Goal: Feedback & Contribution: Leave review/rating

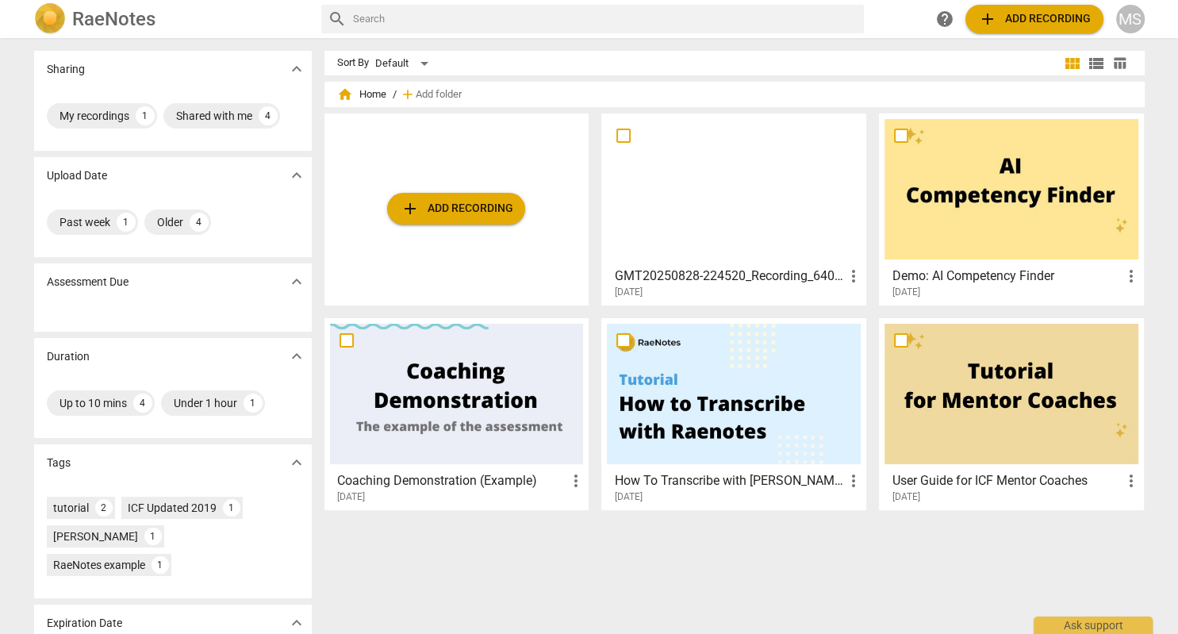
click at [712, 230] on div at bounding box center [734, 189] width 254 height 140
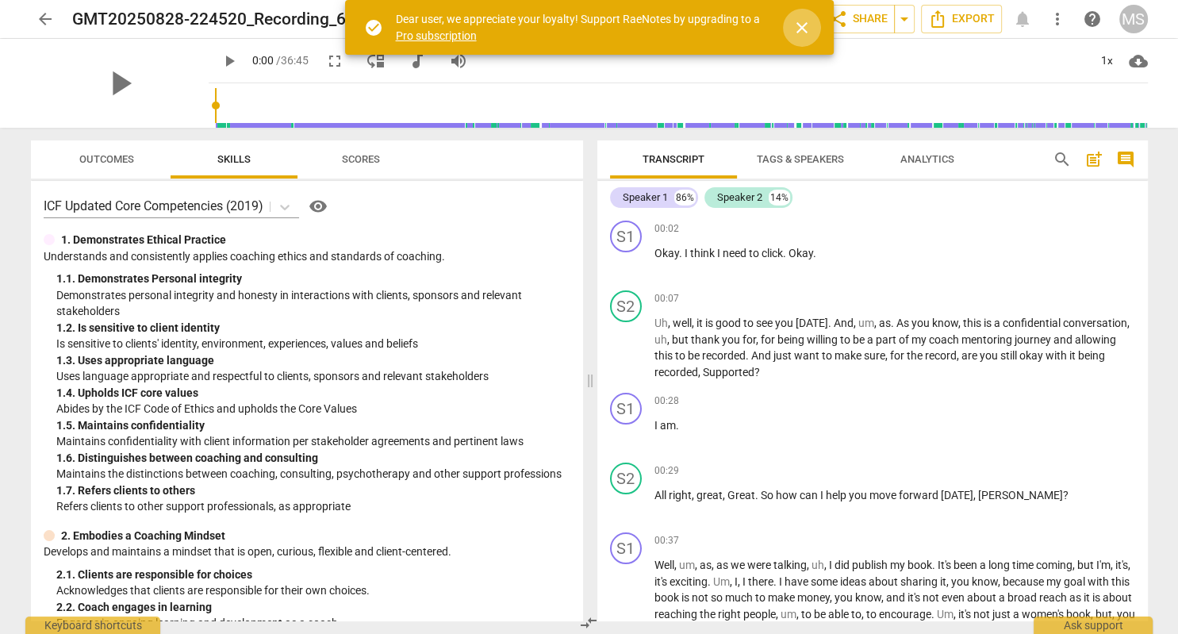
click at [797, 29] on span "close" at bounding box center [802, 27] width 19 height 19
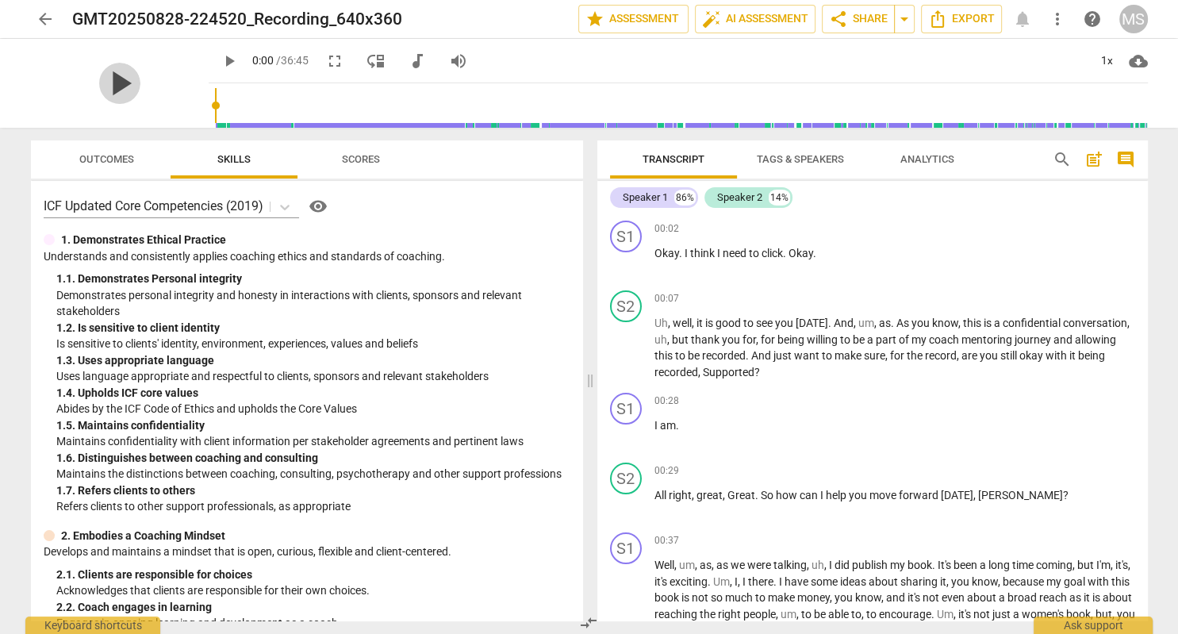
click at [116, 83] on span "play_arrow" at bounding box center [119, 83] width 41 height 41
click at [220, 61] on span "pause" at bounding box center [229, 61] width 19 height 19
click at [220, 61] on span "play_arrow" at bounding box center [229, 61] width 19 height 19
click at [220, 62] on span "pause" at bounding box center [229, 61] width 19 height 19
click at [220, 64] on span "play_arrow" at bounding box center [229, 61] width 19 height 19
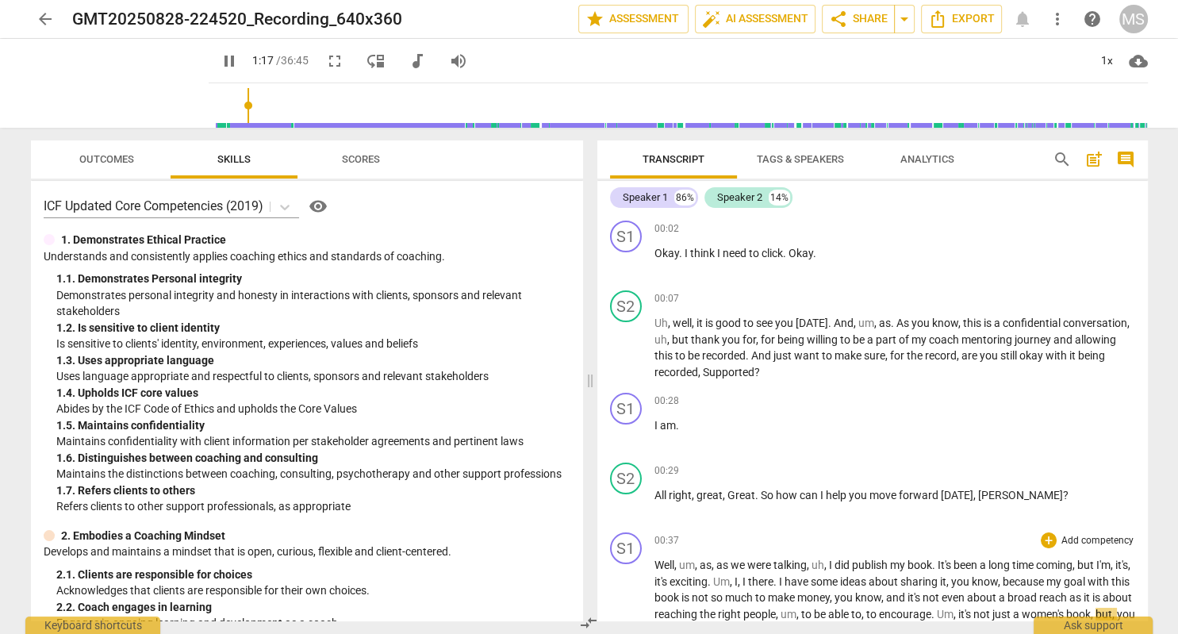
scroll to position [405, 0]
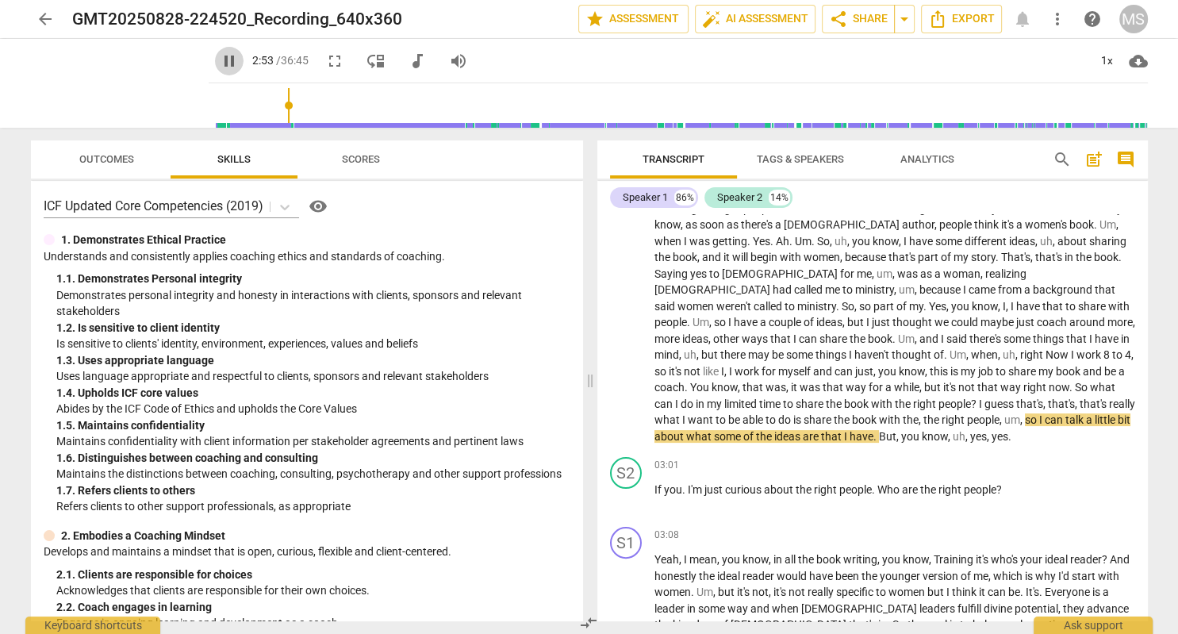
click at [220, 63] on span "pause" at bounding box center [229, 61] width 19 height 19
type input "174"
click at [1052, 462] on div "+" at bounding box center [1049, 465] width 16 height 16
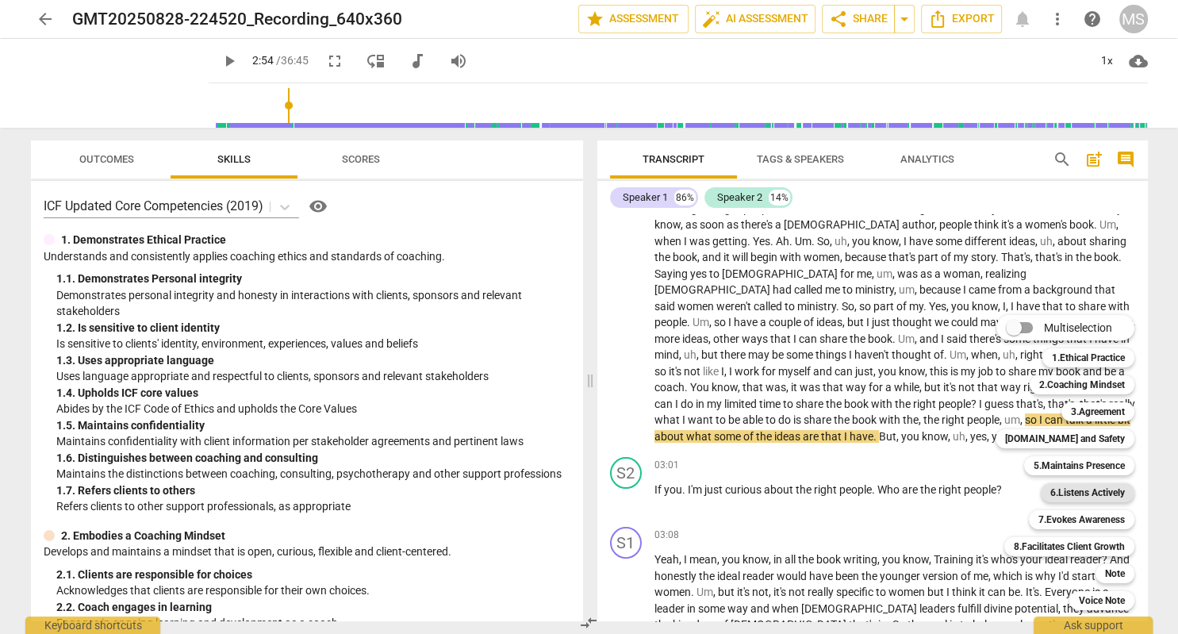
click at [1100, 495] on b "6.Listens Actively" at bounding box center [1087, 492] width 75 height 19
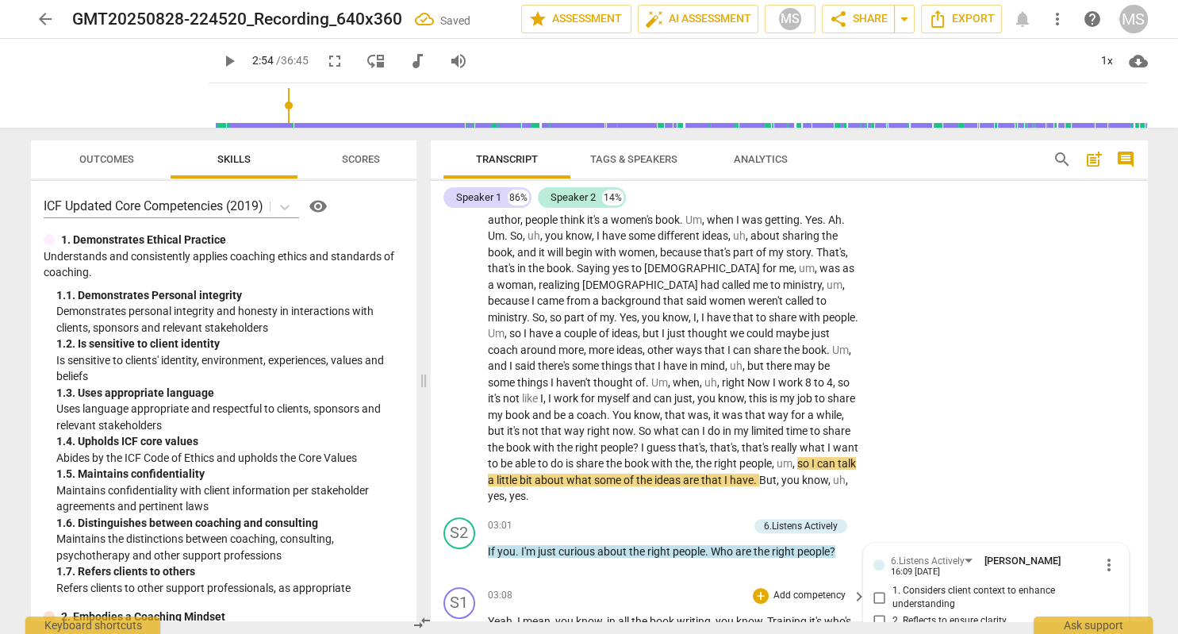
scroll to position [769, 0]
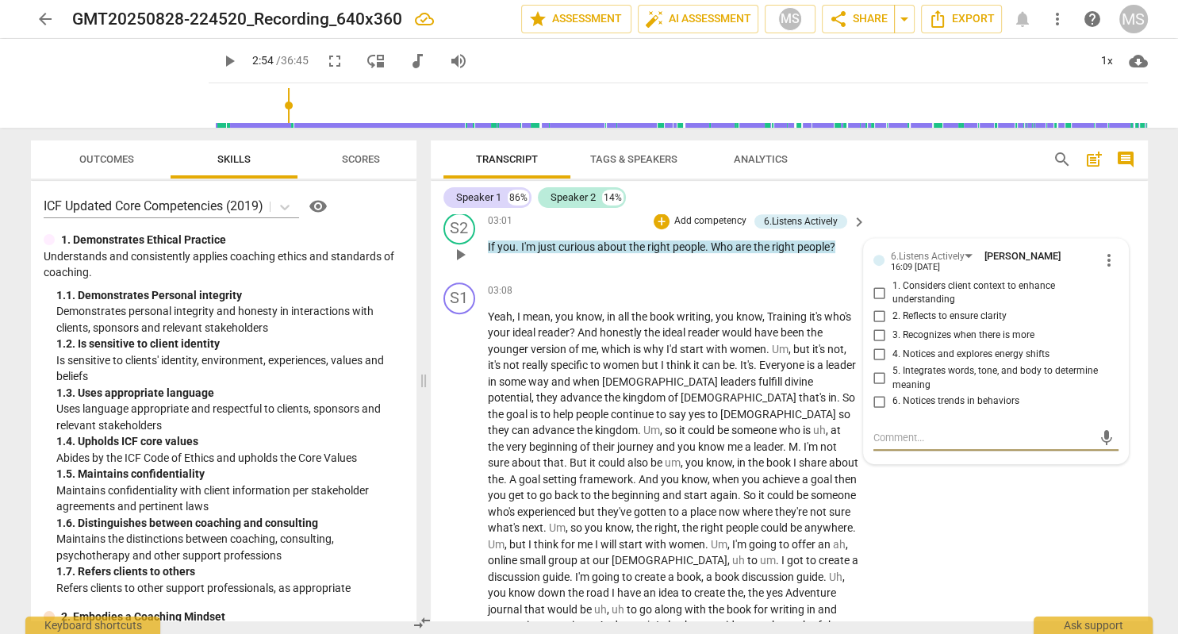
click at [881, 369] on input "5. Integrates words, tone, and body to determine meaning" at bounding box center [879, 378] width 25 height 19
checkbox input "true"
click at [882, 283] on input "1. Considers client context to enhance understanding" at bounding box center [879, 292] width 25 height 19
checkbox input "true"
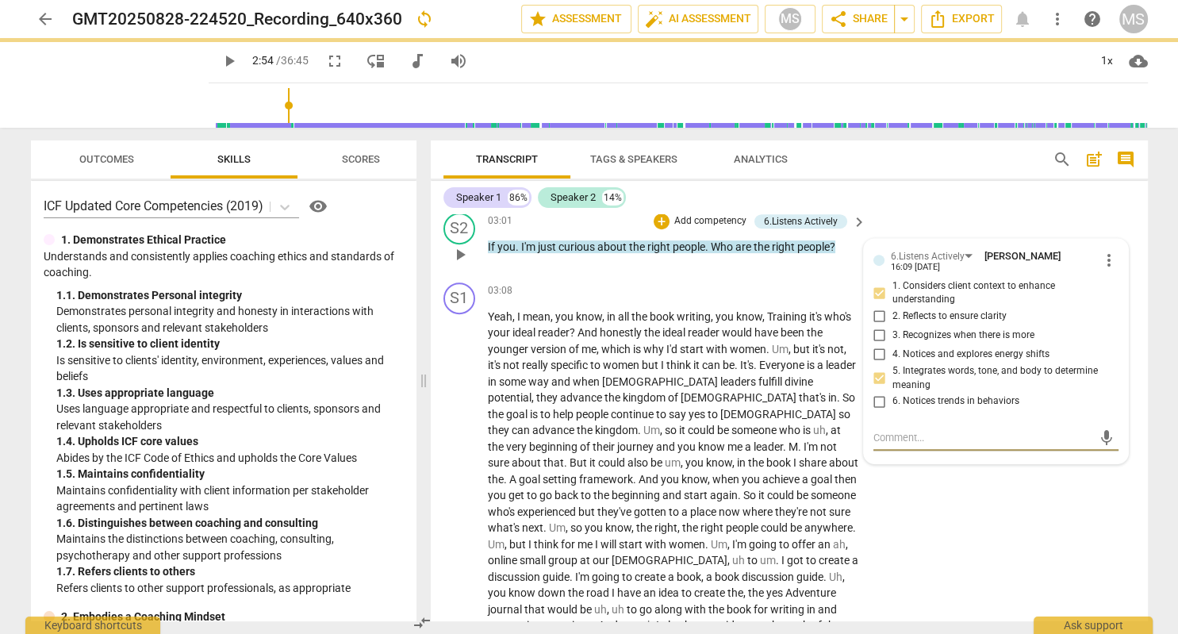
click at [931, 430] on textarea at bounding box center [984, 437] width 220 height 15
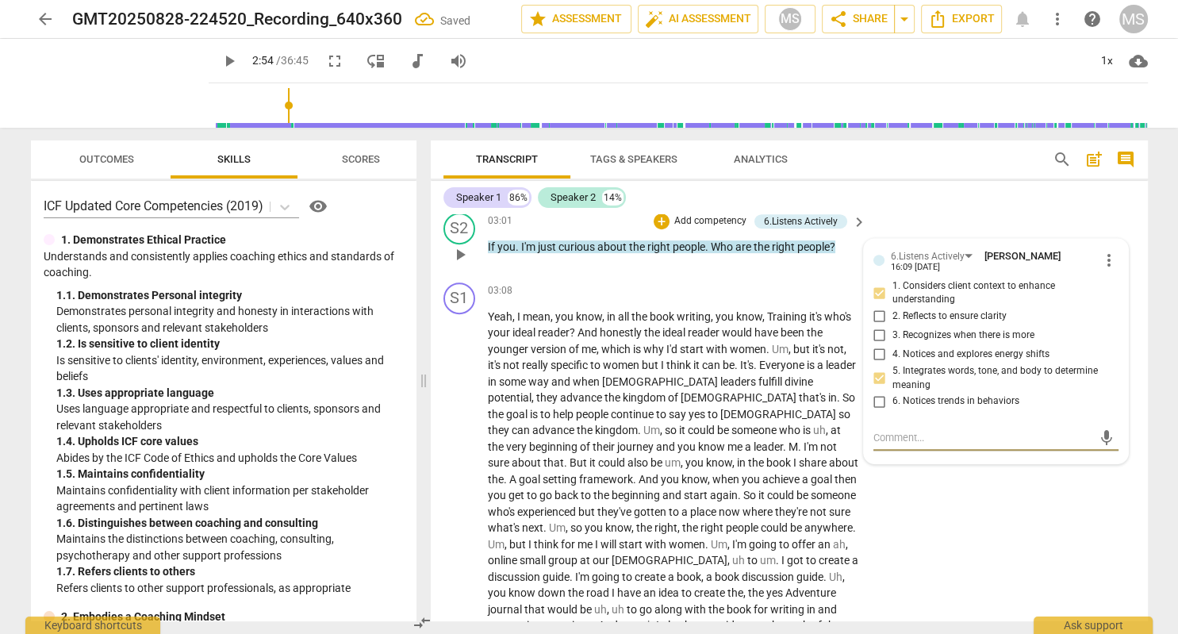
type textarea "G"
type textarea "Gr"
type textarea "Gre"
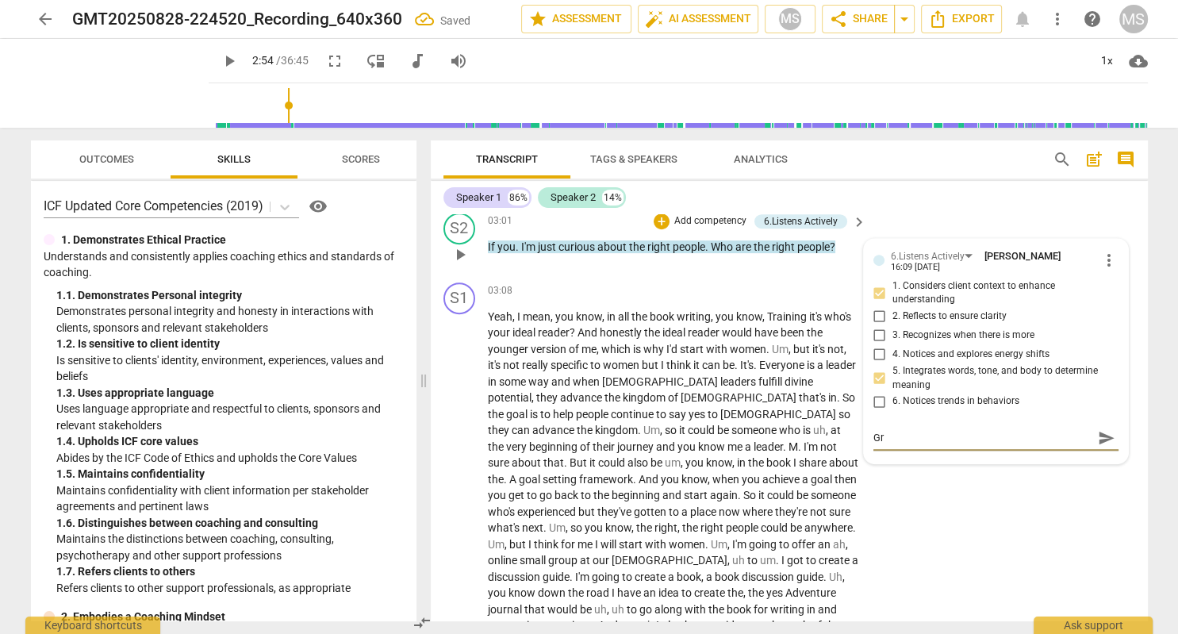
type textarea "Gre"
type textarea "Grea"
type textarea "Great"
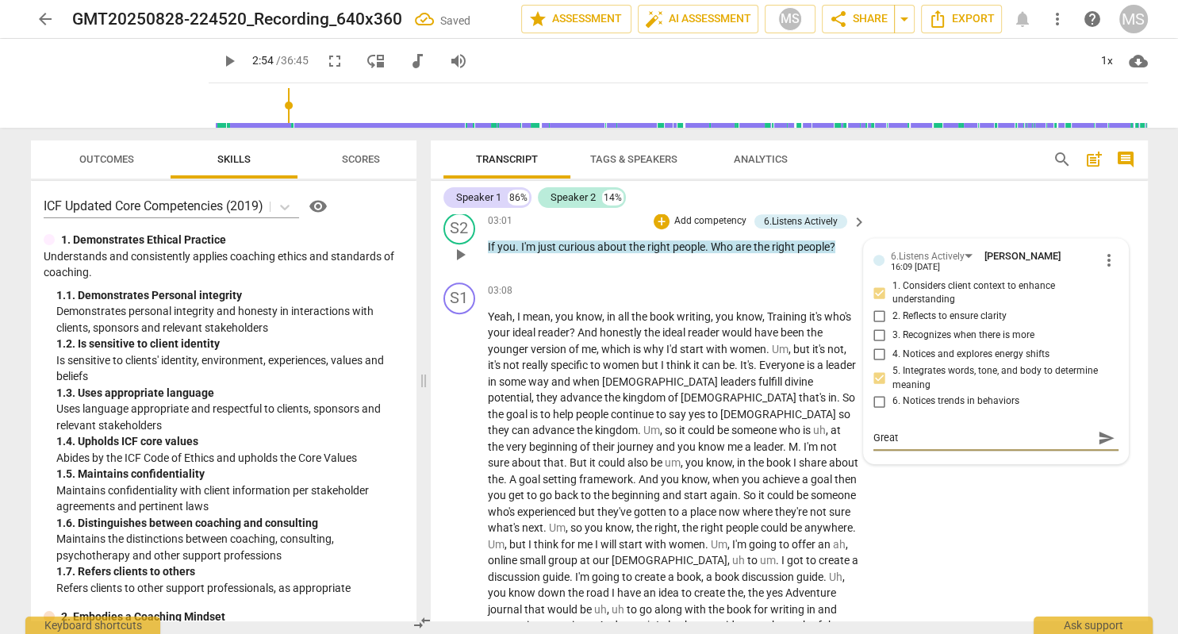
type textarea "Great"
type textarea "Great q"
type textarea "Great qu"
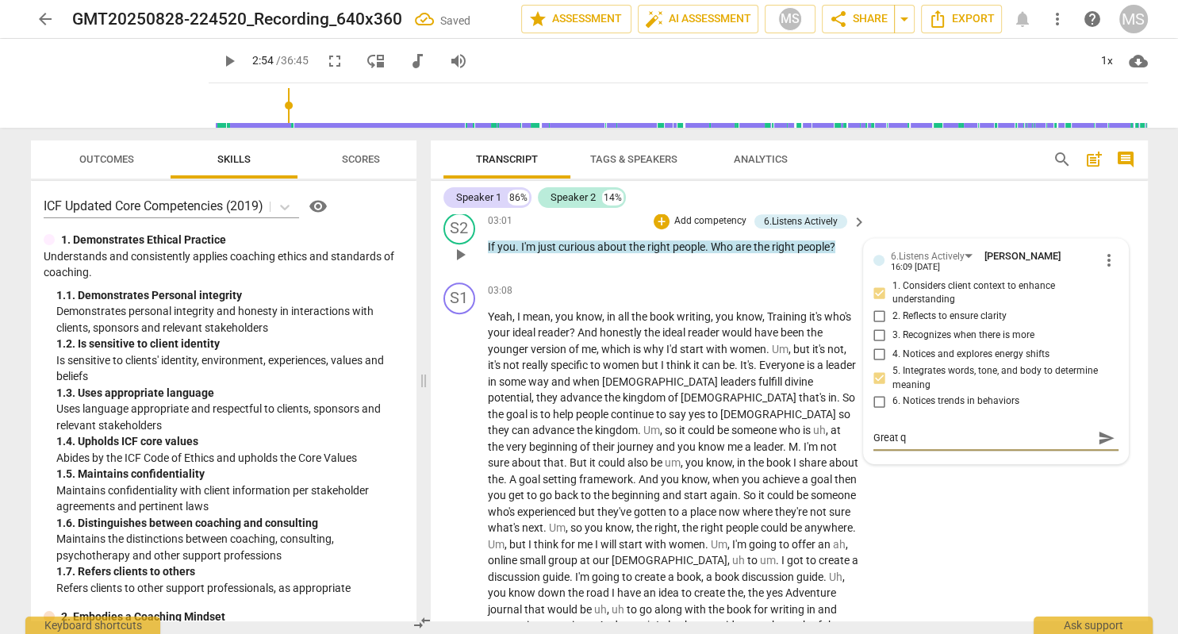
type textarea "Great qu"
type textarea "Great que"
type textarea "Great ques"
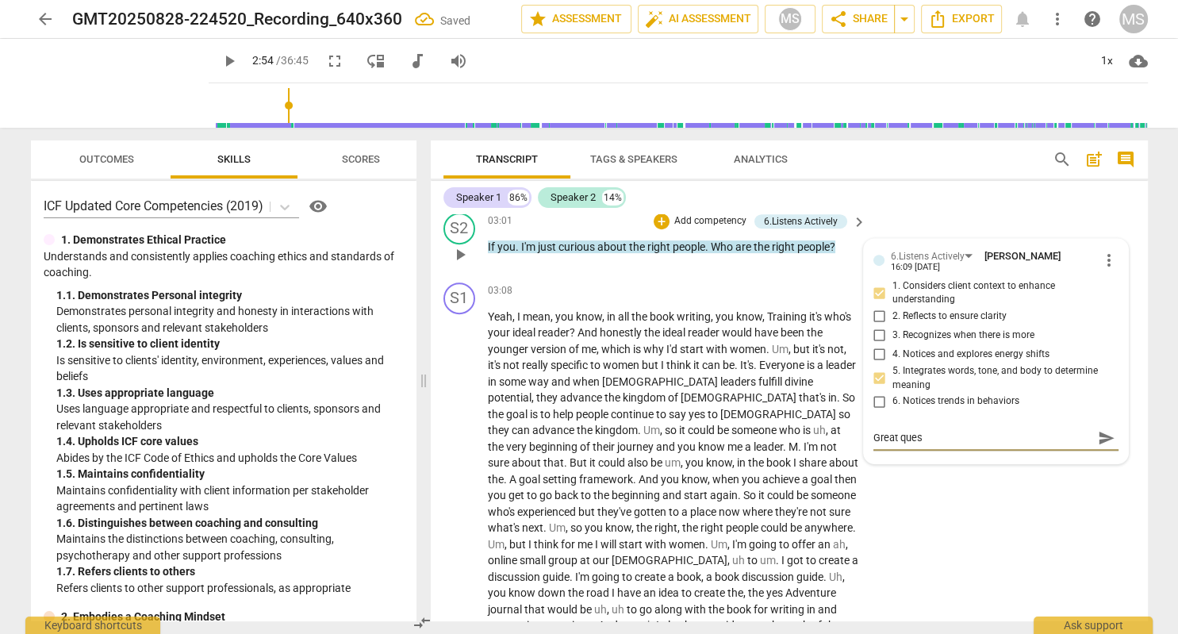
type textarea "Great quest"
type textarea "Great questi"
type textarea "Great questio"
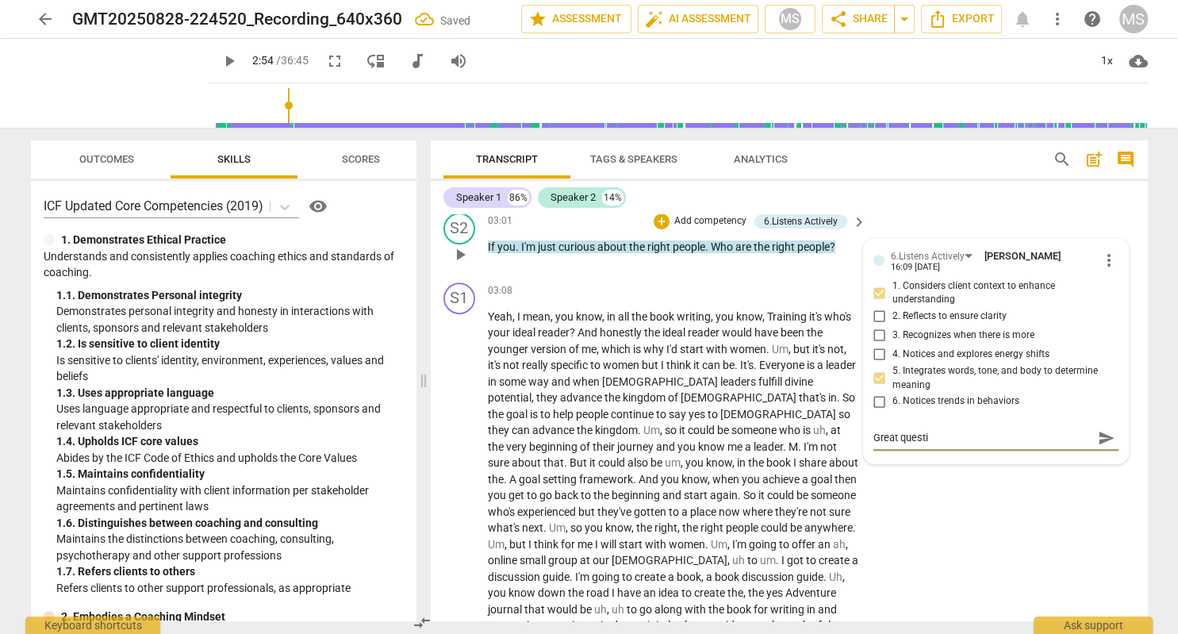
type textarea "Great questio"
type textarea "Great question"
type textarea "Great questions"
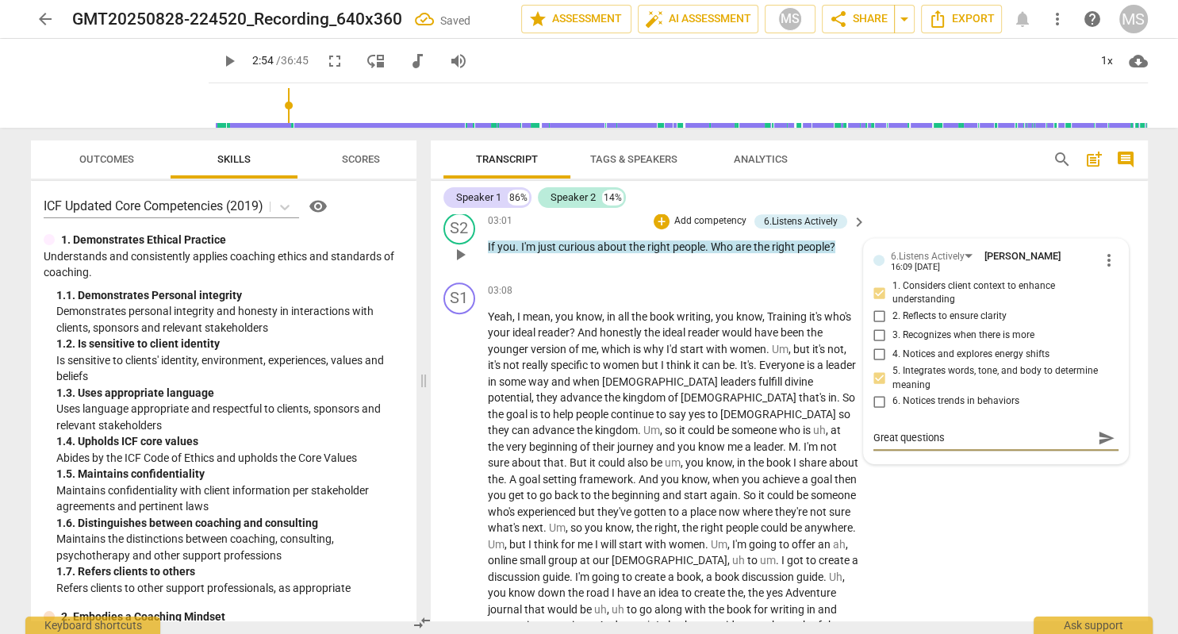
type textarea "Great questions"
type textarea "Great questions a"
type textarea "Great questions"
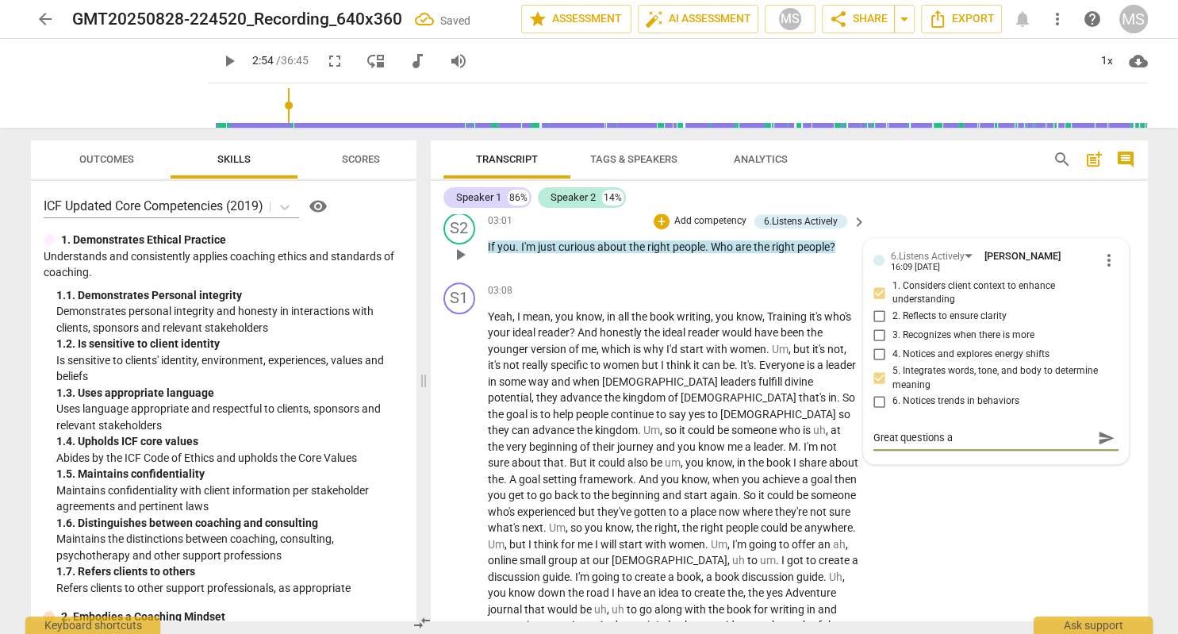
type textarea "Great questions"
type textarea "Great question"
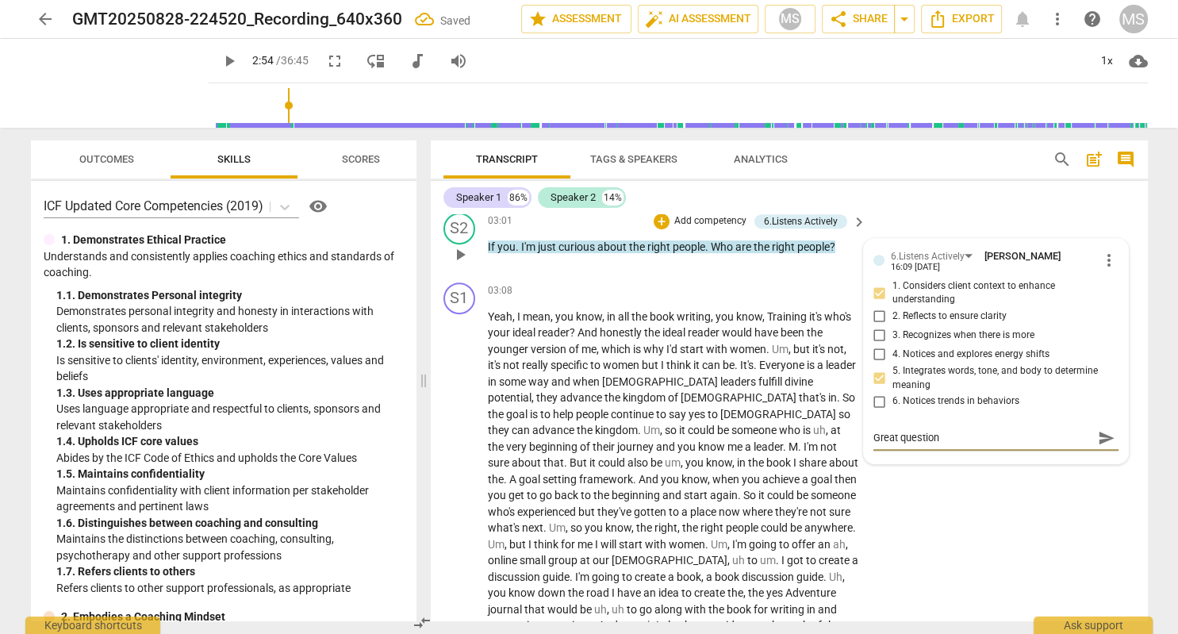
type textarea "Great question"
type textarea "Great question a"
type textarea "Great question ab"
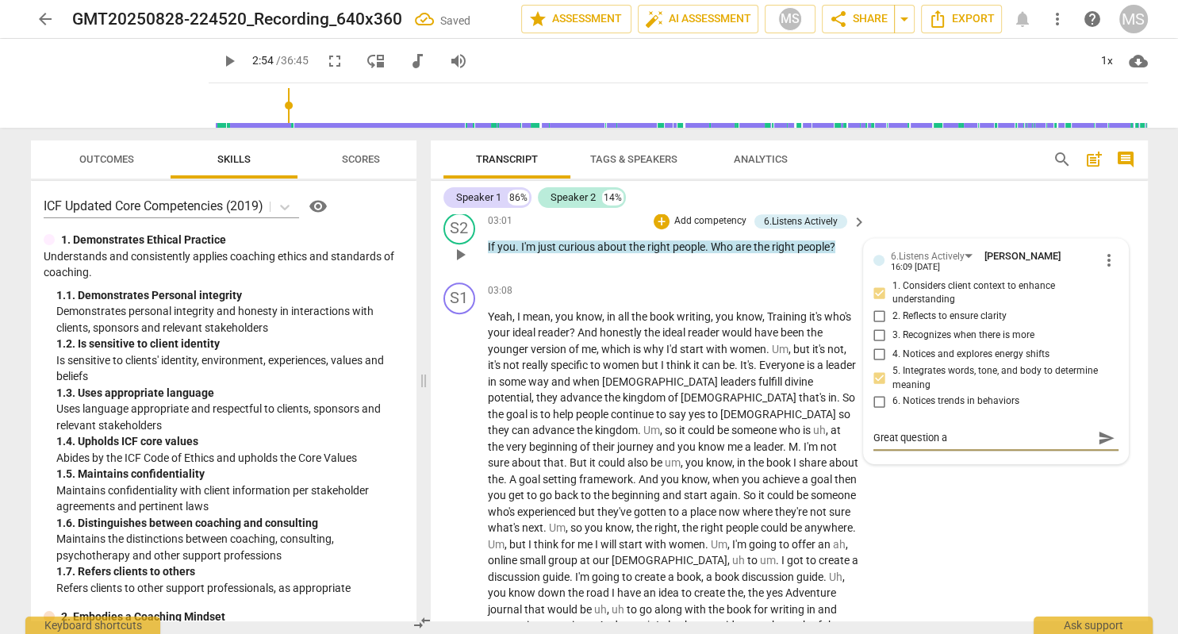
type textarea "Great question ab"
type textarea "Great question abo"
type textarea "Great question abou"
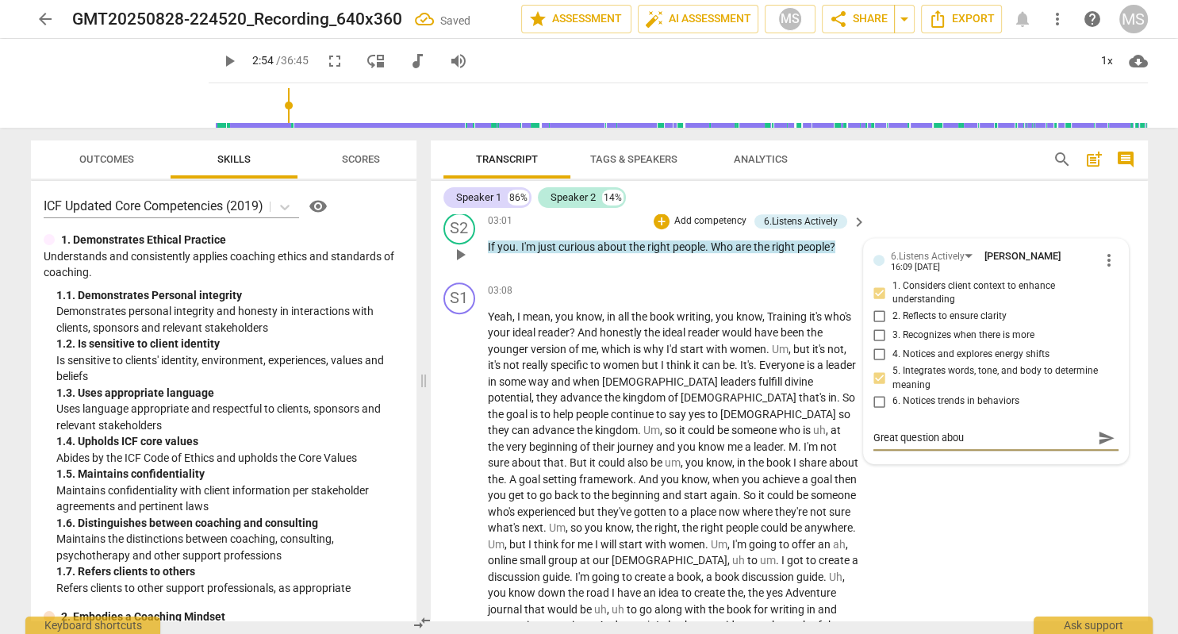
type textarea "Great question about"
type textarea "Great question about ""
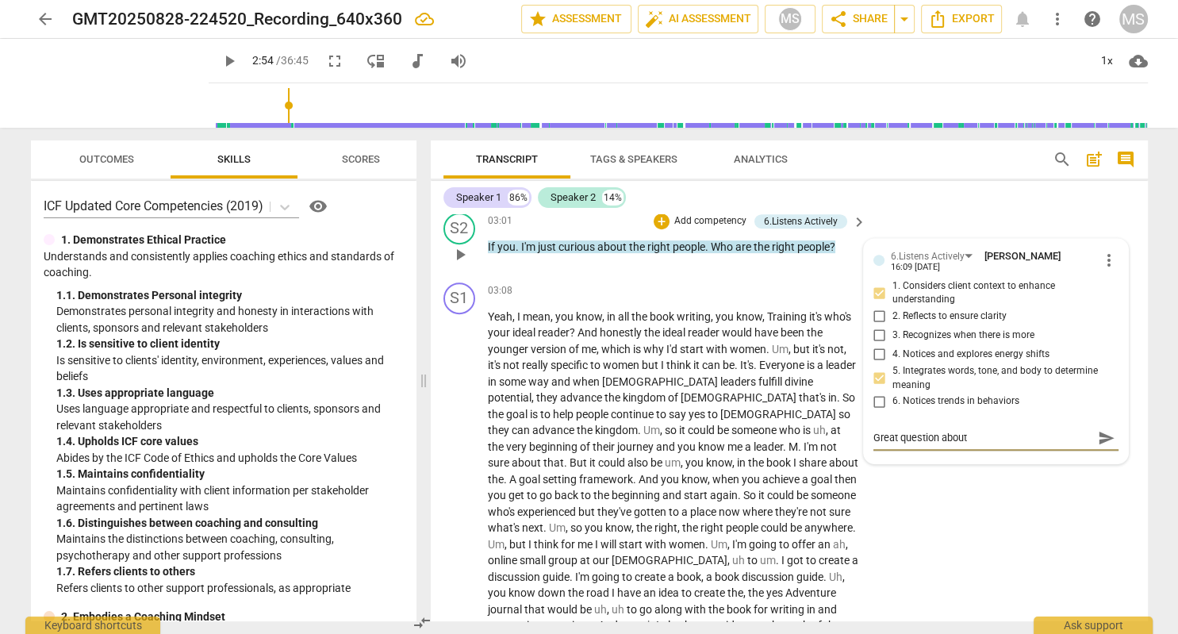
type textarea "Great question about ""
type textarea "Great question about "w"
type textarea "Great question about "wh"
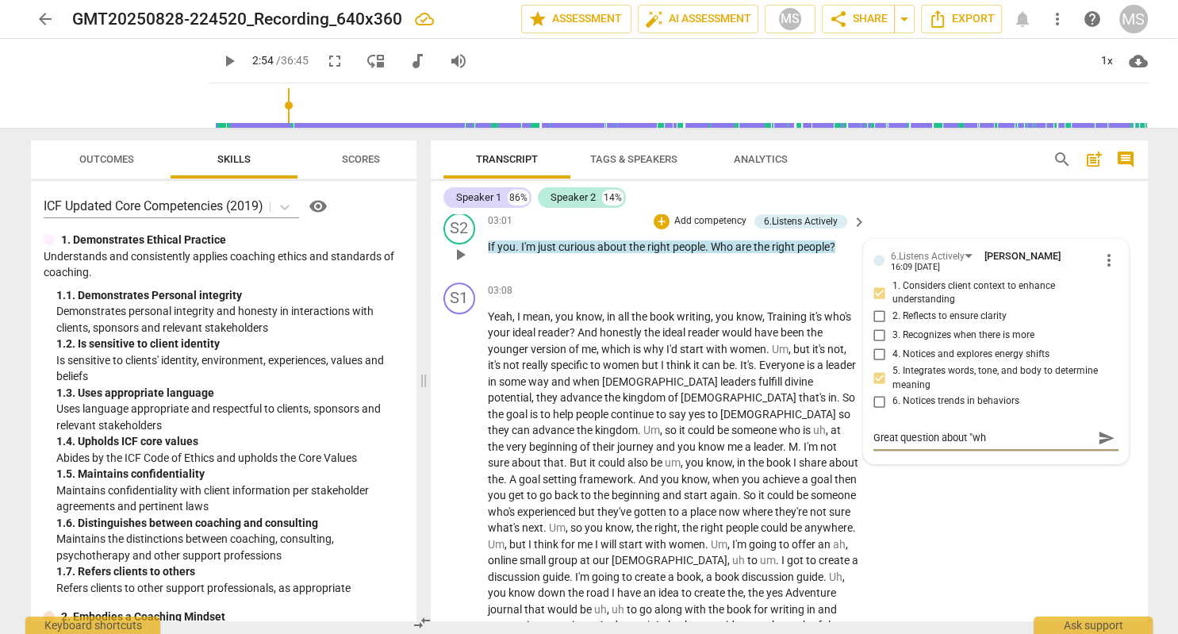
type textarea "Great question about "who"
type textarea "Great question about "who a"
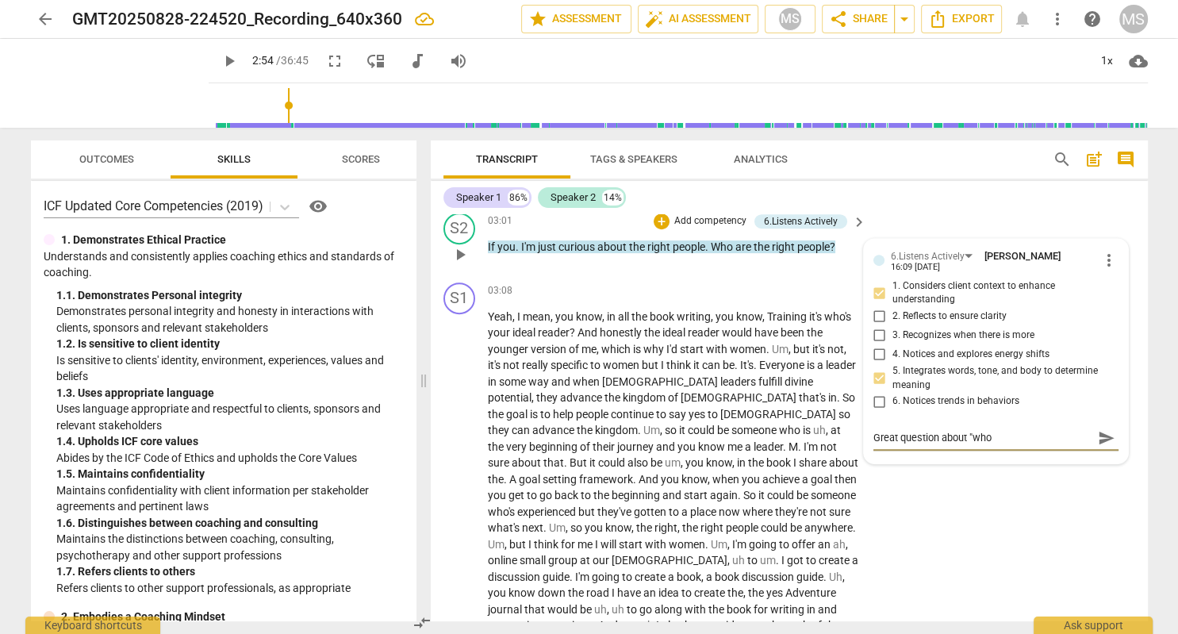
type textarea "Great question about "who a"
type textarea "Great question about "who ar"
type textarea "Great question about "who are"
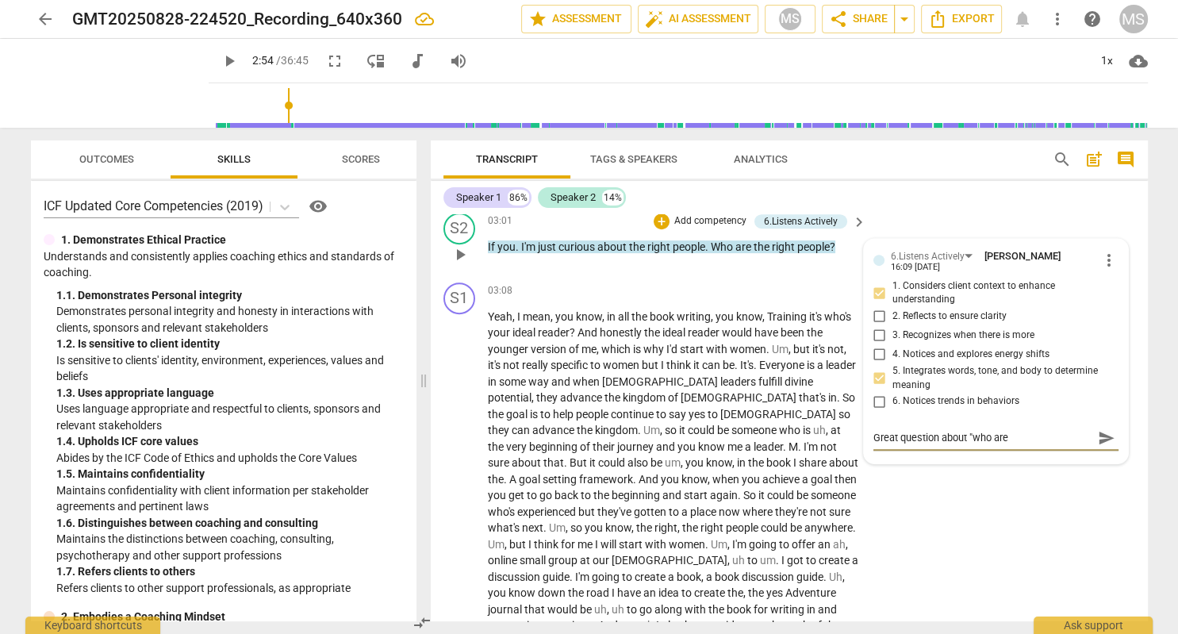
type textarea "Great question about "who are"
type textarea "Great question about "who are t"
type textarea "Great question about "who are th"
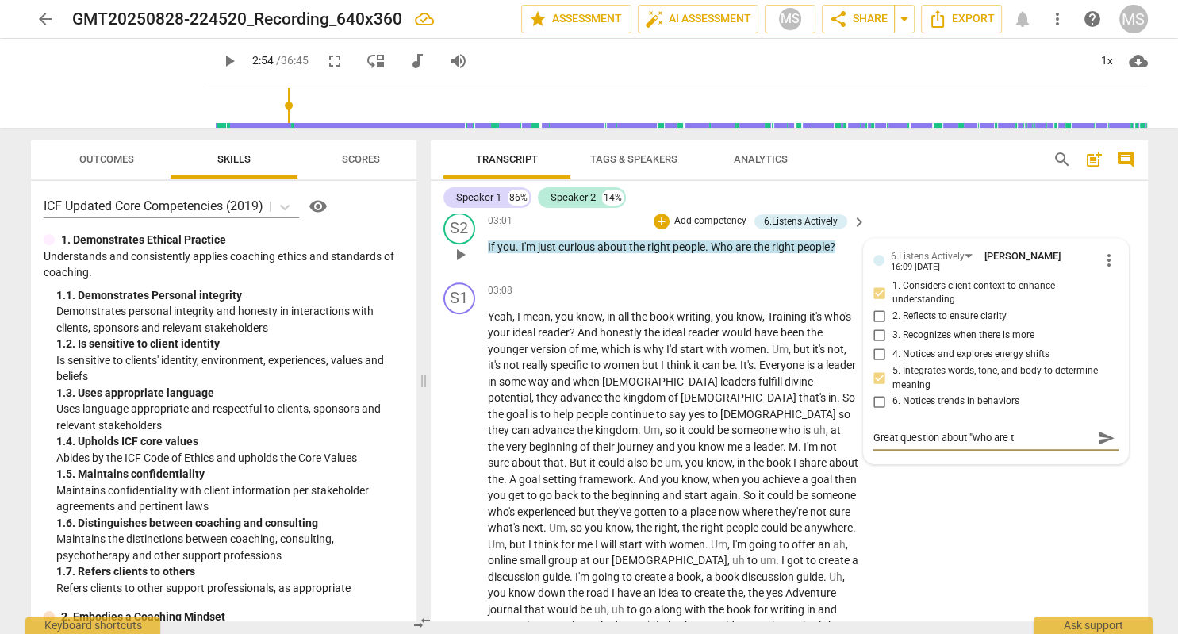
type textarea "Great question about "who are th"
type textarea "Great question about "who are the"
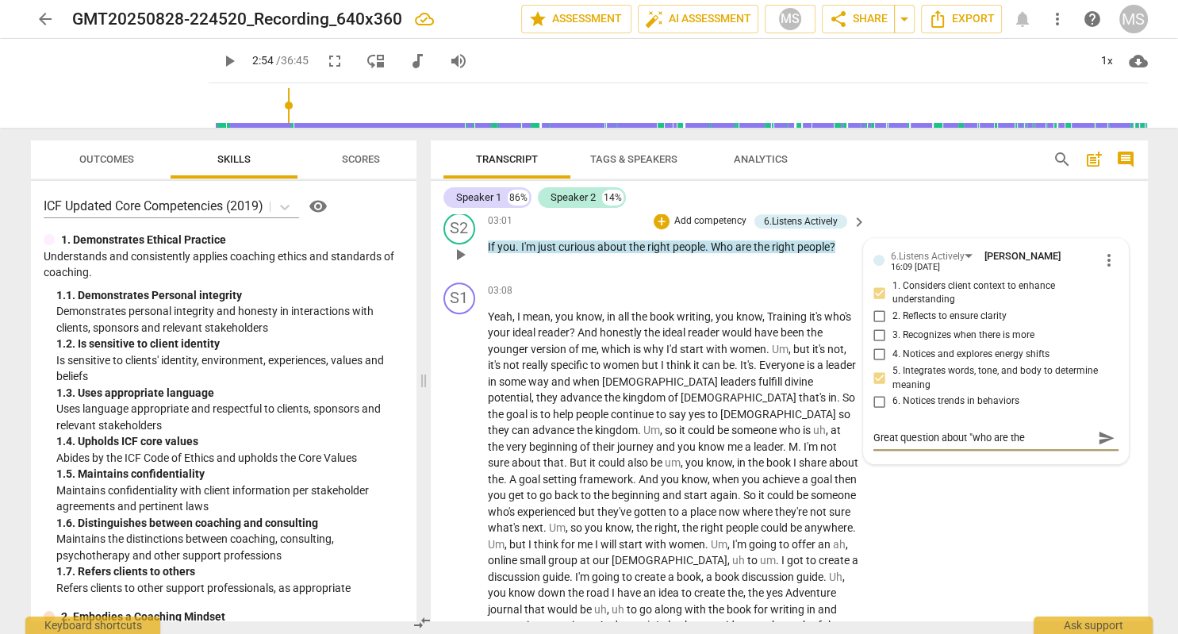
type textarea "Great question about "who are the r"
type textarea "Great question about "who are the ri"
type textarea "Great question about "who are the rig"
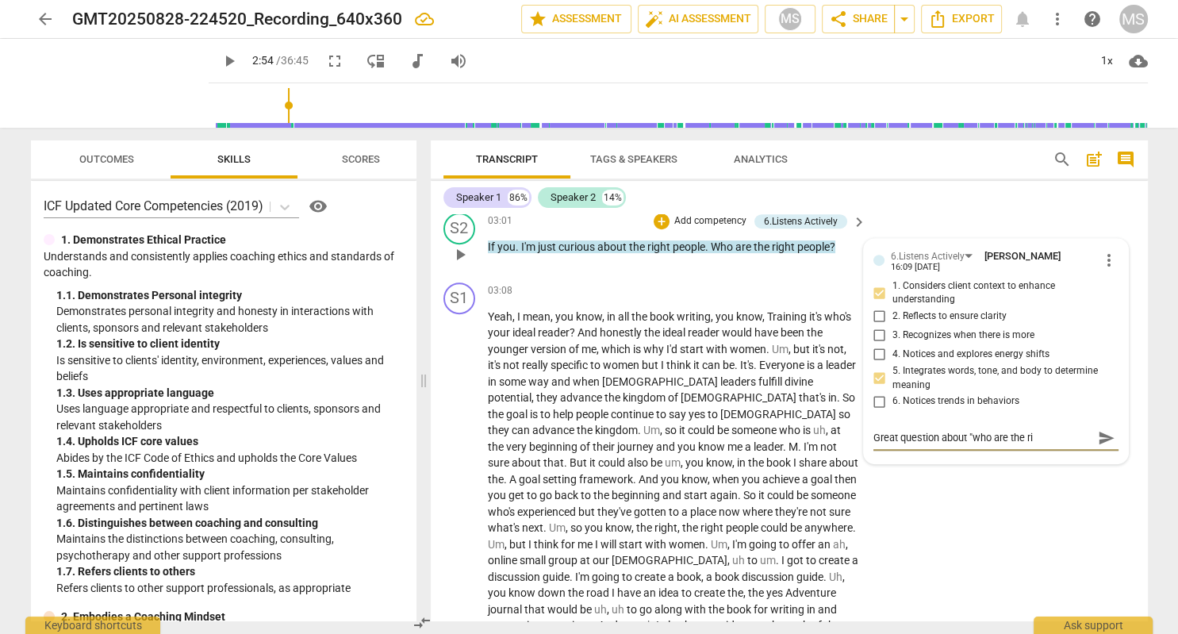
type textarea "Great question about "who are the rig"
type textarea "Great question about "who are the righ"
type textarea "Great question about "who are the right"
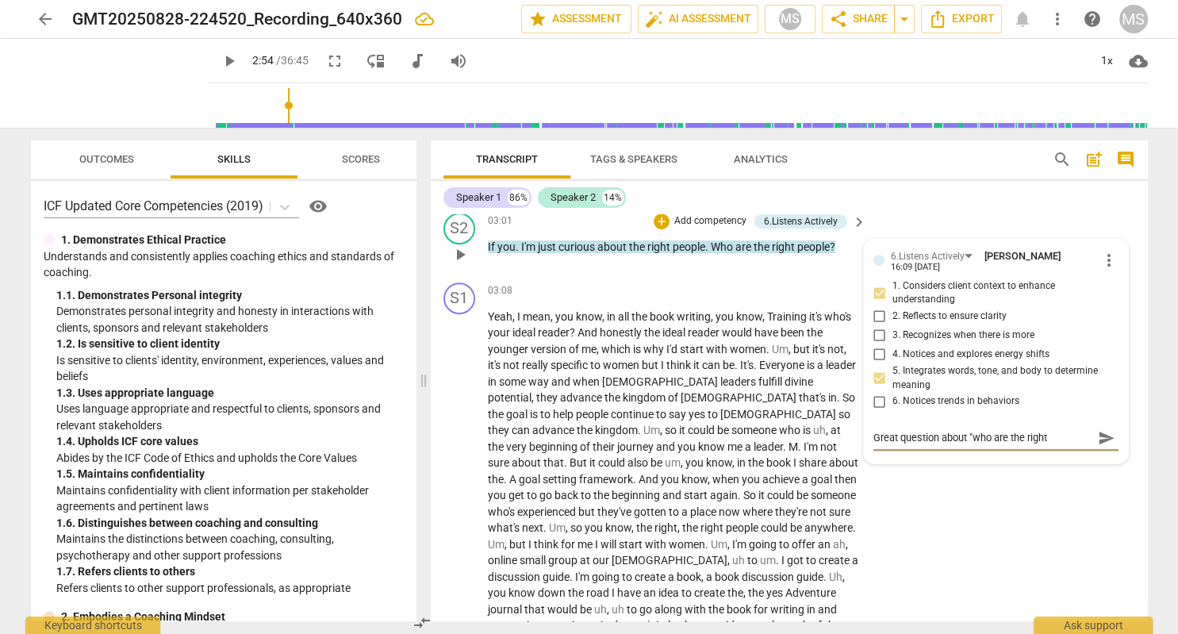
type textarea "Great question about "who are the right"
type textarea "Great question about "who are the right p"
type textarea "Great question about "who are the right pe"
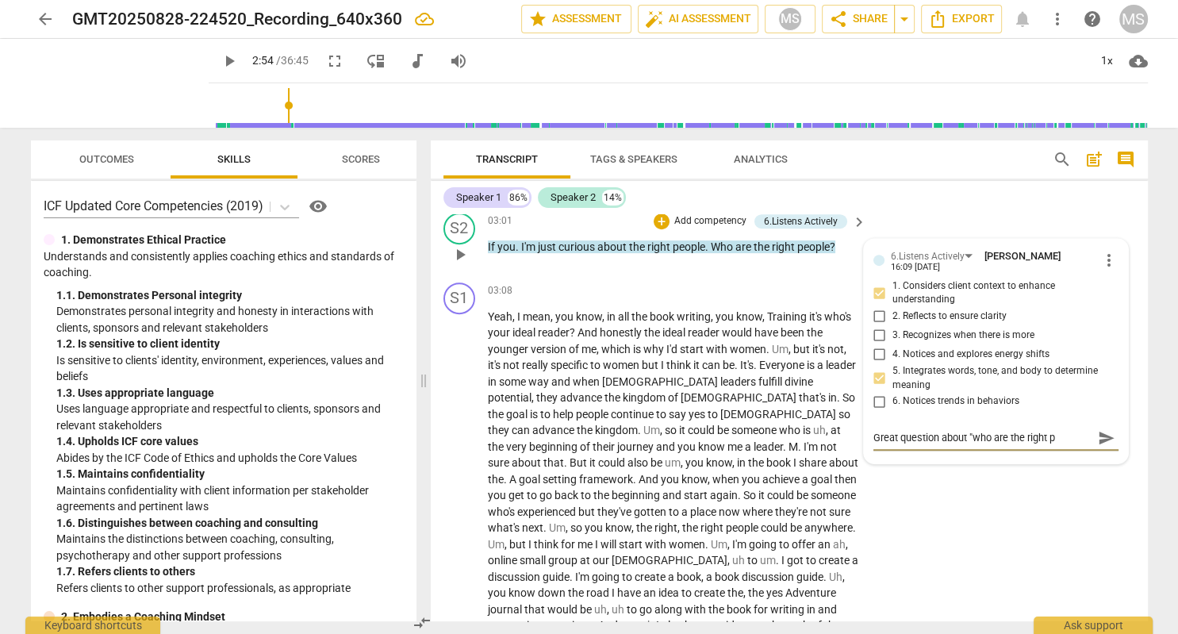
type textarea "Great question about "who are the right pe"
type textarea "Great question about "who are the right peo"
type textarea "Great question about "who are the right peop"
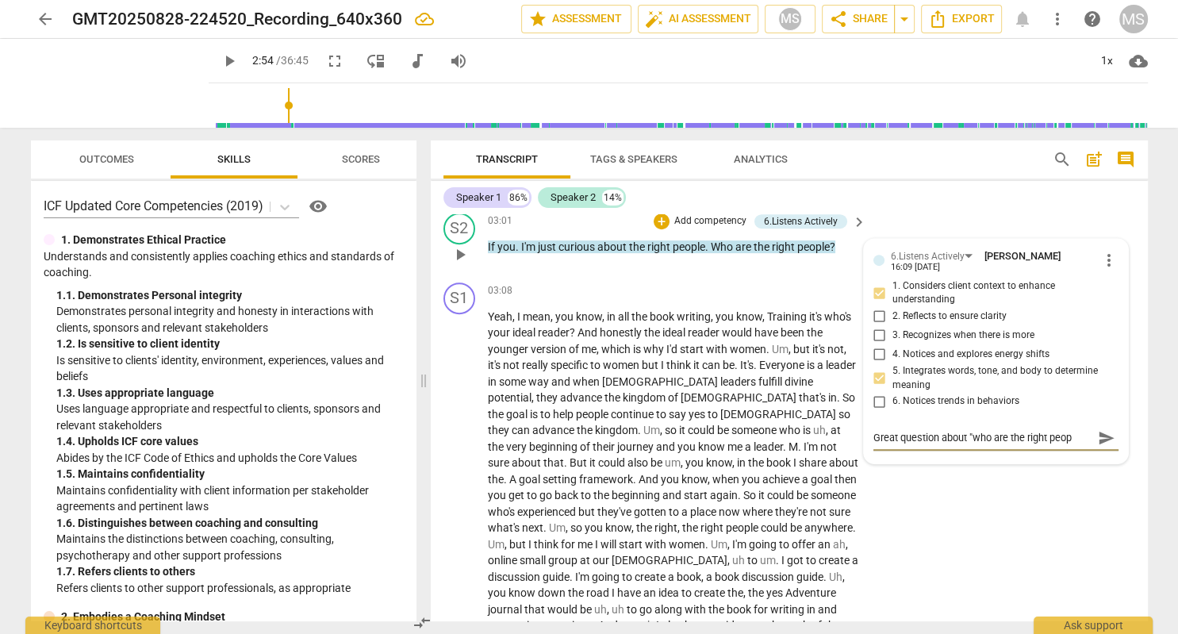
type textarea "Great question about "who are the right peopl"
type textarea "Great question about "who are the right people"
type textarea "Great question about "who are the right people?"
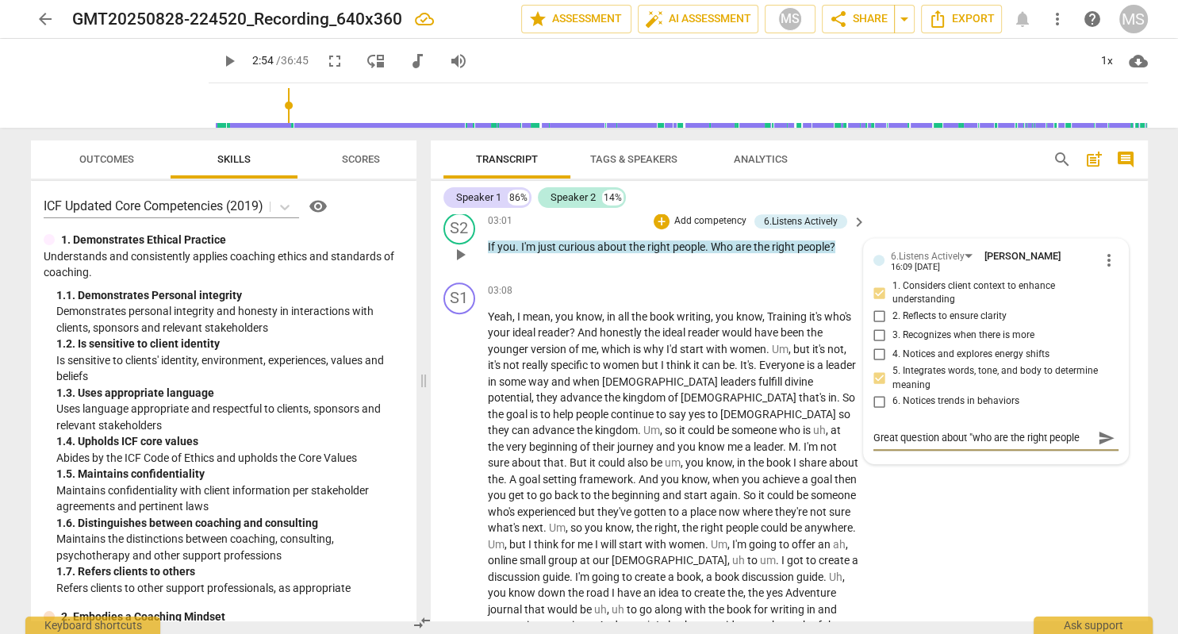
type textarea "Great question about "who are the right people?"
type textarea "Great question about "who are the right people?""
click at [1101, 429] on span "send" at bounding box center [1106, 437] width 17 height 17
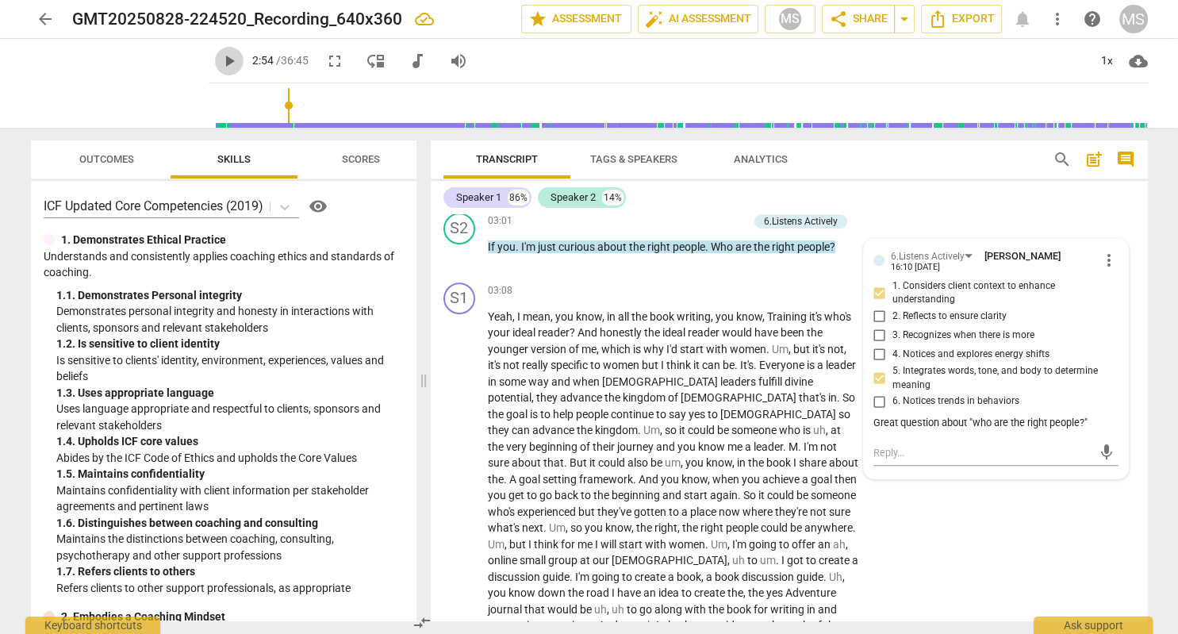
click at [220, 63] on span "play_arrow" at bounding box center [229, 61] width 19 height 19
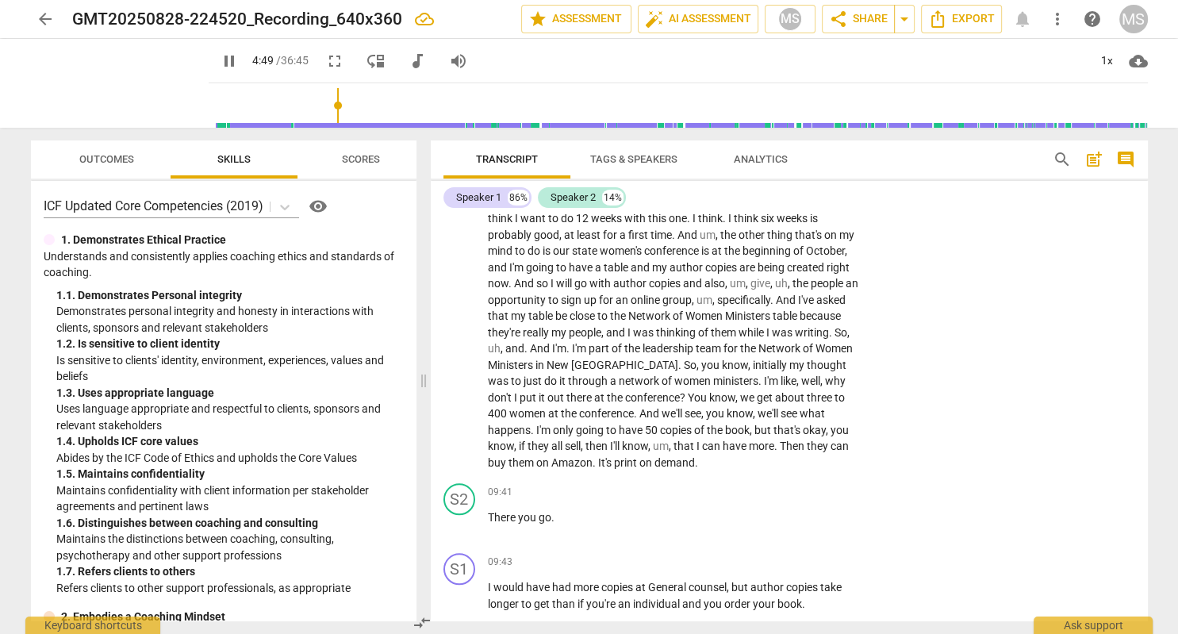
scroll to position [1661, 0]
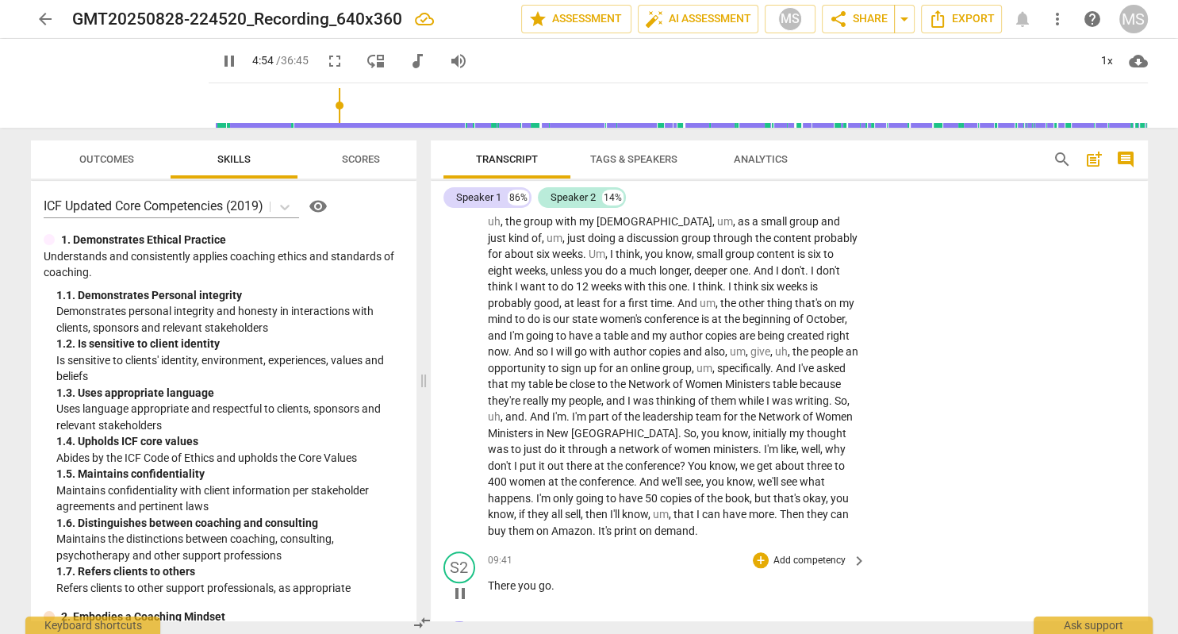
click at [843, 554] on p "Add competency" at bounding box center [809, 561] width 75 height 14
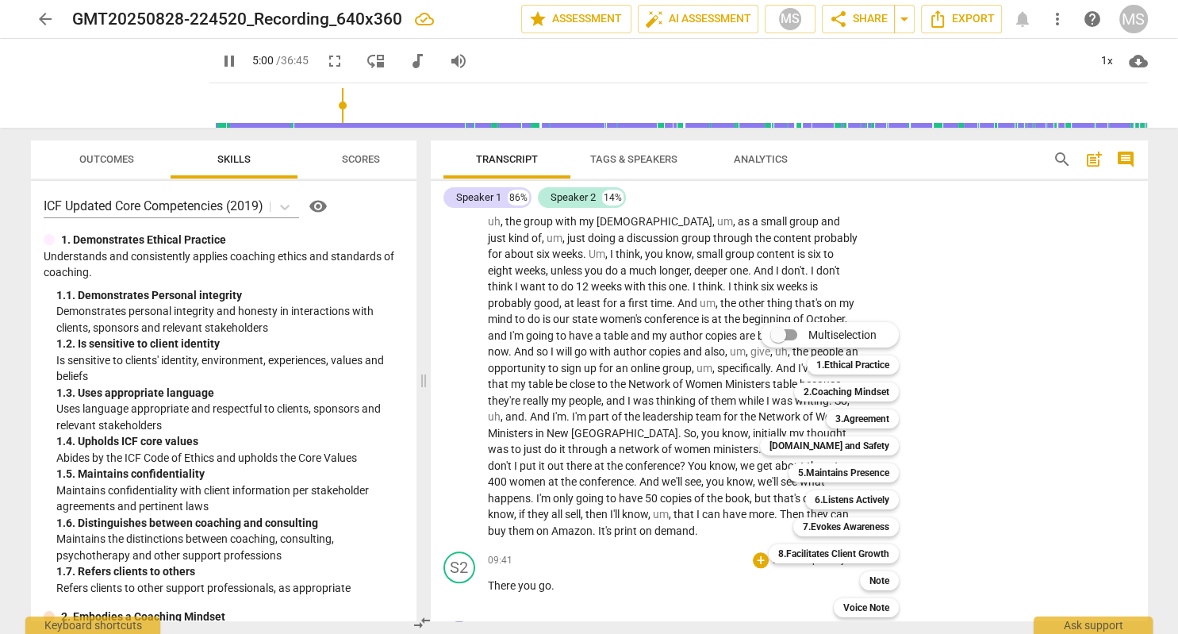
scroll to position [1118, 0]
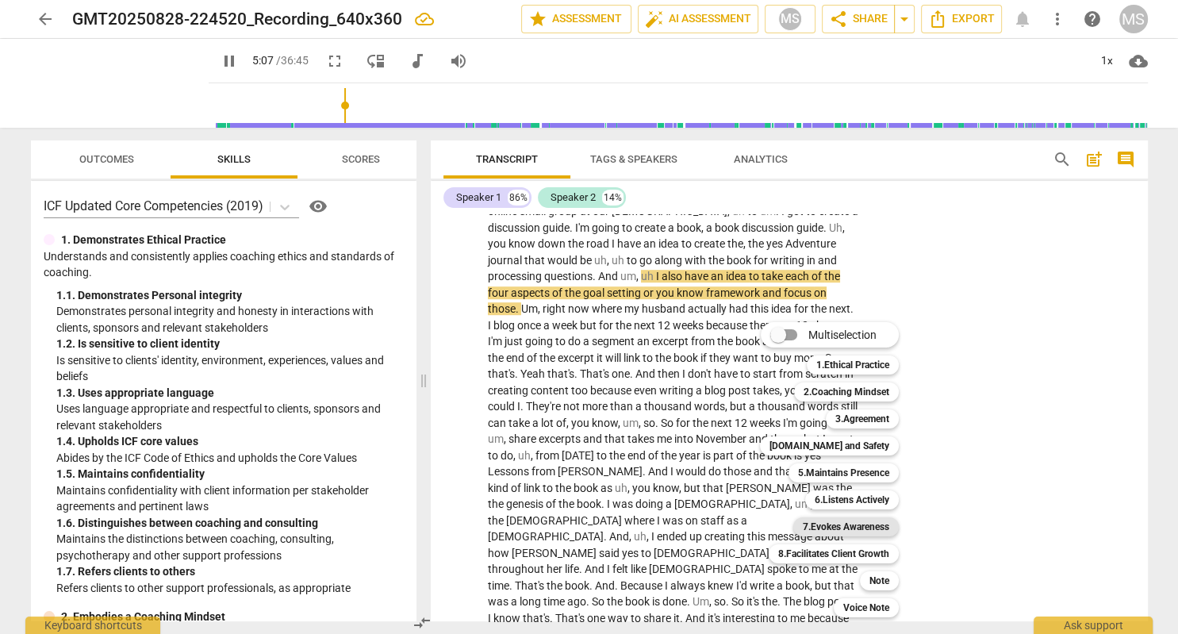
click at [879, 528] on b "7.Evokes Awareness" at bounding box center [846, 526] width 86 height 19
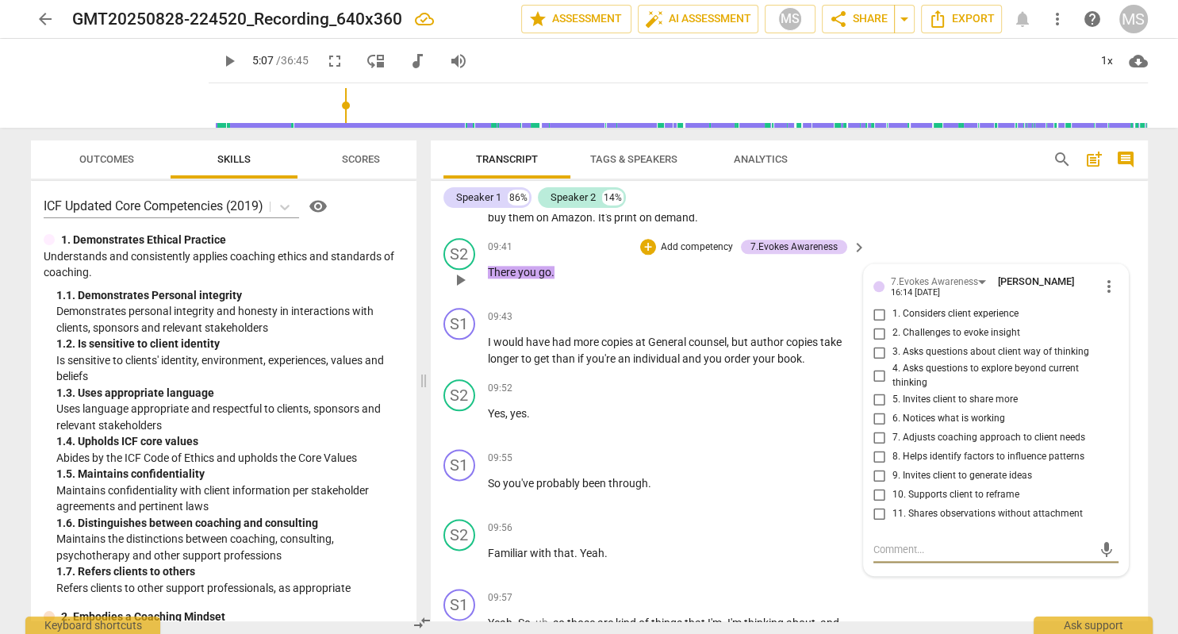
scroll to position [1945, 0]
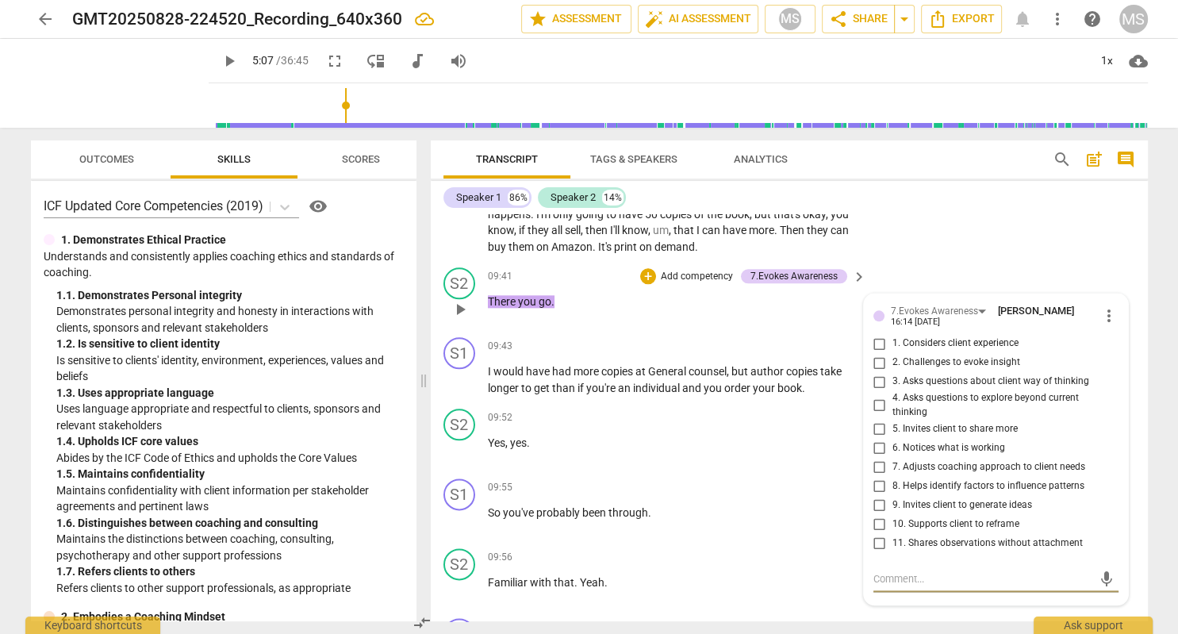
click at [1106, 306] on span "more_vert" at bounding box center [1109, 315] width 19 height 19
click at [1116, 279] on li "Delete" at bounding box center [1127, 275] width 55 height 30
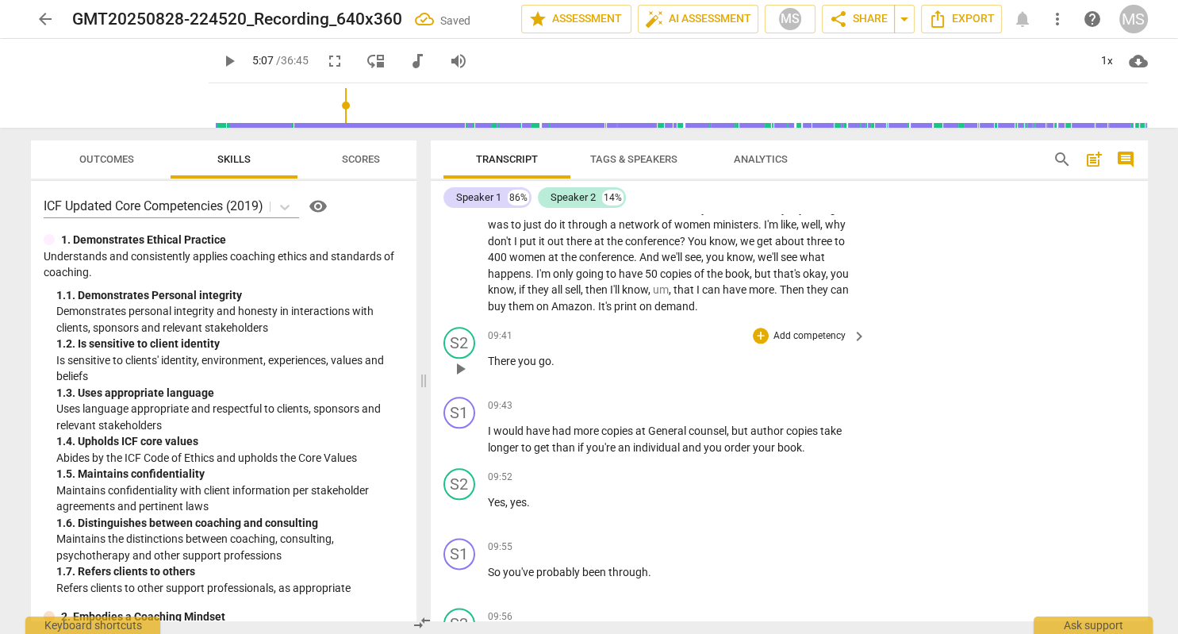
scroll to position [1853, 0]
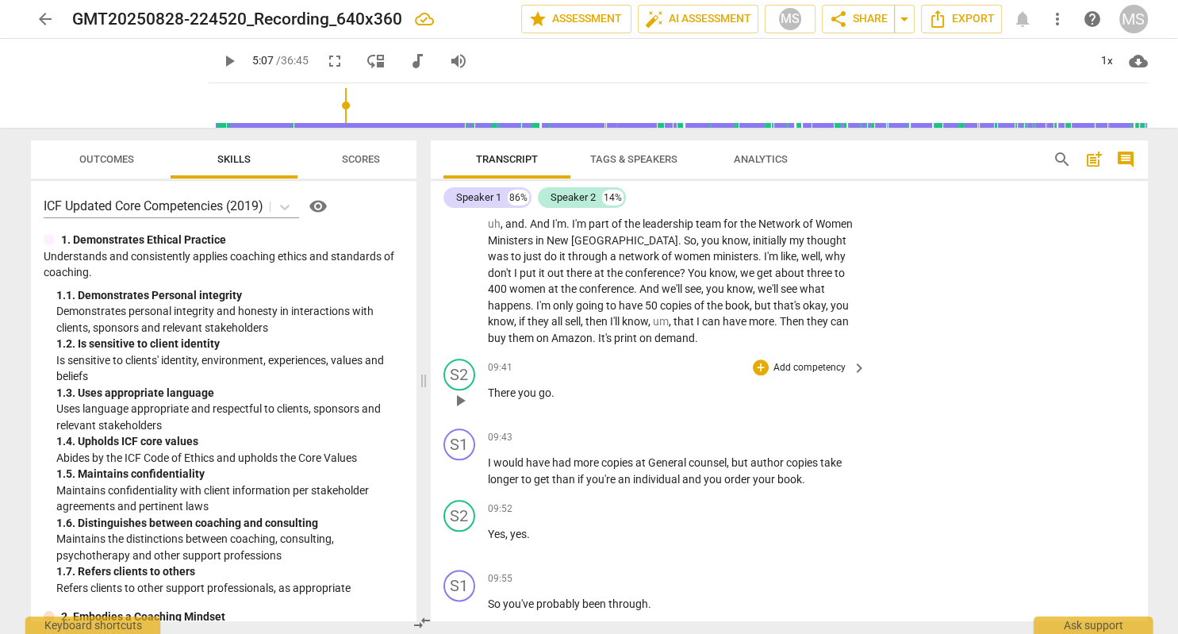
click at [829, 361] on p "Add competency" at bounding box center [809, 368] width 75 height 14
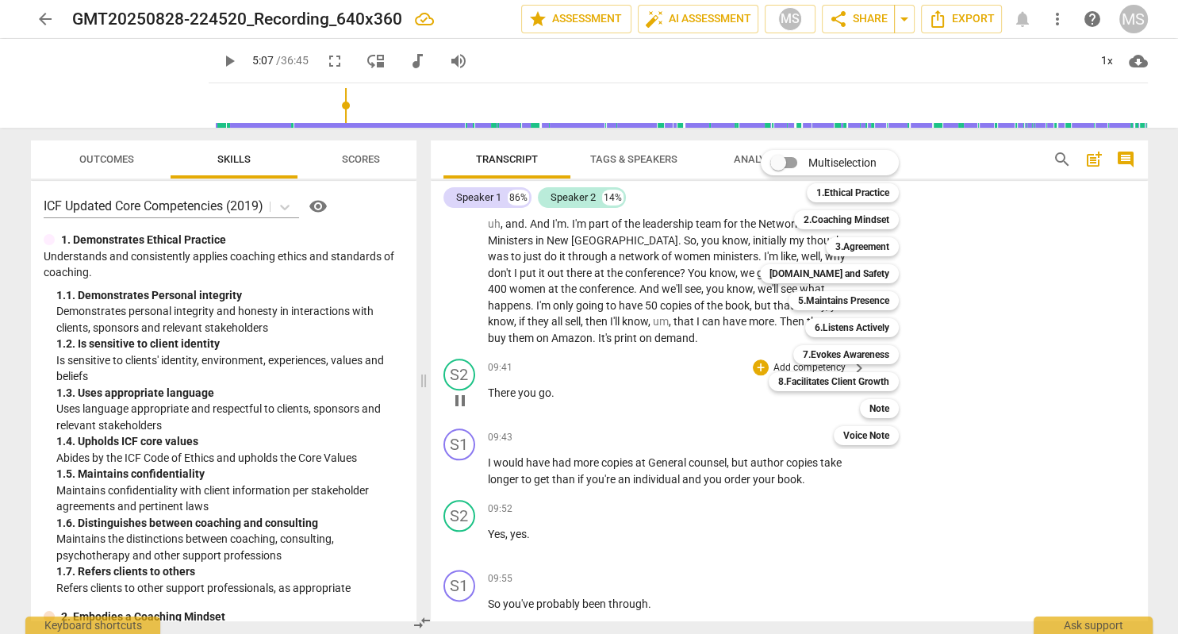
scroll to position [1135, 0]
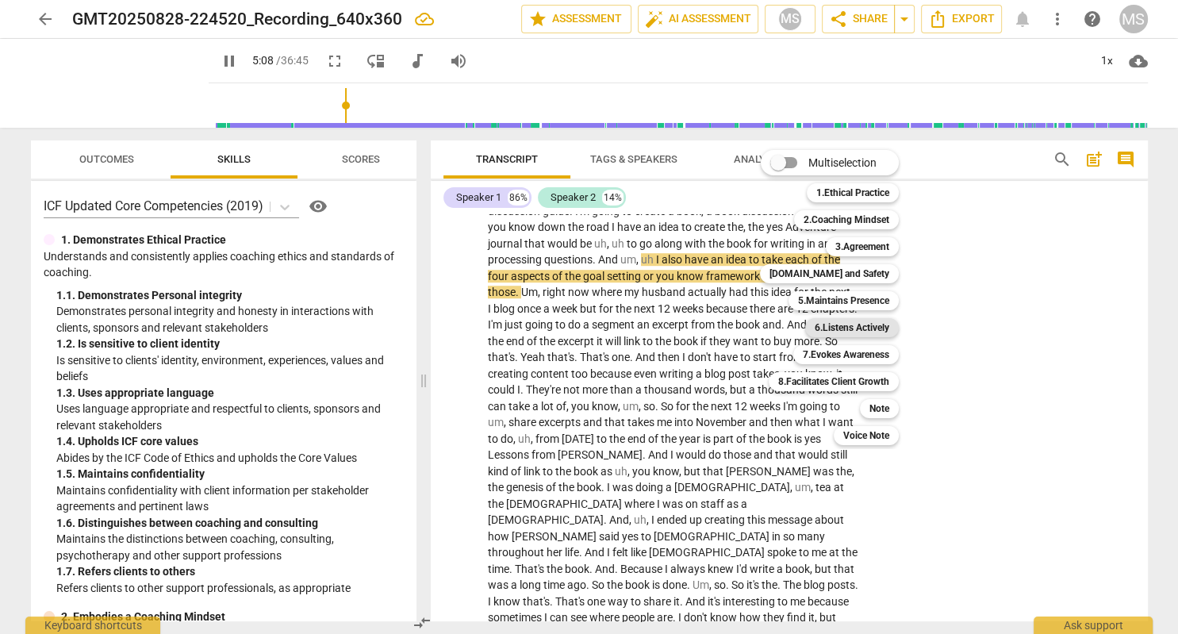
click at [875, 327] on b "6.Listens Actively" at bounding box center [852, 327] width 75 height 19
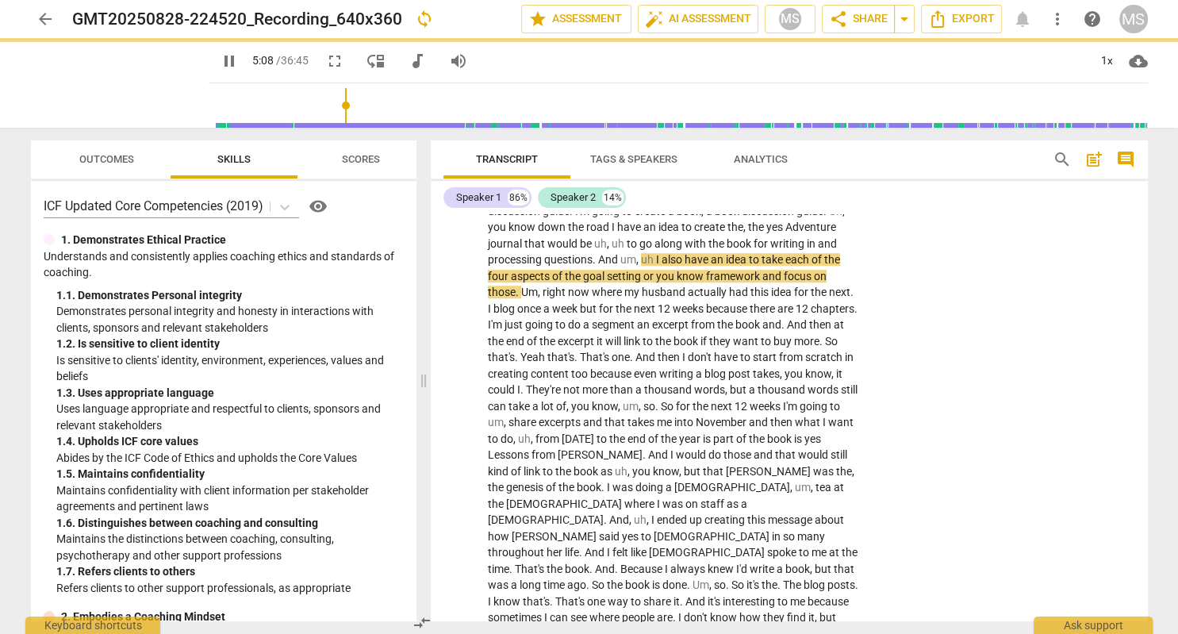
type input "309"
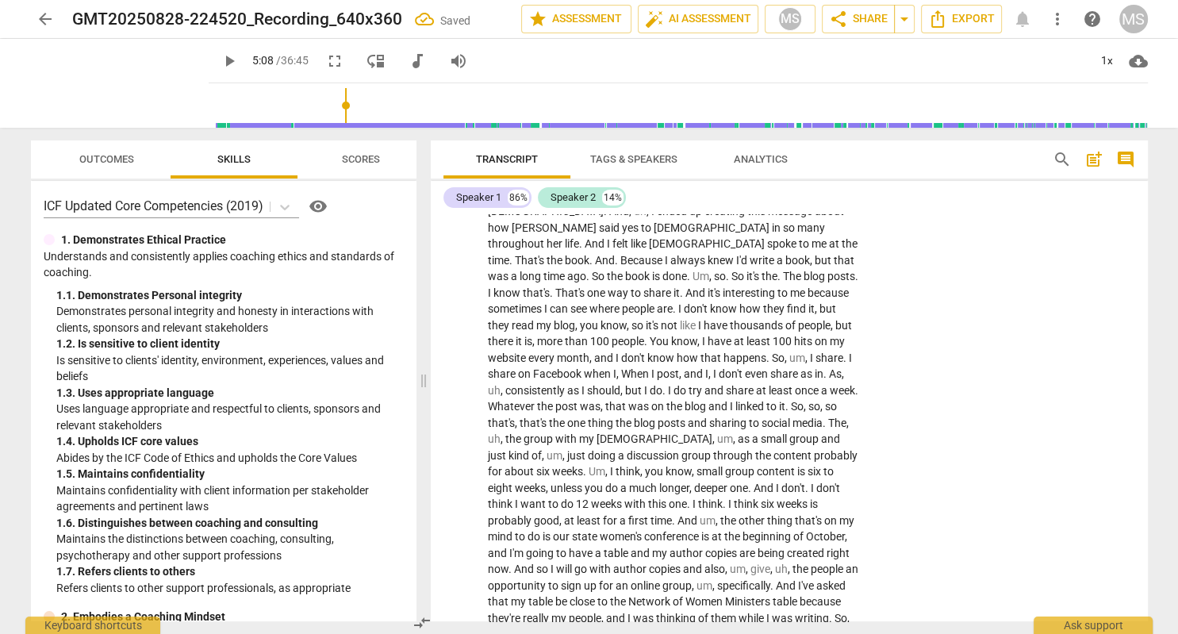
scroll to position [1949, 0]
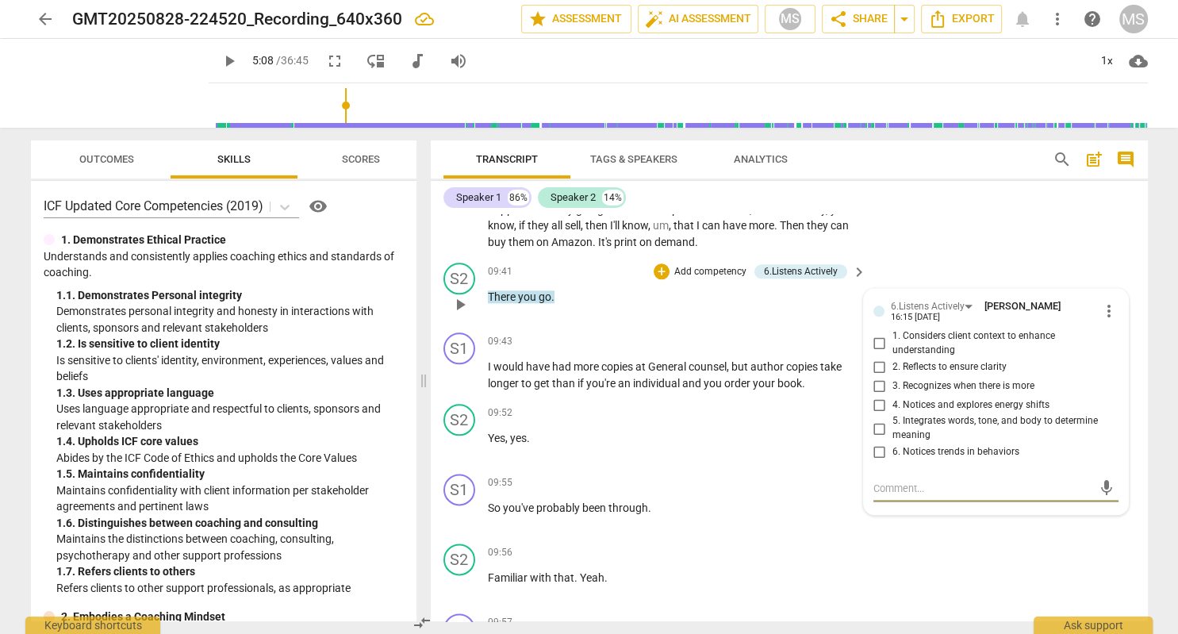
type textarea "Y"
type textarea "Yo"
type textarea "You"
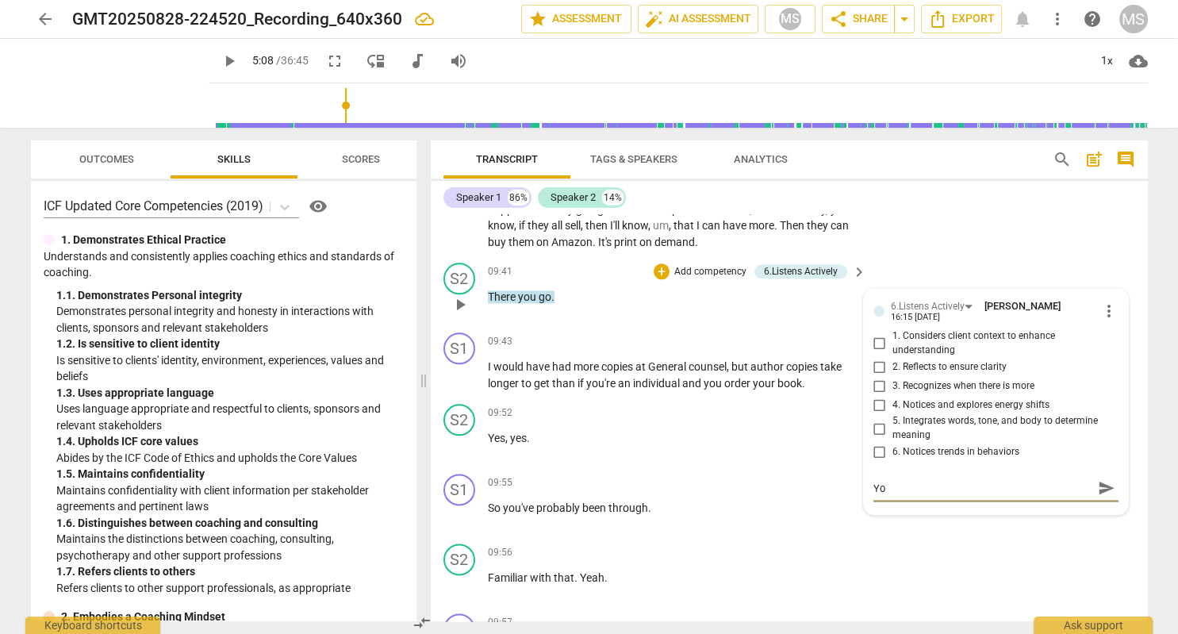
type textarea "You"
type textarea "You l"
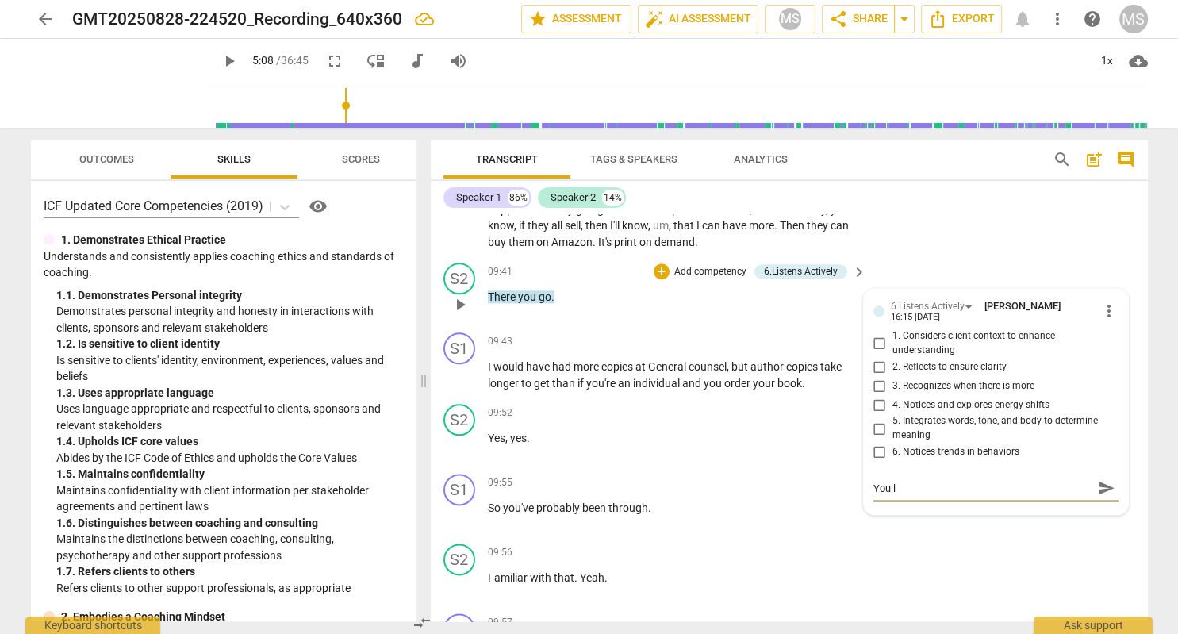
type textarea "You li"
type textarea "You lis"
type textarea "You list"
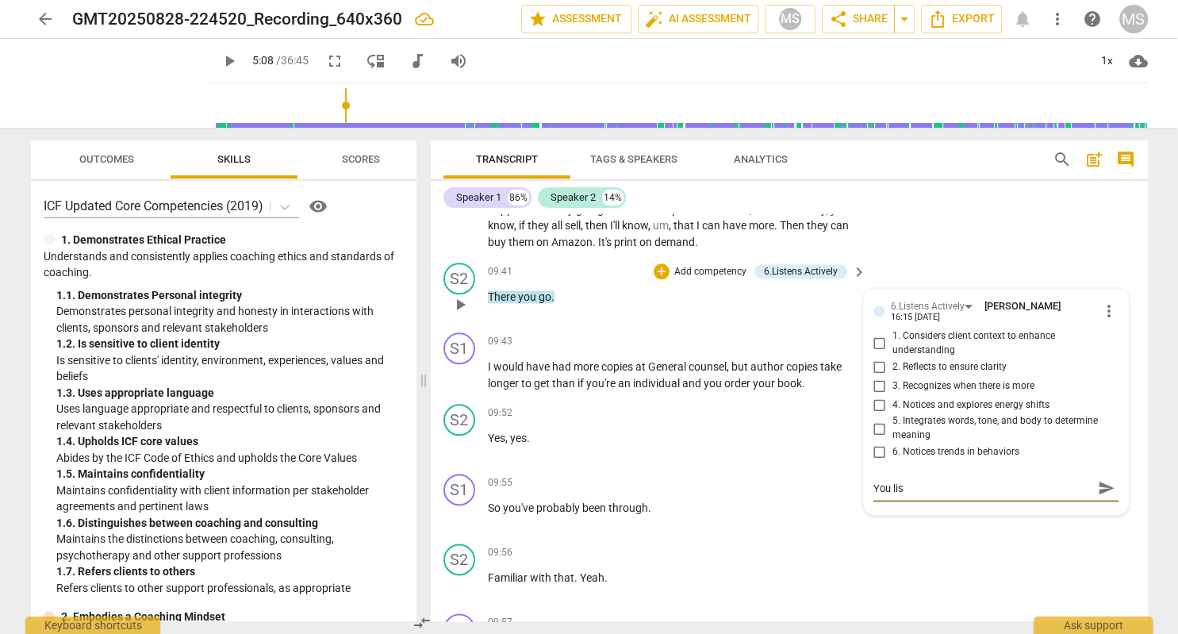
type textarea "You list"
type textarea "You liste"
type textarea "You listen"
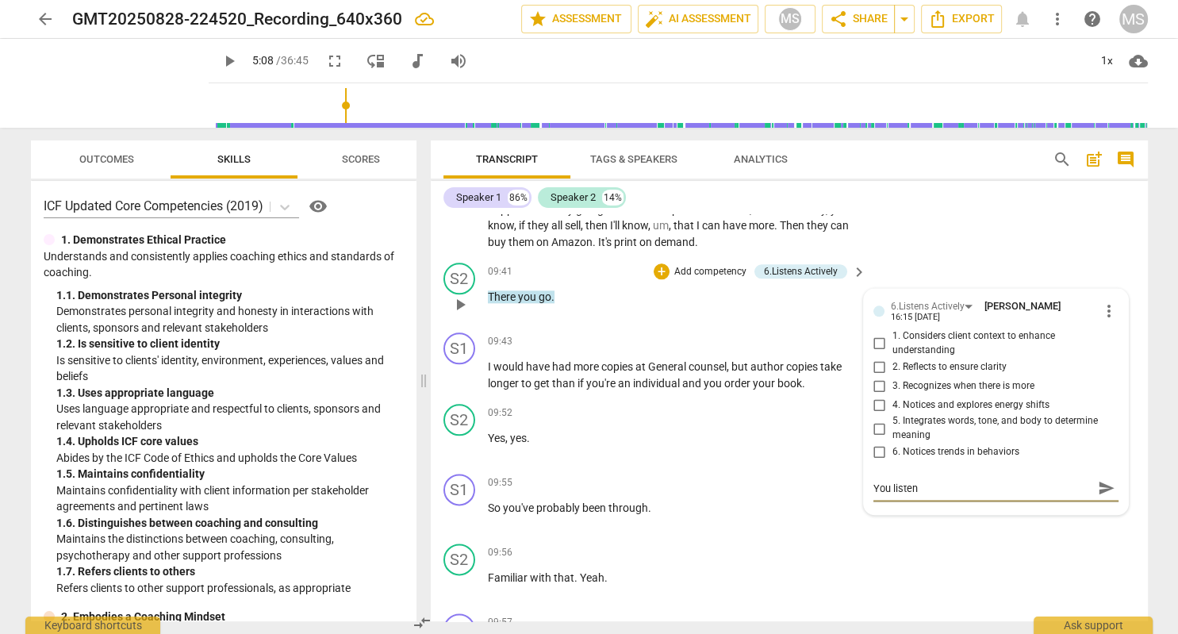
type textarea "You listene"
type textarea "You listened"
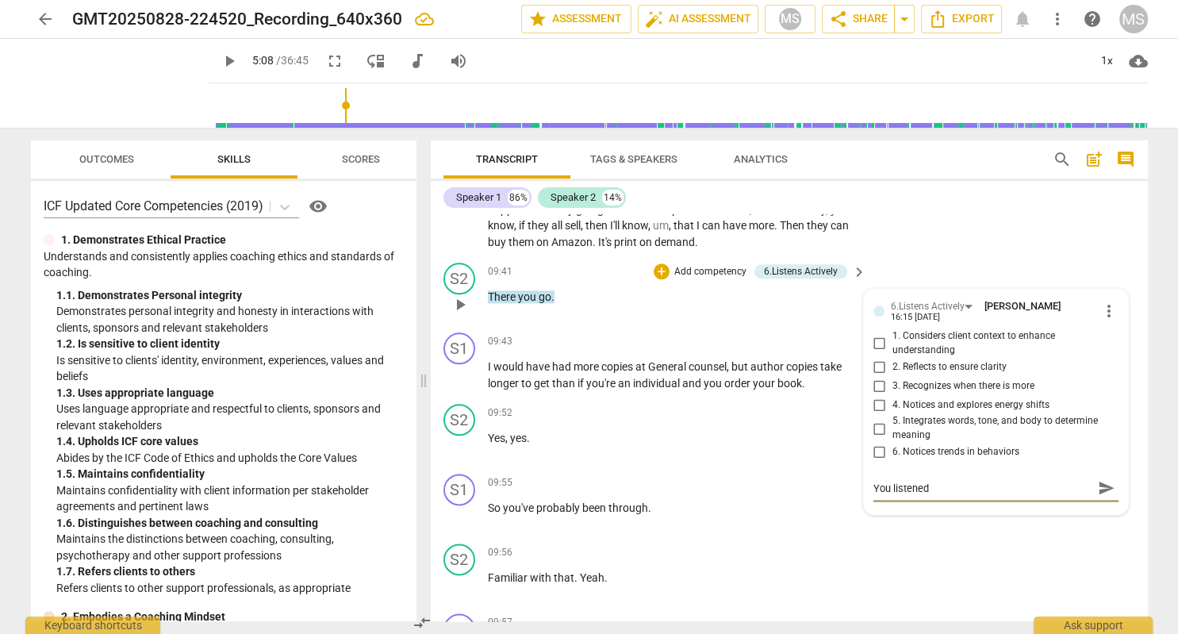
type textarea "You listened"
type textarea "You listened w"
type textarea "You listened wi"
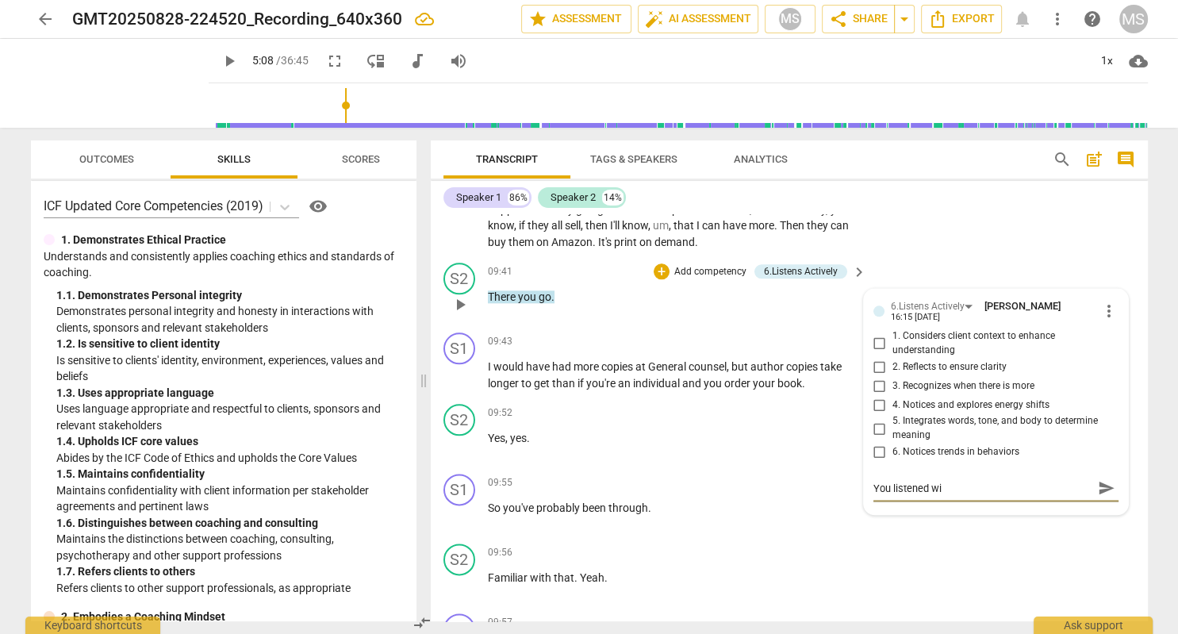
type textarea "You listened wit"
type textarea "You listened with"
type textarea "You listened witho"
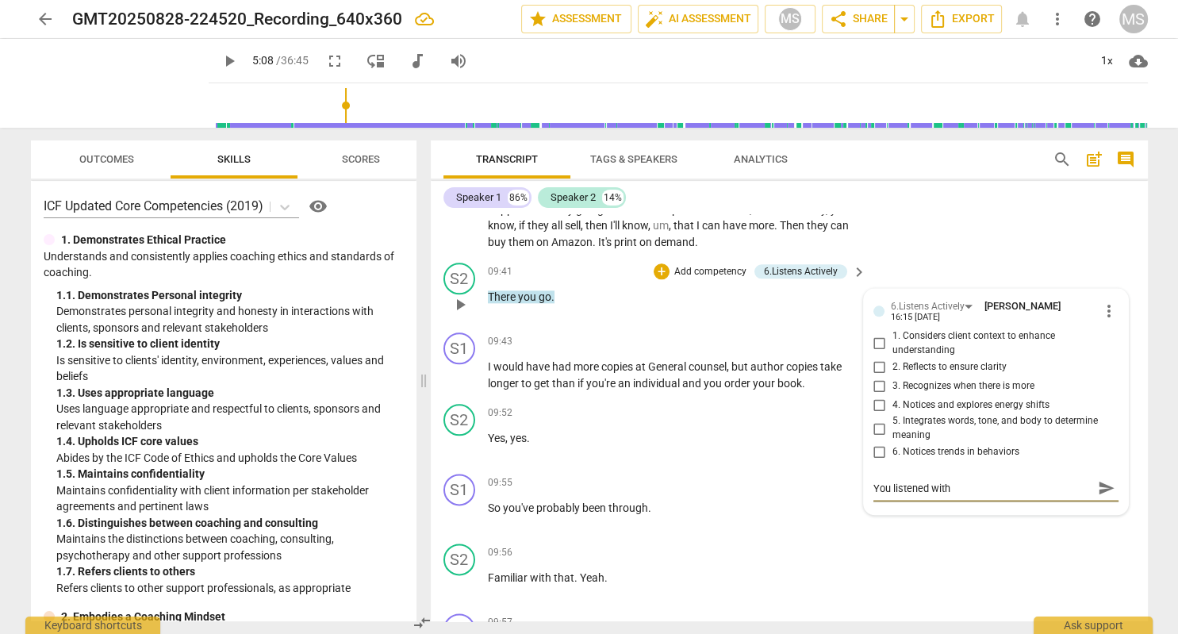
type textarea "You listened witho"
type textarea "You listened withou"
type textarea "You listened without"
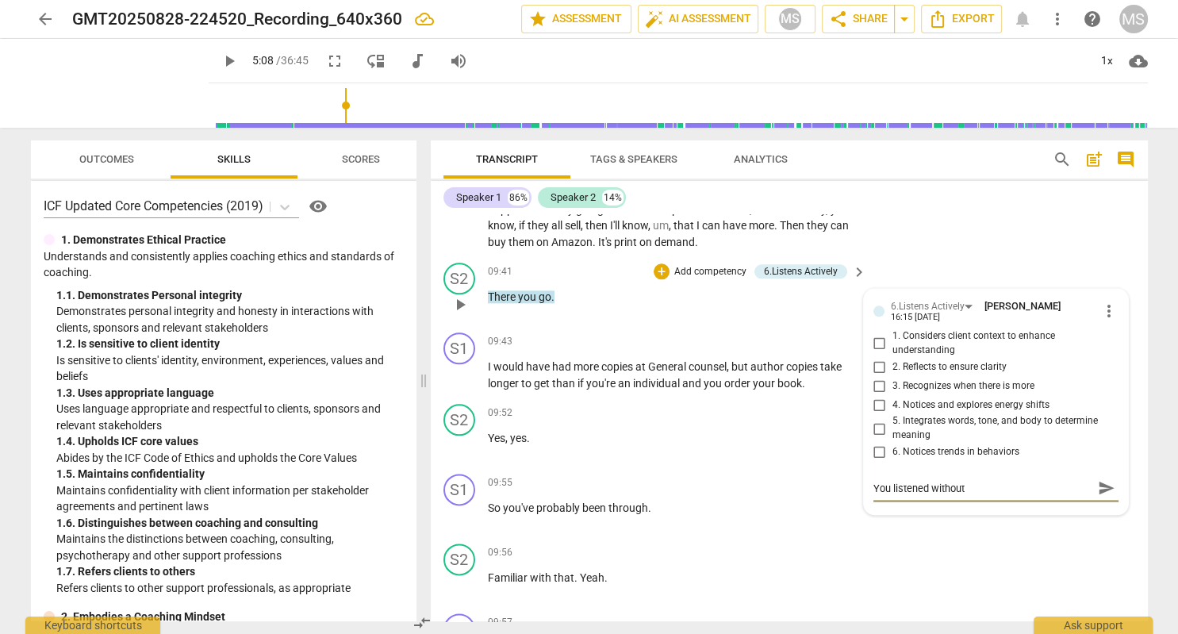
type textarea "You listened without"
type textarea "You listened without i"
type textarea "You listened without in"
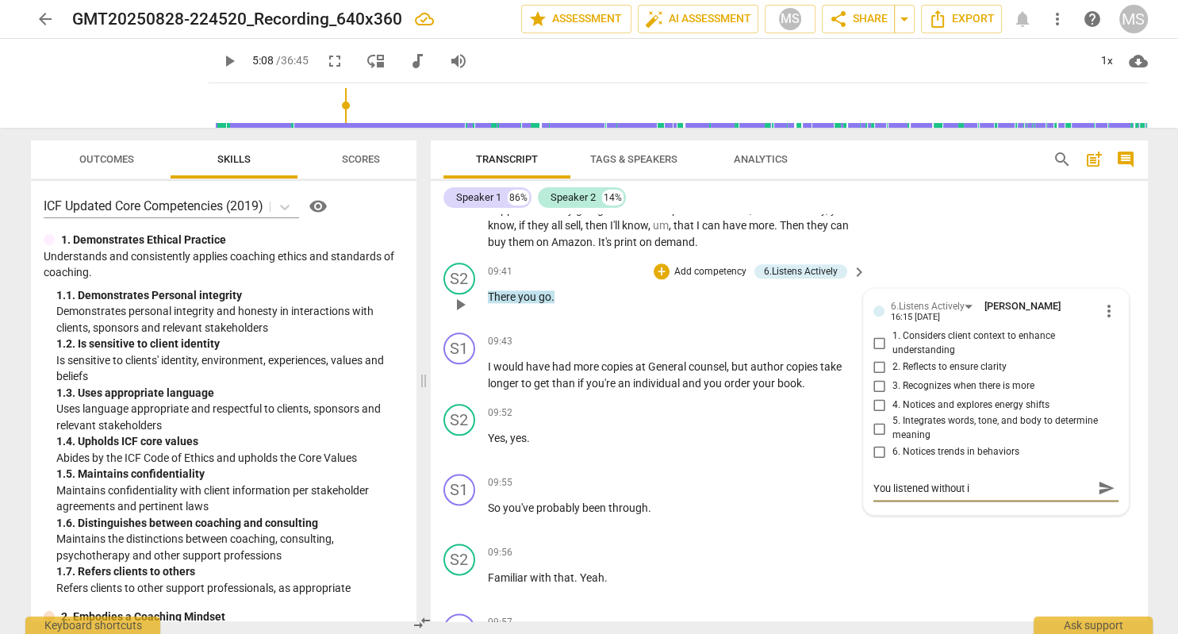
type textarea "You listened without in"
type textarea "You listened without int"
type textarea "You listened without inte"
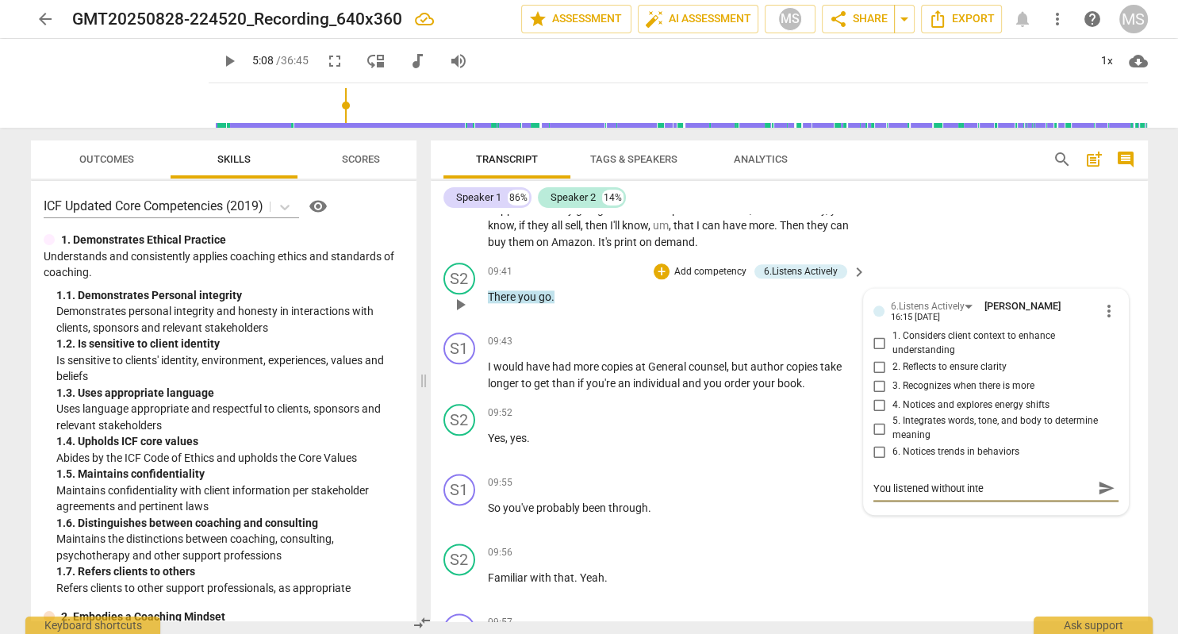
type textarea "You listened without inter"
type textarea "You listened without interr"
type textarea "You listened without interru"
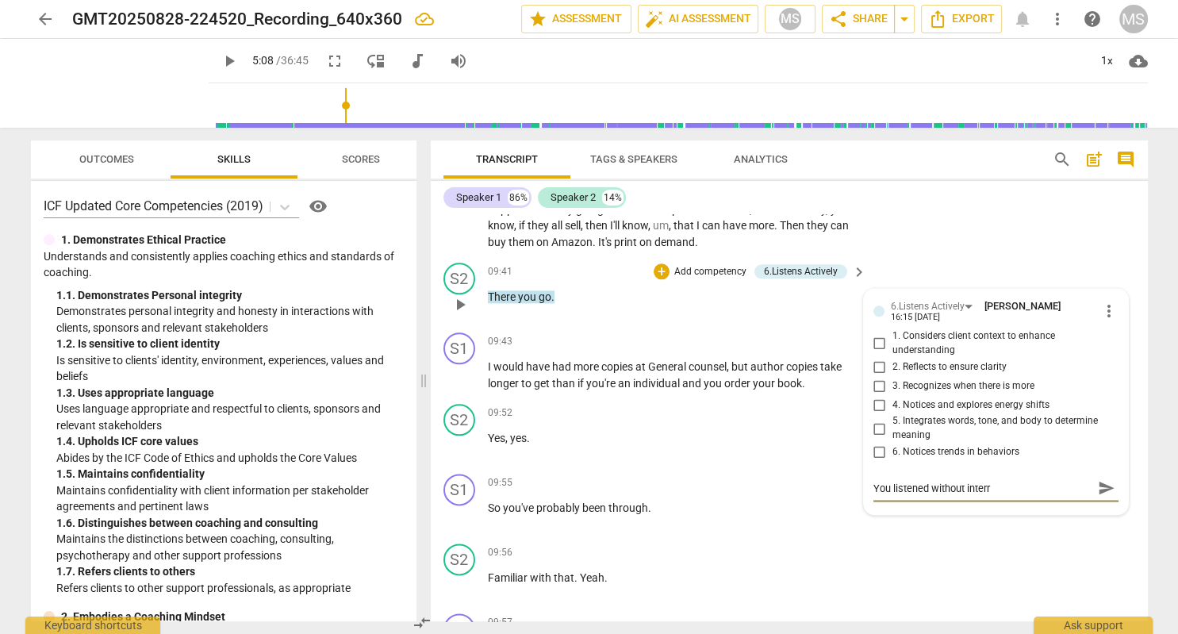
type textarea "You listened without interru"
type textarea "You listened without interrup"
type textarea "You listened without interrupt"
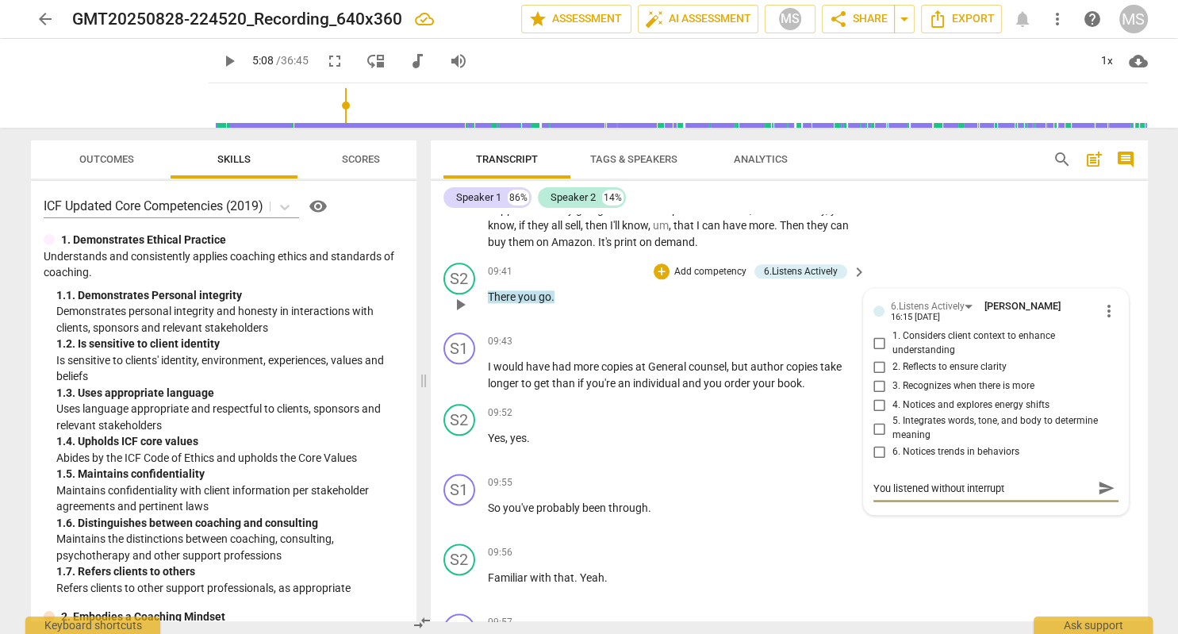
type textarea "You listened without interrupti"
type textarea "You listened without interruptin"
type textarea "You listened without interrupting"
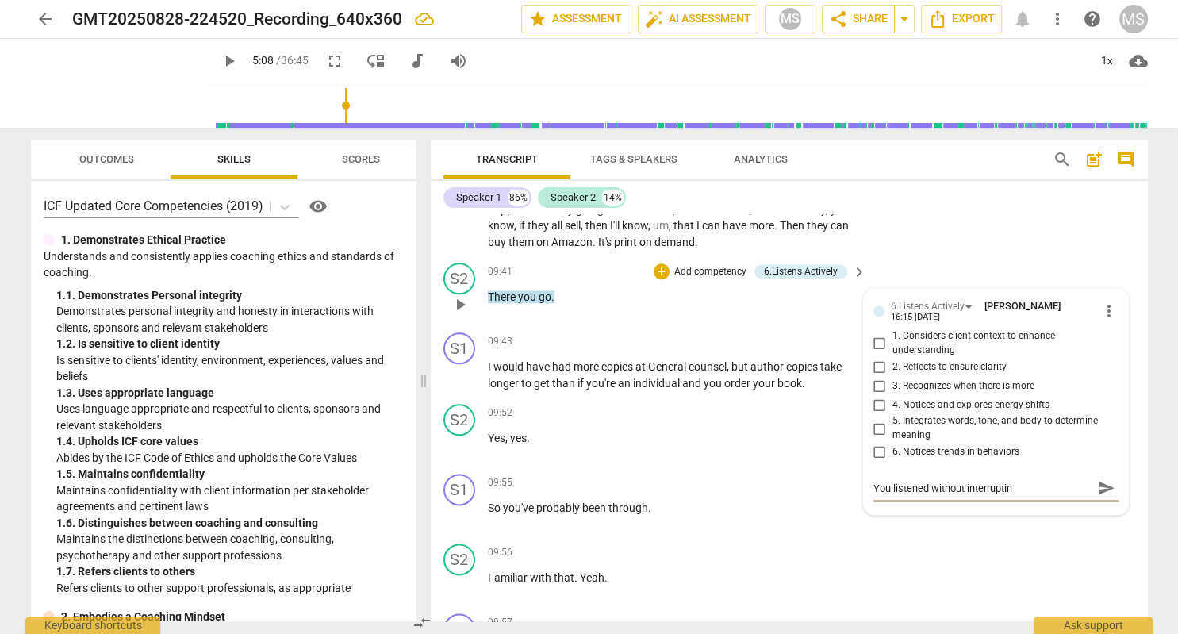
type textarea "You listened without interrupting"
type textarea "You listened without interrupting."
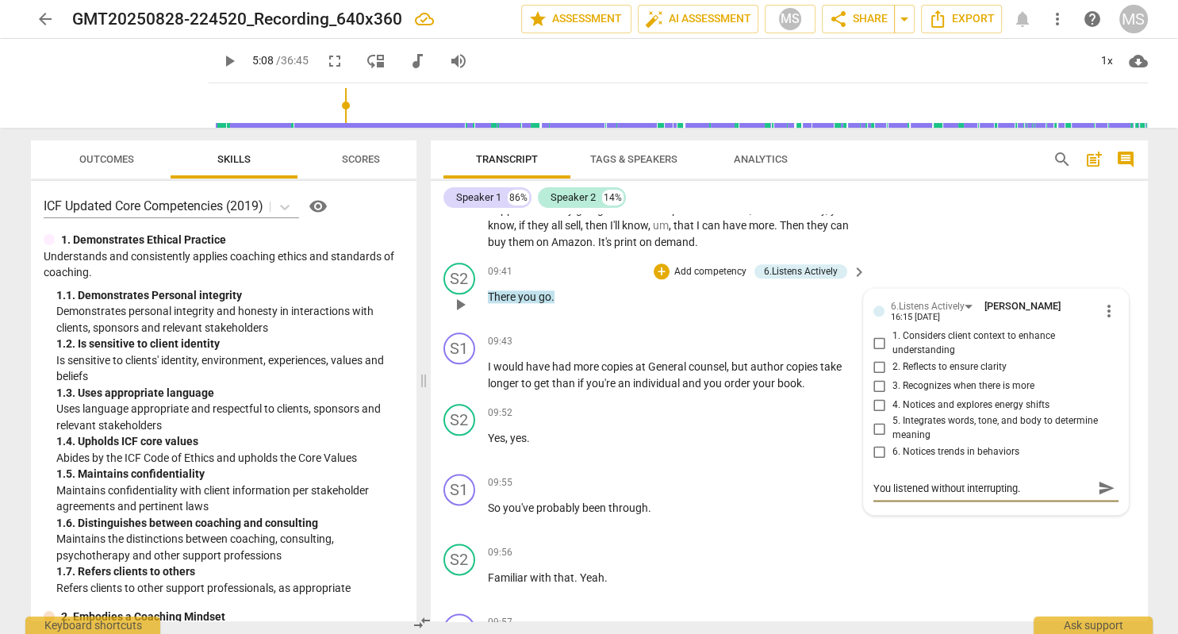
type textarea "You listened without interrupting."
type textarea "You listened without interrupting"
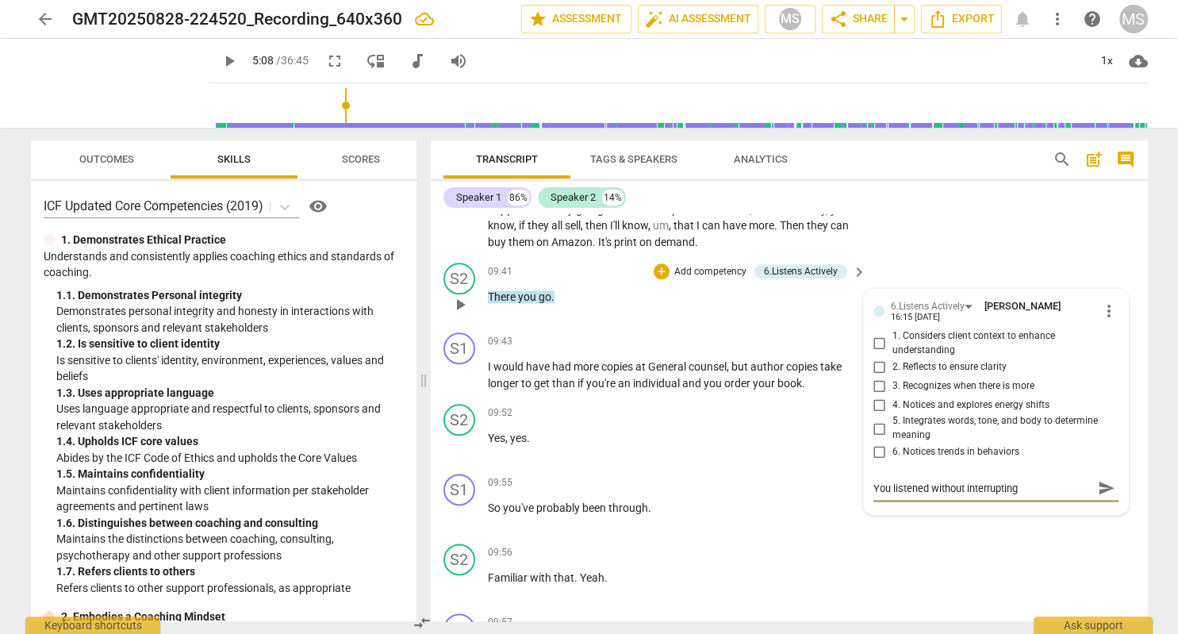
type textarea "You listened without interrupting"
type textarea "You listened without interrupting -"
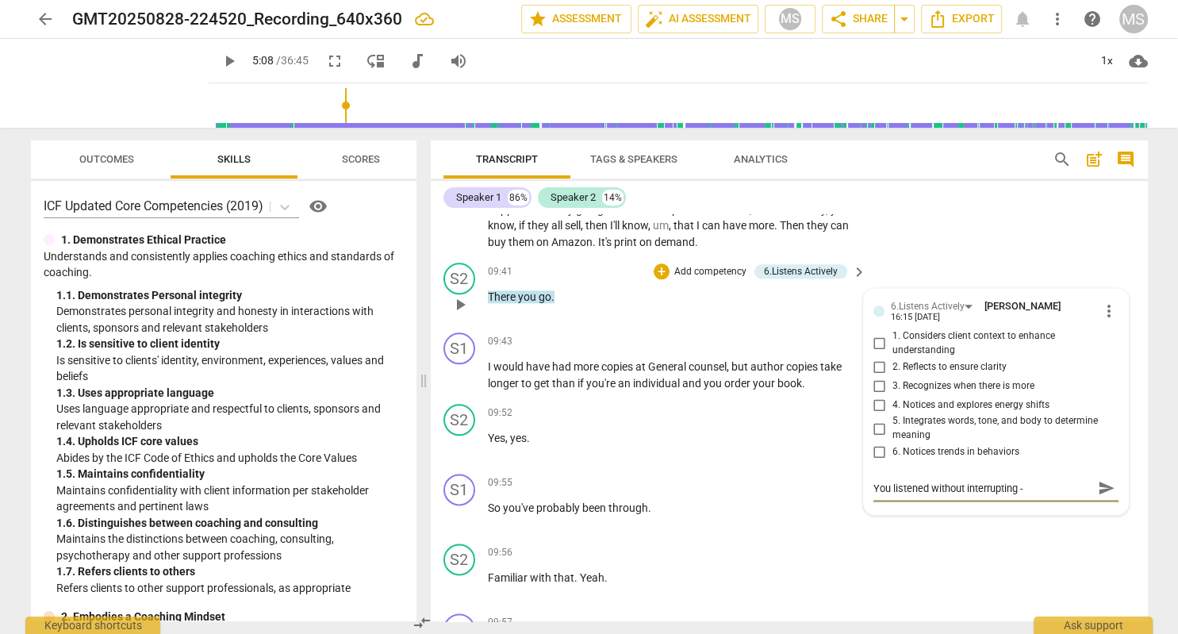
type textarea "You listened without interrupting - f"
type textarea "You listened without interrupting - fo"
type textarea "You listened without interrupting - for"
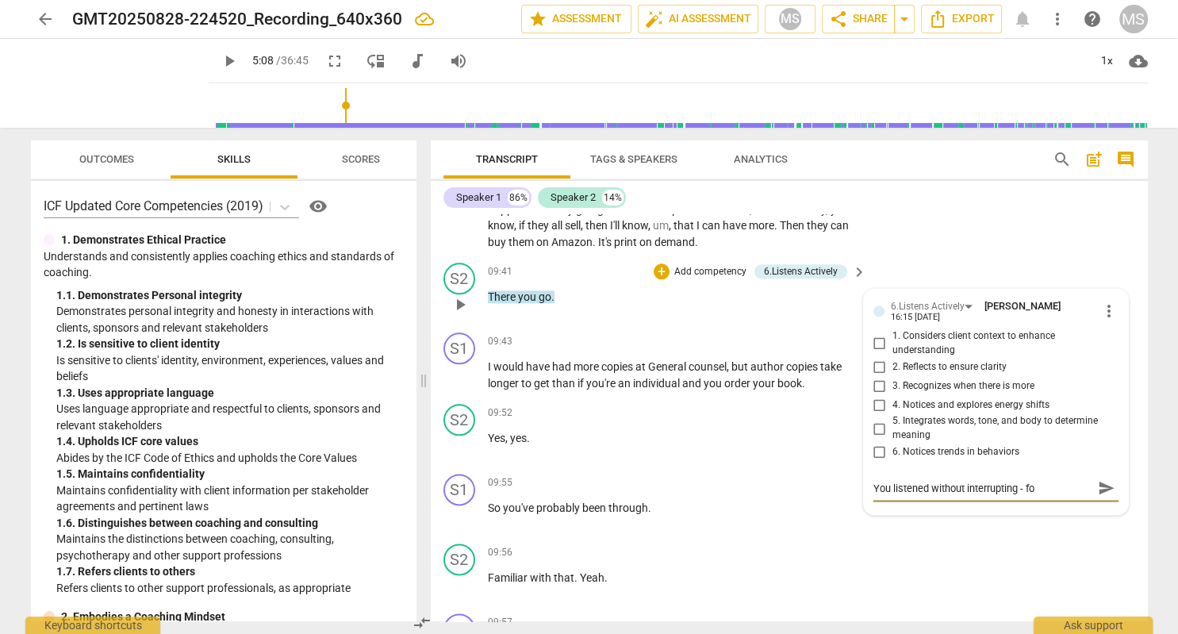
type textarea "You listened without interrupting - for"
click at [1107, 479] on span "send" at bounding box center [1106, 487] width 17 height 17
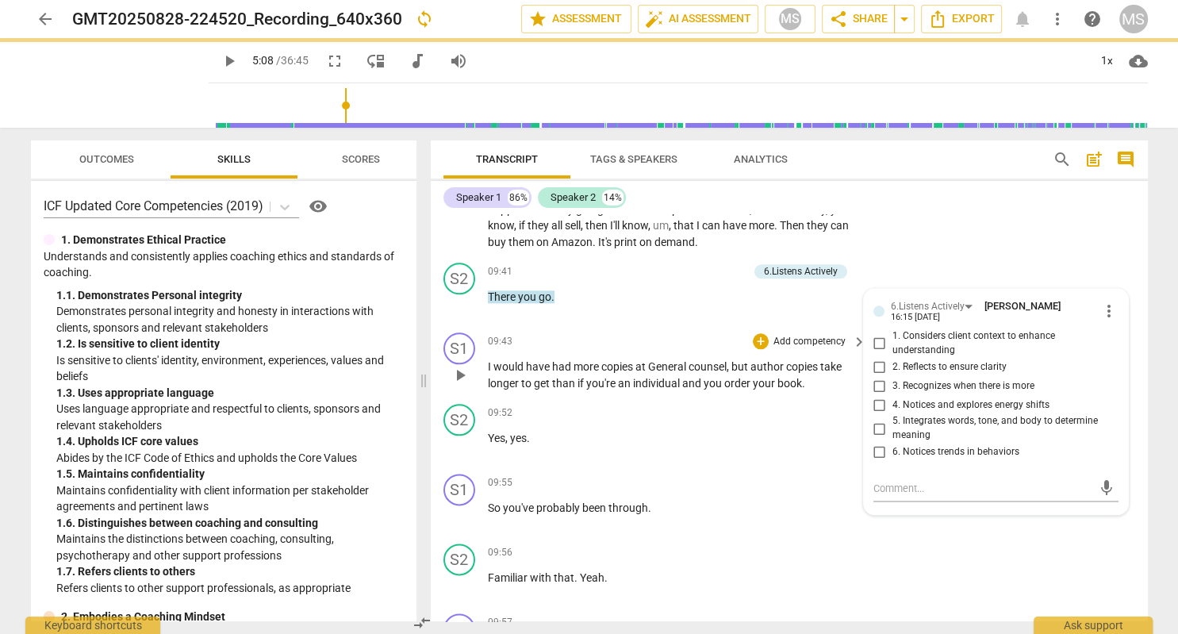
scroll to position [0, 0]
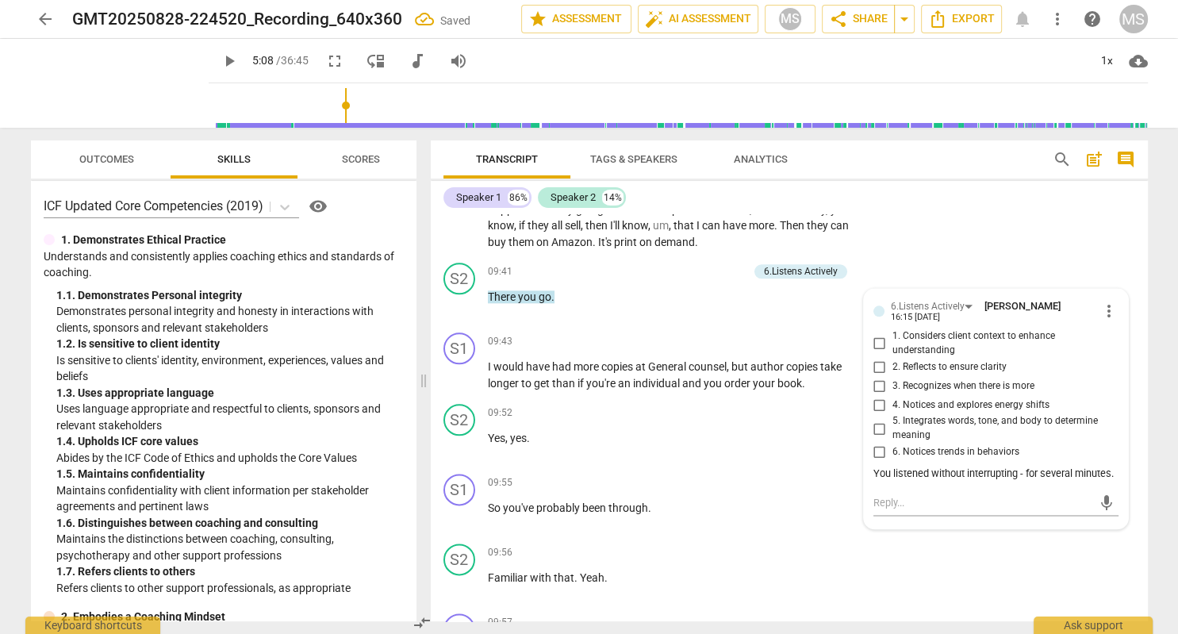
click at [220, 62] on span "play_arrow" at bounding box center [229, 61] width 19 height 19
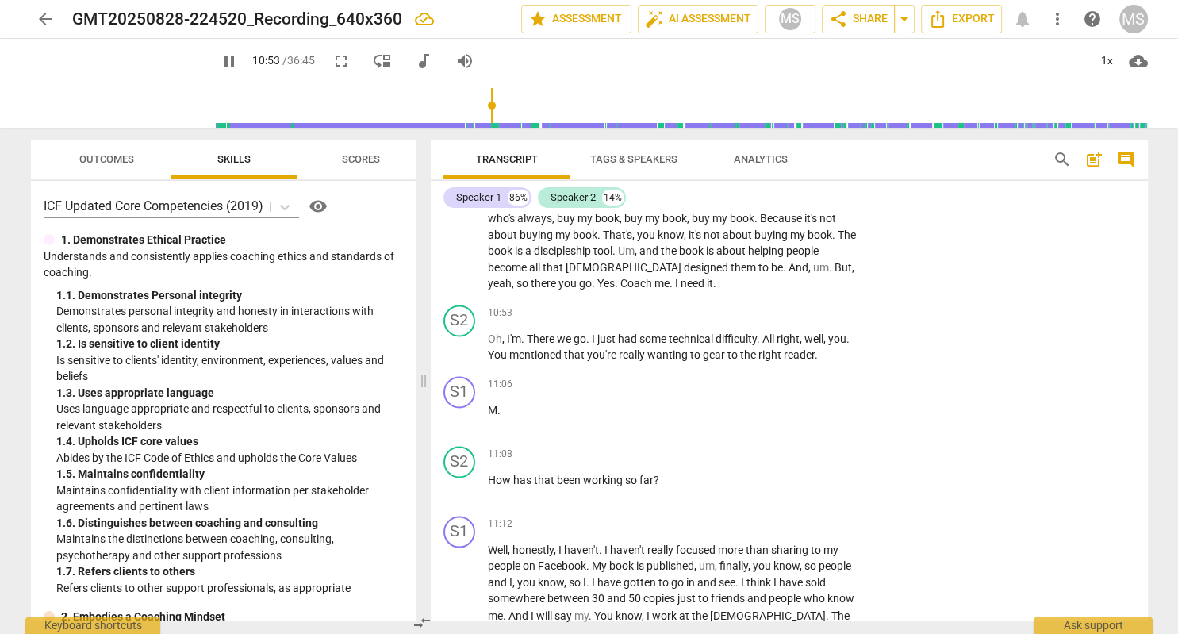
scroll to position [2550, 0]
click at [759, 449] on div "+" at bounding box center [761, 457] width 16 height 16
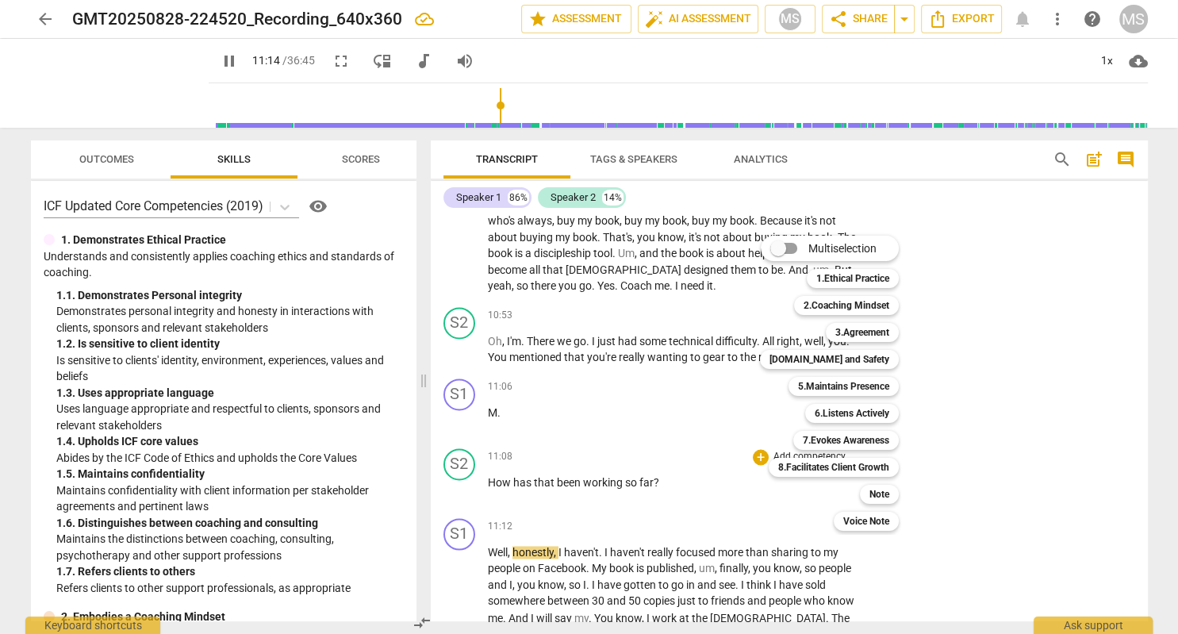
click at [209, 59] on div at bounding box center [589, 317] width 1178 height 634
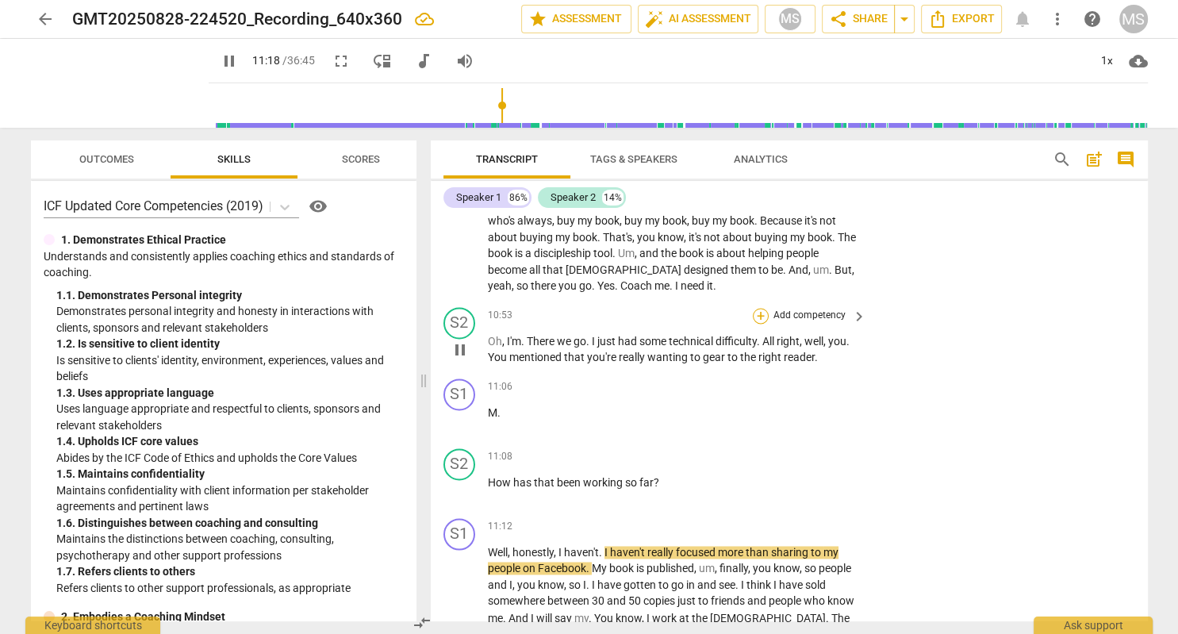
click at [762, 308] on div "+" at bounding box center [761, 316] width 16 height 16
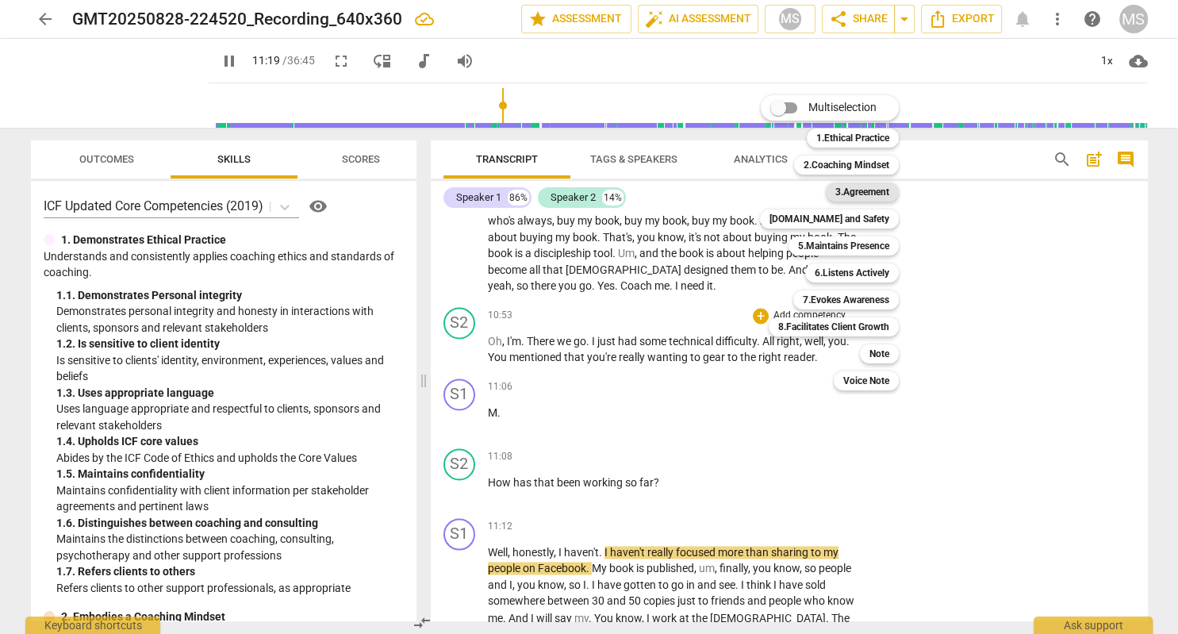
click at [878, 190] on b "3.Agreement" at bounding box center [862, 191] width 54 height 19
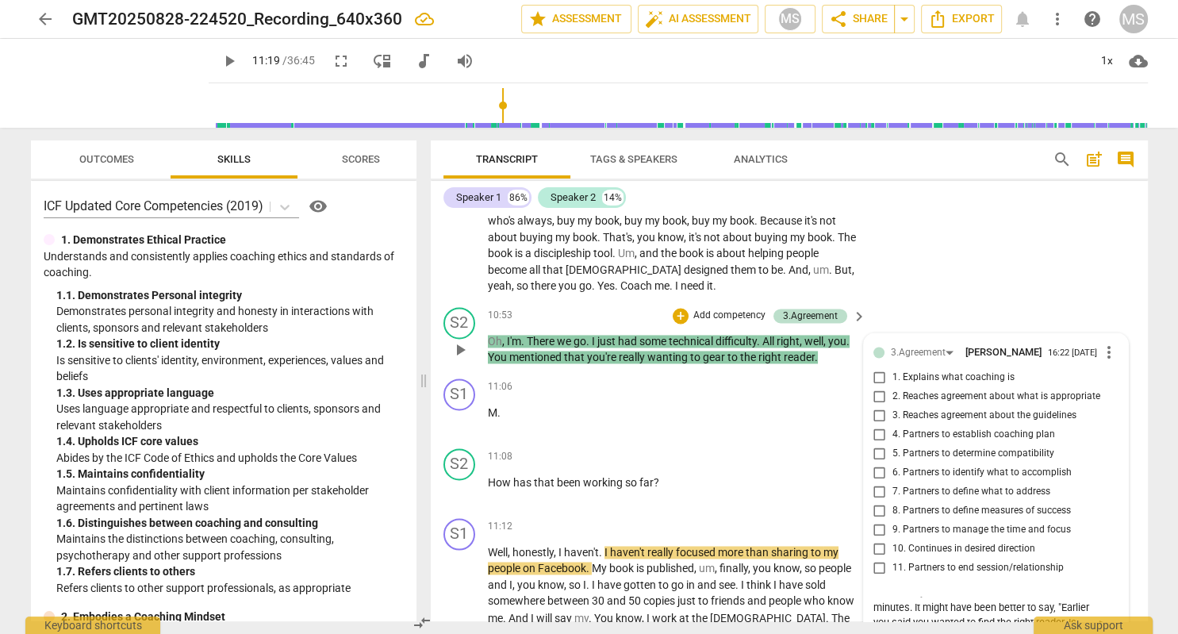
scroll to position [0, 0]
click at [1104, 625] on span "send" at bounding box center [1106, 633] width 17 height 17
click at [220, 63] on span "play_arrow" at bounding box center [229, 61] width 19 height 19
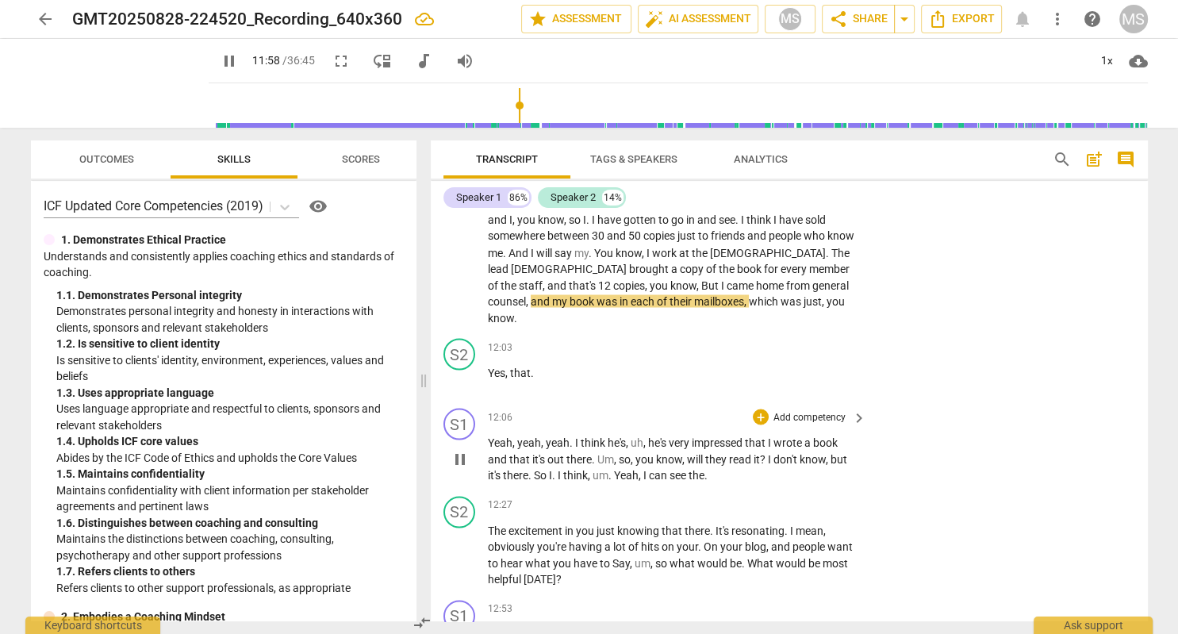
scroll to position [2916, 0]
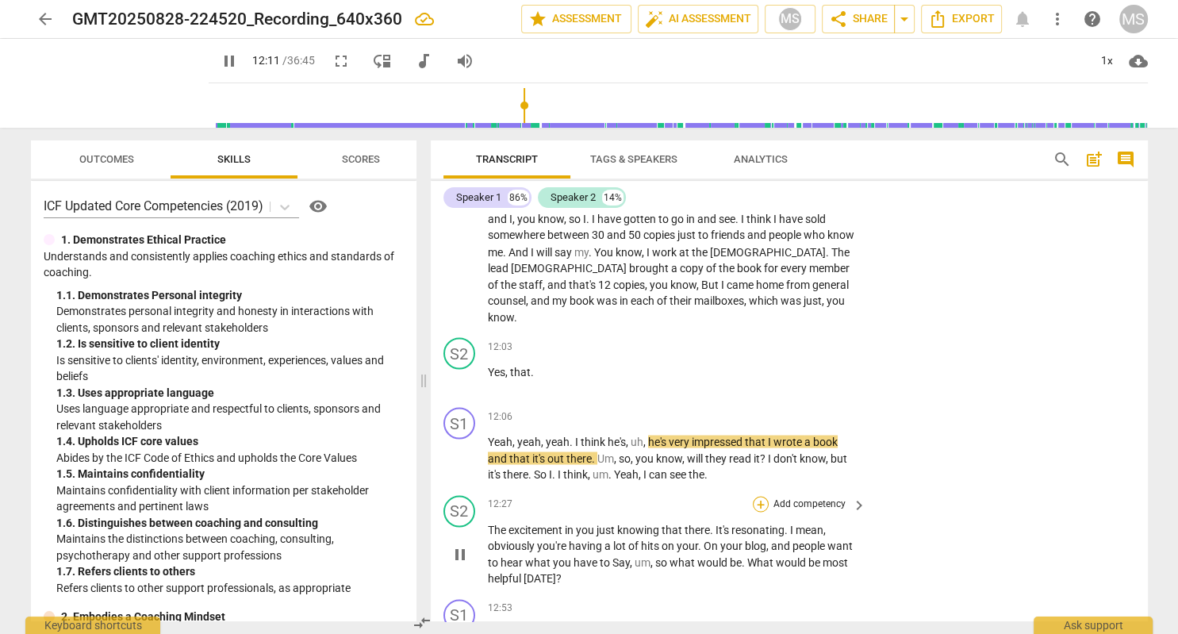
click at [763, 496] on div "+" at bounding box center [761, 504] width 16 height 16
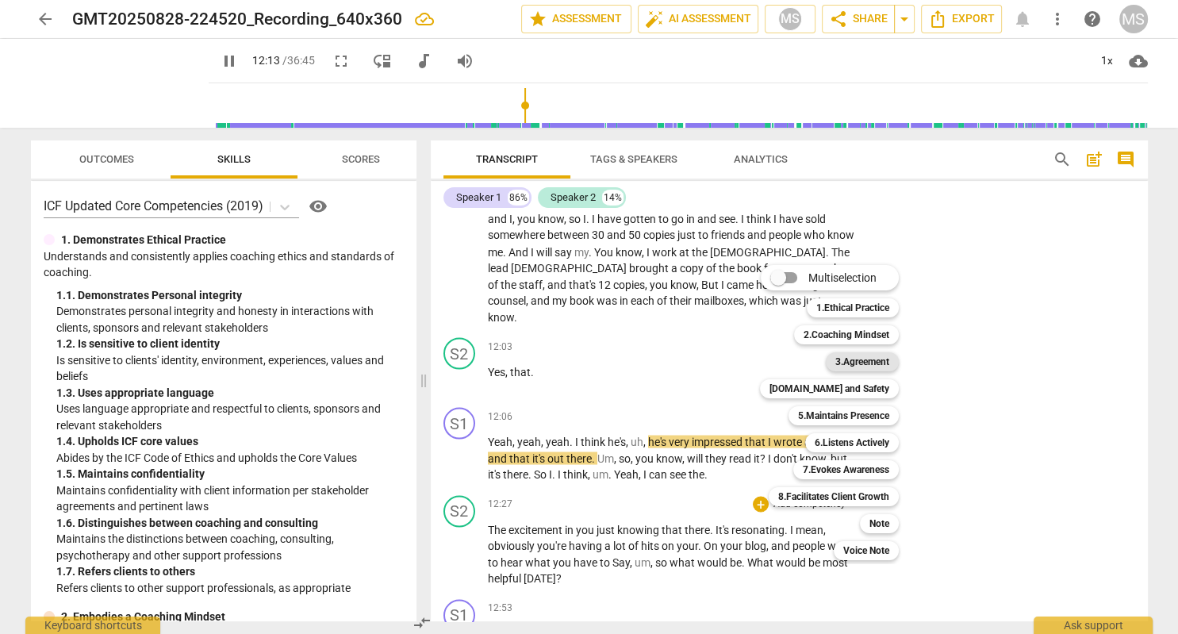
click at [861, 360] on b "3.Agreement" at bounding box center [862, 361] width 54 height 19
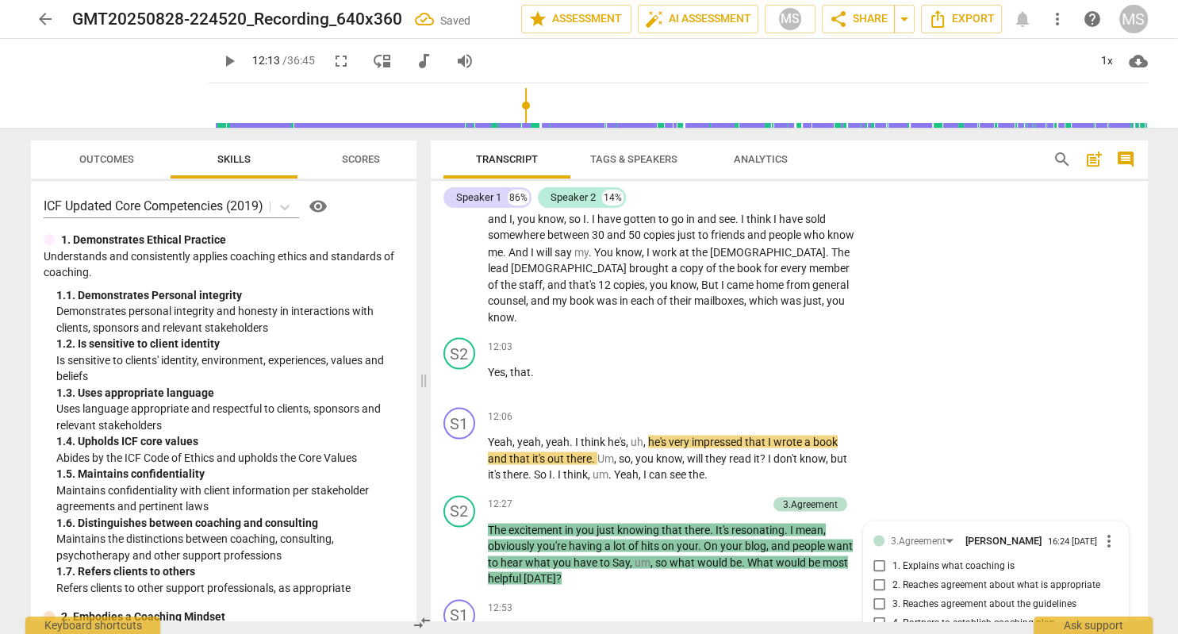
scroll to position [3199, 0]
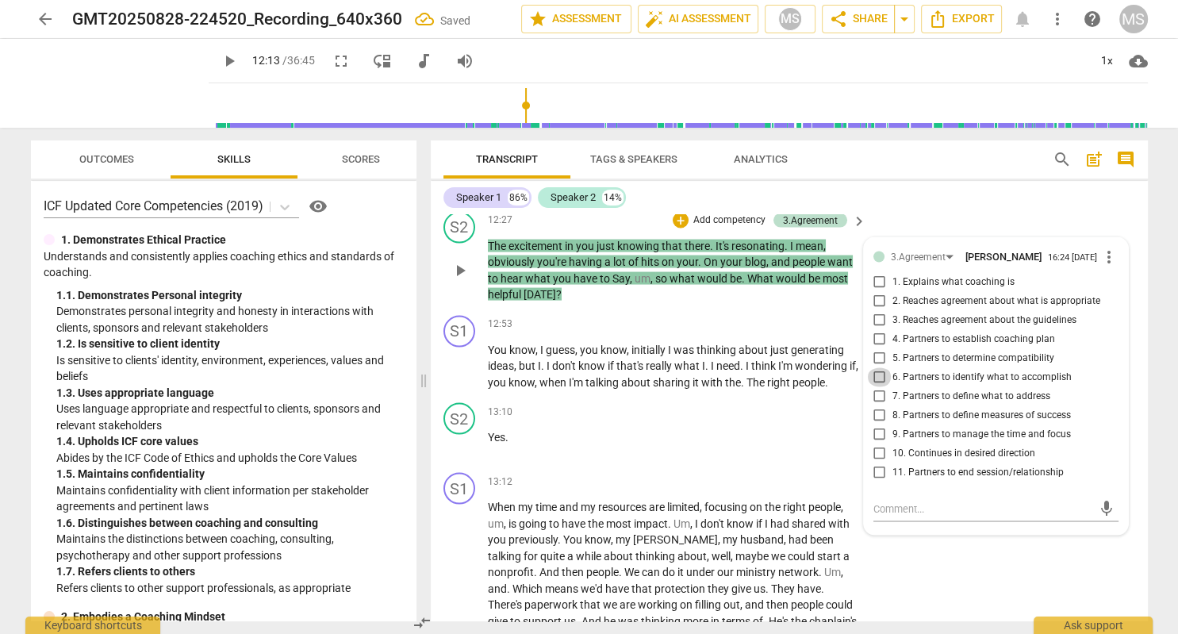
click at [880, 368] on input "6. Partners to identify what to accomplish" at bounding box center [879, 377] width 25 height 19
click at [879, 387] on input "7. Partners to define what to address" at bounding box center [879, 396] width 25 height 19
click at [883, 368] on input "6. Partners to identify what to accomplish" at bounding box center [879, 377] width 25 height 19
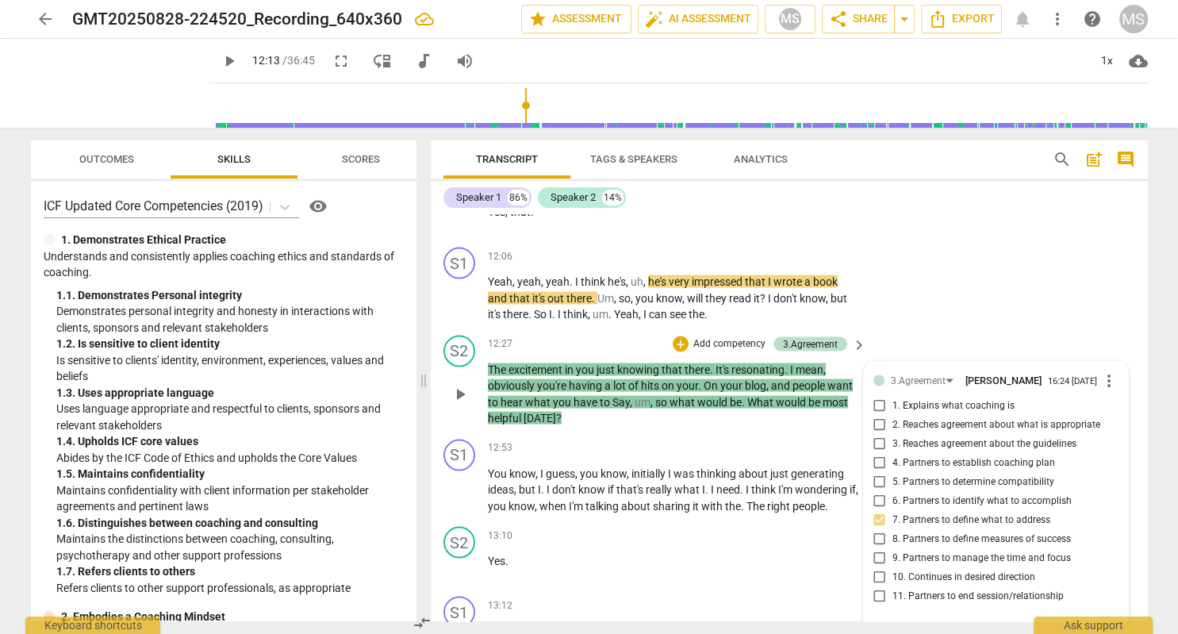
scroll to position [3108, 0]
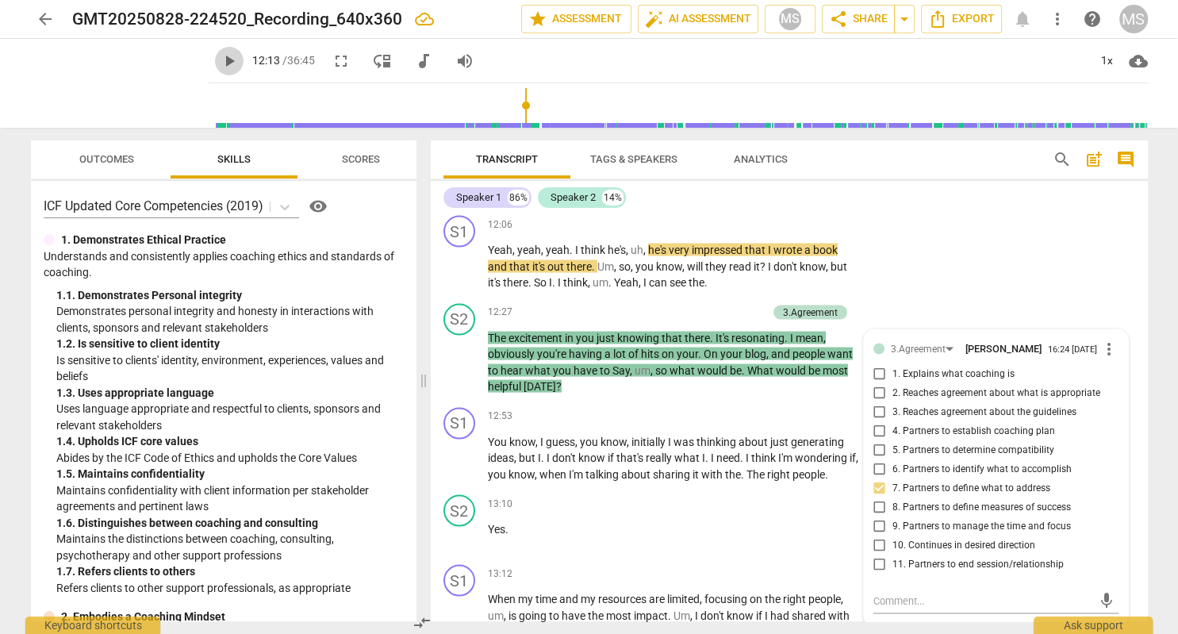
click at [220, 59] on span "play_arrow" at bounding box center [229, 61] width 19 height 19
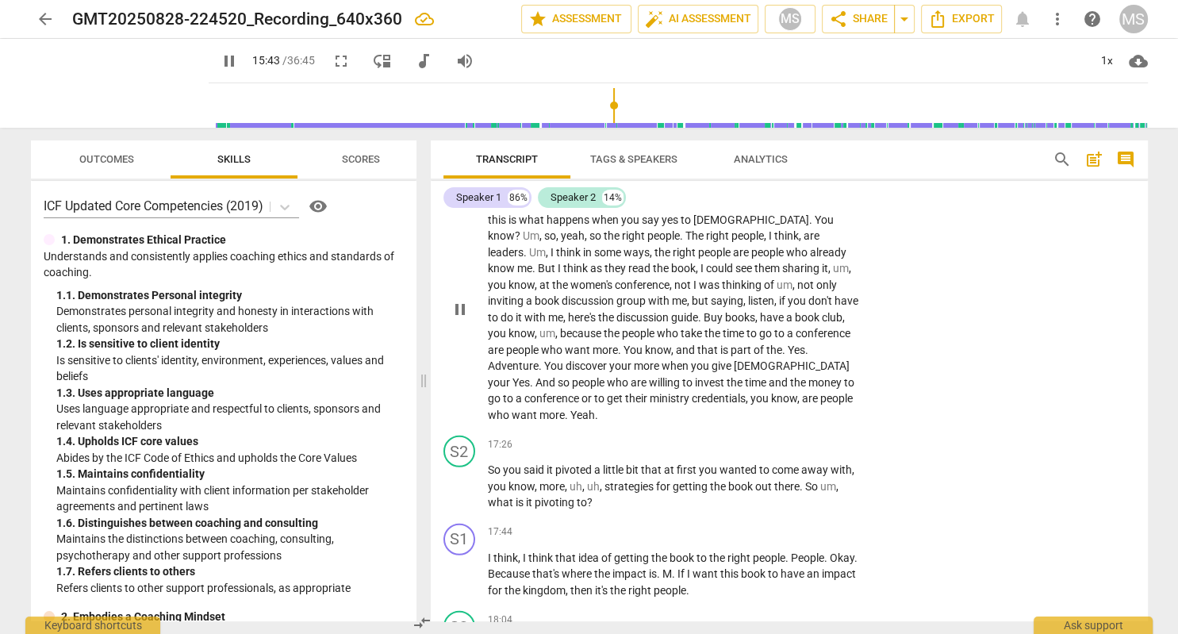
scroll to position [4113, 0]
click at [762, 434] on div "+" at bounding box center [761, 442] width 16 height 16
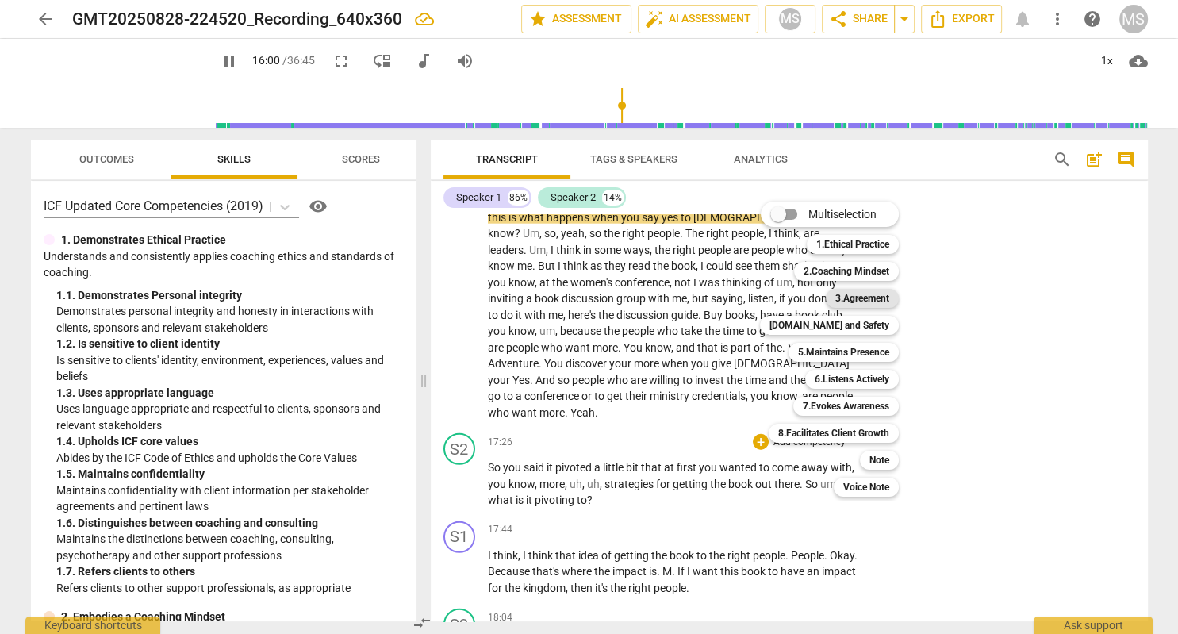
click at [862, 296] on b "3.Agreement" at bounding box center [862, 298] width 54 height 19
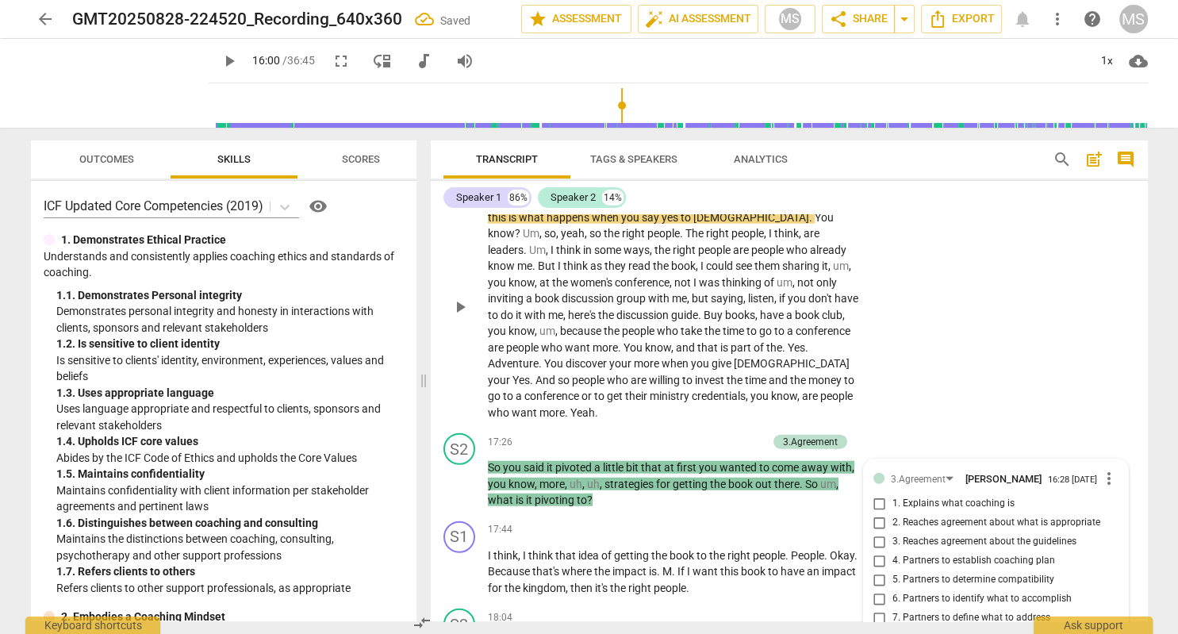
scroll to position [4333, 0]
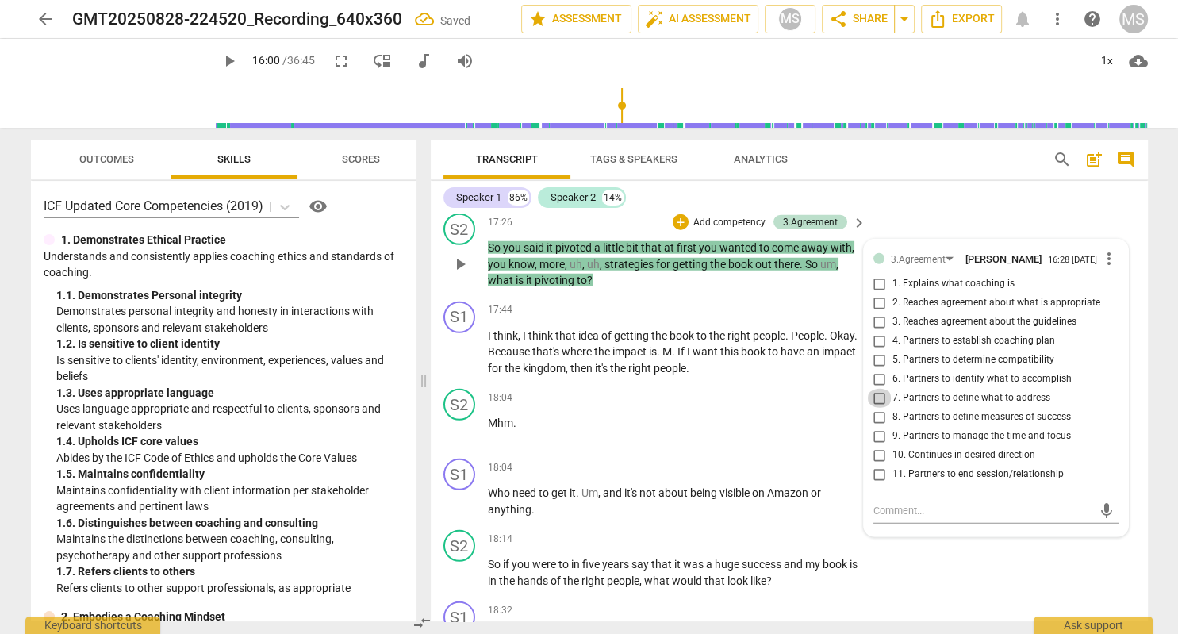
click at [878, 389] on input "7. Partners to define what to address" at bounding box center [879, 398] width 25 height 19
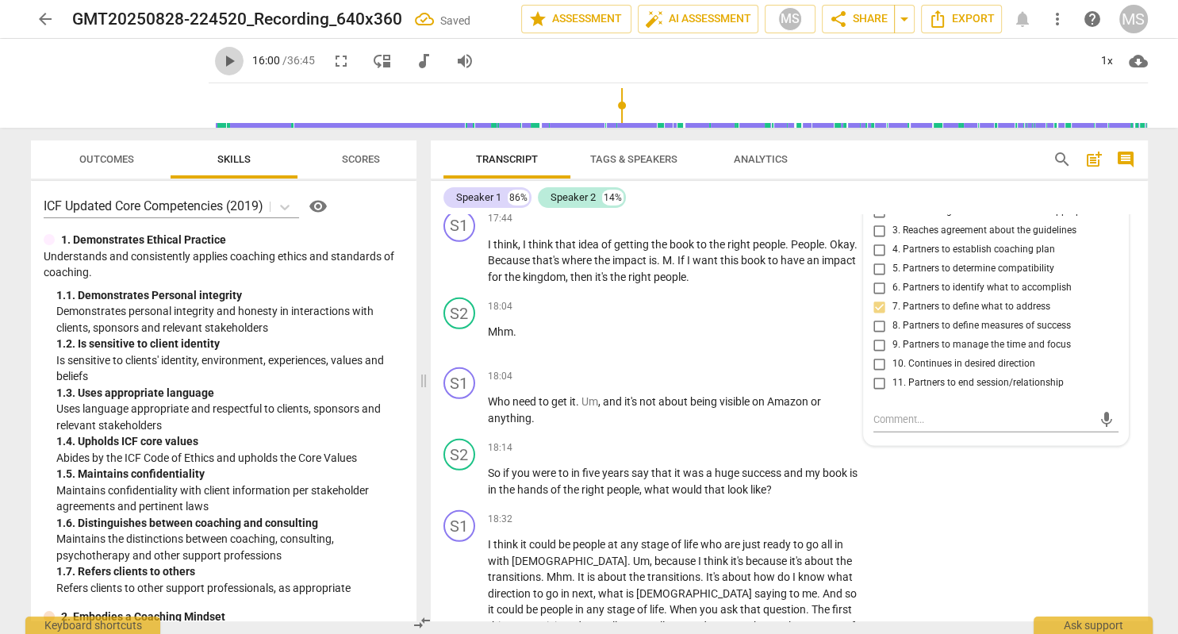
click at [220, 60] on span "play_arrow" at bounding box center [229, 61] width 19 height 19
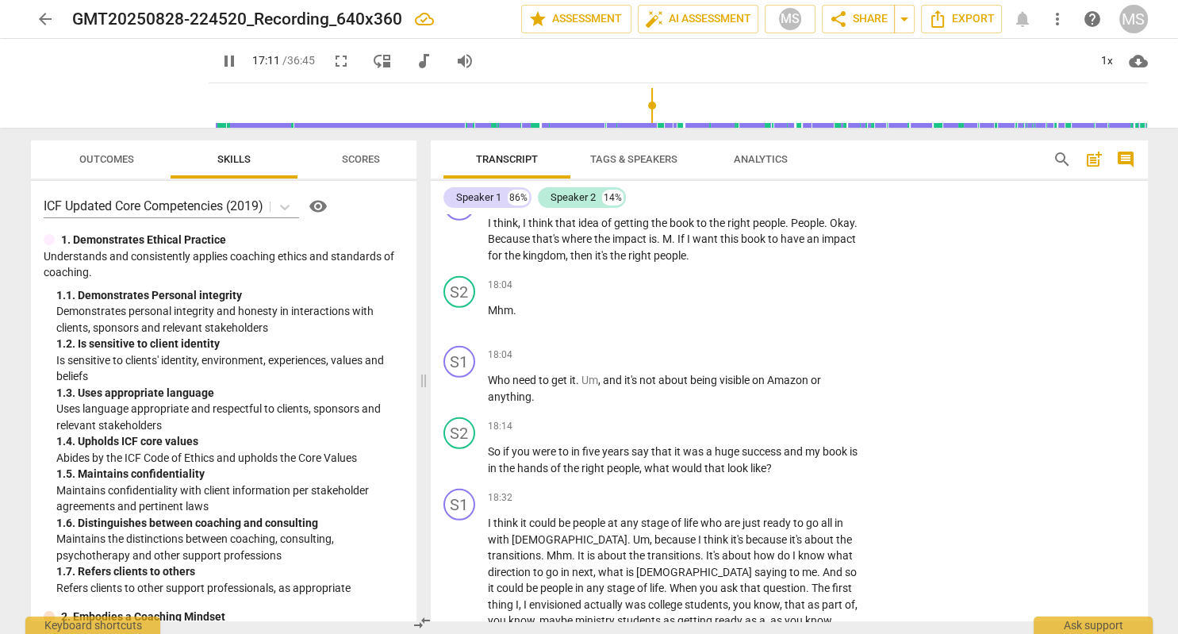
scroll to position [4177, 0]
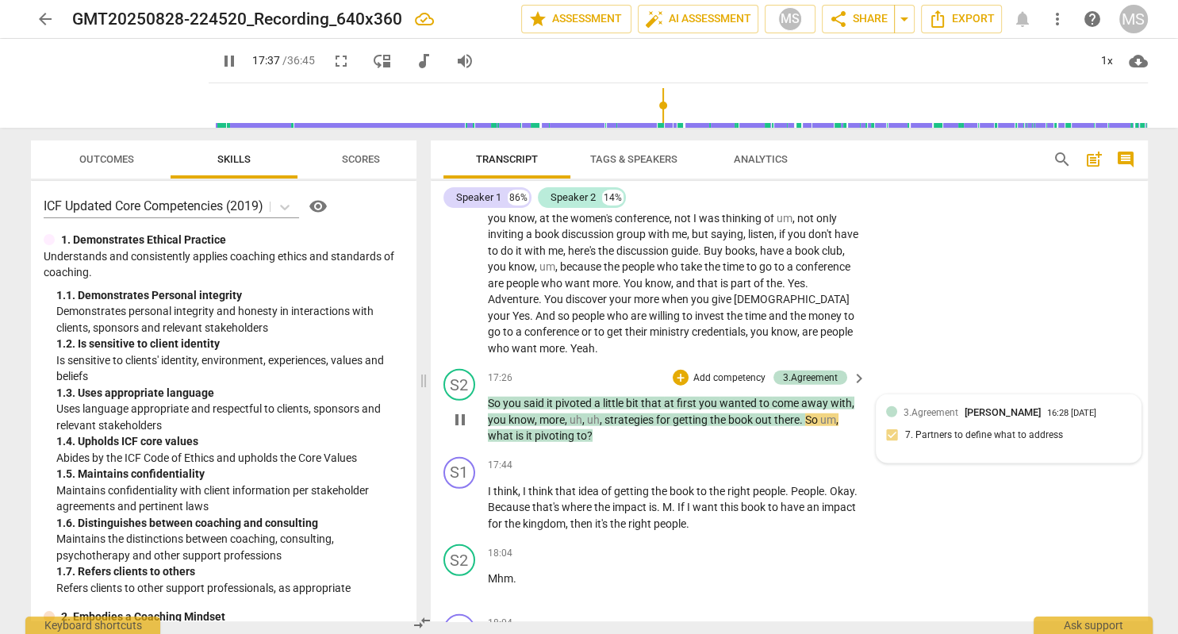
click at [997, 405] on div "3.Agreement [PERSON_NAME] 16:28 [DATE] 7. Partners to define what to address" at bounding box center [1008, 429] width 245 height 48
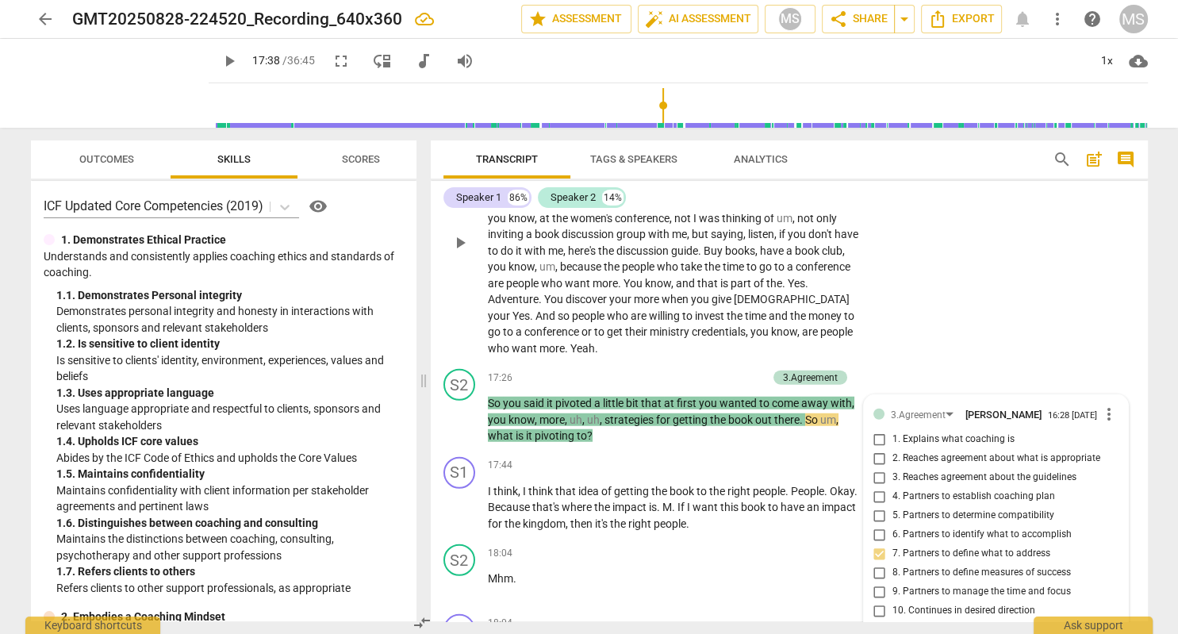
click at [957, 269] on div "S1 play_arrow pause 15:51 + Add competency keyboard_arrow_right You know , our …" at bounding box center [789, 229] width 717 height 267
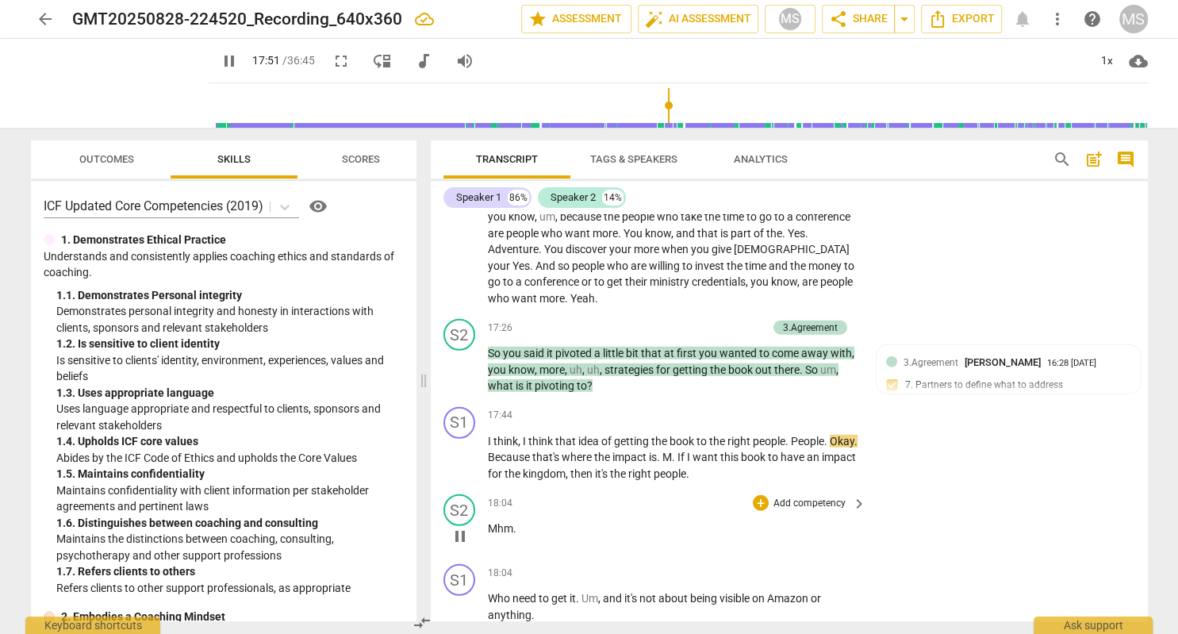
scroll to position [4269, 0]
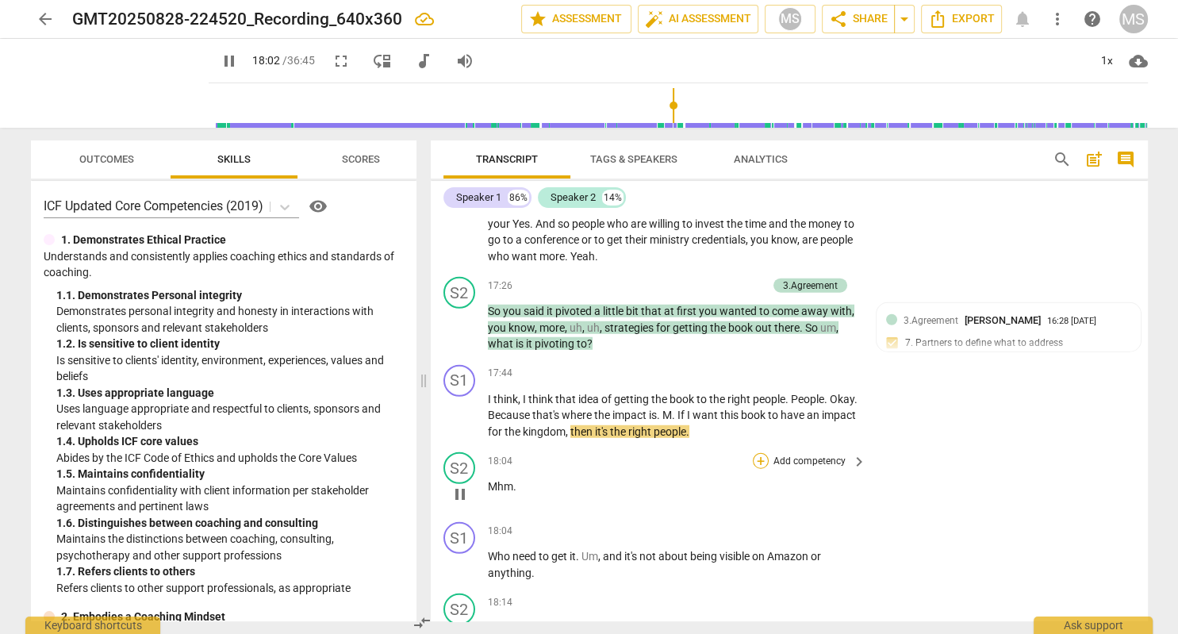
click at [762, 453] on div "+" at bounding box center [761, 461] width 16 height 16
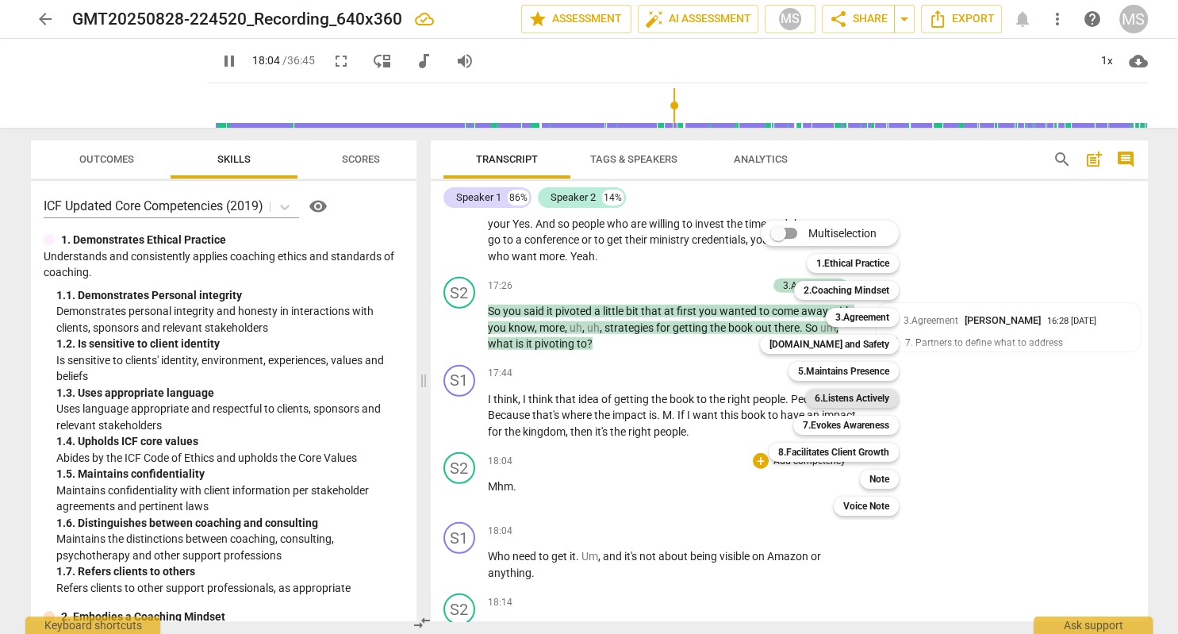
click at [858, 399] on b "6.Listens Actively" at bounding box center [852, 398] width 75 height 19
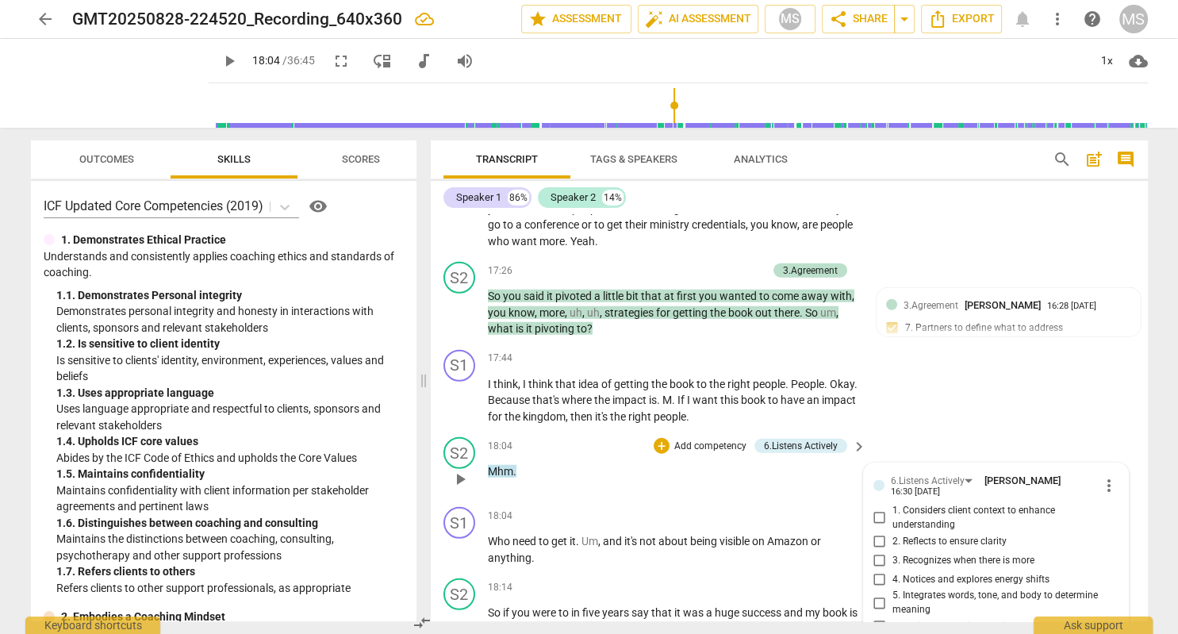
scroll to position [4285, 0]
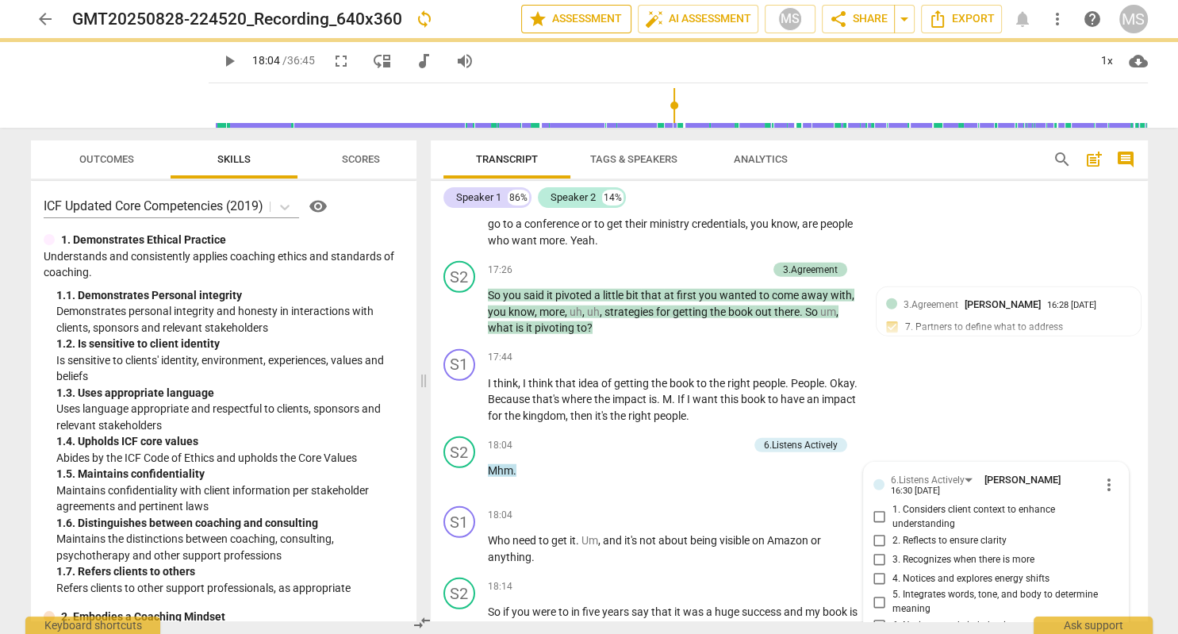
scroll to position [0, 0]
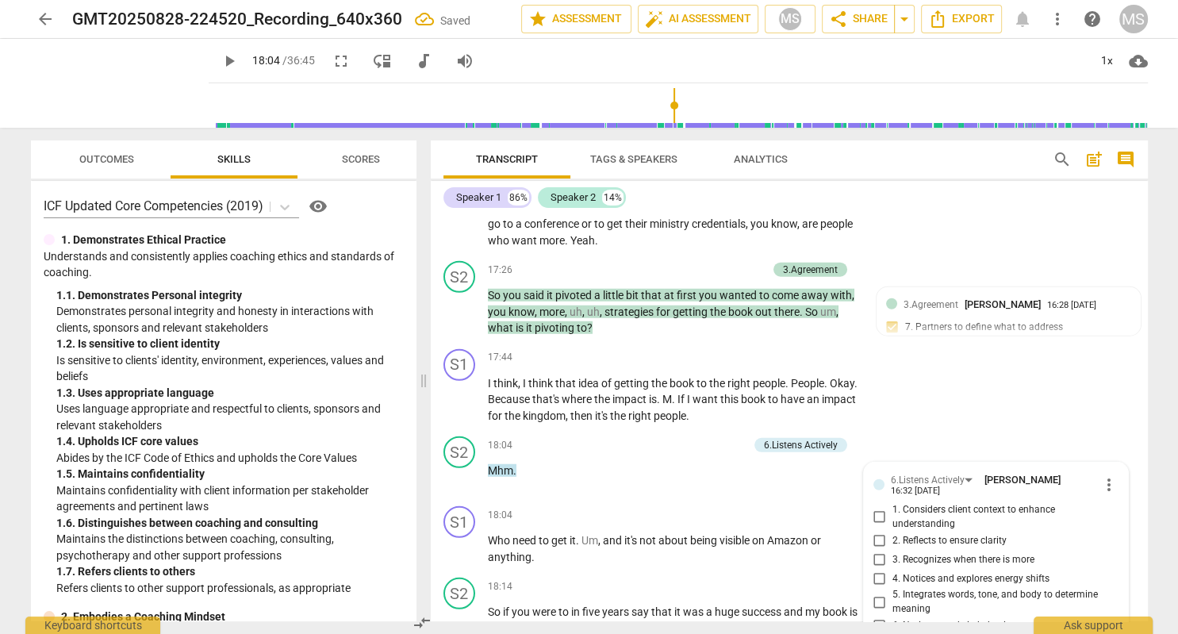
click at [220, 66] on span "play_arrow" at bounding box center [229, 61] width 19 height 19
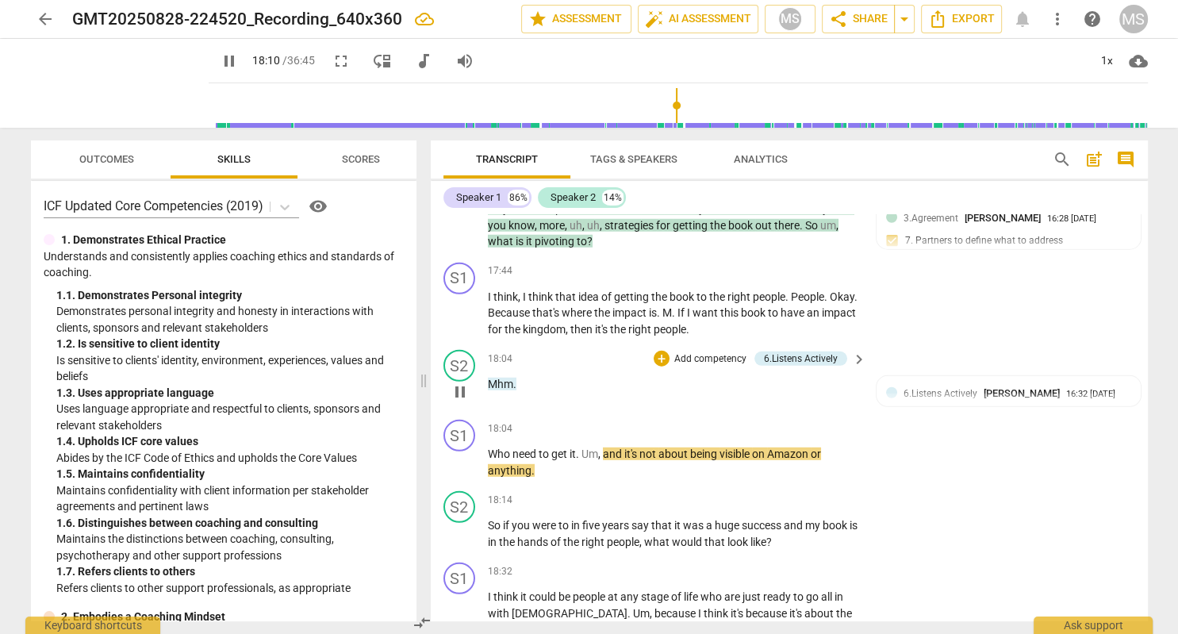
scroll to position [4377, 0]
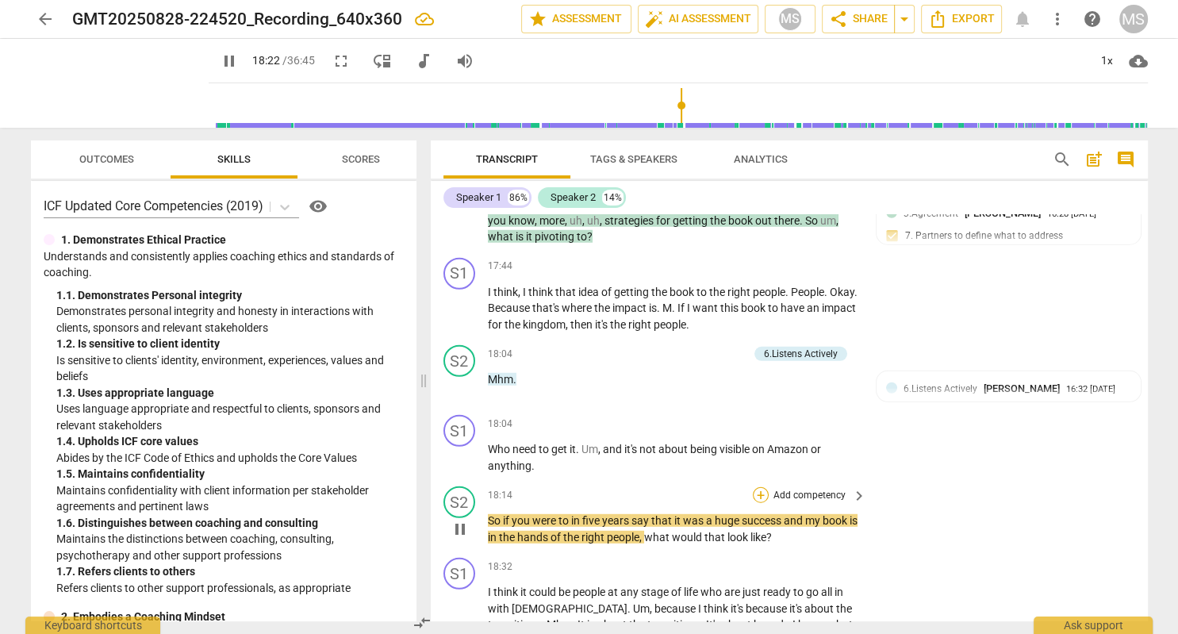
click at [766, 487] on div "+" at bounding box center [761, 495] width 16 height 16
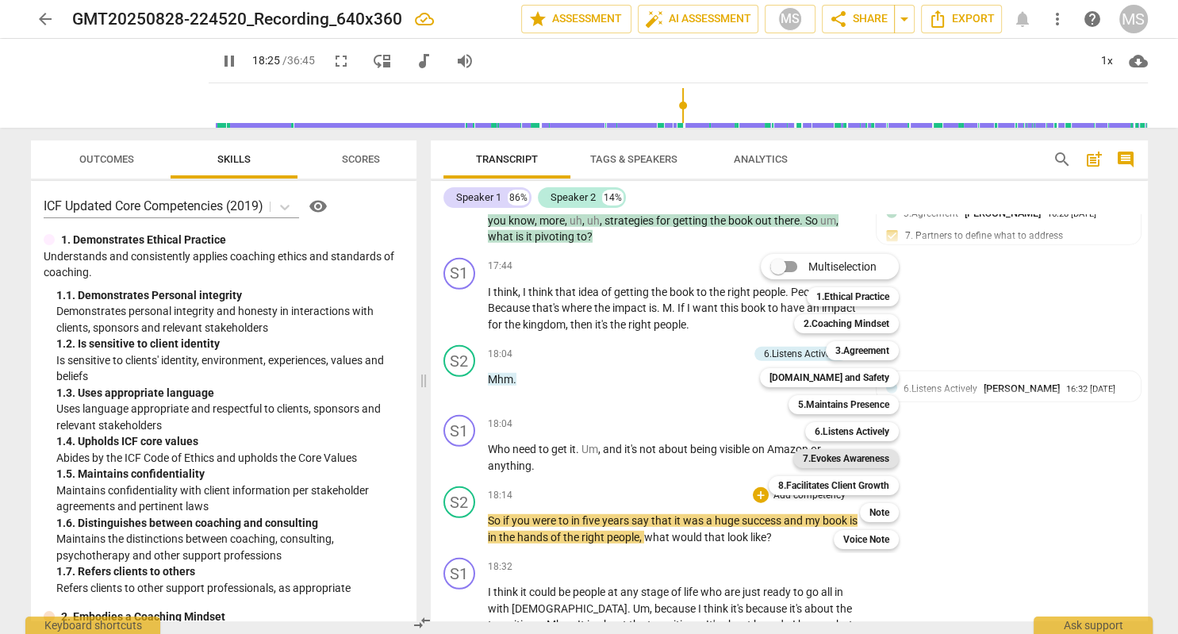
click at [859, 459] on b "7.Evokes Awareness" at bounding box center [846, 458] width 86 height 19
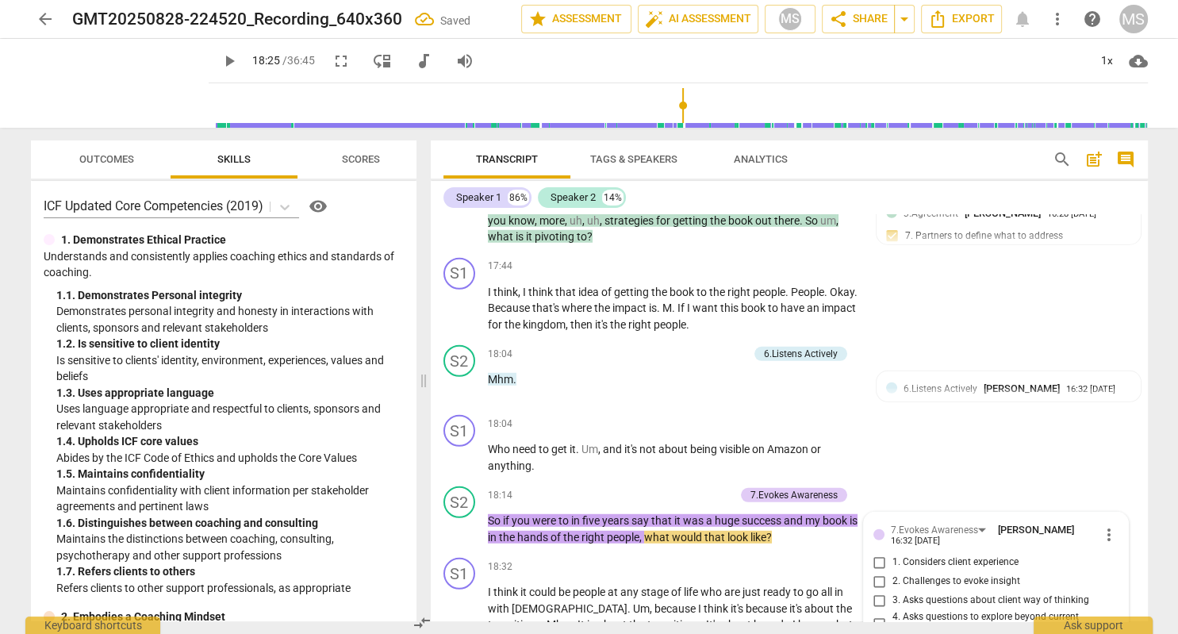
scroll to position [4663, 0]
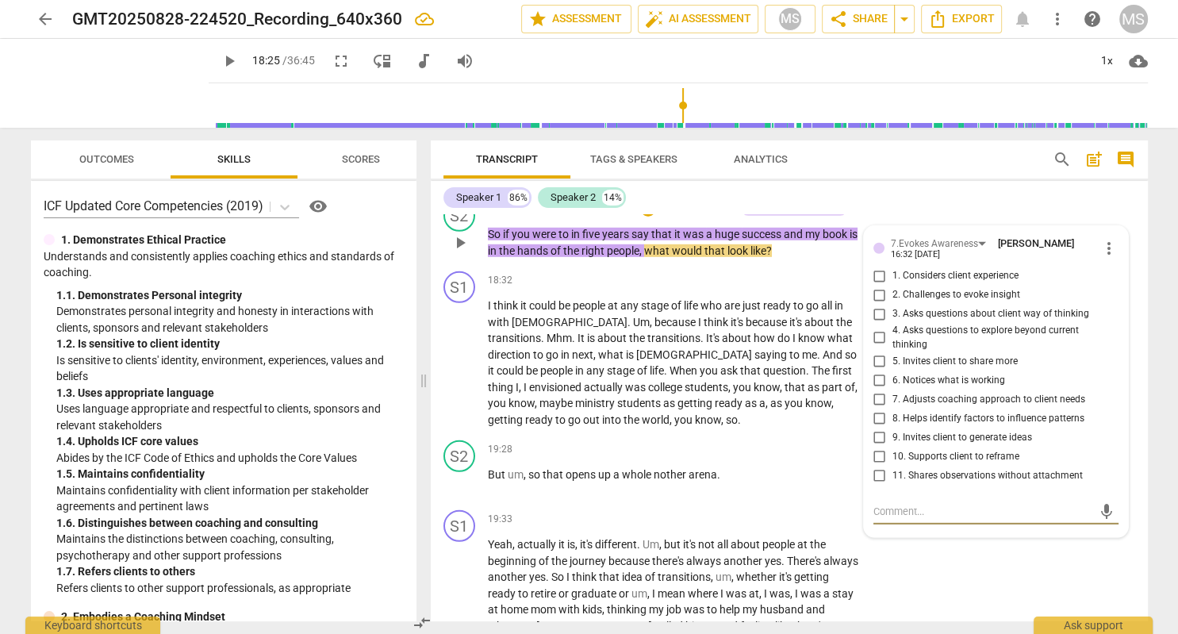
click at [878, 328] on input "4. Asks questions to explore beyond current thinking" at bounding box center [879, 337] width 25 height 19
click at [220, 59] on span "play_arrow" at bounding box center [229, 61] width 19 height 19
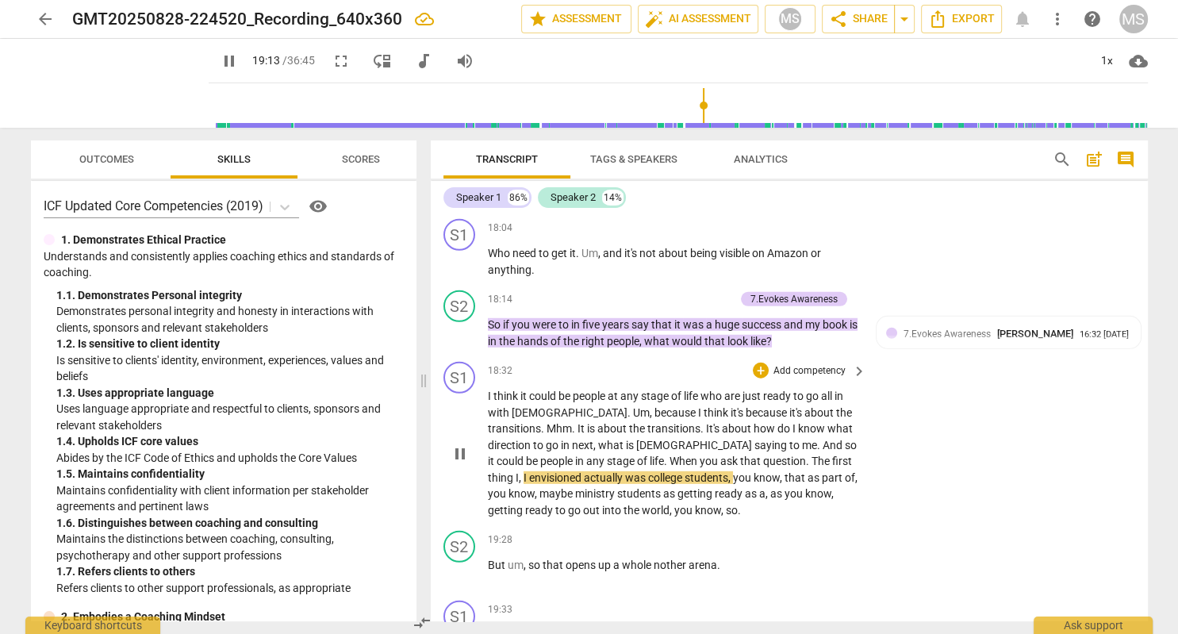
scroll to position [4572, 0]
click at [220, 63] on span "pause" at bounding box center [229, 61] width 19 height 19
click at [220, 63] on span "play_arrow" at bounding box center [229, 61] width 19 height 19
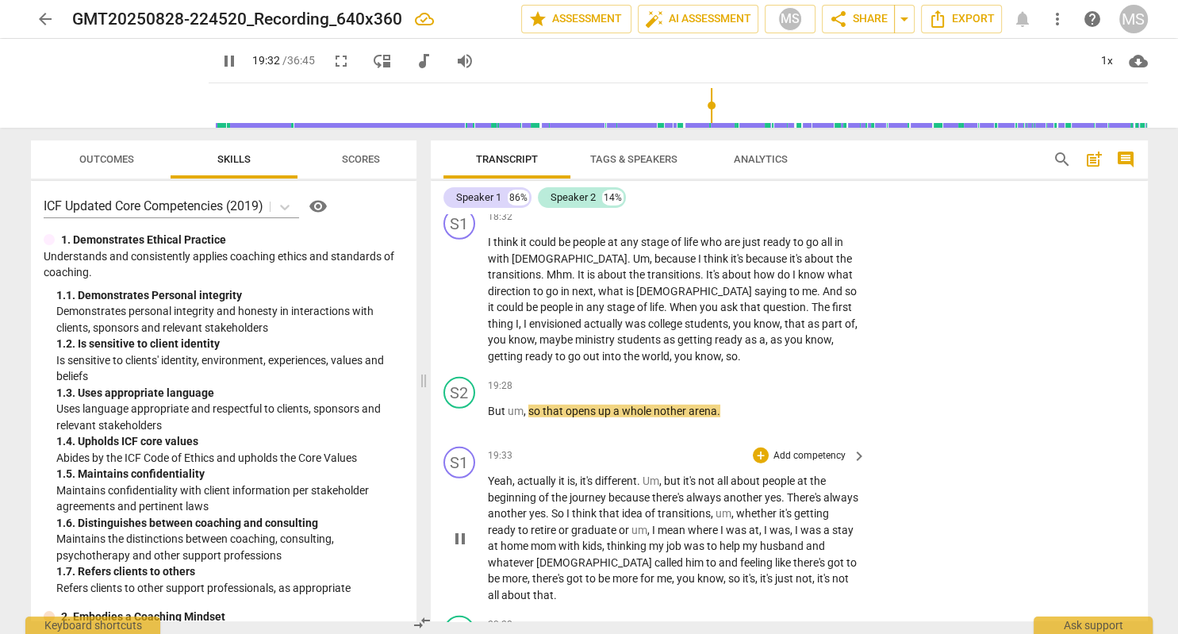
scroll to position [4755, 0]
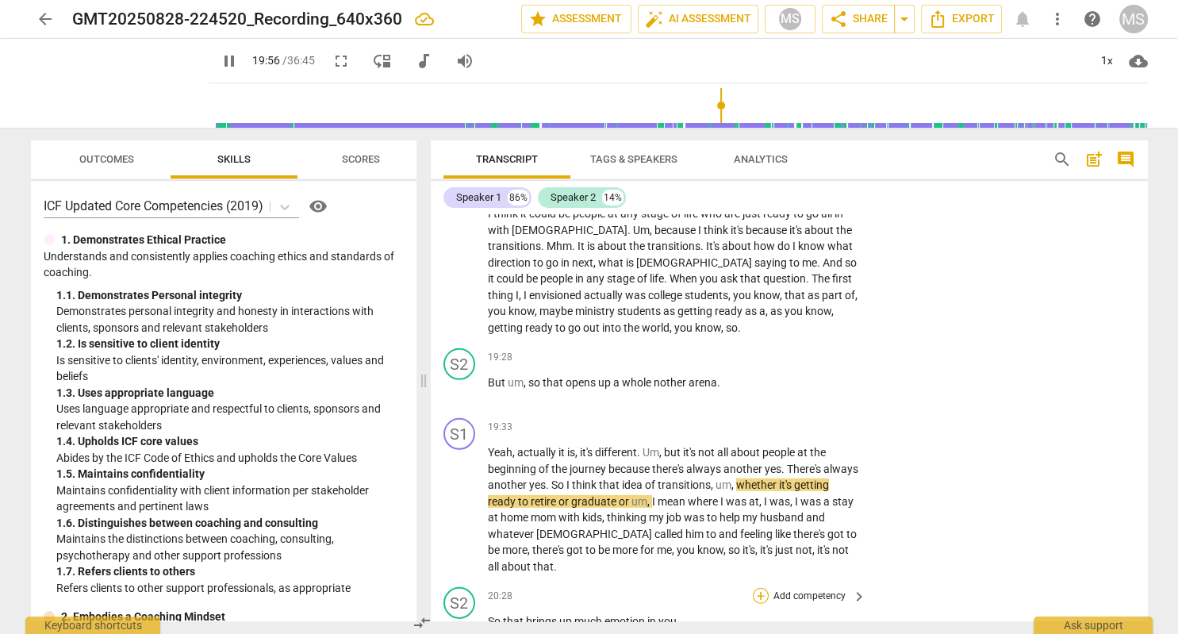
click at [763, 588] on div "+" at bounding box center [761, 596] width 16 height 16
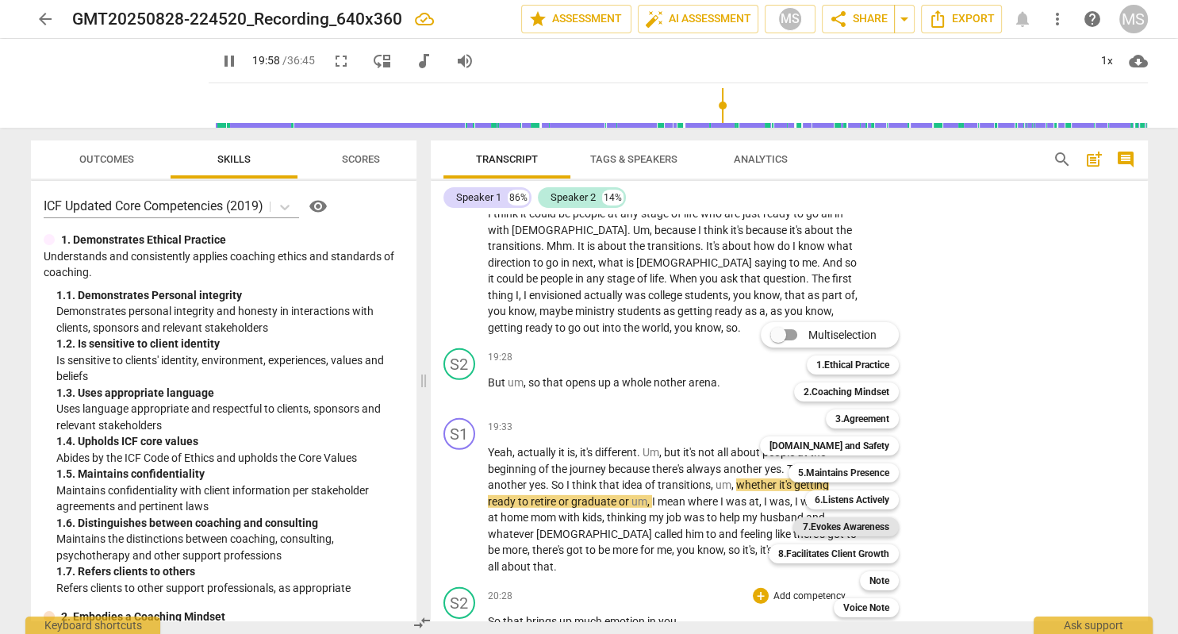
click at [850, 529] on b "7.Evokes Awareness" at bounding box center [846, 526] width 86 height 19
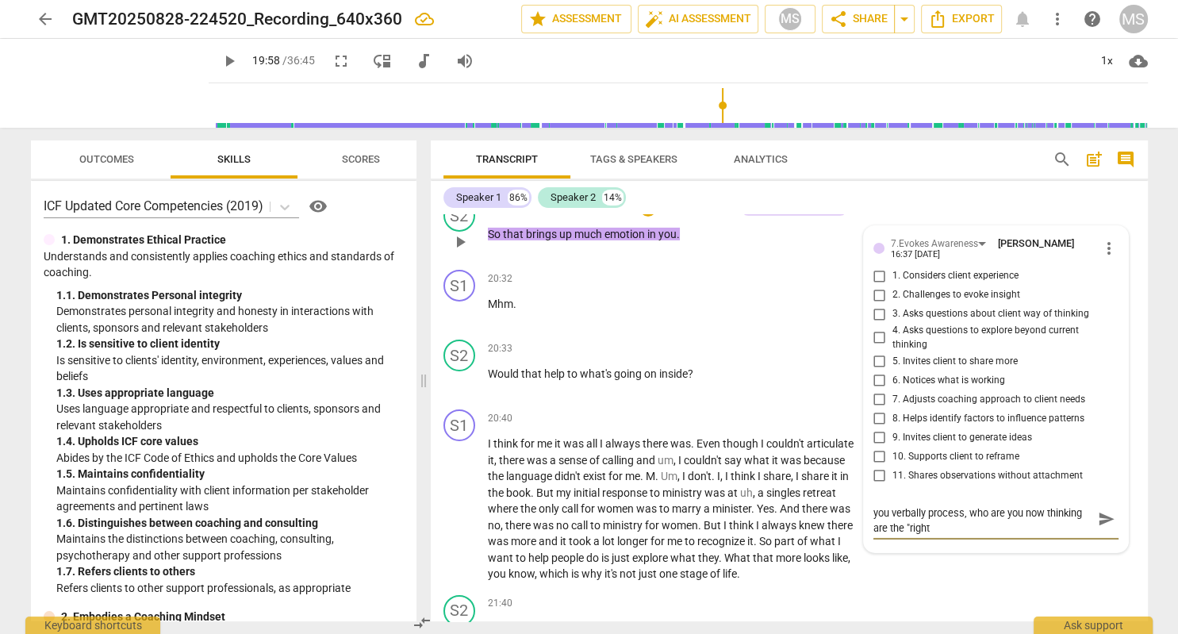
scroll to position [0, 0]
click at [910, 504] on textarea "A more clarifying question might have been, "As you verbally process, who are y…" at bounding box center [984, 526] width 220 height 45
click at [966, 504] on textarea "A more clarifying question might have been, "As you verbally process, who are y…" at bounding box center [984, 526] width 220 height 45
click at [981, 504] on textarea "A more clarifying question might have been, "As you verbally process, who are y…" at bounding box center [984, 526] width 220 height 45
drag, startPoint x: 1103, startPoint y: 432, endPoint x: 1097, endPoint y: 425, distance: 8.4
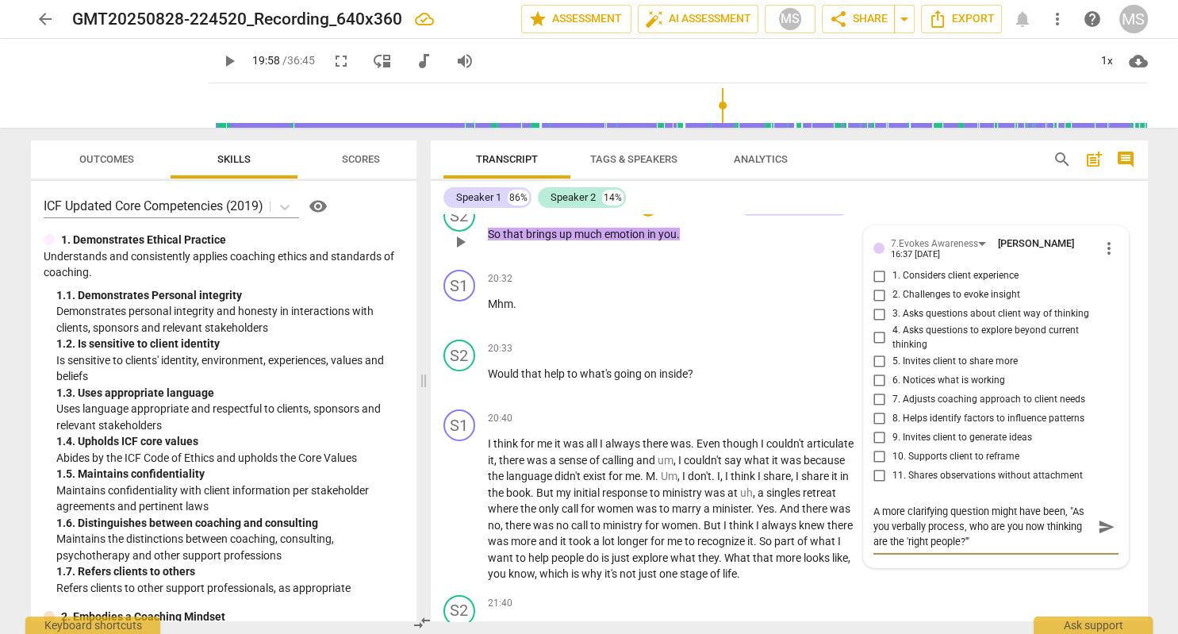
click at [1103, 518] on span "send" at bounding box center [1106, 526] width 17 height 17
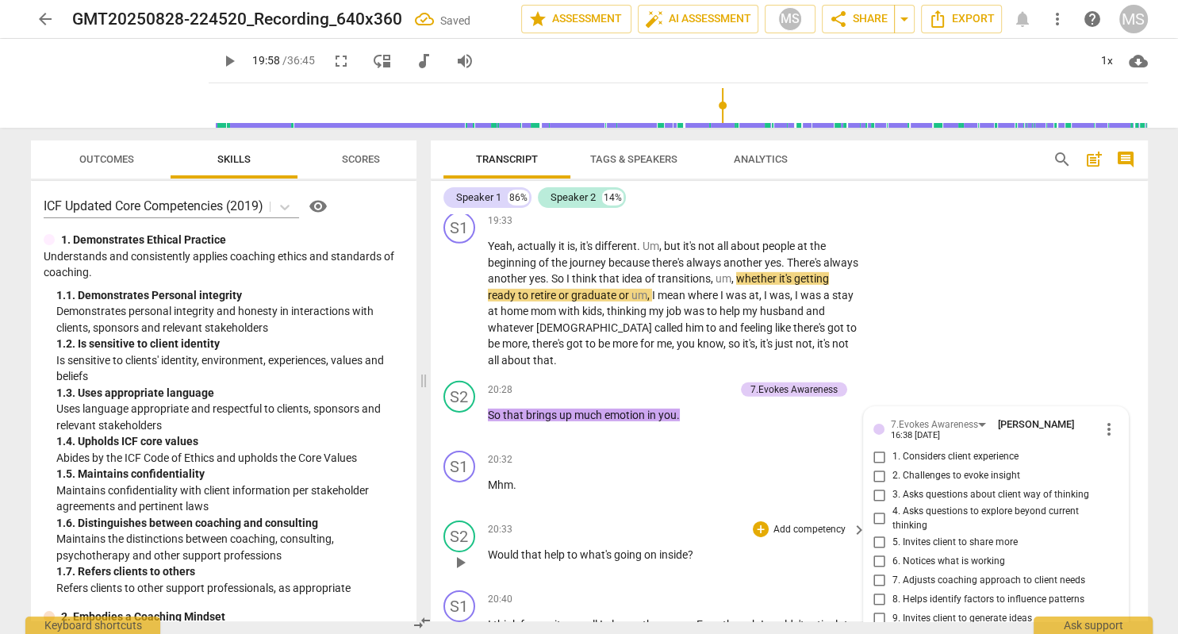
scroll to position [4959, 0]
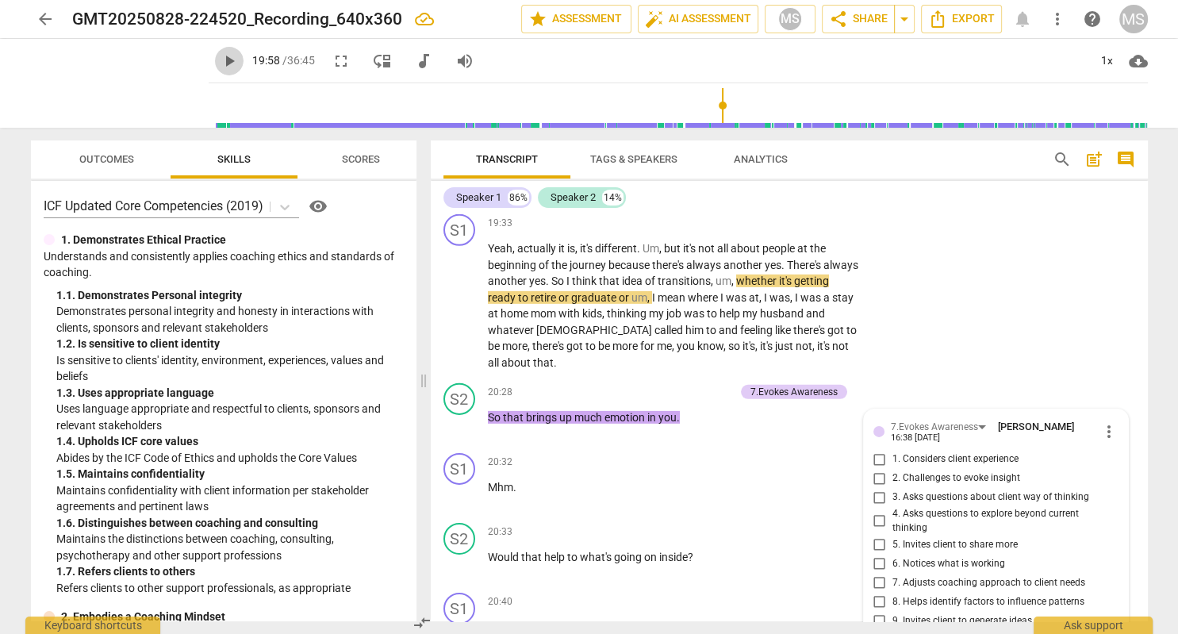
click at [220, 65] on span "play_arrow" at bounding box center [229, 61] width 19 height 19
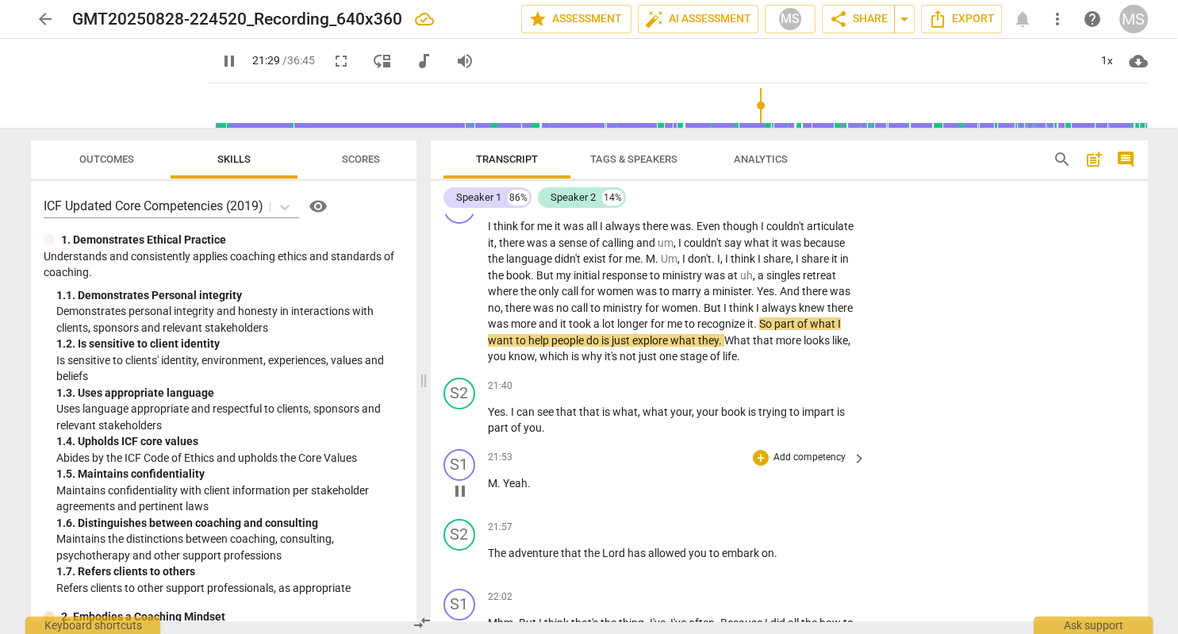
scroll to position [5325, 0]
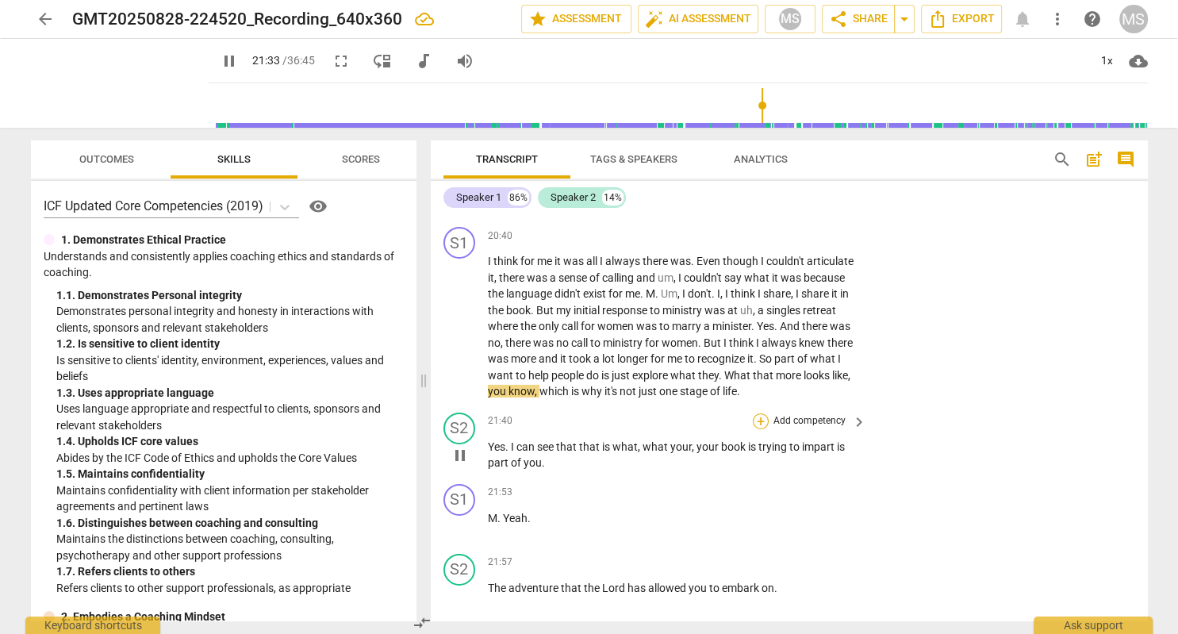
click at [764, 413] on div "+" at bounding box center [761, 421] width 16 height 16
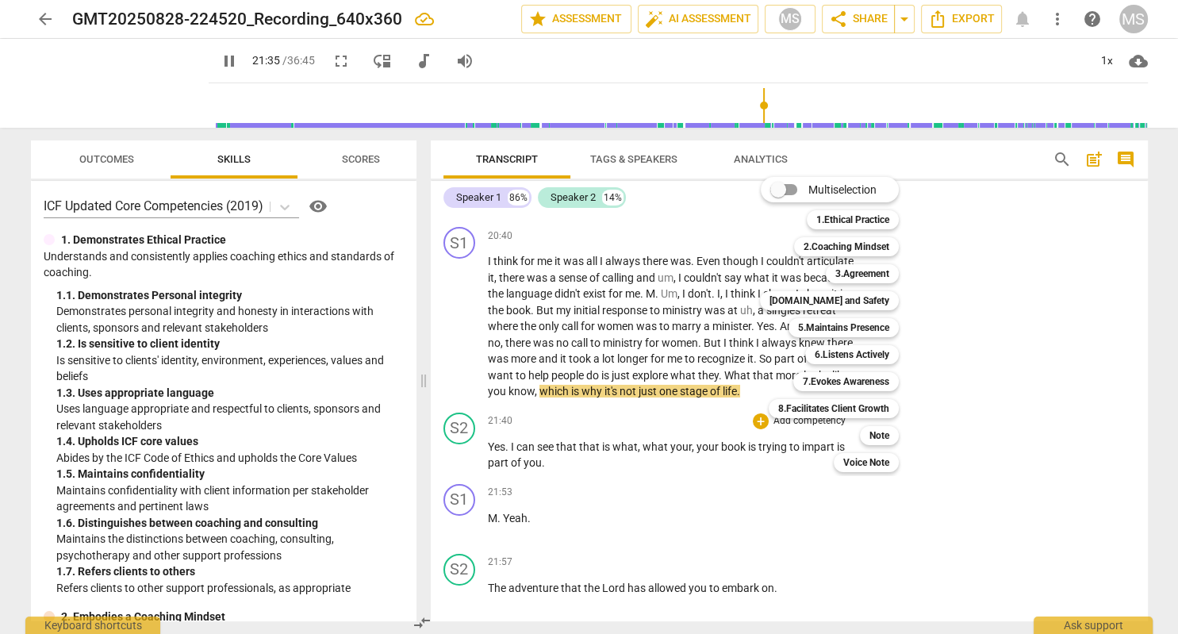
click at [208, 60] on div at bounding box center [589, 317] width 1178 height 634
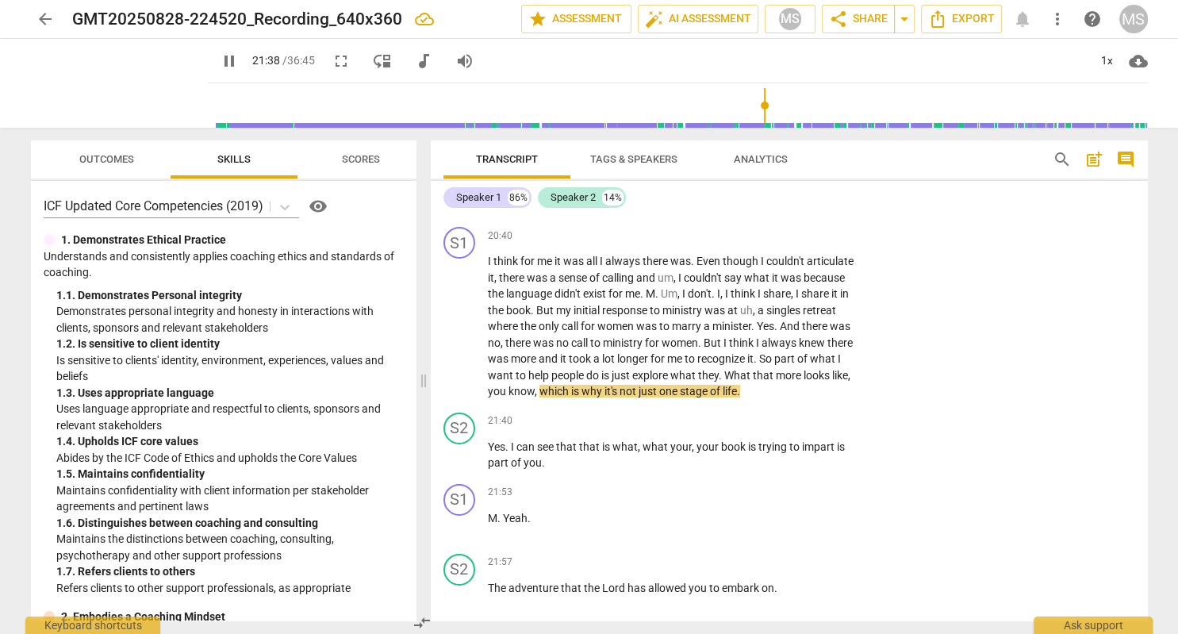
click at [220, 62] on span "pause" at bounding box center [229, 61] width 19 height 19
click at [763, 413] on div "+" at bounding box center [761, 421] width 16 height 16
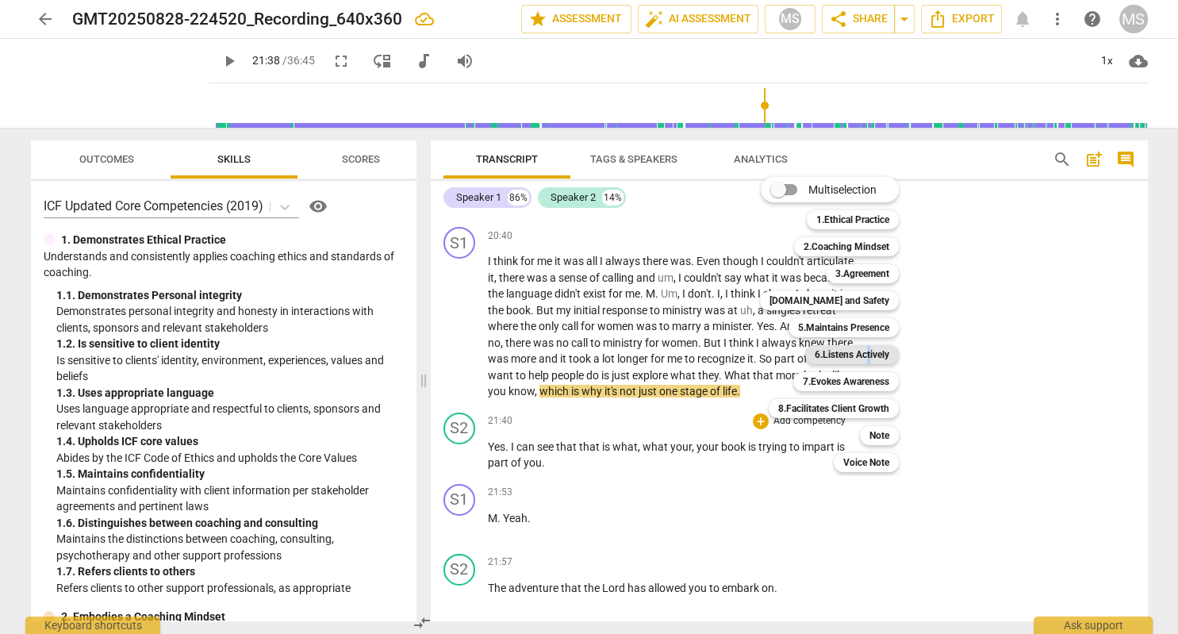
click at [869, 359] on b "6.Listens Actively" at bounding box center [852, 354] width 75 height 19
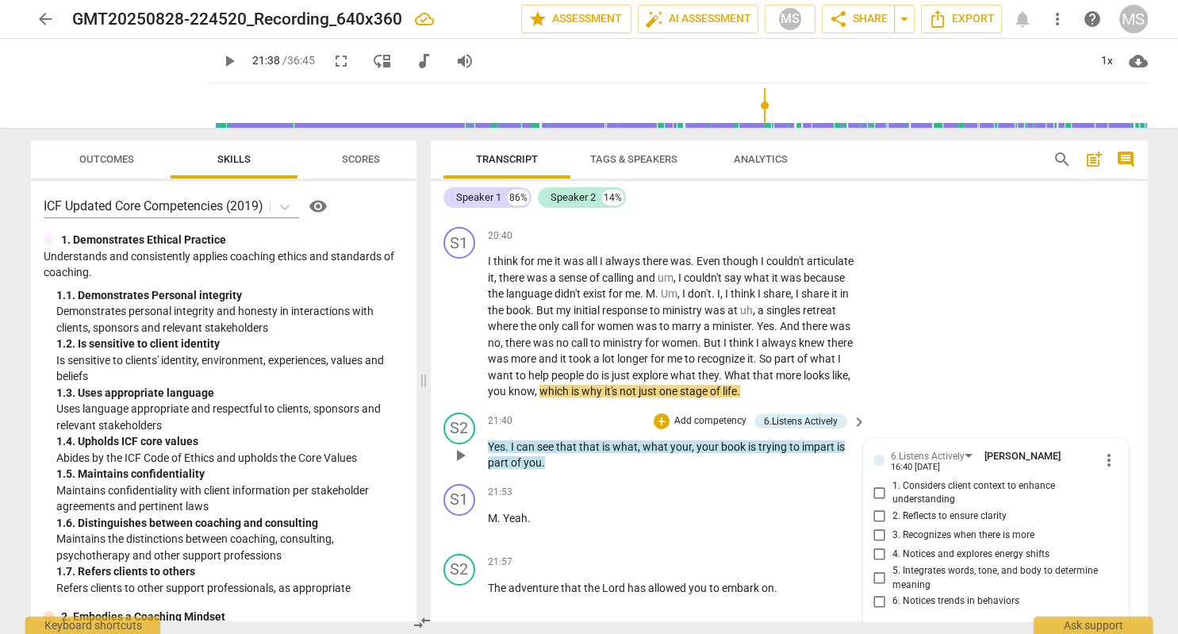
click at [881, 507] on input "2. Reflects to ensure clarity" at bounding box center [879, 516] width 25 height 19
click at [220, 60] on span "play_arrow" at bounding box center [229, 61] width 19 height 19
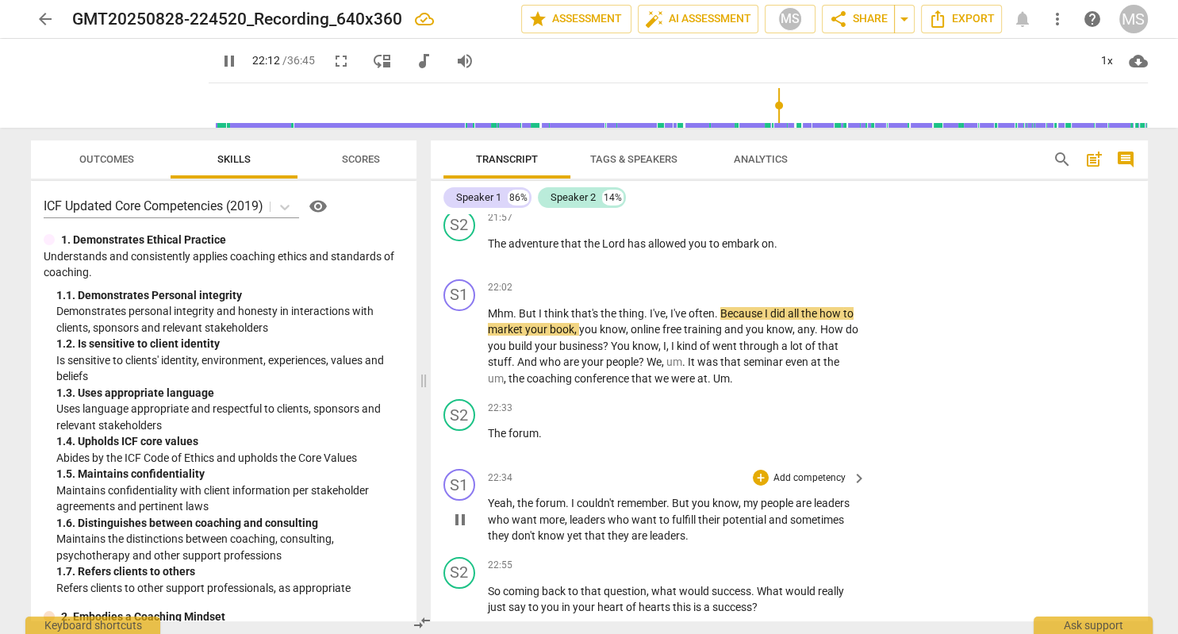
scroll to position [5690, 0]
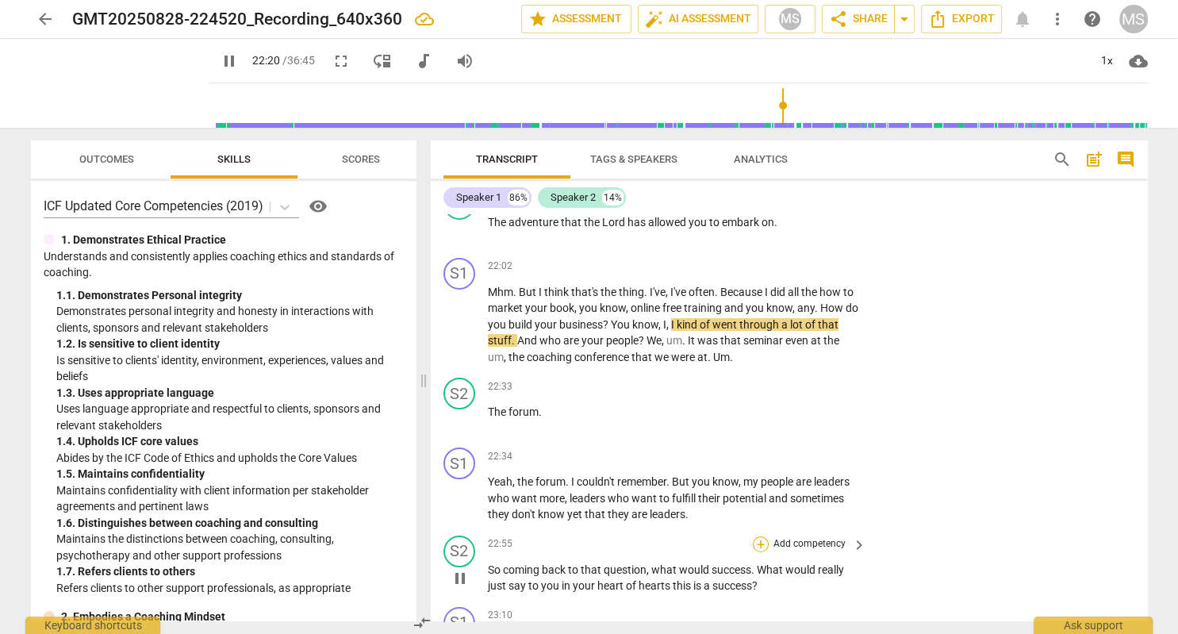
click at [760, 536] on div "+" at bounding box center [761, 544] width 16 height 16
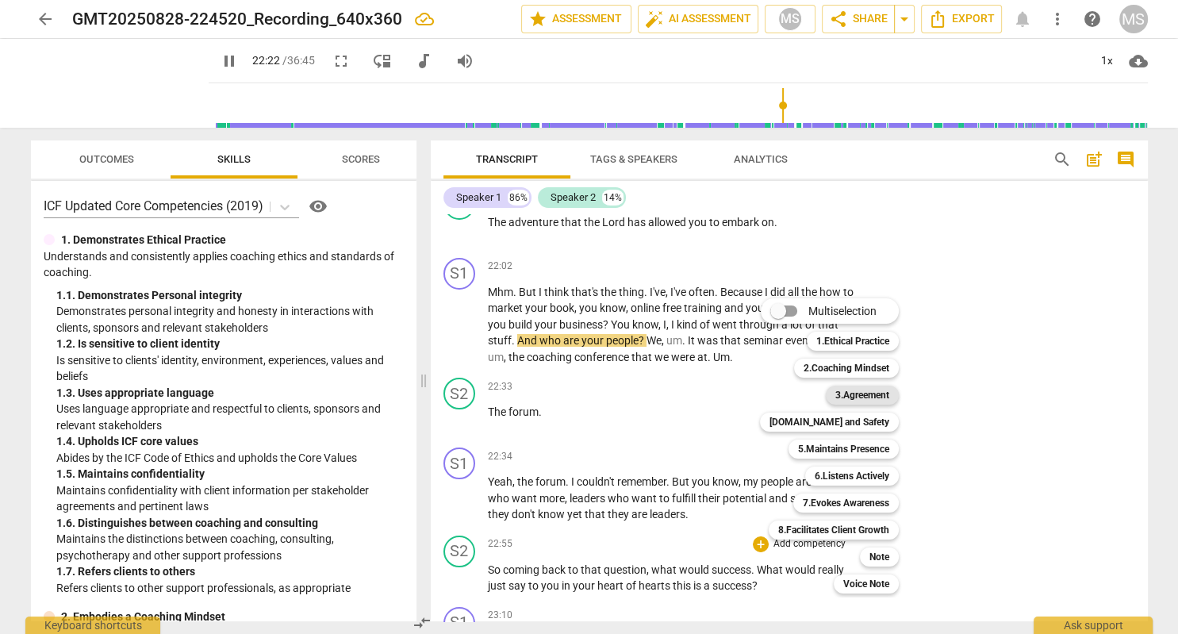
click at [878, 395] on b "3.Agreement" at bounding box center [862, 395] width 54 height 19
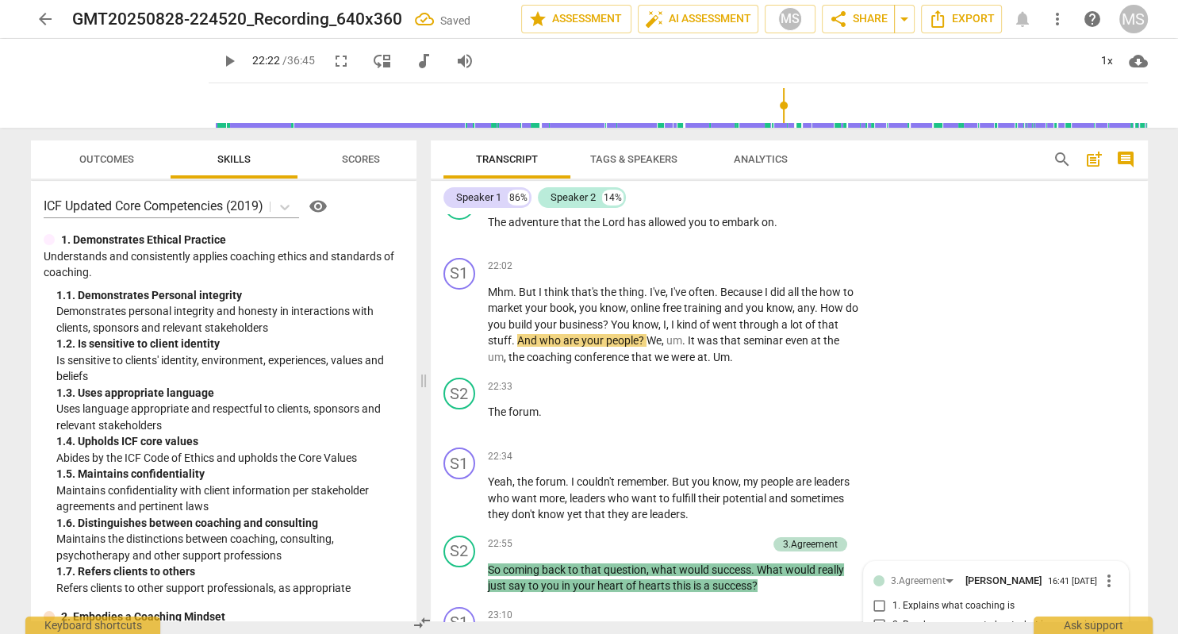
scroll to position [6007, 0]
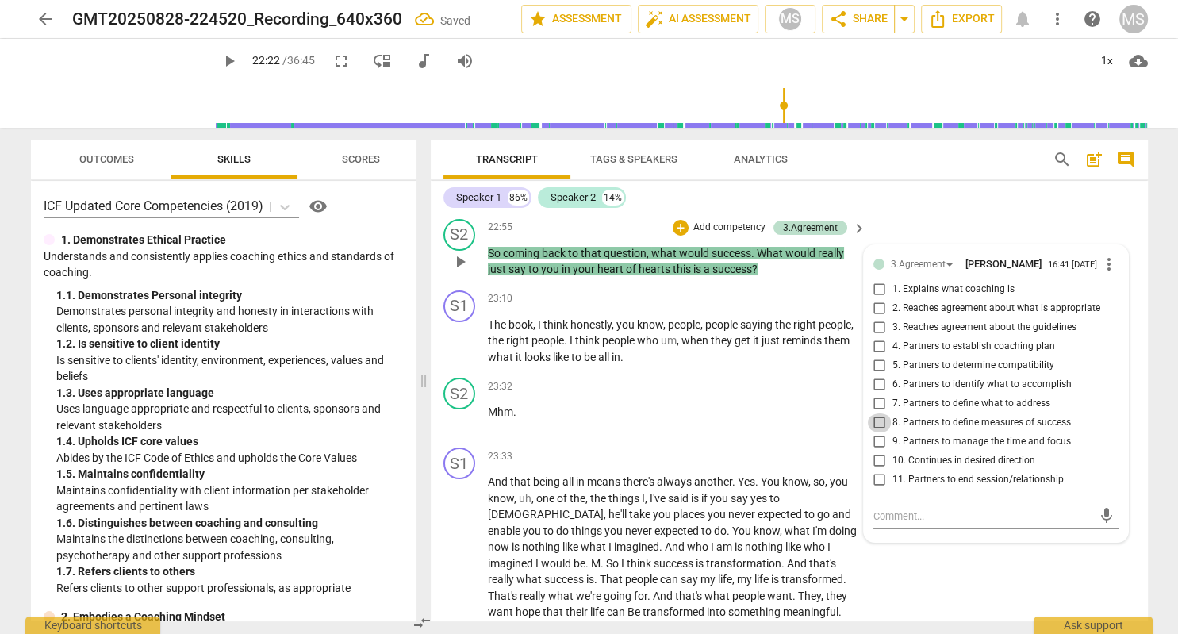
click at [879, 413] on input "8. Partners to define measures of success" at bounding box center [879, 422] width 25 height 19
click at [880, 413] on input "8. Partners to define measures of success" at bounding box center [879, 422] width 25 height 19
click at [879, 375] on input "6. Partners to identify what to accomplish" at bounding box center [879, 384] width 25 height 19
click at [921, 509] on textarea at bounding box center [984, 516] width 220 height 15
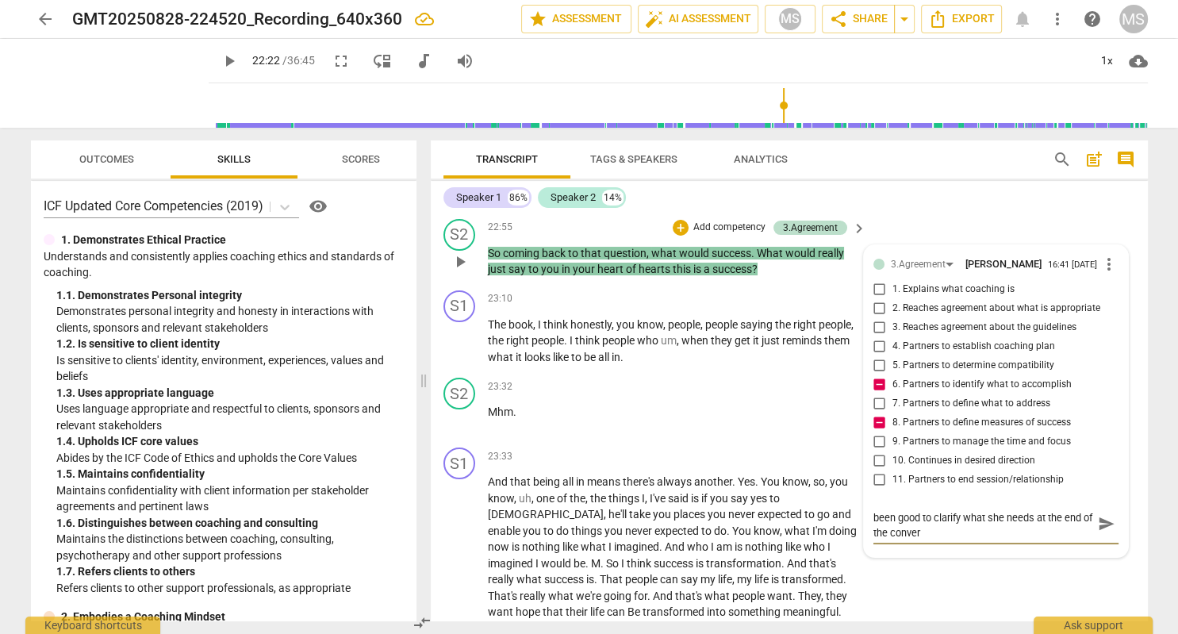
scroll to position [0, 0]
click at [1104, 522] on span "send" at bounding box center [1106, 530] width 17 height 17
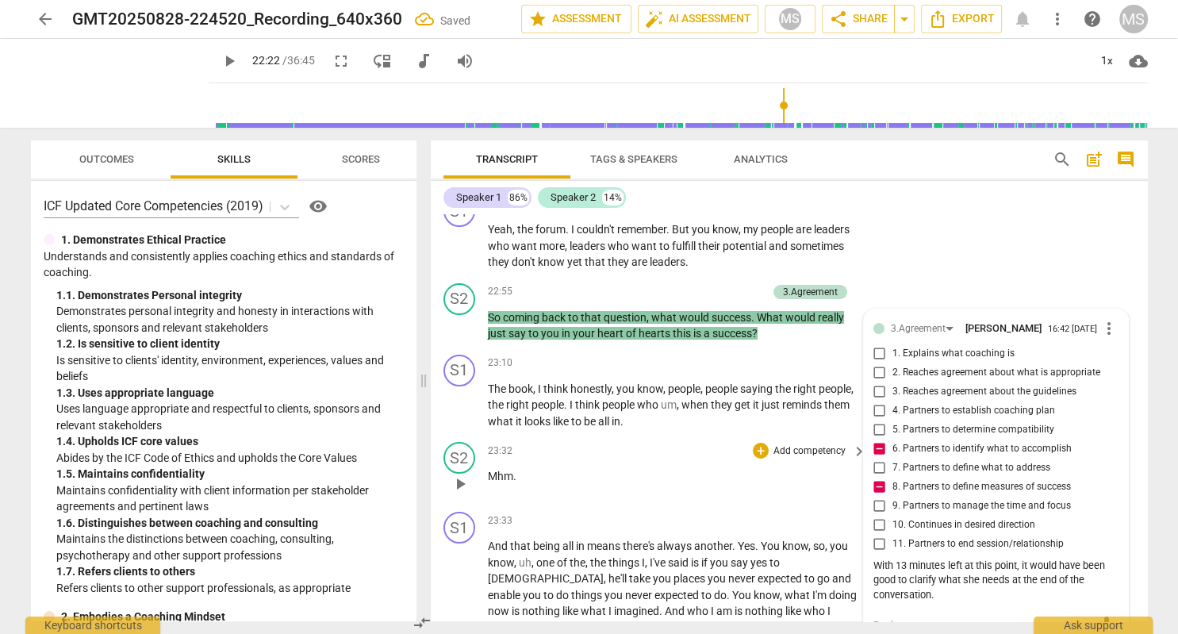
scroll to position [5916, 0]
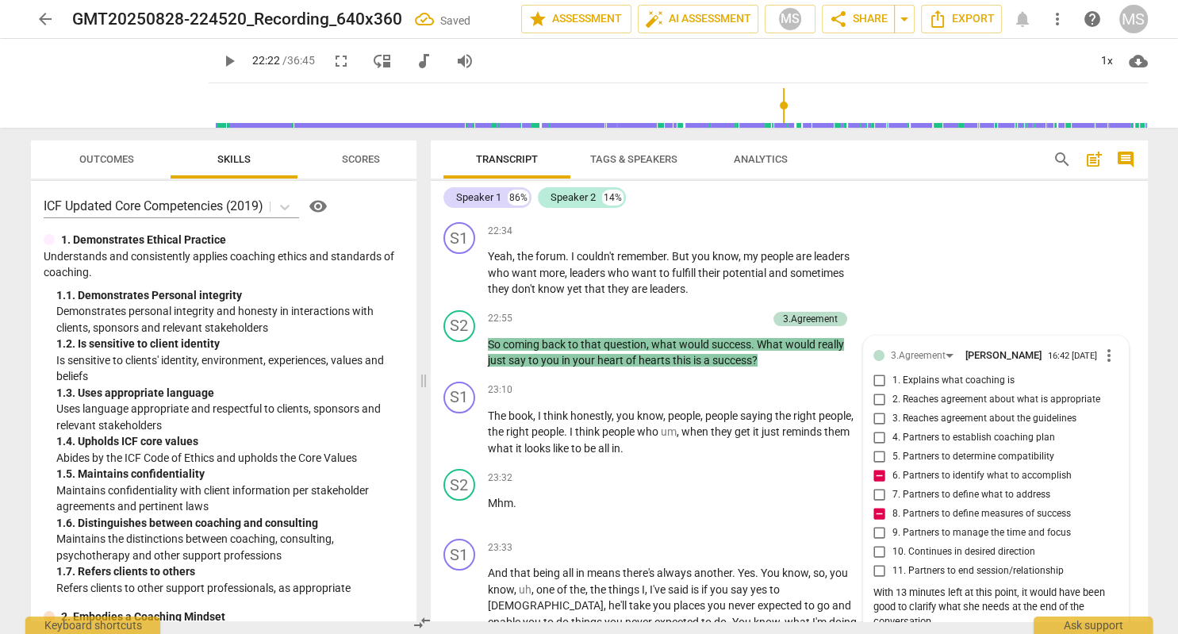
click at [220, 61] on span "play_arrow" at bounding box center [229, 61] width 19 height 19
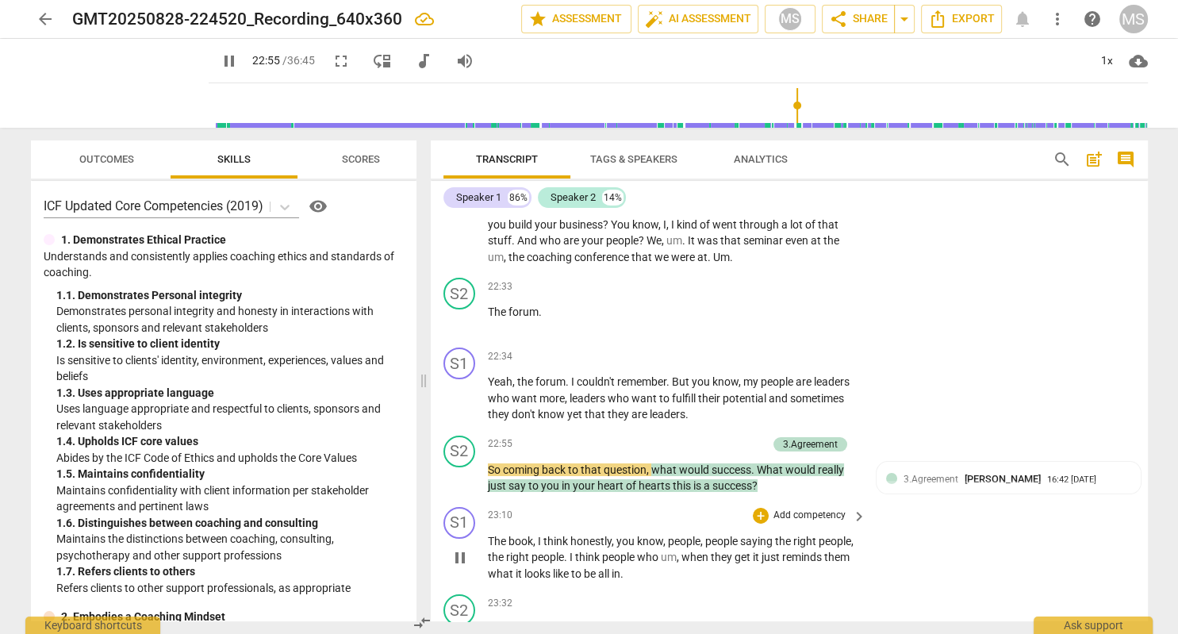
scroll to position [5825, 0]
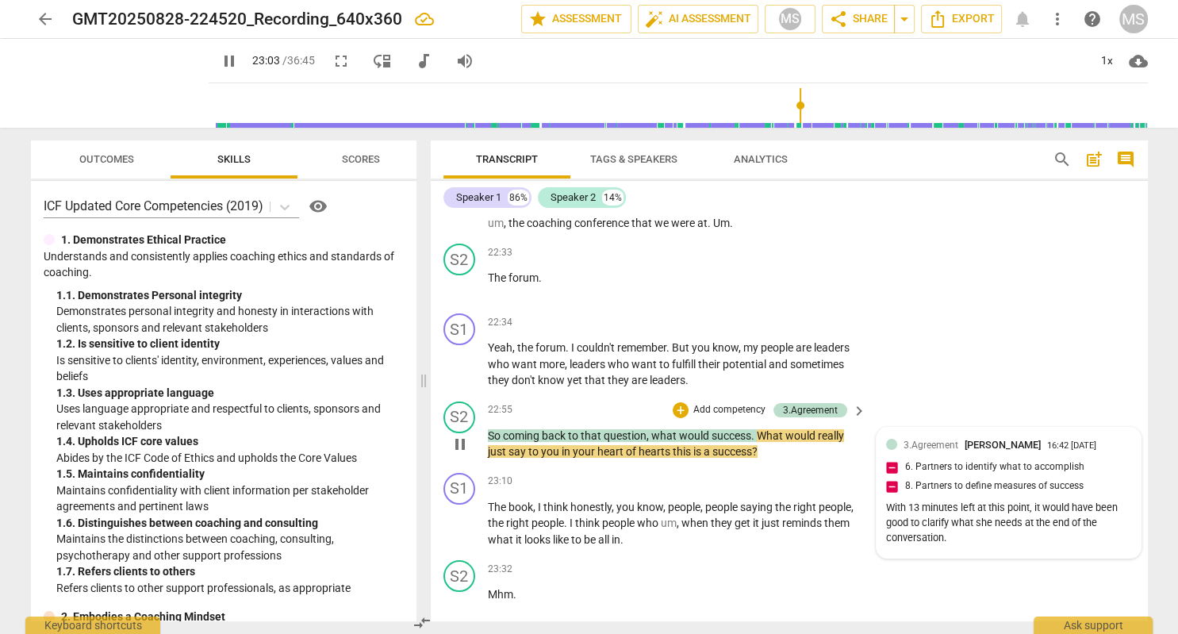
click at [1043, 437] on div "3.Agreement [PERSON_NAME] 16:42 [DATE] 6. Partners to identify what to accompli…" at bounding box center [1008, 493] width 245 height 112
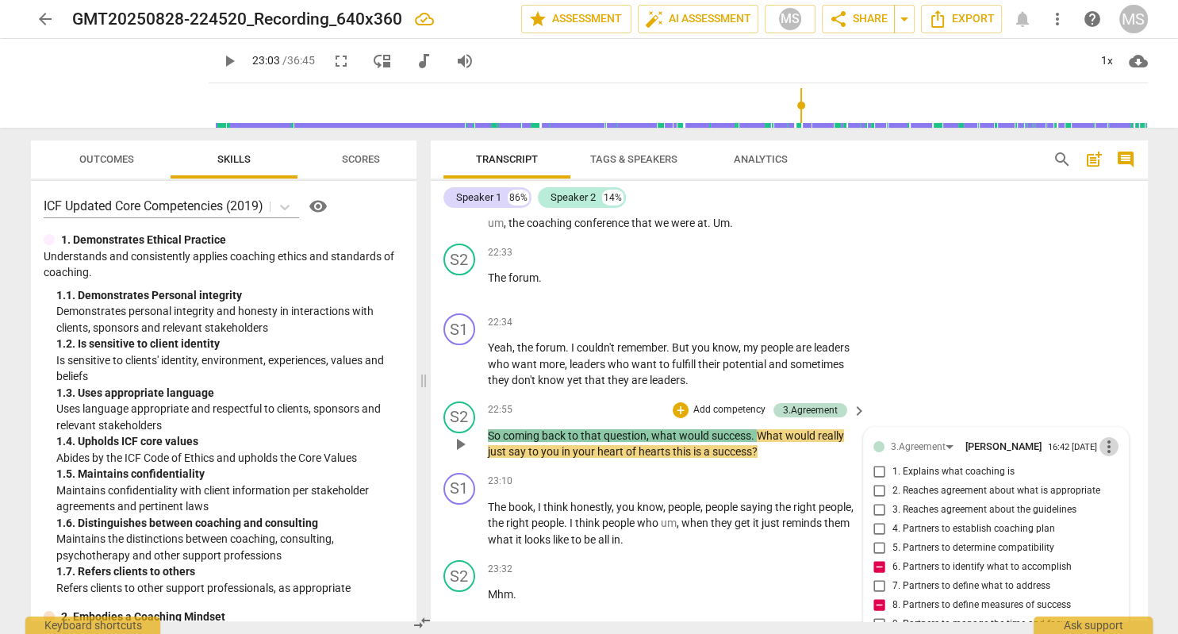
click at [1108, 437] on span "more_vert" at bounding box center [1109, 446] width 19 height 19
click at [1115, 351] on li "Edit" at bounding box center [1127, 348] width 55 height 30
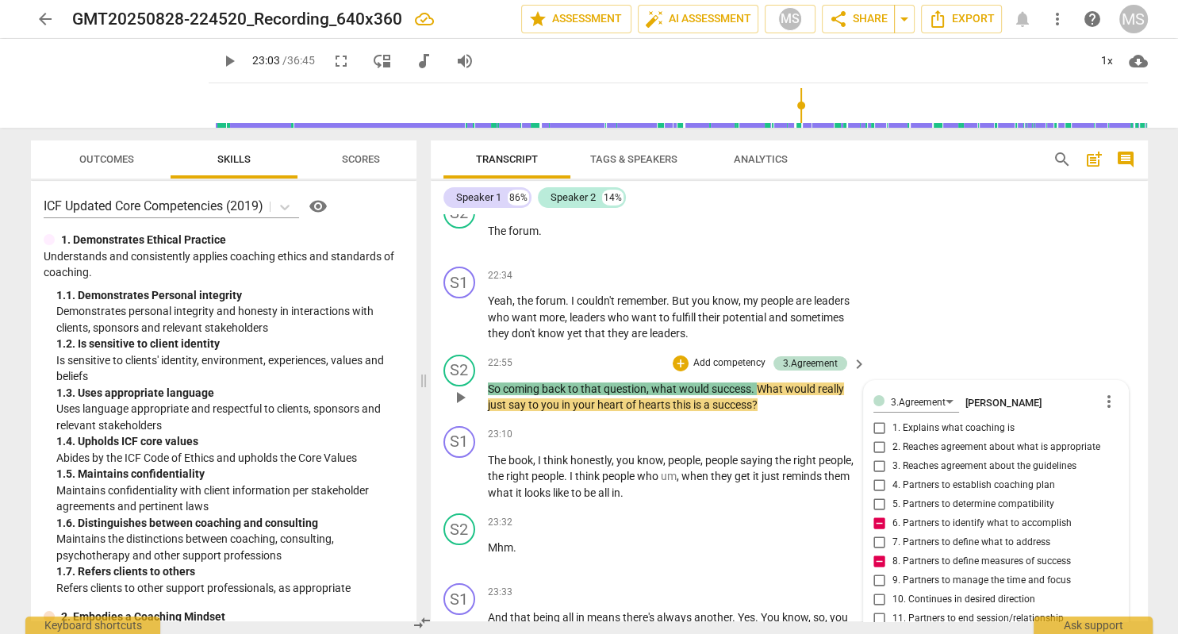
scroll to position [5916, 0]
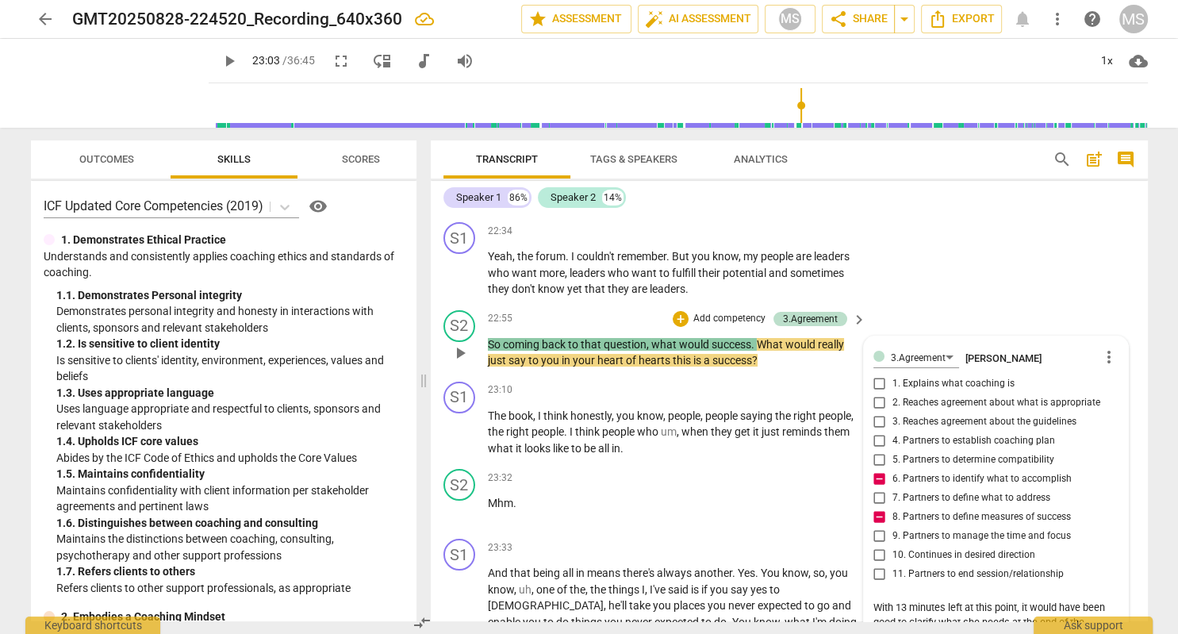
click at [947, 600] on textarea "With 13 minutes left at this point, it would have been good to clarify what she…" at bounding box center [996, 622] width 245 height 45
click at [1092, 600] on textarea "With 13 minutes left at this point, it would have been good to clarify what she…" at bounding box center [996, 637] width 245 height 75
click at [220, 60] on span "play_arrow" at bounding box center [229, 61] width 19 height 19
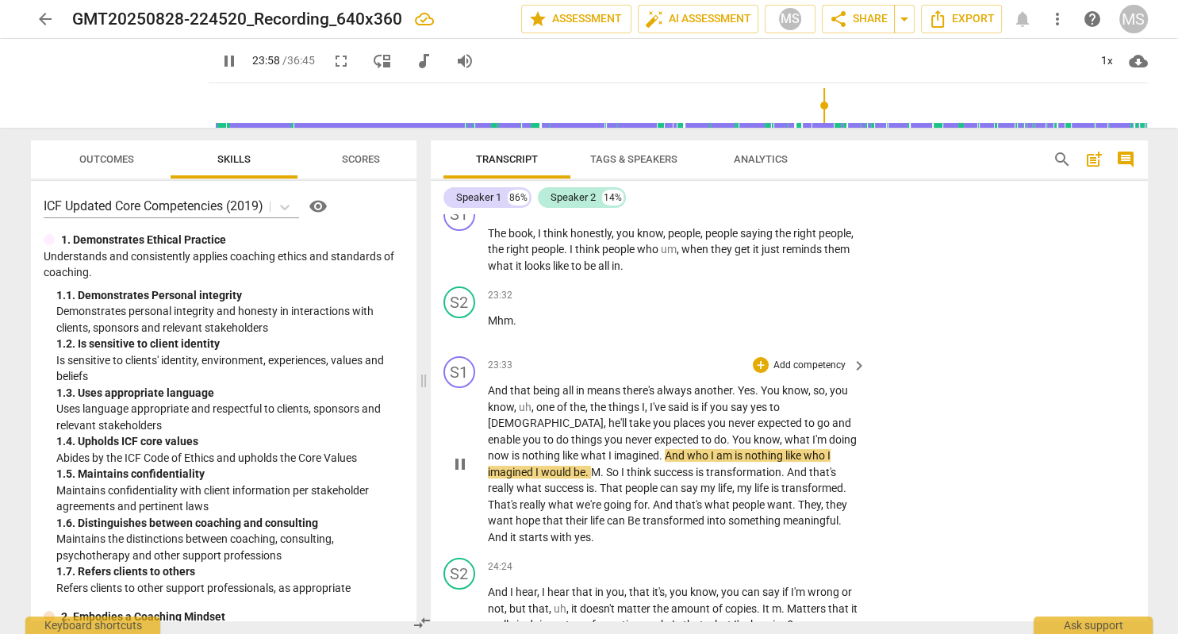
scroll to position [6190, 0]
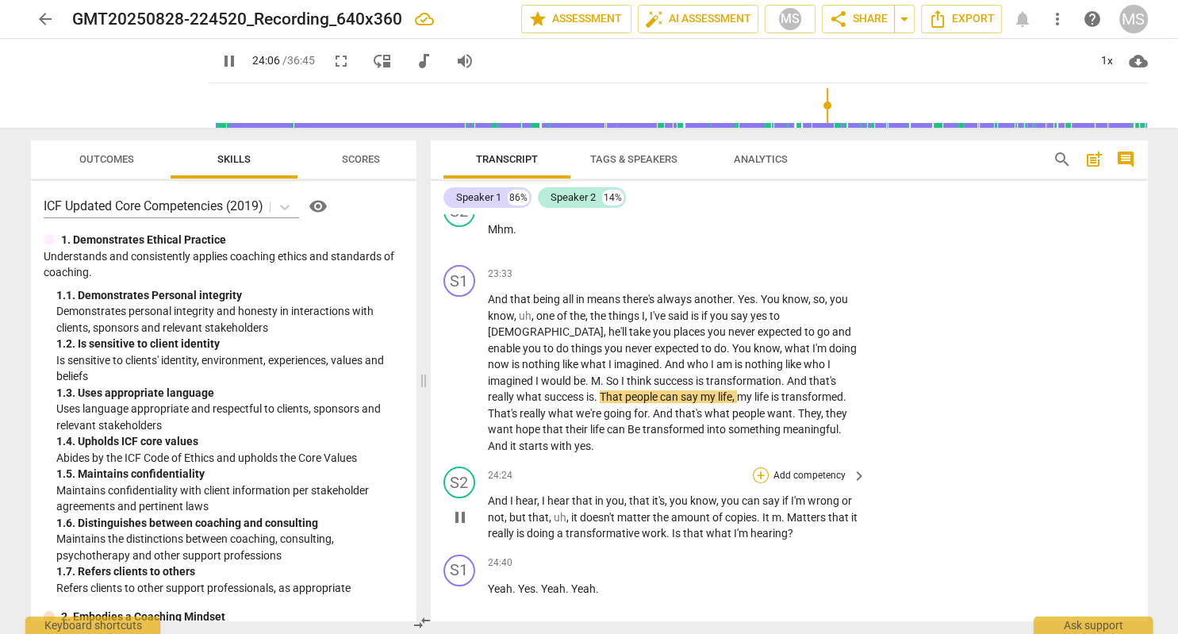
click at [764, 467] on div "+" at bounding box center [761, 475] width 16 height 16
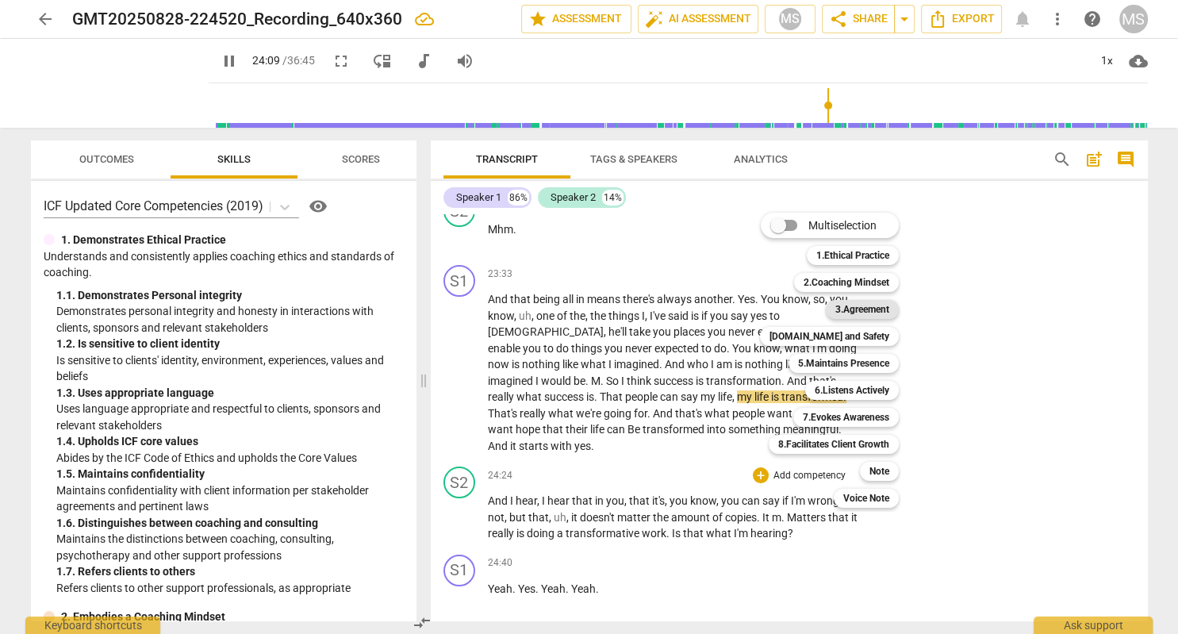
click at [871, 308] on b "3.Agreement" at bounding box center [862, 309] width 54 height 19
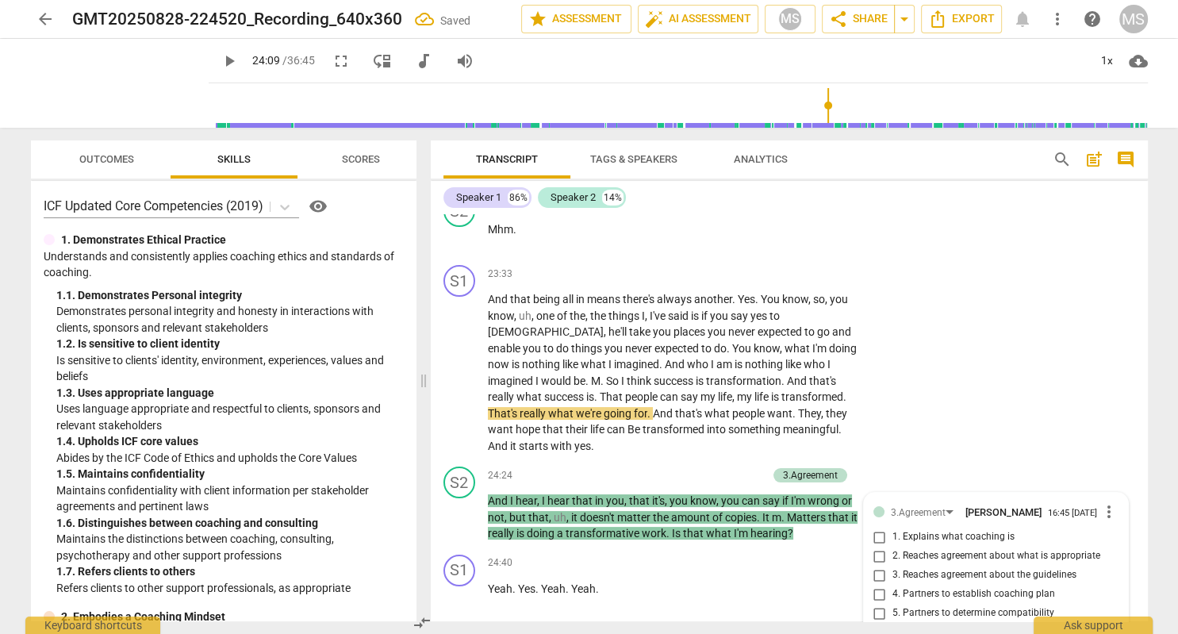
scroll to position [6420, 0]
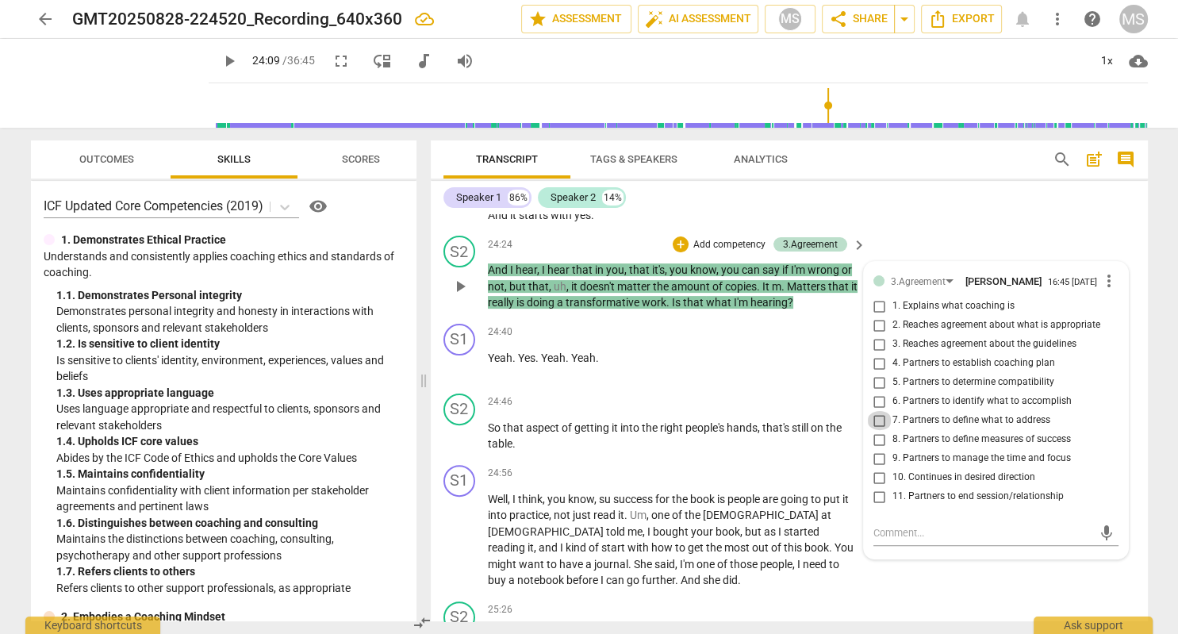
click at [881, 411] on input "7. Partners to define what to address" at bounding box center [879, 420] width 25 height 19
click at [880, 430] on input "8. Partners to define measures of success" at bounding box center [879, 439] width 25 height 19
click at [908, 525] on textarea at bounding box center [984, 532] width 220 height 15
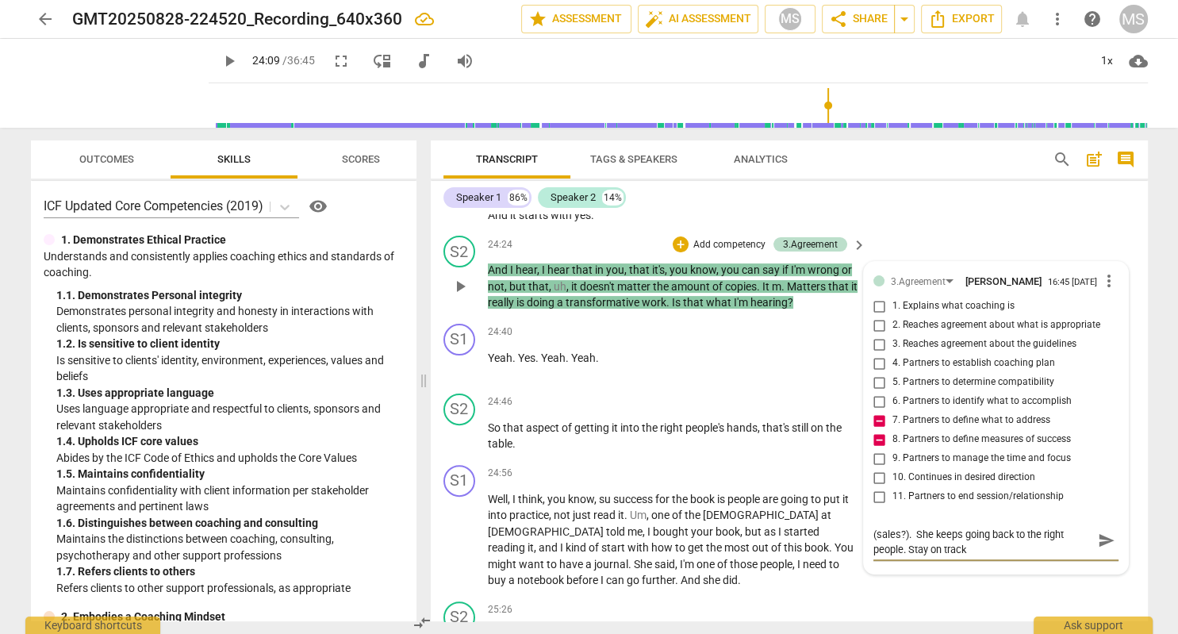
scroll to position [0, 0]
click at [1109, 540] on span "send" at bounding box center [1106, 548] width 17 height 17
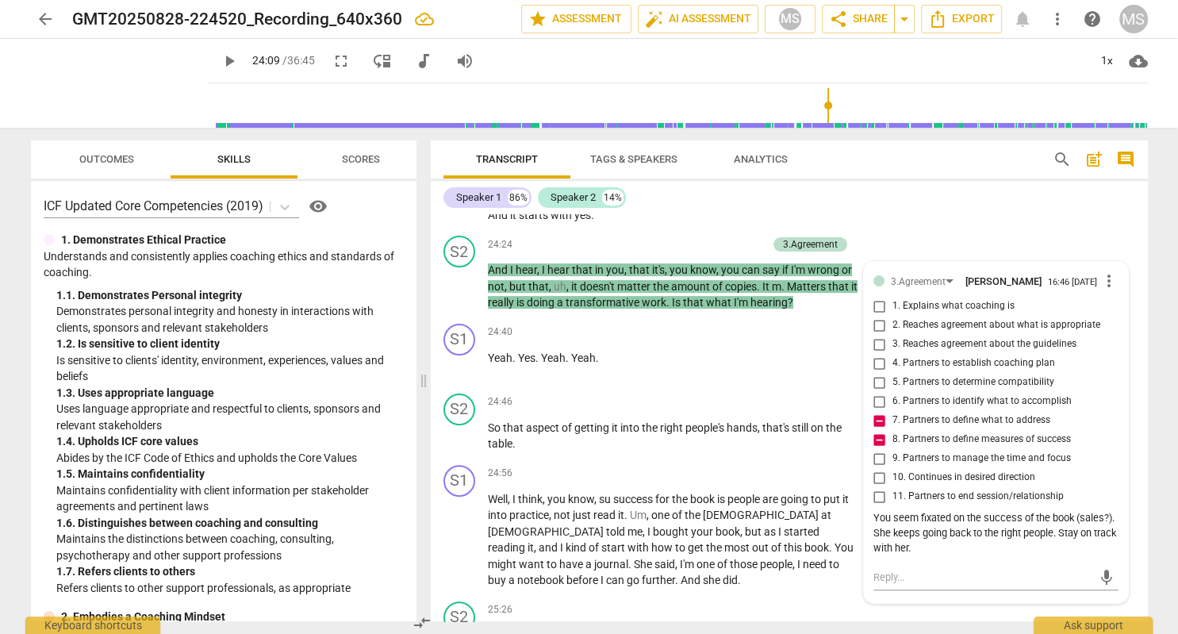
click at [220, 59] on span "play_arrow" at bounding box center [229, 61] width 19 height 19
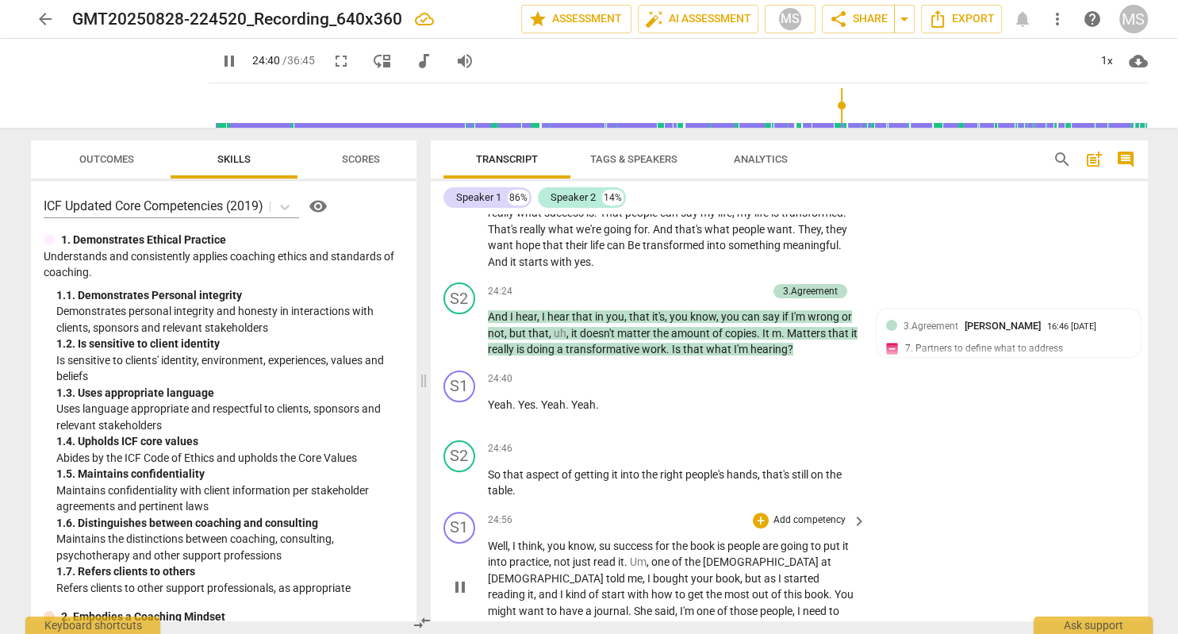
scroll to position [6329, 0]
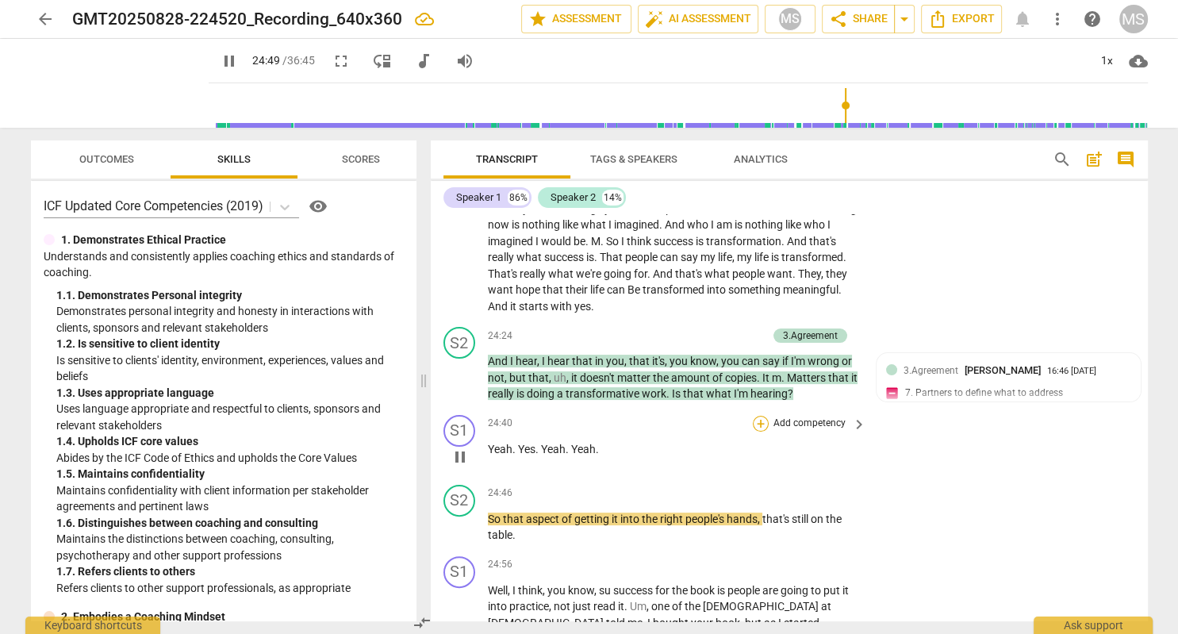
click at [758, 416] on div "+" at bounding box center [761, 424] width 16 height 16
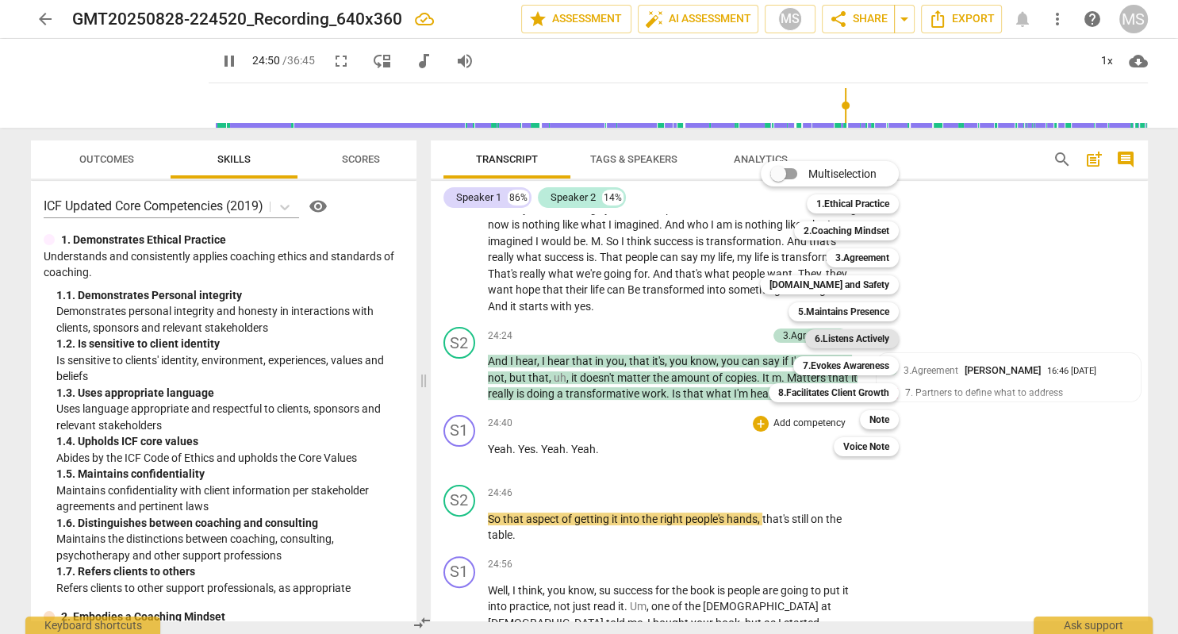
click at [839, 336] on b "6.Listens Actively" at bounding box center [852, 338] width 75 height 19
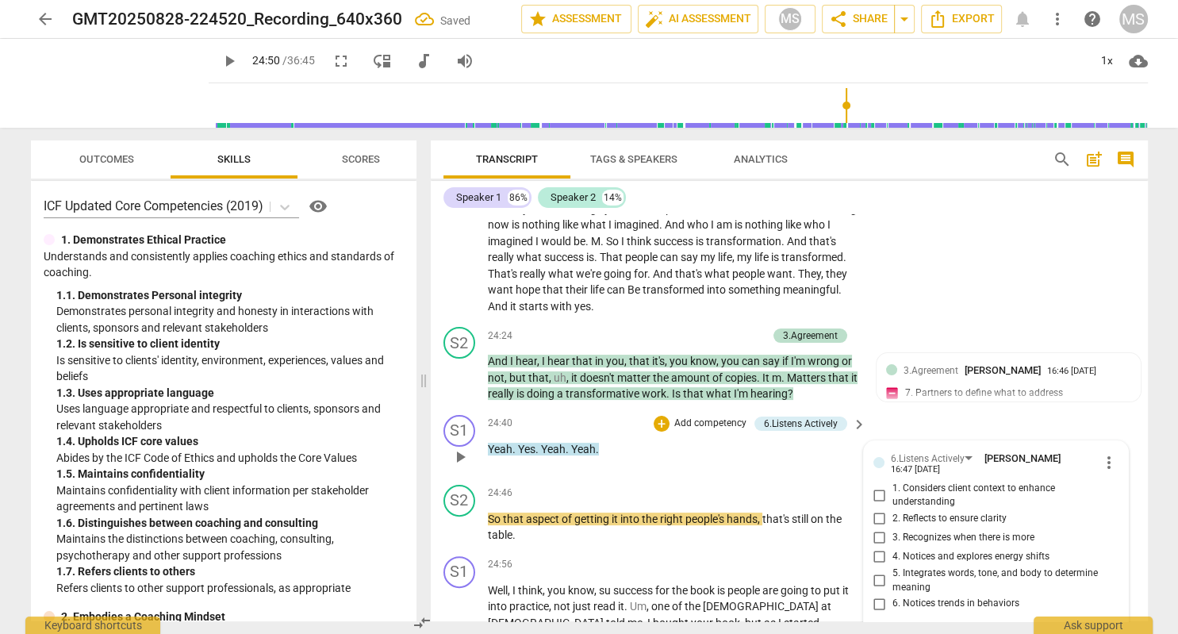
click at [882, 509] on input "2. Reflects to ensure clarity" at bounding box center [879, 518] width 25 height 19
click at [220, 60] on span "play_arrow" at bounding box center [229, 61] width 19 height 19
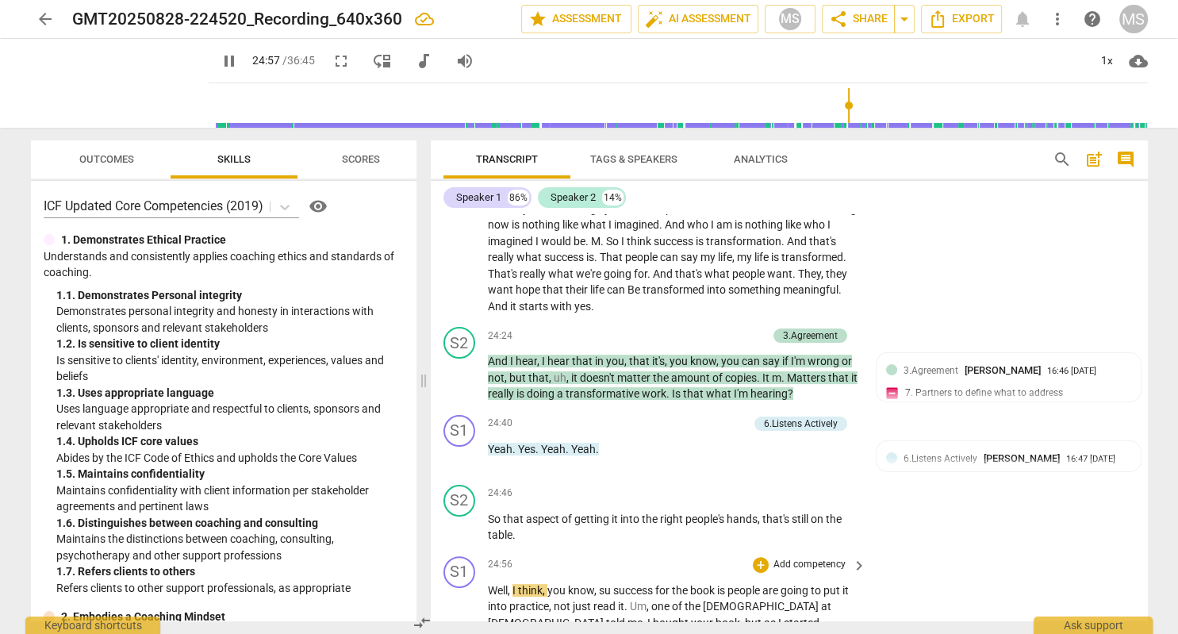
scroll to position [6420, 0]
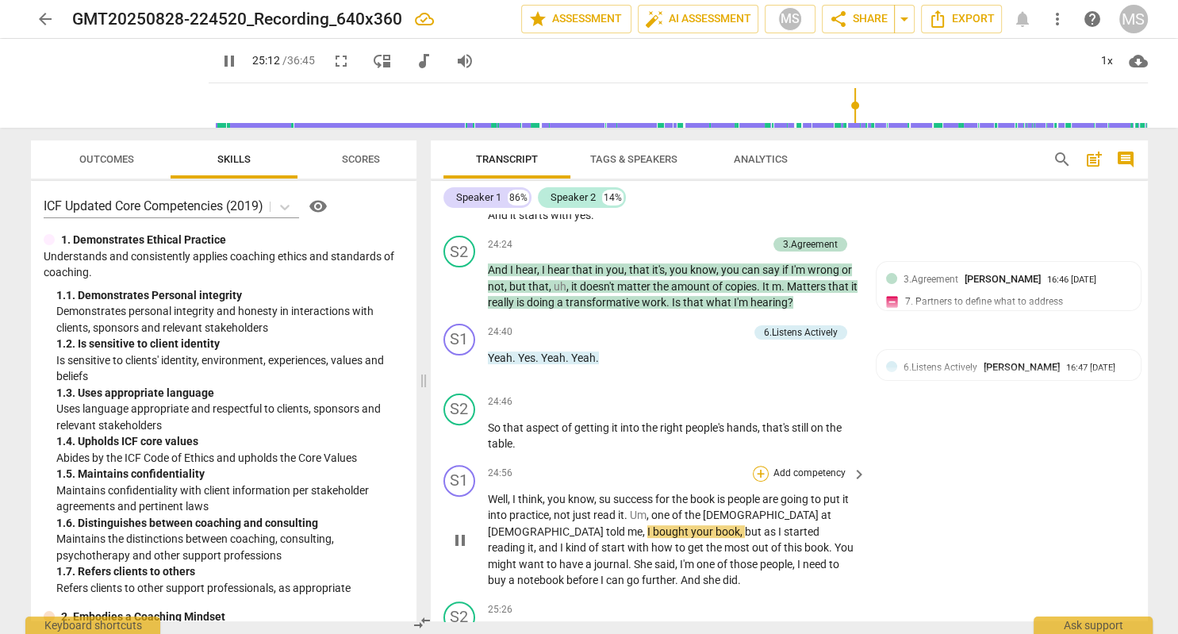
click at [759, 466] on div "+" at bounding box center [761, 474] width 16 height 16
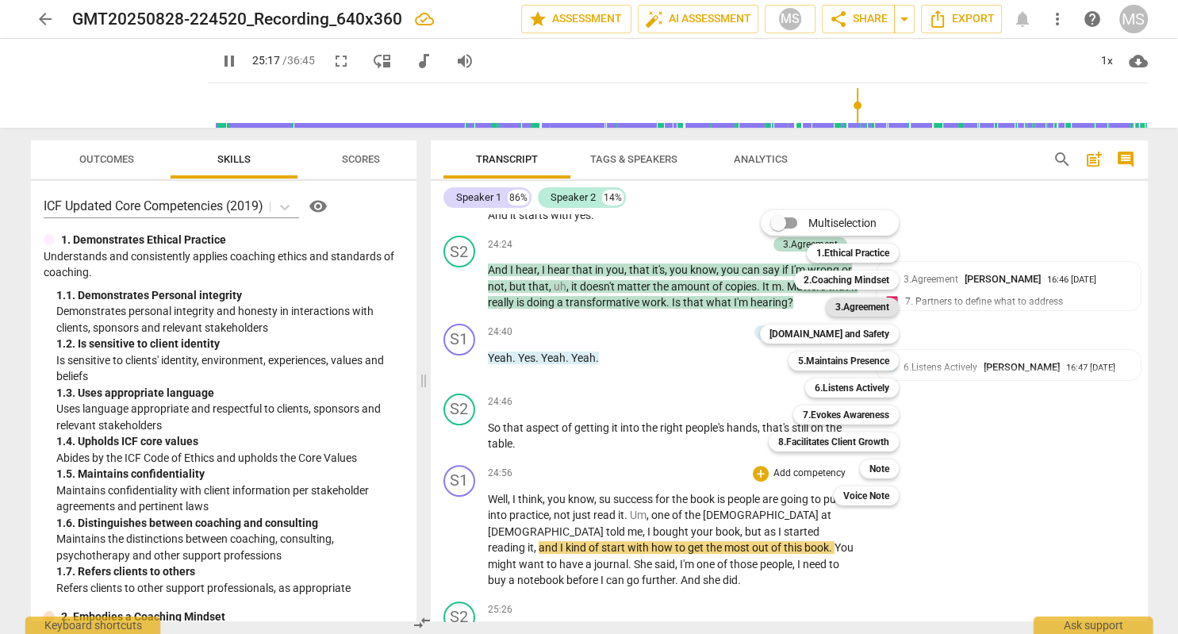
click at [869, 306] on b "3.Agreement" at bounding box center [862, 307] width 54 height 19
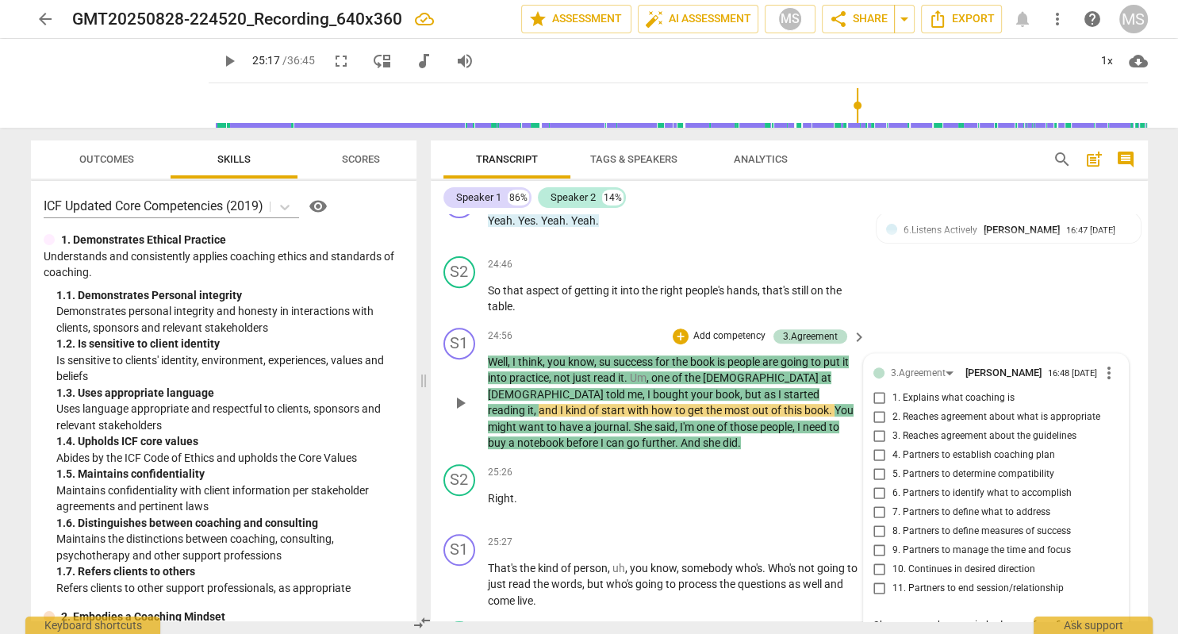
scroll to position [13, 0]
click at [220, 62] on span "play_arrow" at bounding box center [229, 61] width 19 height 19
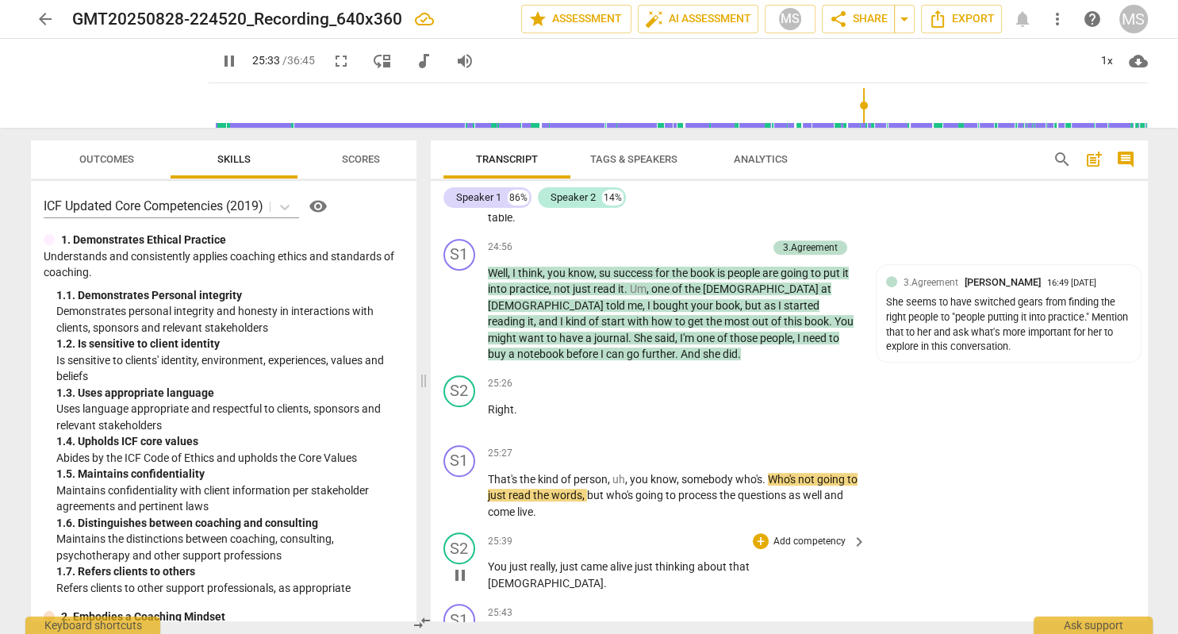
scroll to position [6649, 0]
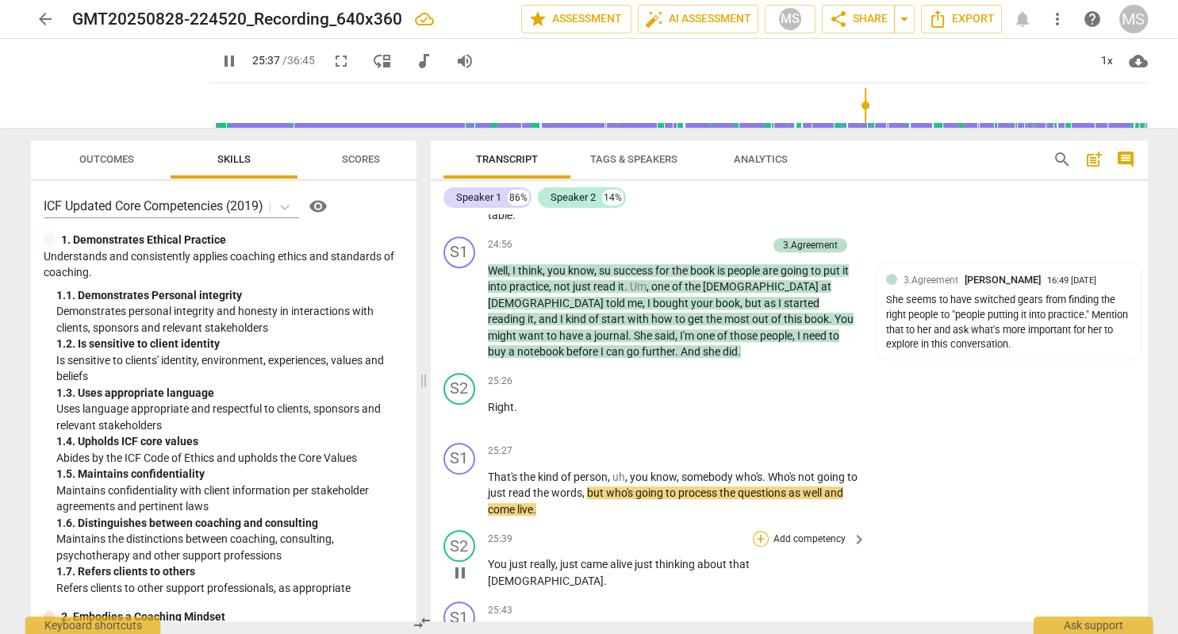
click at [762, 531] on div "+" at bounding box center [761, 539] width 16 height 16
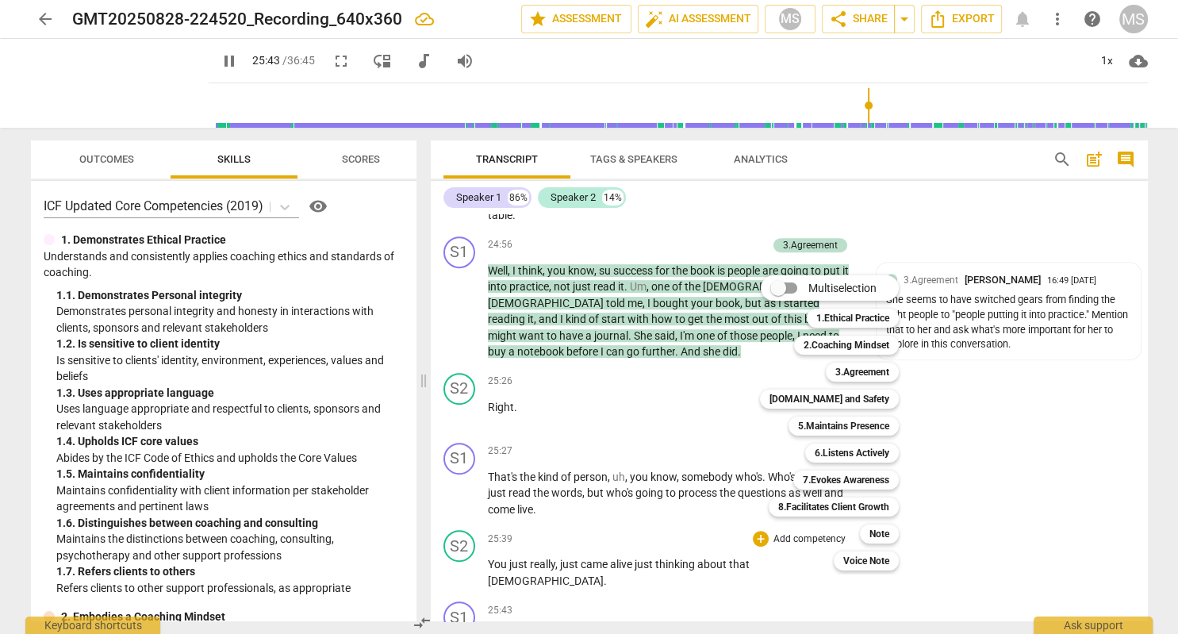
click at [210, 59] on div at bounding box center [589, 317] width 1178 height 634
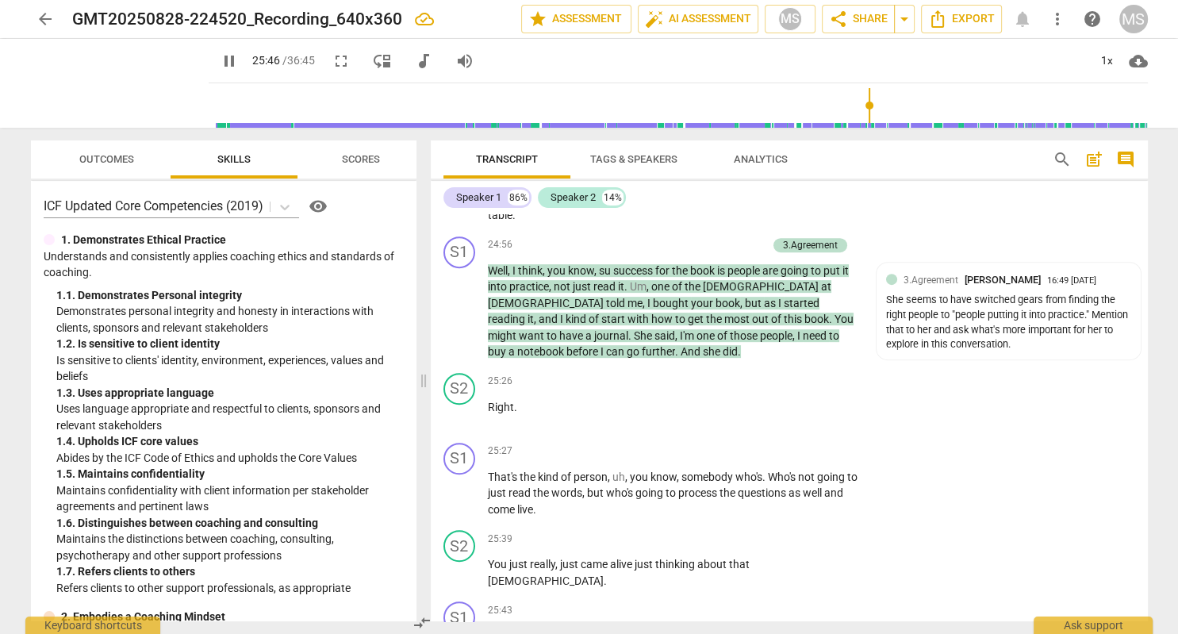
click at [220, 63] on span "pause" at bounding box center [229, 61] width 19 height 19
click at [759, 531] on div "+" at bounding box center [761, 539] width 16 height 16
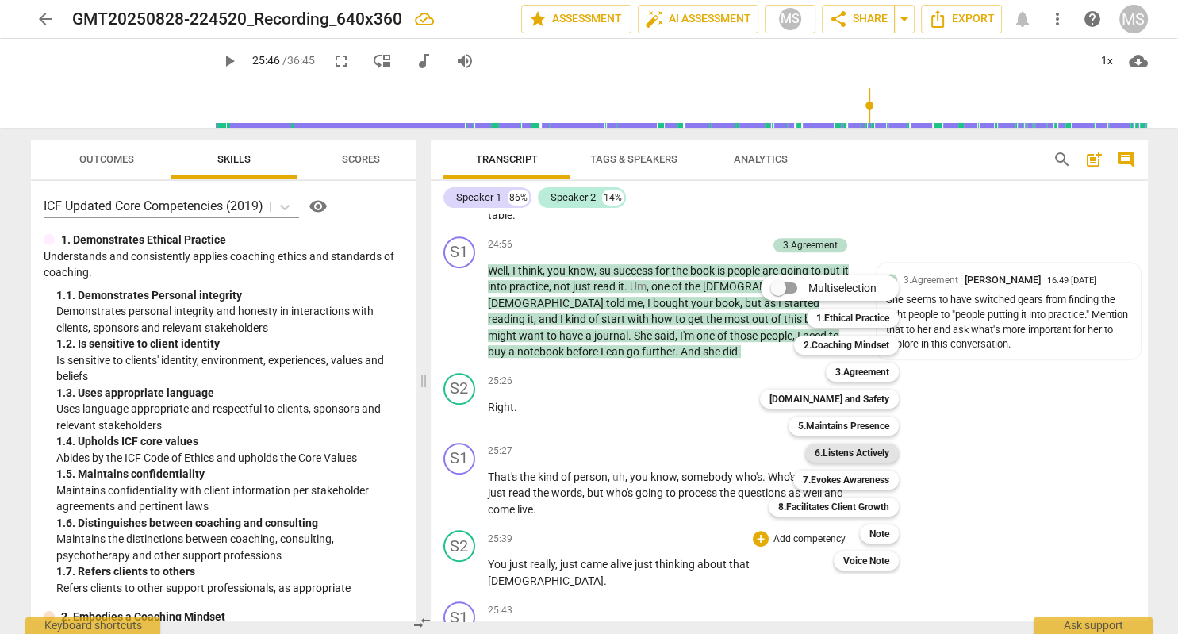
click at [877, 452] on b "6.Listens Actively" at bounding box center [852, 453] width 75 height 19
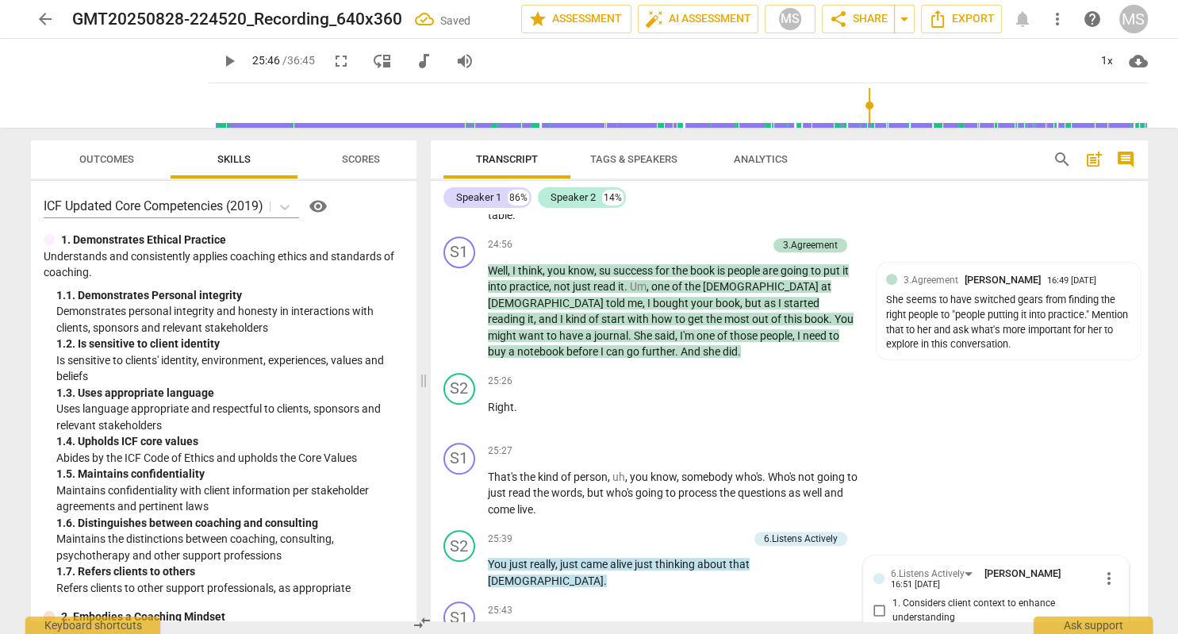
scroll to position [6870, 0]
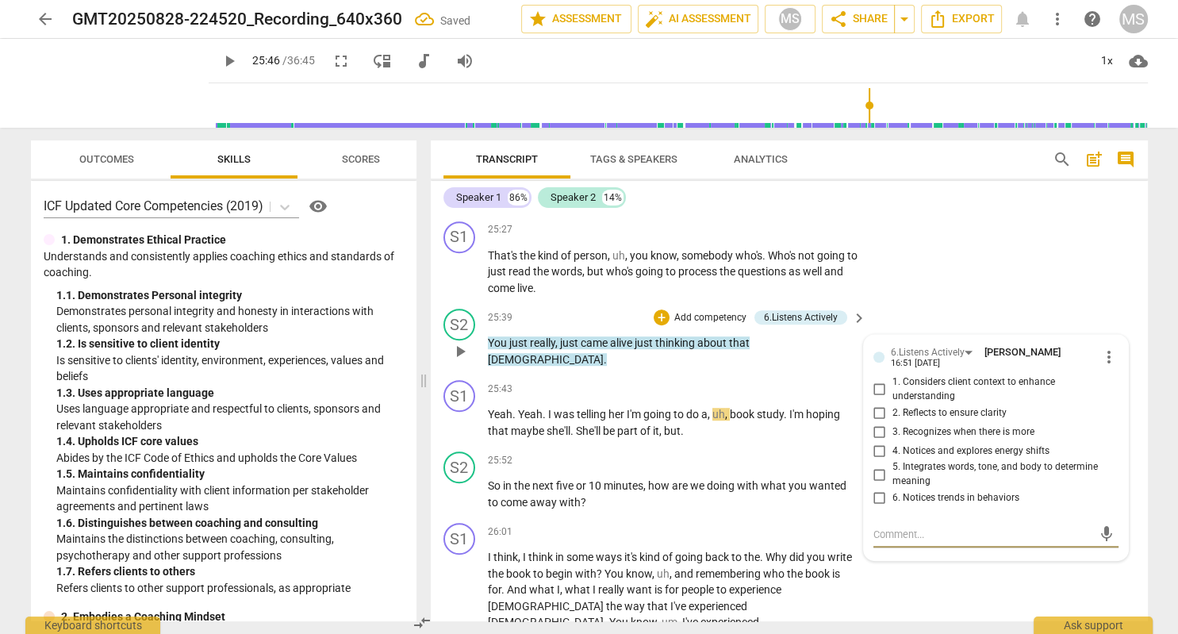
click at [878, 441] on input "4. Notices and explores energy shifts" at bounding box center [879, 450] width 25 height 19
click at [881, 441] on input "4. Notices and explores energy shifts" at bounding box center [879, 450] width 25 height 19
click at [901, 527] on textarea at bounding box center [984, 534] width 220 height 15
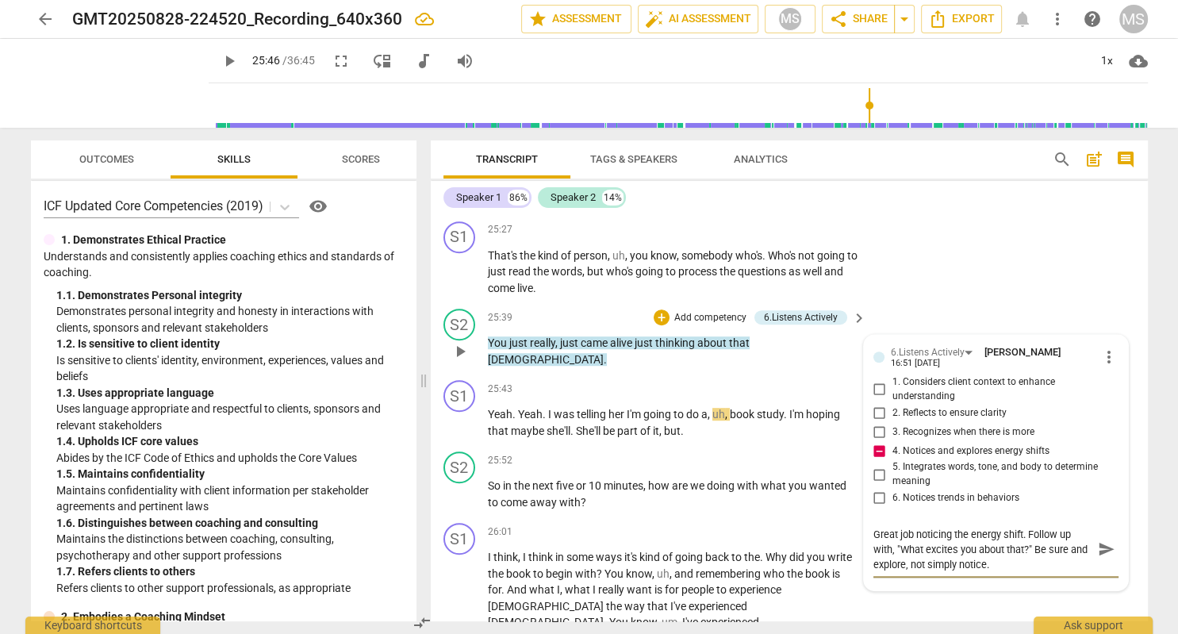
click at [1104, 540] on span "send" at bounding box center [1106, 548] width 17 height 17
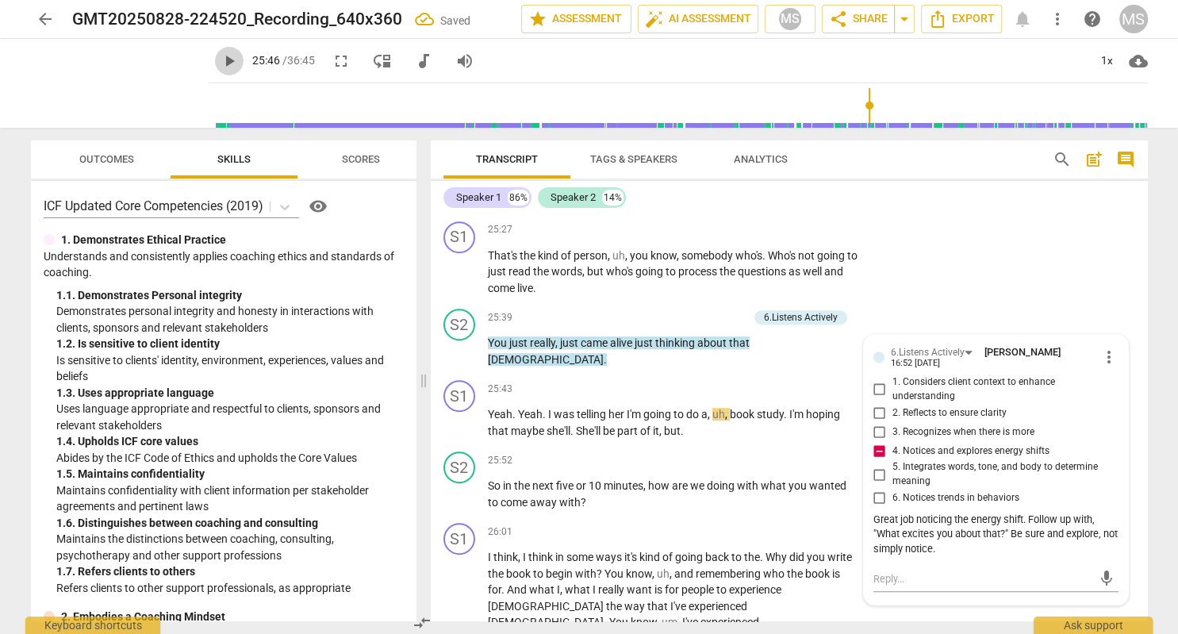
click at [220, 61] on span "play_arrow" at bounding box center [229, 61] width 19 height 19
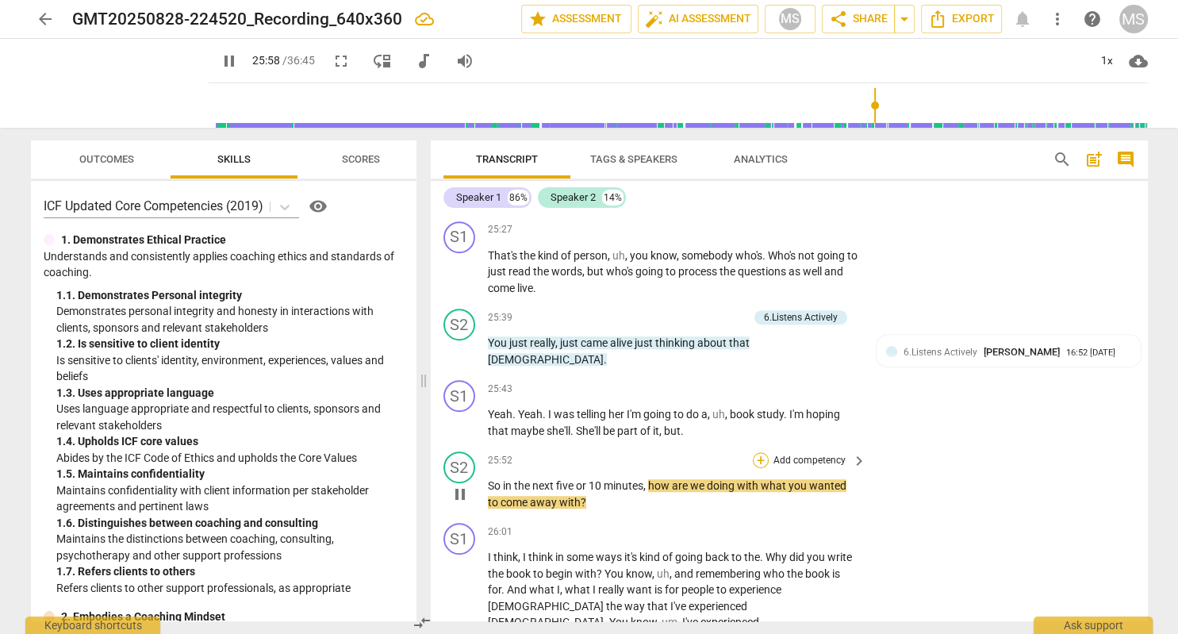
click at [760, 452] on div "+" at bounding box center [761, 460] width 16 height 16
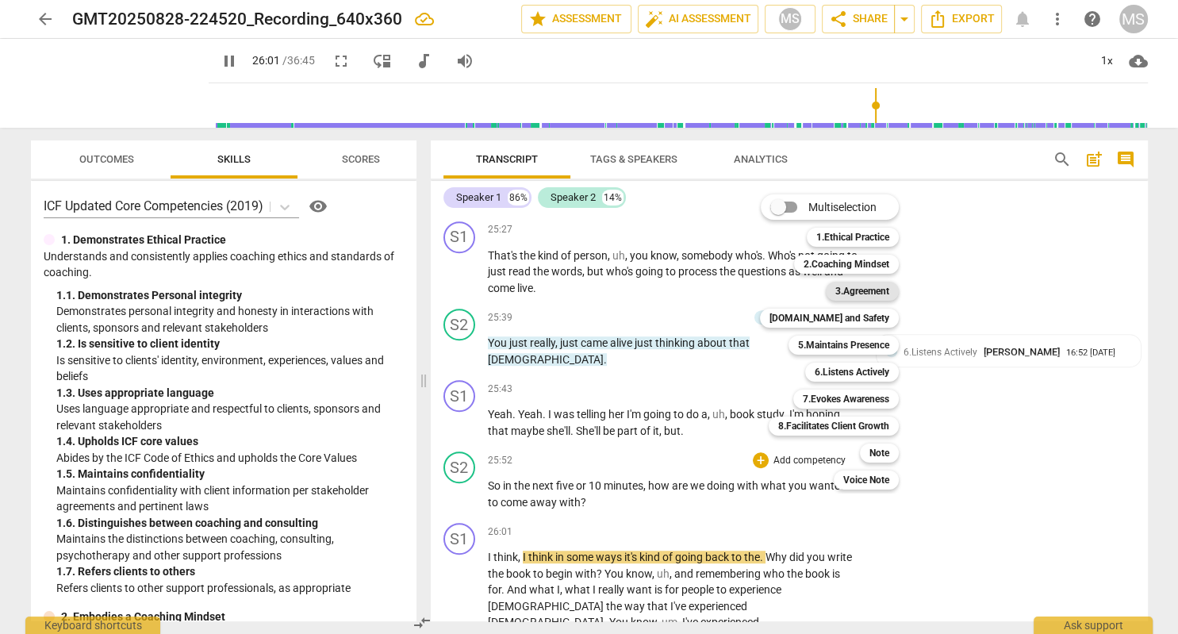
click at [860, 292] on b "3.Agreement" at bounding box center [862, 291] width 54 height 19
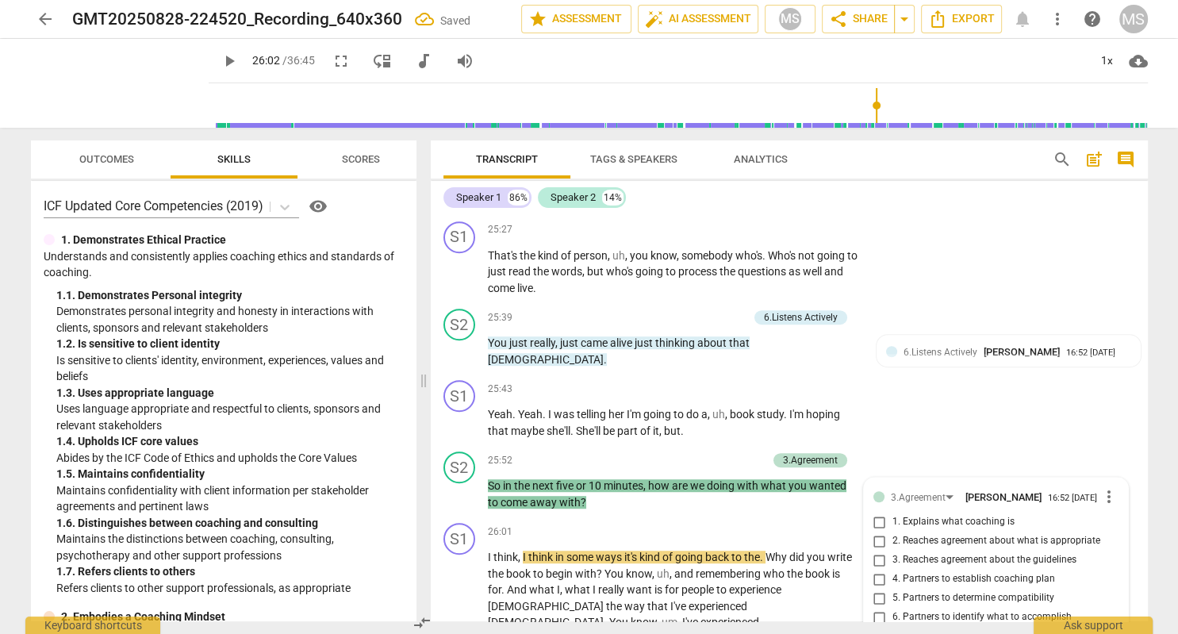
scroll to position [7082, 0]
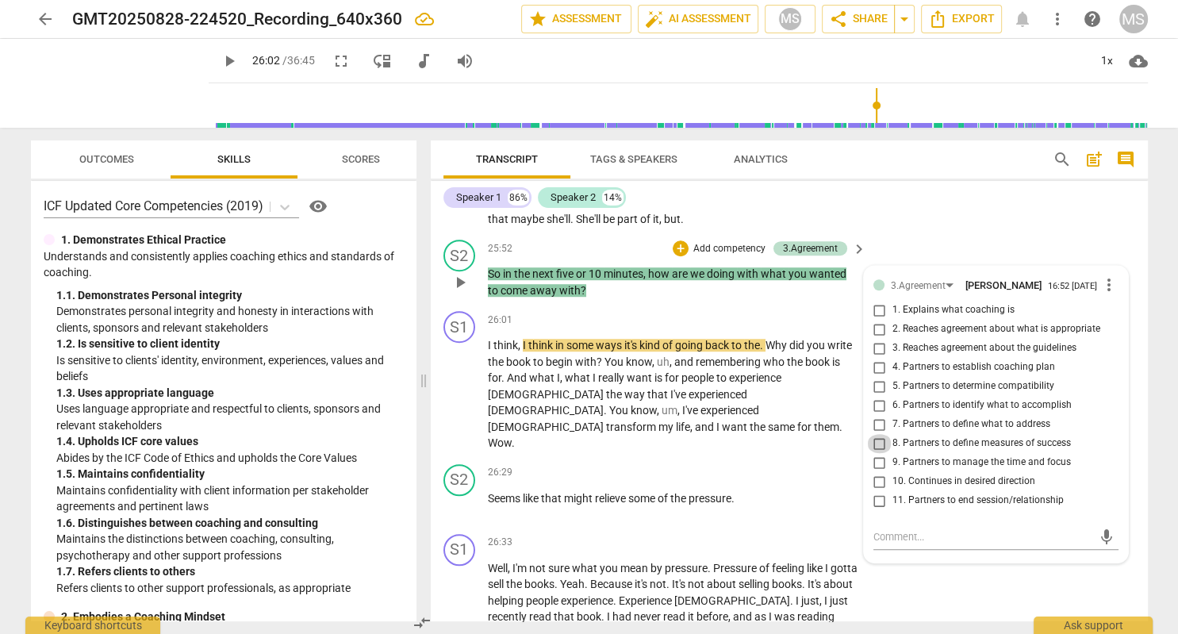
click at [879, 434] on input "8. Partners to define measures of success" at bounding box center [879, 443] width 25 height 19
click at [882, 396] on input "6. Partners to identify what to accomplish" at bounding box center [879, 405] width 25 height 19
click at [921, 529] on textarea at bounding box center [984, 536] width 220 height 15
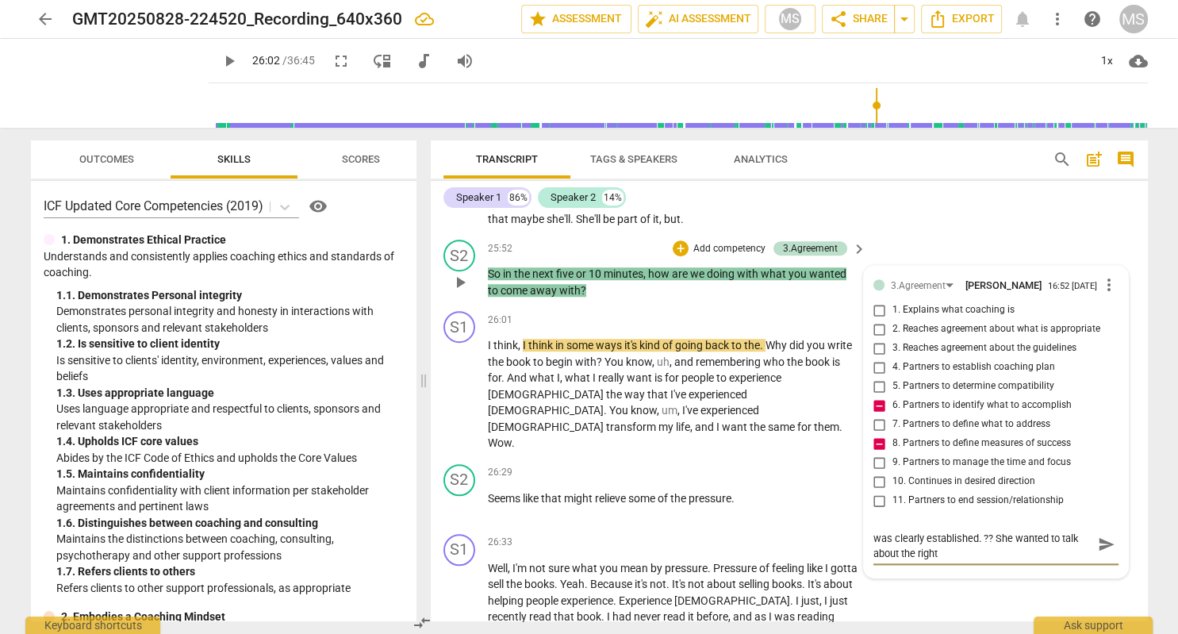
scroll to position [0, 0]
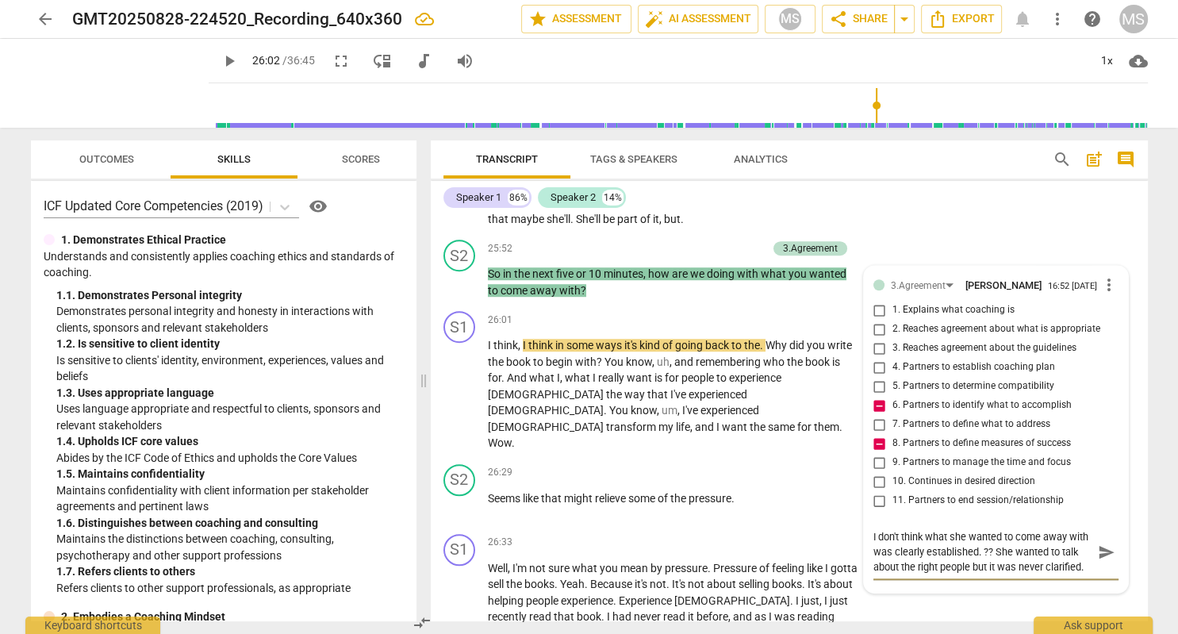
click at [220, 62] on span "play_arrow" at bounding box center [229, 61] width 19 height 19
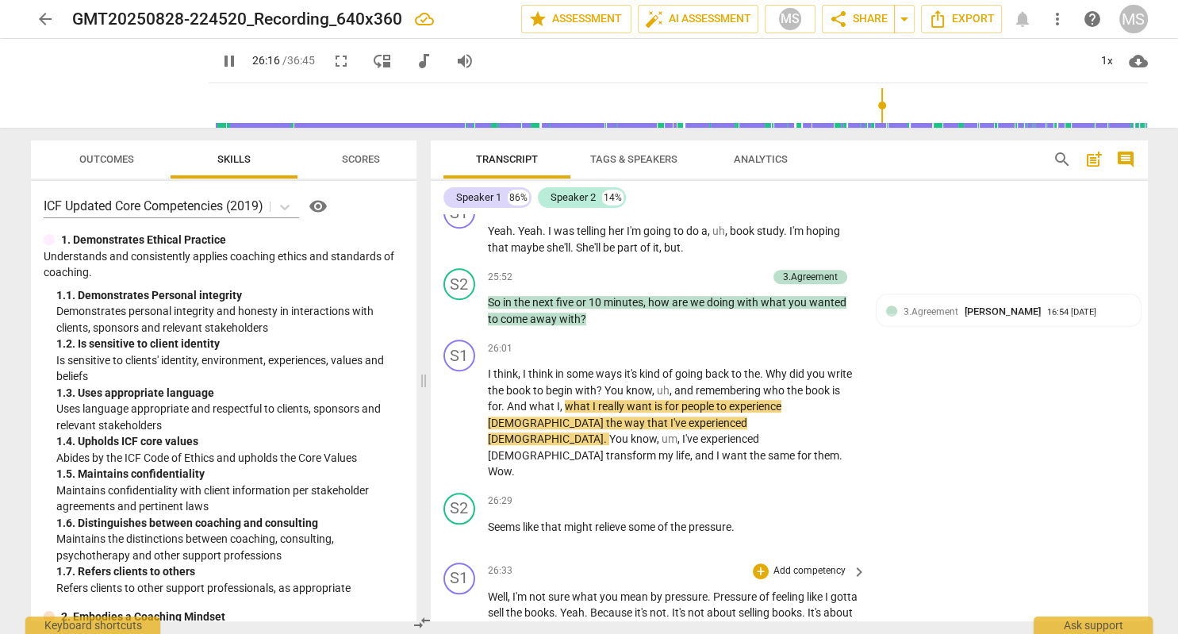
scroll to position [7082, 0]
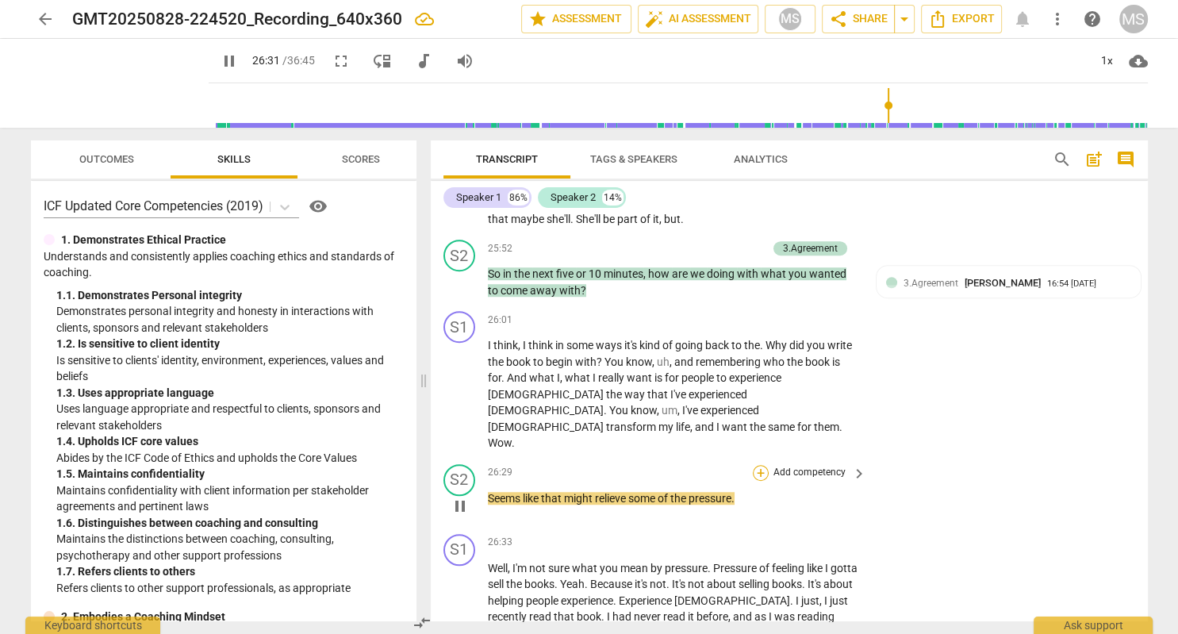
click at [766, 465] on div "+" at bounding box center [761, 473] width 16 height 16
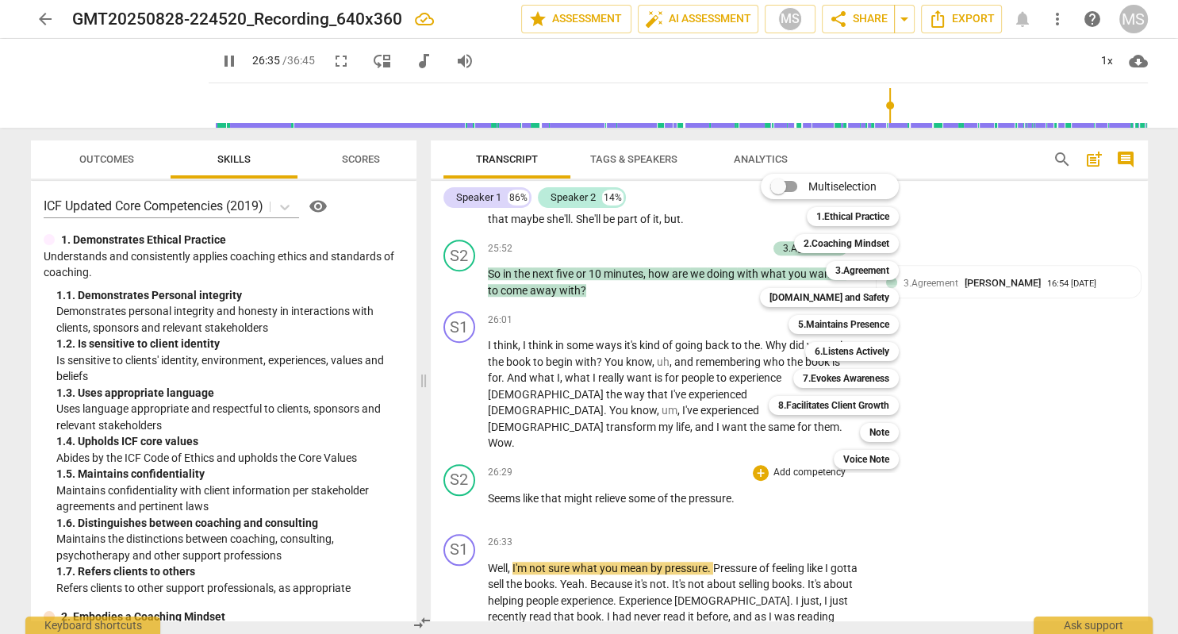
click at [209, 53] on div at bounding box center [589, 317] width 1178 height 634
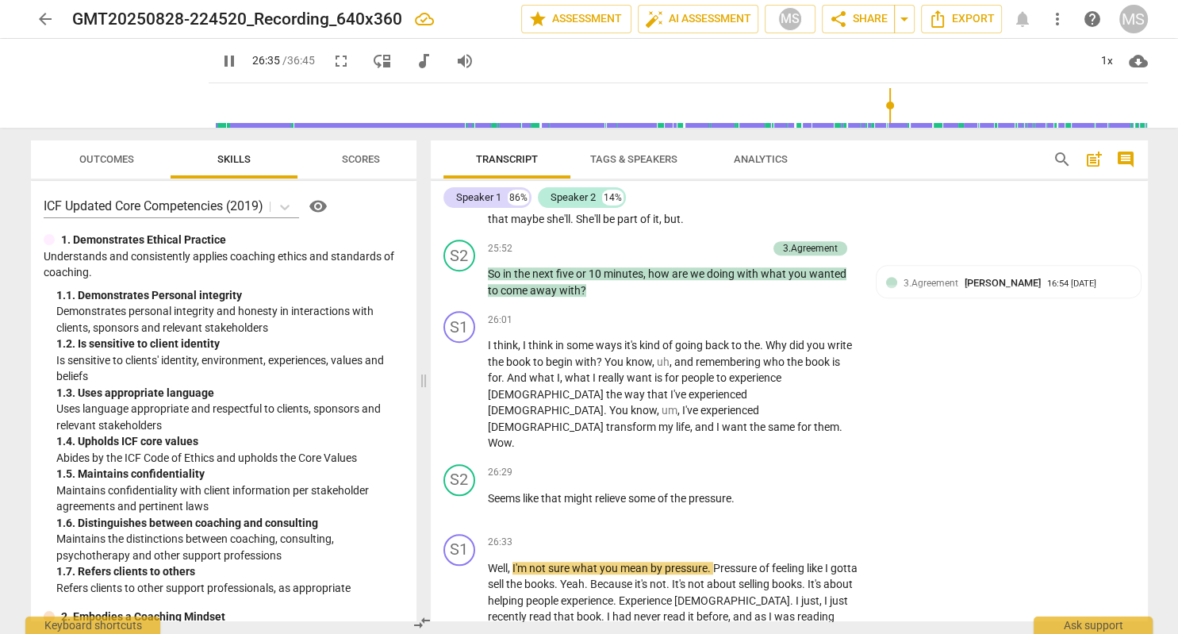
click at [220, 62] on span "pause" at bounding box center [229, 61] width 19 height 19
click at [763, 465] on div "+" at bounding box center [761, 473] width 16 height 16
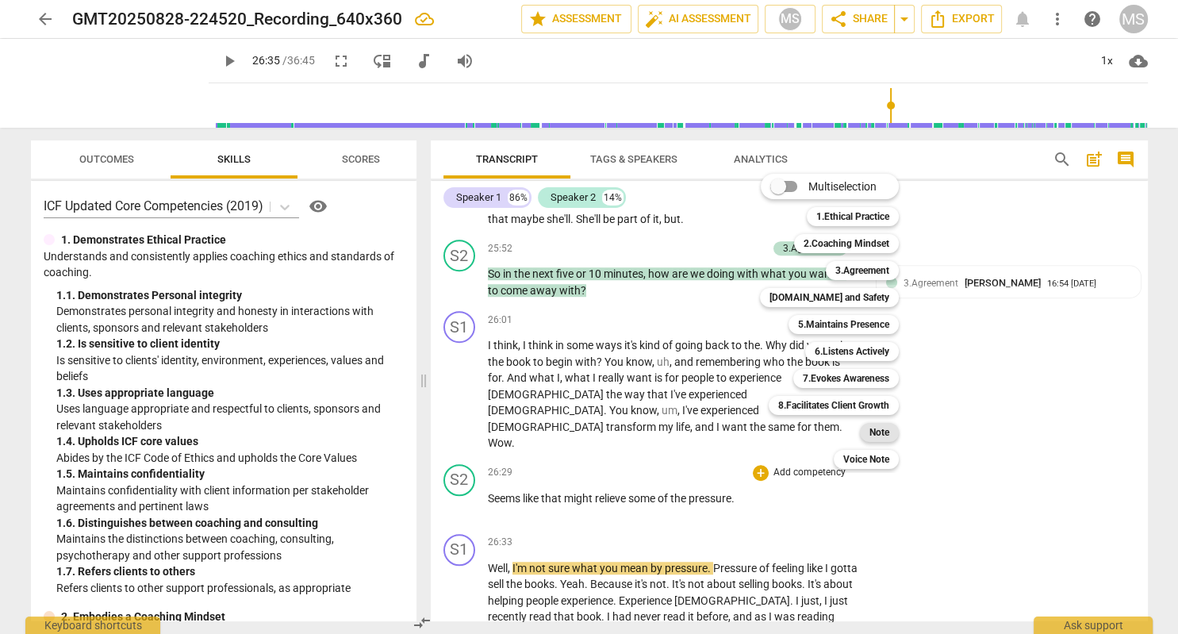
click at [874, 432] on b "Note" at bounding box center [880, 432] width 20 height 19
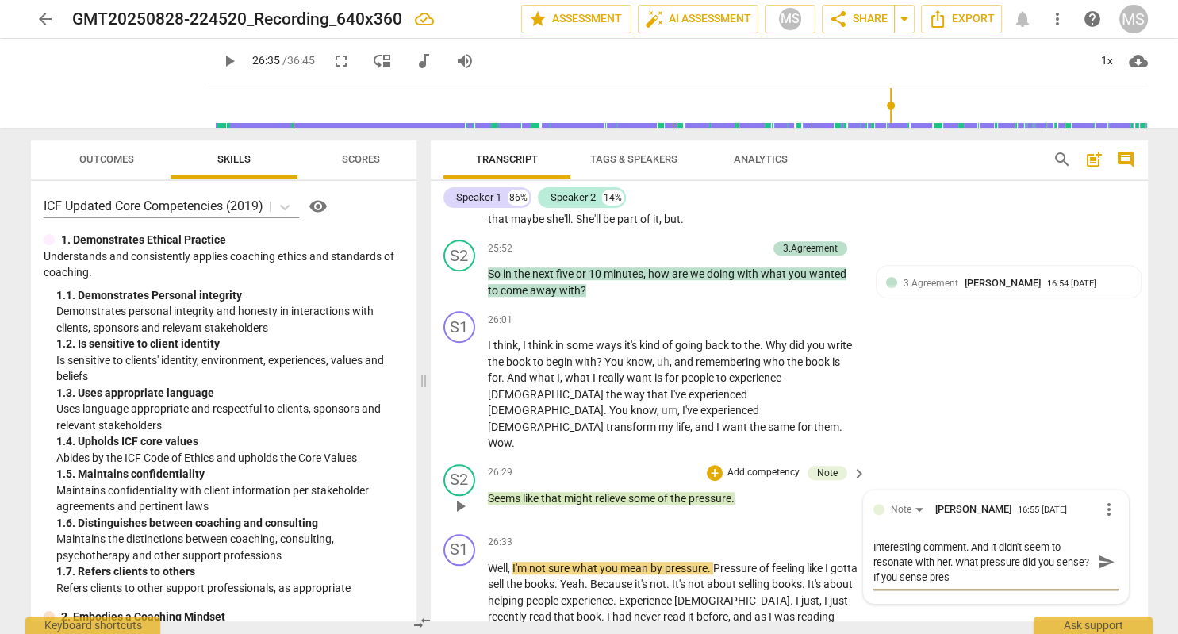
scroll to position [0, 0]
click at [927, 540] on textarea "Interesting comment. And it didn't seem to resonate with her. What pressure did…" at bounding box center [984, 562] width 220 height 45
click at [987, 540] on textarea "Interesting comment. And it didn't seem to resonate with her. What pressure did…" at bounding box center [984, 562] width 220 height 45
click at [1108, 561] on span "send" at bounding box center [1106, 569] width 17 height 17
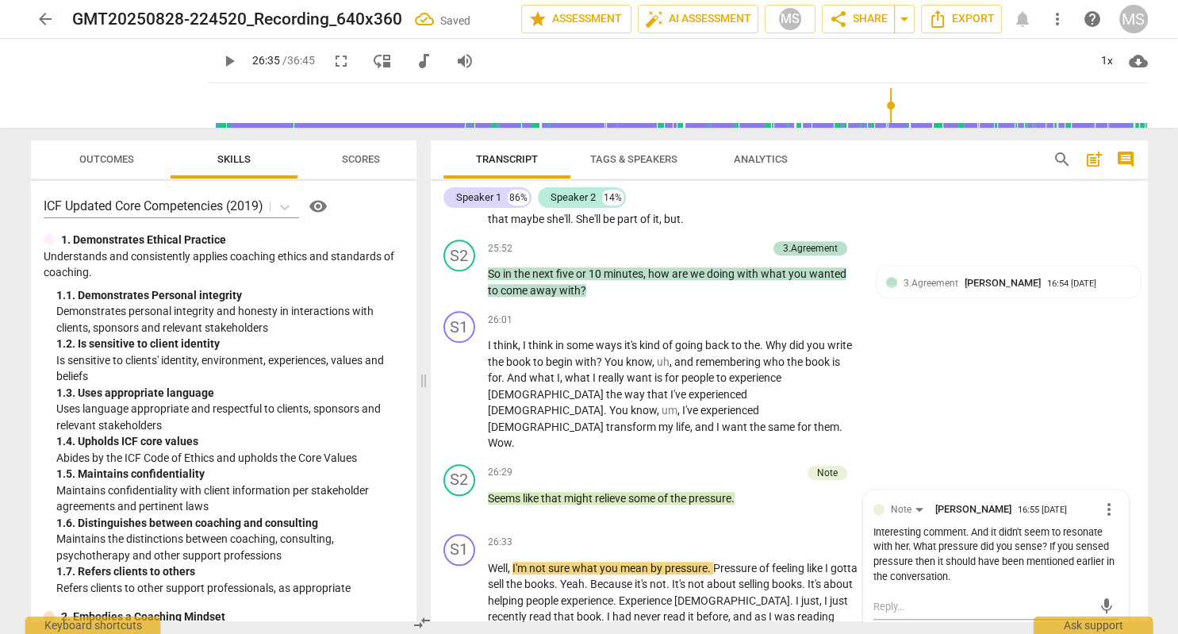
click at [220, 63] on span "play_arrow" at bounding box center [229, 61] width 19 height 19
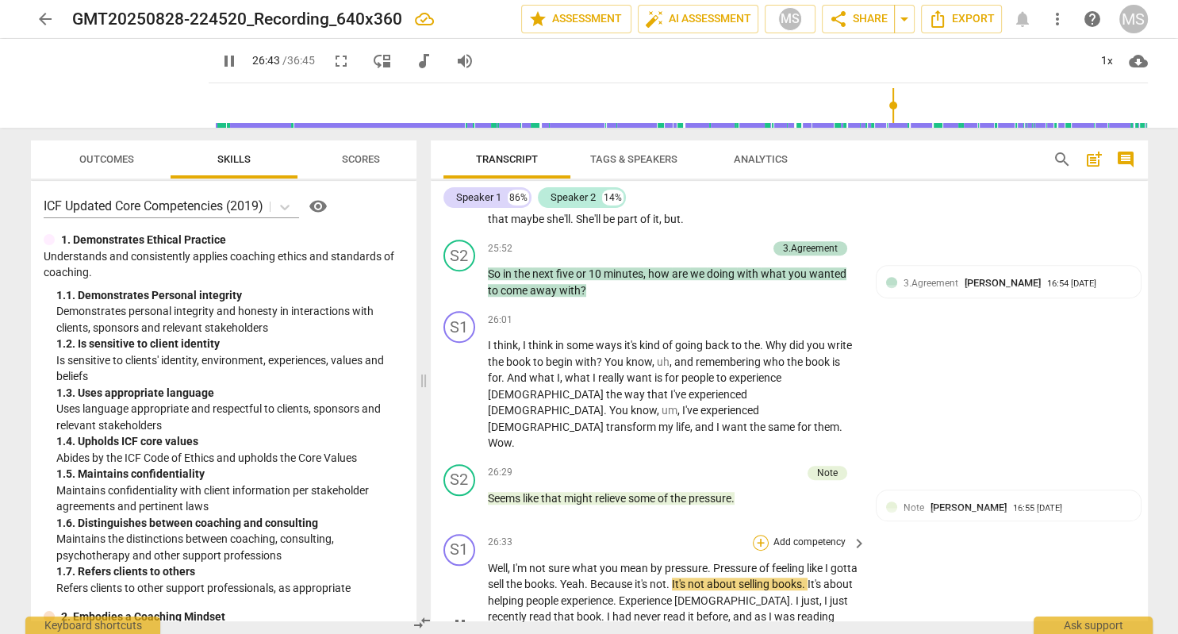
click at [760, 535] on div "+" at bounding box center [761, 543] width 16 height 16
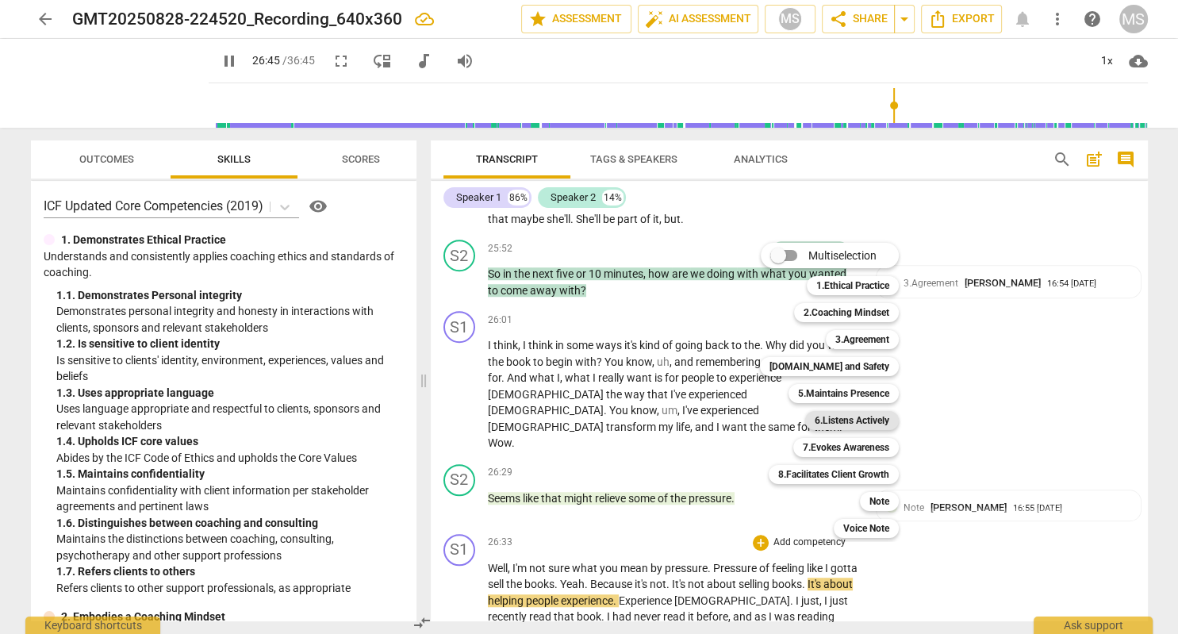
click at [863, 424] on b "6.Listens Actively" at bounding box center [852, 420] width 75 height 19
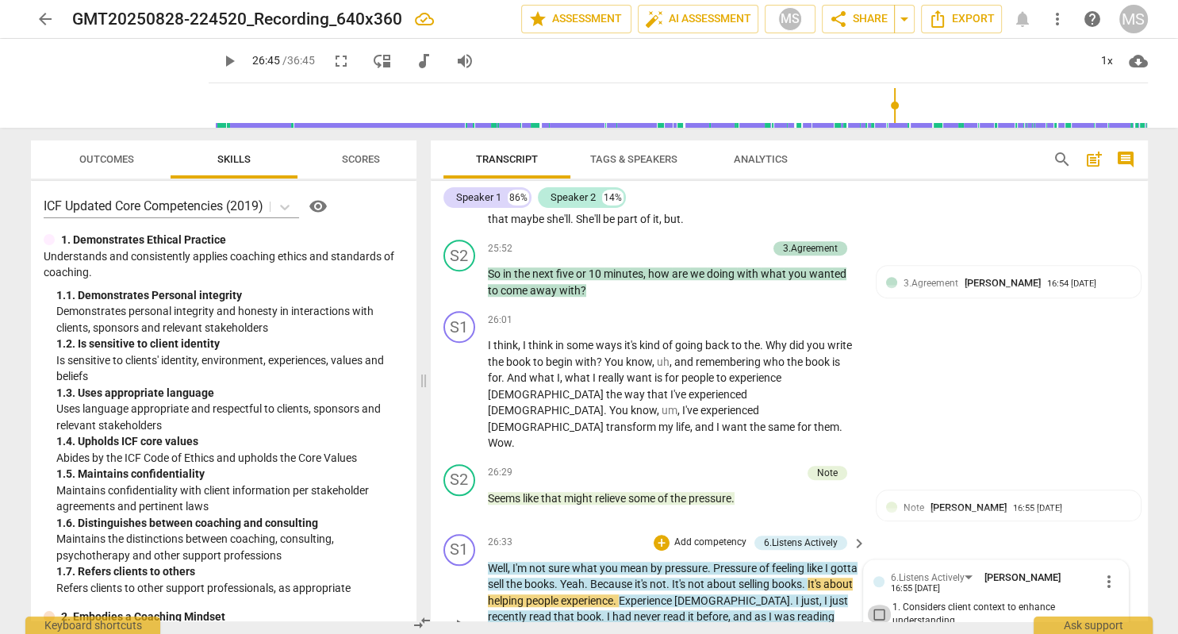
click at [882, 605] on input "1. Considers client context to enhance understanding" at bounding box center [879, 614] width 25 height 19
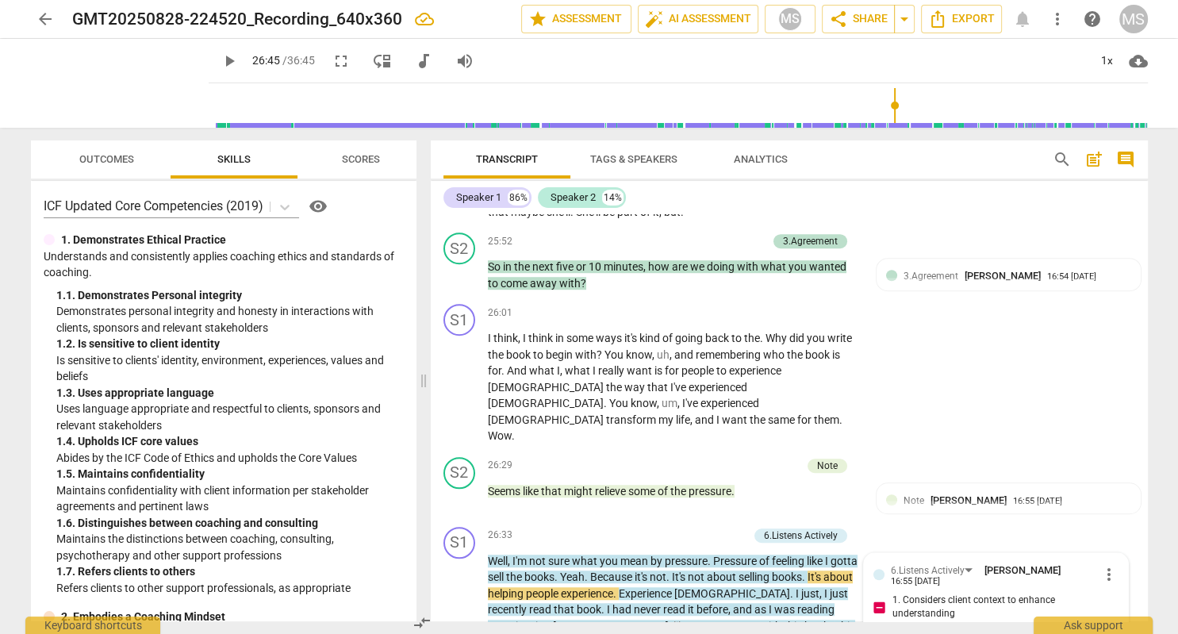
click at [220, 59] on span "play_arrow" at bounding box center [229, 61] width 19 height 19
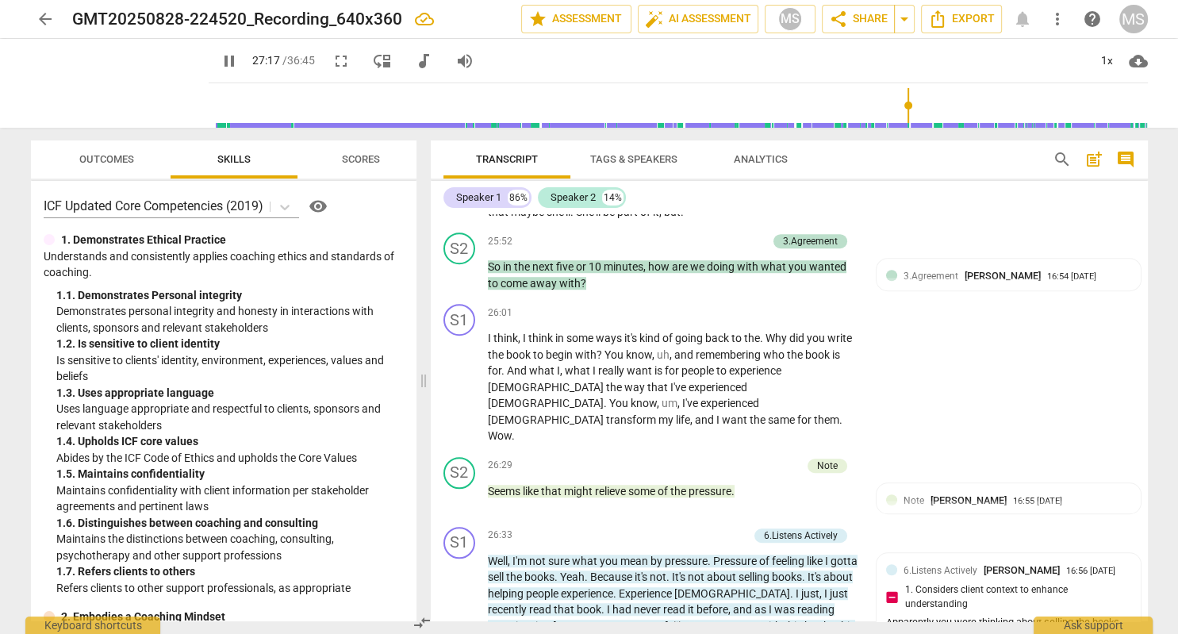
scroll to position [7181, 0]
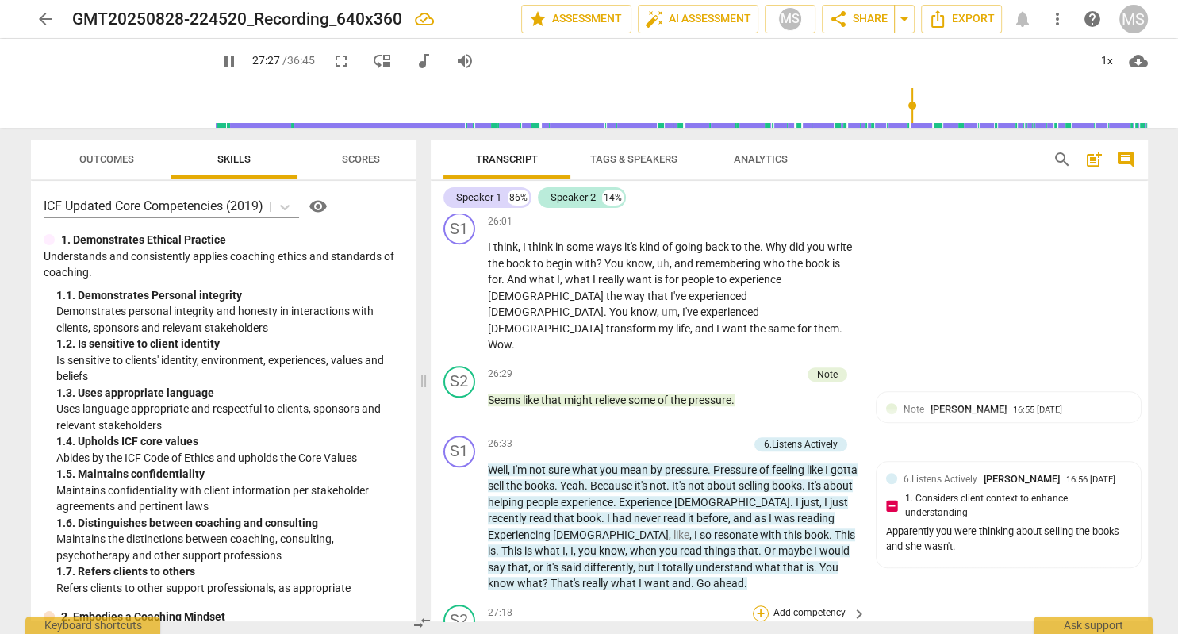
click at [760, 605] on div "+" at bounding box center [761, 613] width 16 height 16
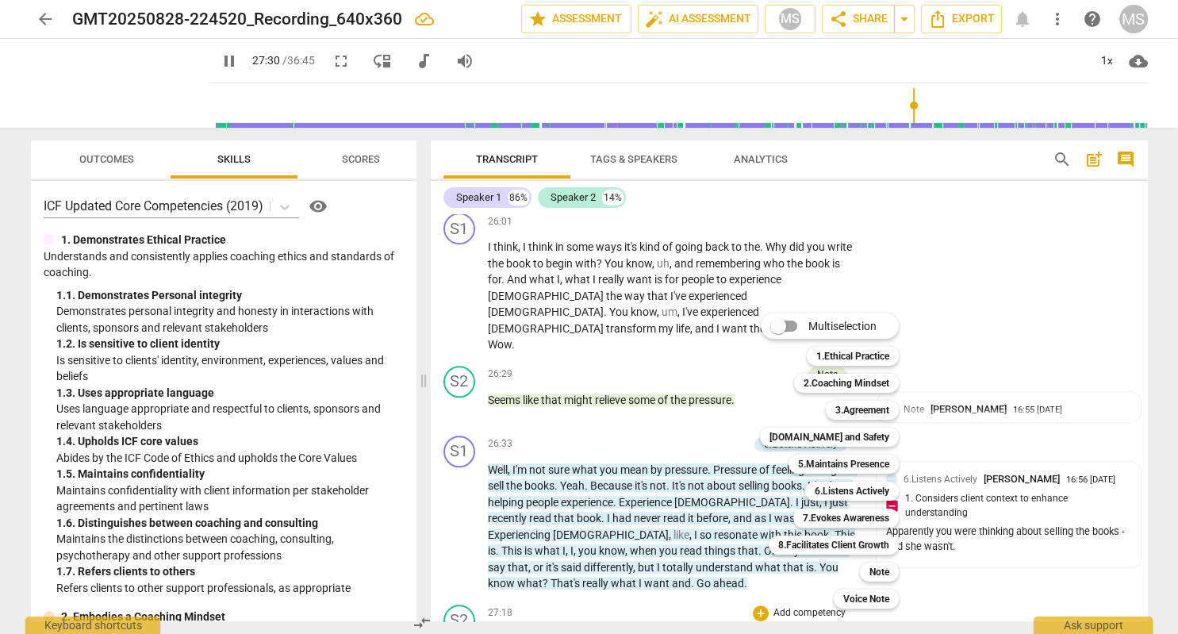
click at [211, 59] on div at bounding box center [589, 317] width 1178 height 634
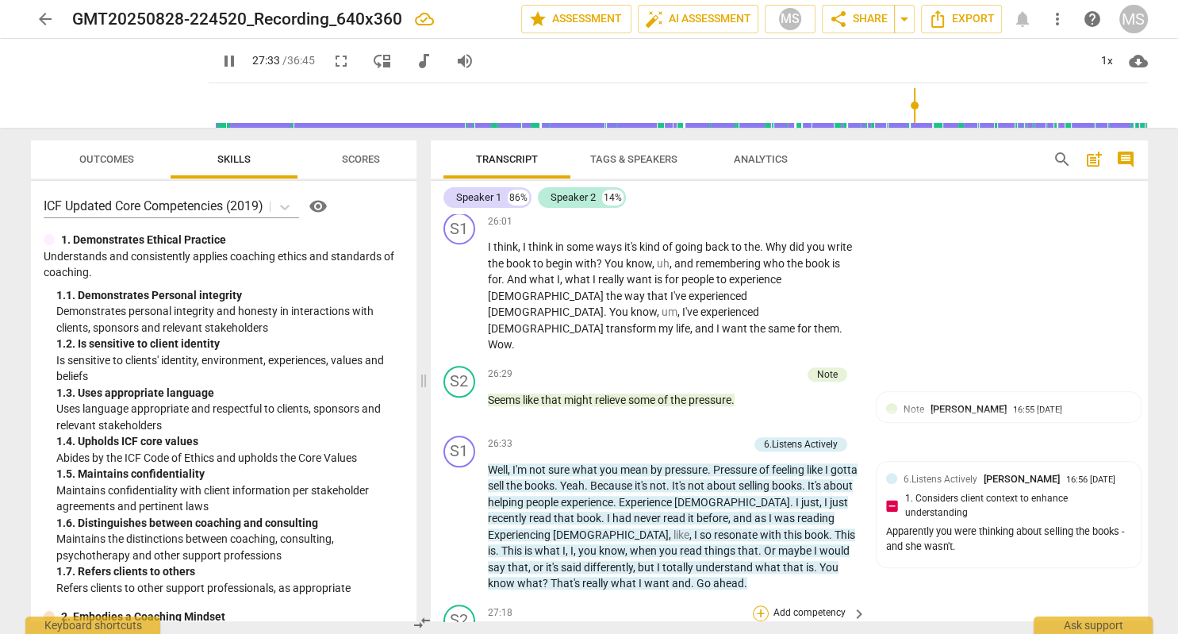
click at [762, 605] on div "+" at bounding box center [761, 613] width 16 height 16
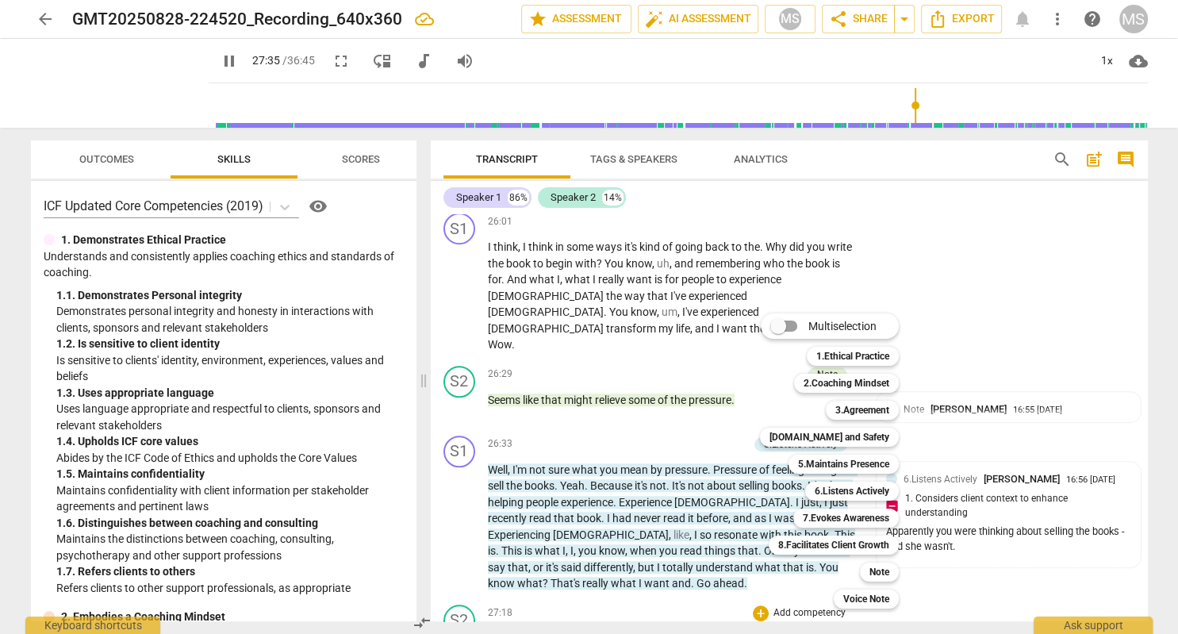
click at [211, 63] on div at bounding box center [589, 317] width 1178 height 634
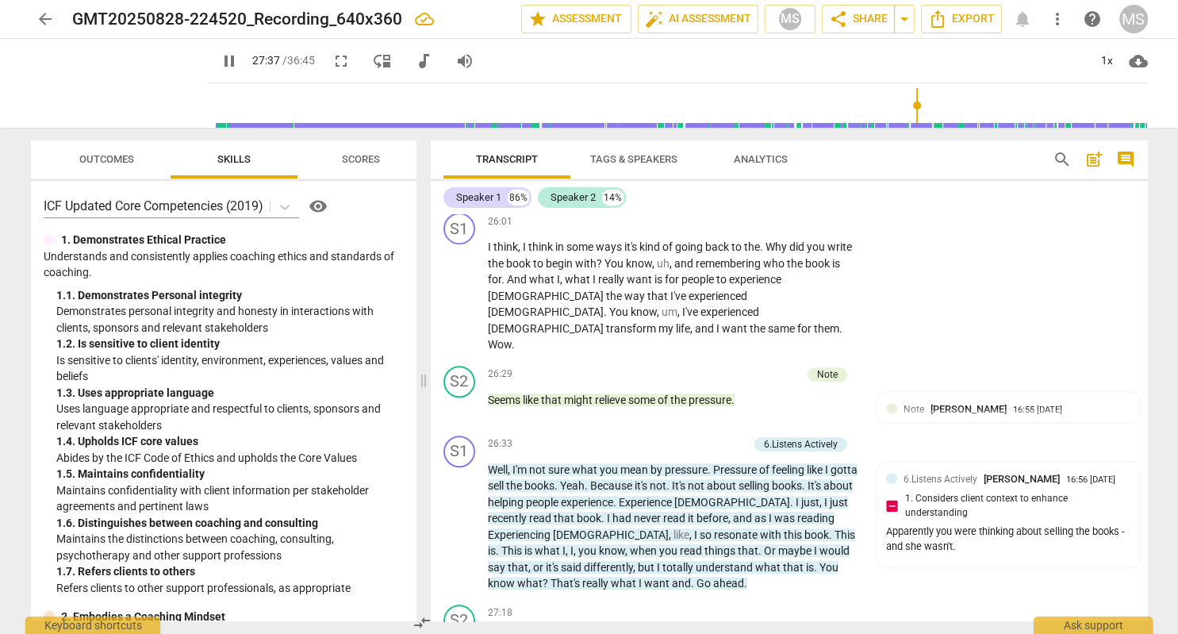
click at [220, 59] on span "pause" at bounding box center [229, 61] width 19 height 19
click at [758, 605] on div "+" at bounding box center [761, 613] width 16 height 16
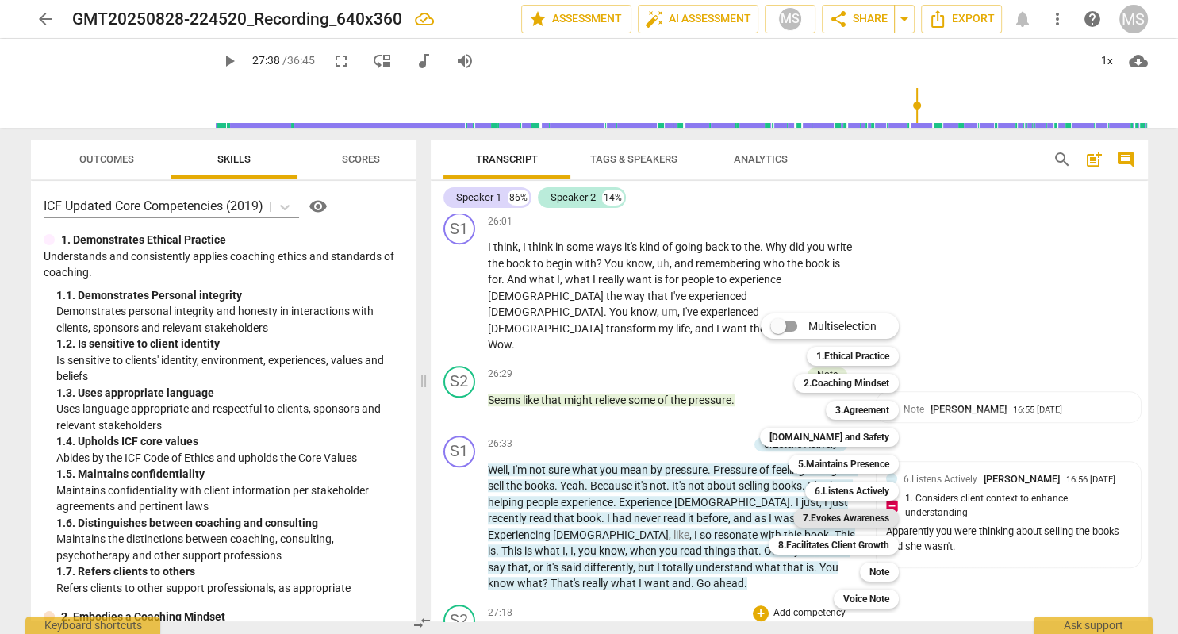
click at [868, 515] on b "7.Evokes Awareness" at bounding box center [846, 518] width 86 height 19
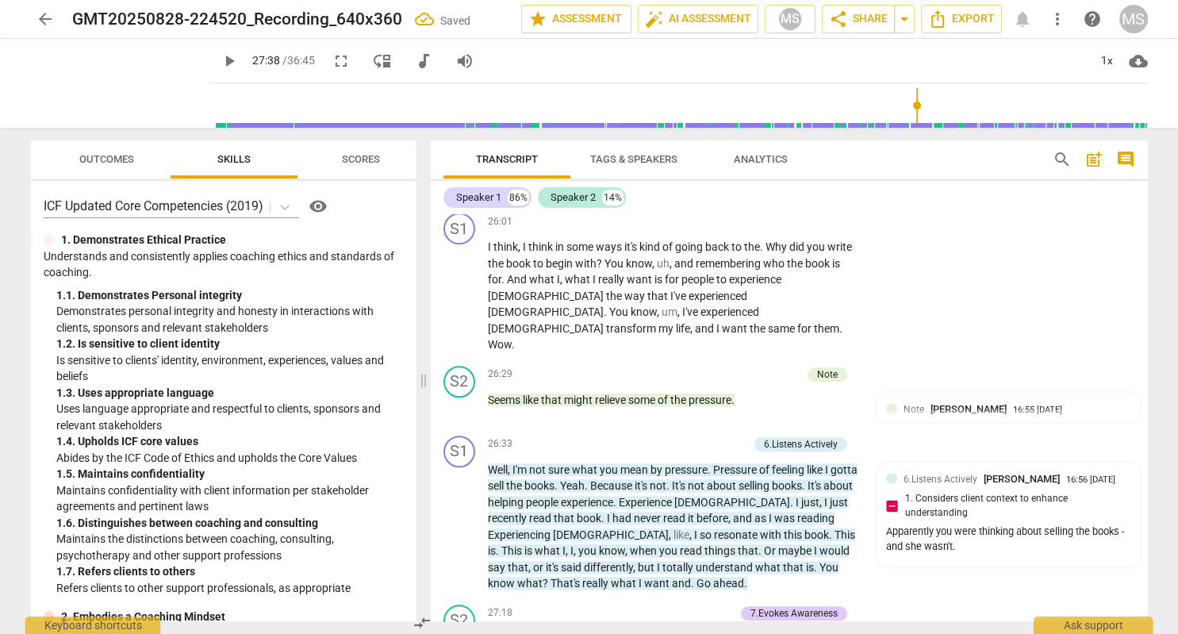
scroll to position [7527, 0]
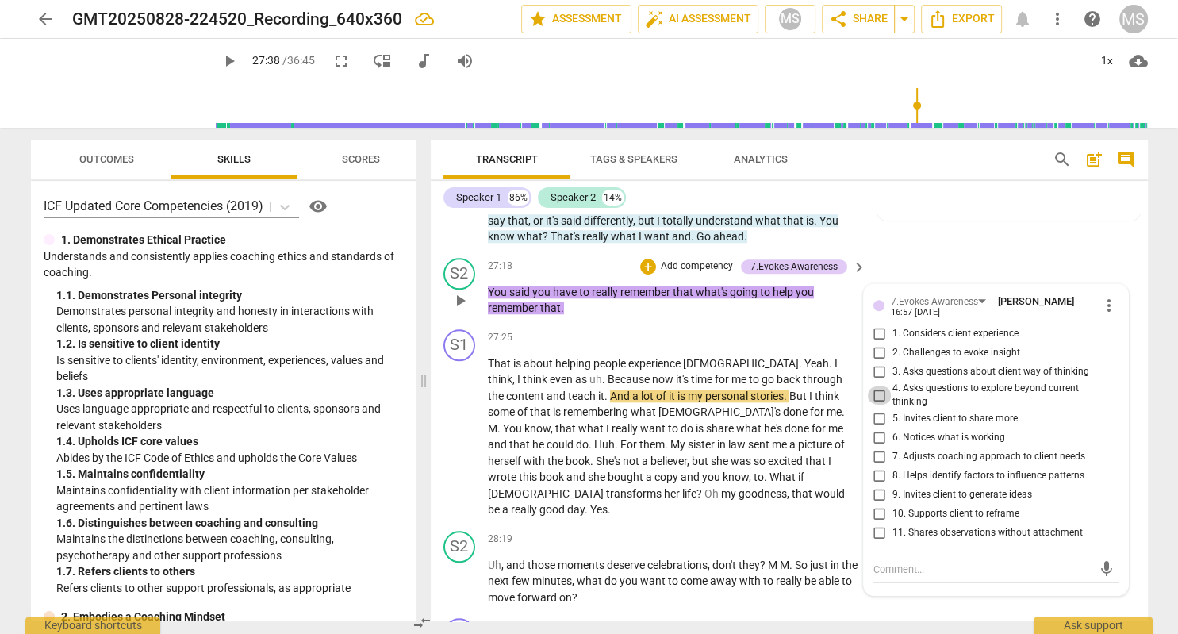
click at [878, 386] on input "4. Asks questions to explore beyond current thinking" at bounding box center [879, 395] width 25 height 19
click at [880, 386] on input "4. Asks questions to explore beyond current thinking" at bounding box center [879, 395] width 25 height 19
click at [884, 386] on input "4. Asks questions to explore beyond current thinking" at bounding box center [879, 395] width 25 height 19
click at [880, 428] on input "6. Notices what is working" at bounding box center [879, 437] width 25 height 19
click at [881, 467] on input "8. Helps identify factors to influence patterns" at bounding box center [879, 476] width 25 height 19
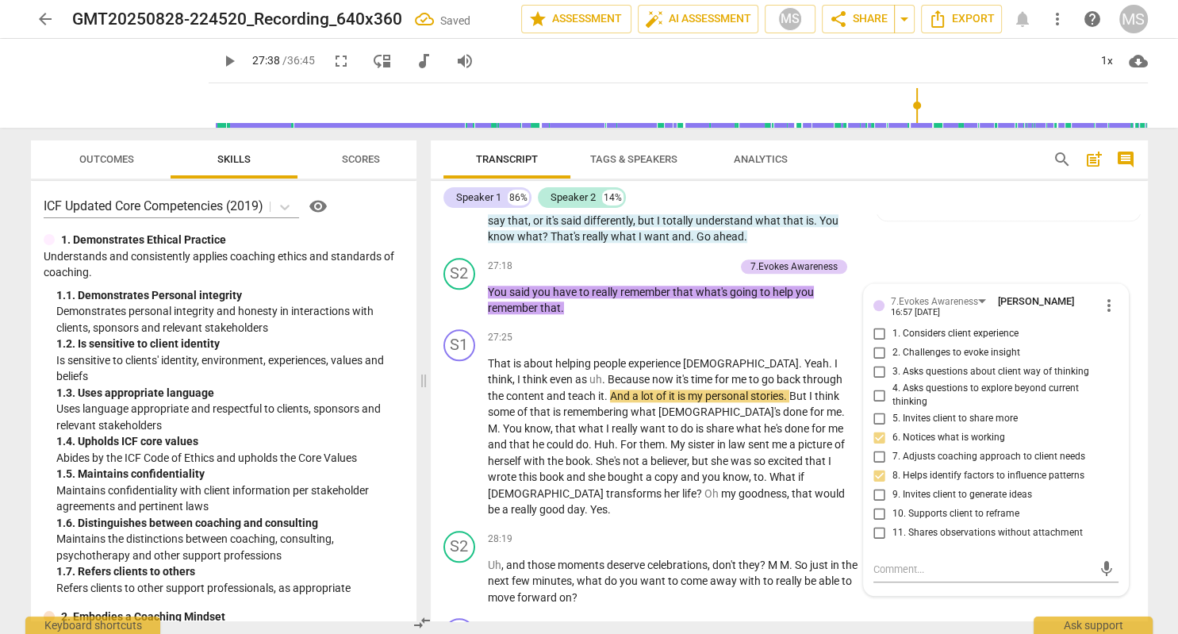
click at [220, 60] on span "play_arrow" at bounding box center [229, 61] width 19 height 19
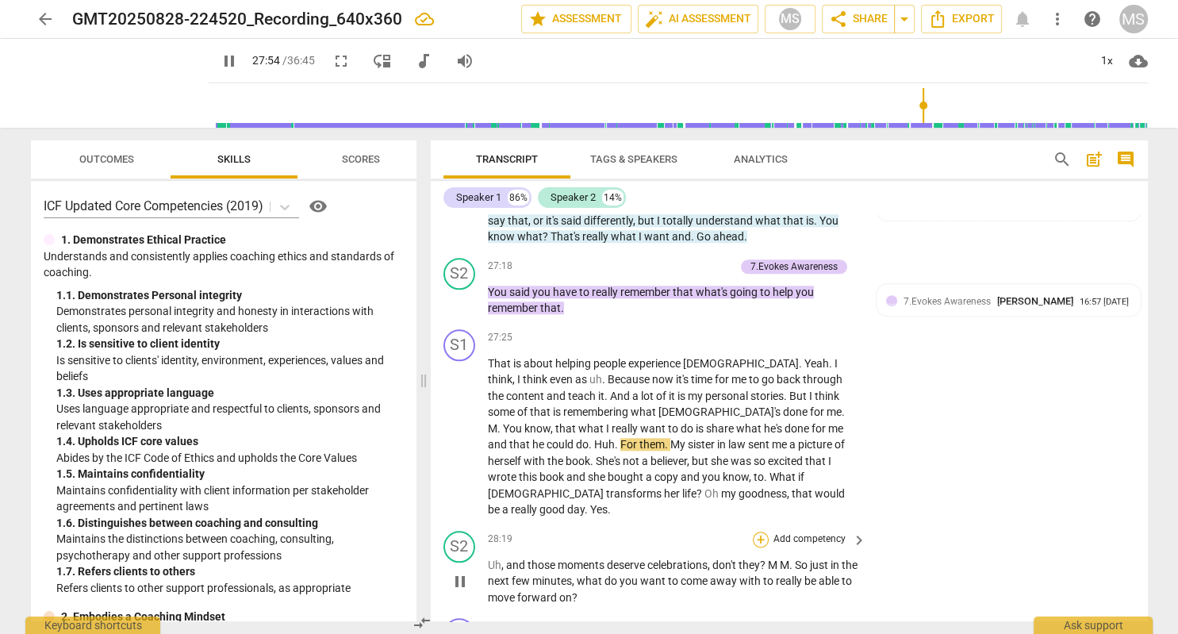
click at [762, 532] on div "+" at bounding box center [761, 540] width 16 height 16
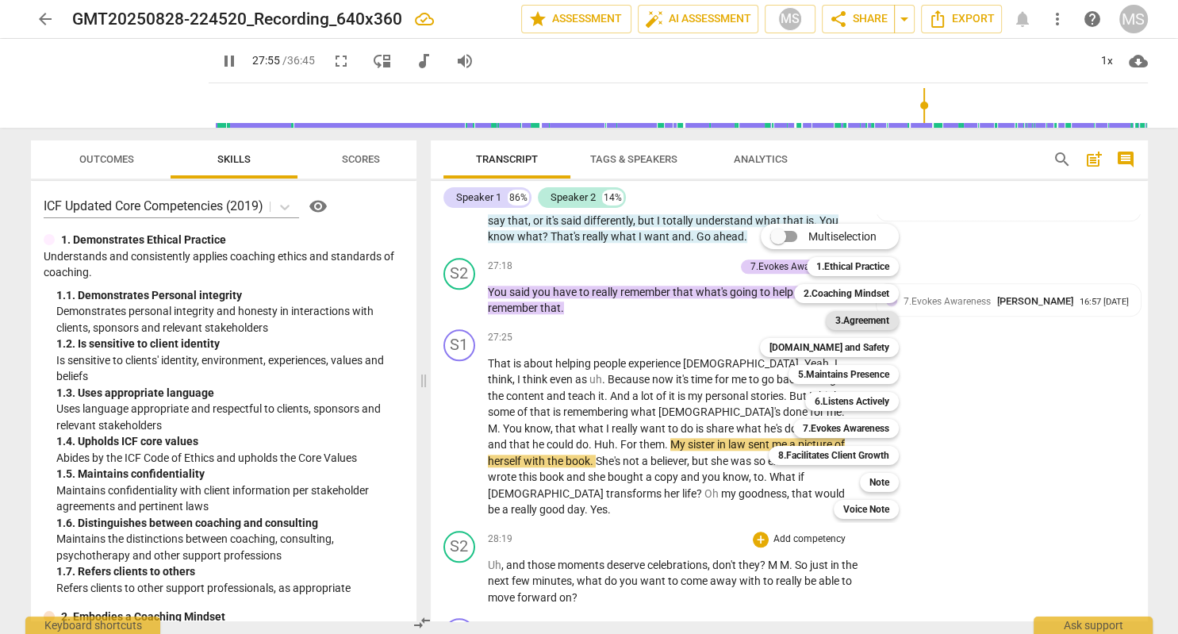
click at [870, 317] on b "3.Agreement" at bounding box center [862, 320] width 54 height 19
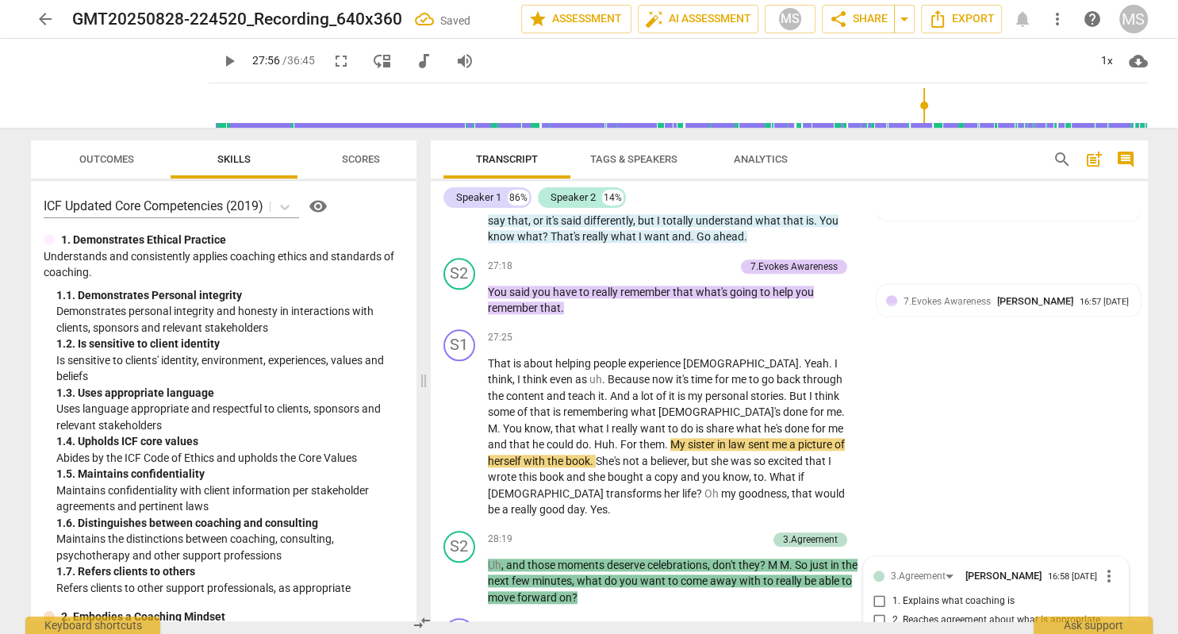
scroll to position [7769, 0]
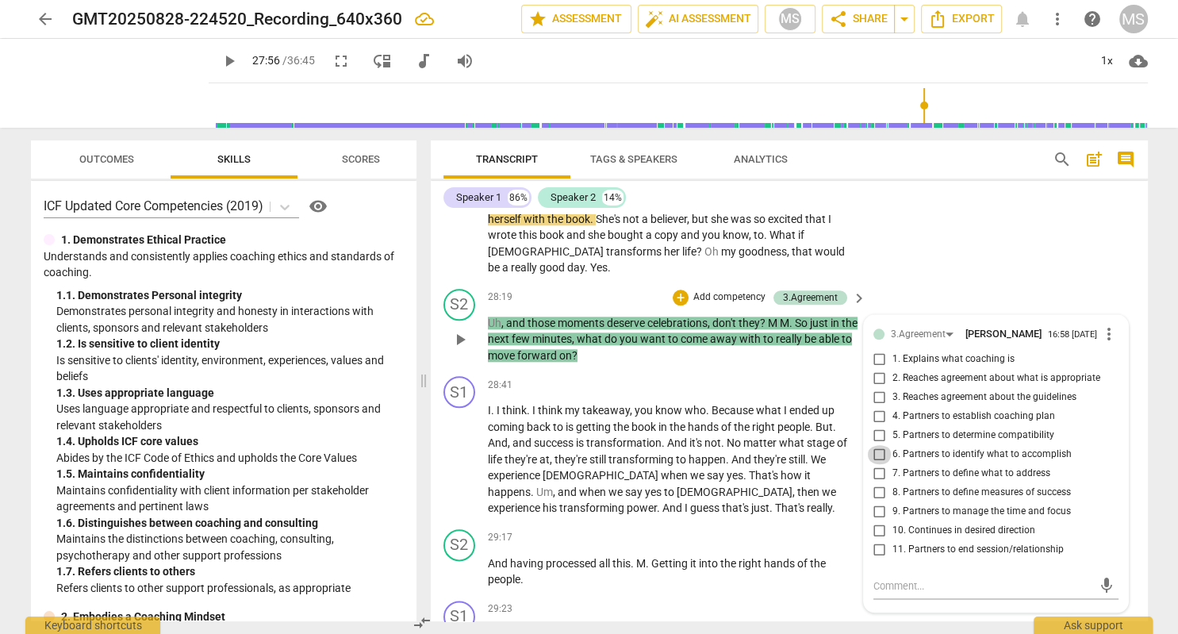
click at [881, 445] on input "6. Partners to identify what to accomplish" at bounding box center [879, 454] width 25 height 19
click at [881, 464] on input "7. Partners to define what to address" at bounding box center [879, 473] width 25 height 19
click at [878, 483] on input "8. Partners to define measures of success" at bounding box center [879, 492] width 25 height 19
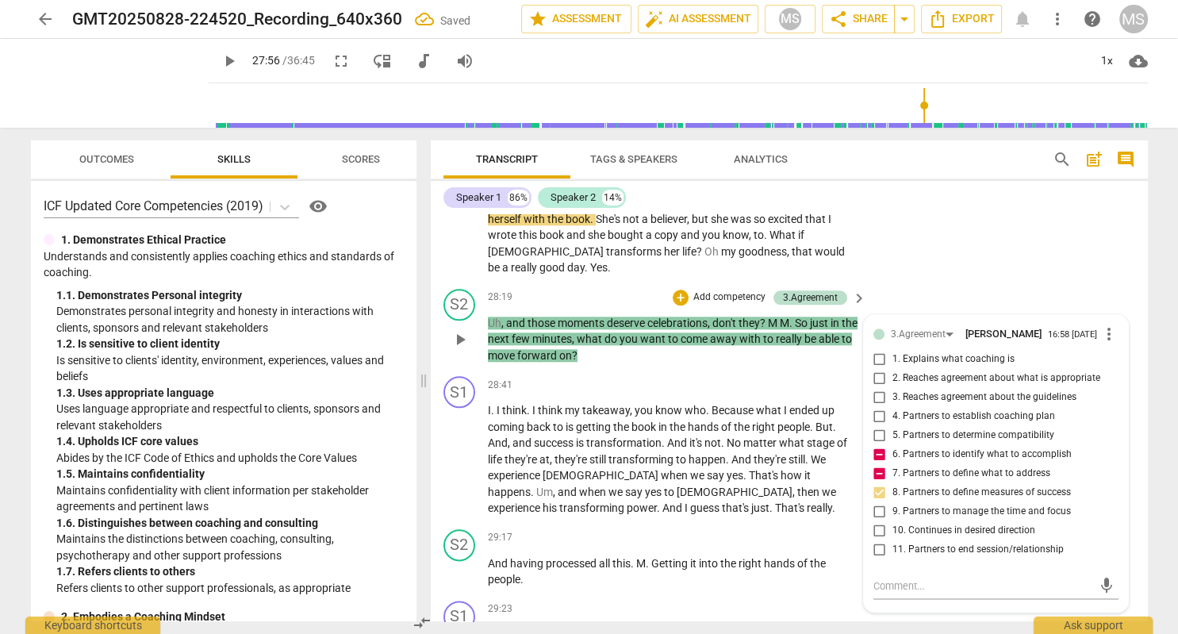
click at [878, 483] on input "8. Partners to define measures of success" at bounding box center [879, 492] width 25 height 19
click at [890, 578] on textarea at bounding box center [984, 585] width 220 height 15
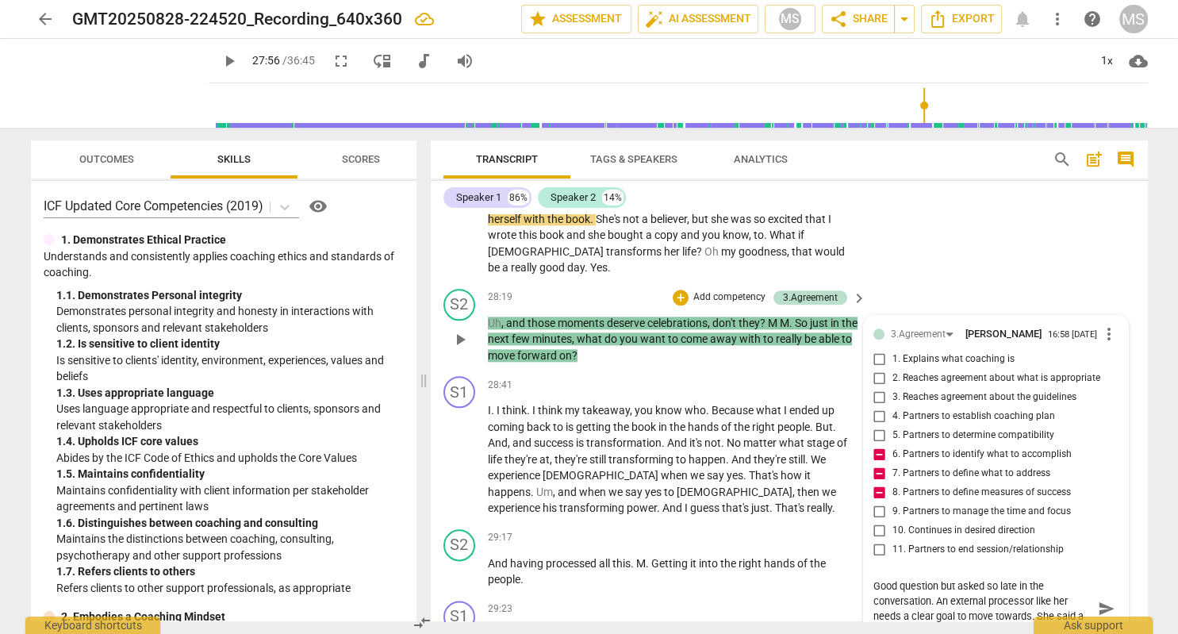
scroll to position [0, 0]
click at [220, 61] on span "play_arrow" at bounding box center [229, 61] width 19 height 19
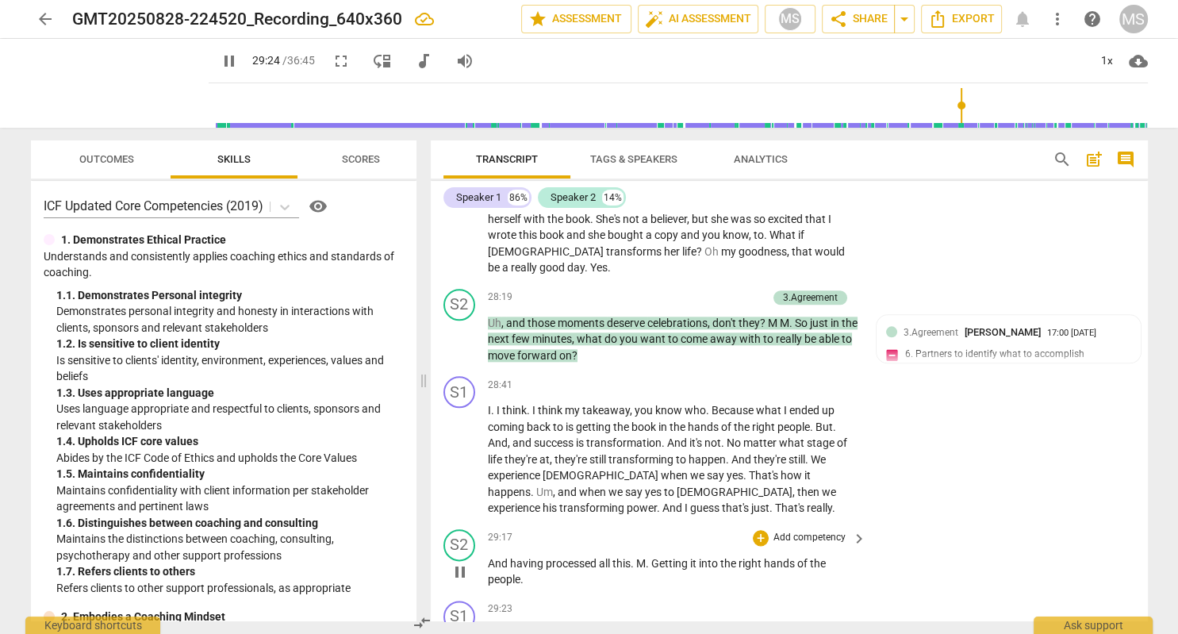
scroll to position [7860, 0]
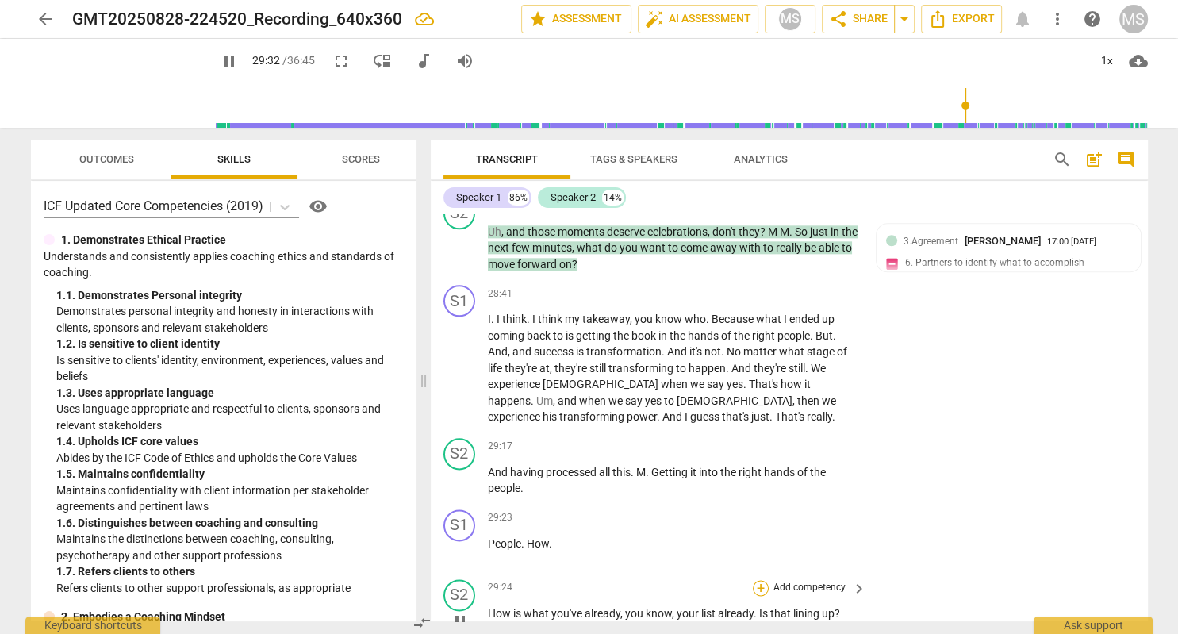
click at [762, 580] on div "+" at bounding box center [761, 588] width 16 height 16
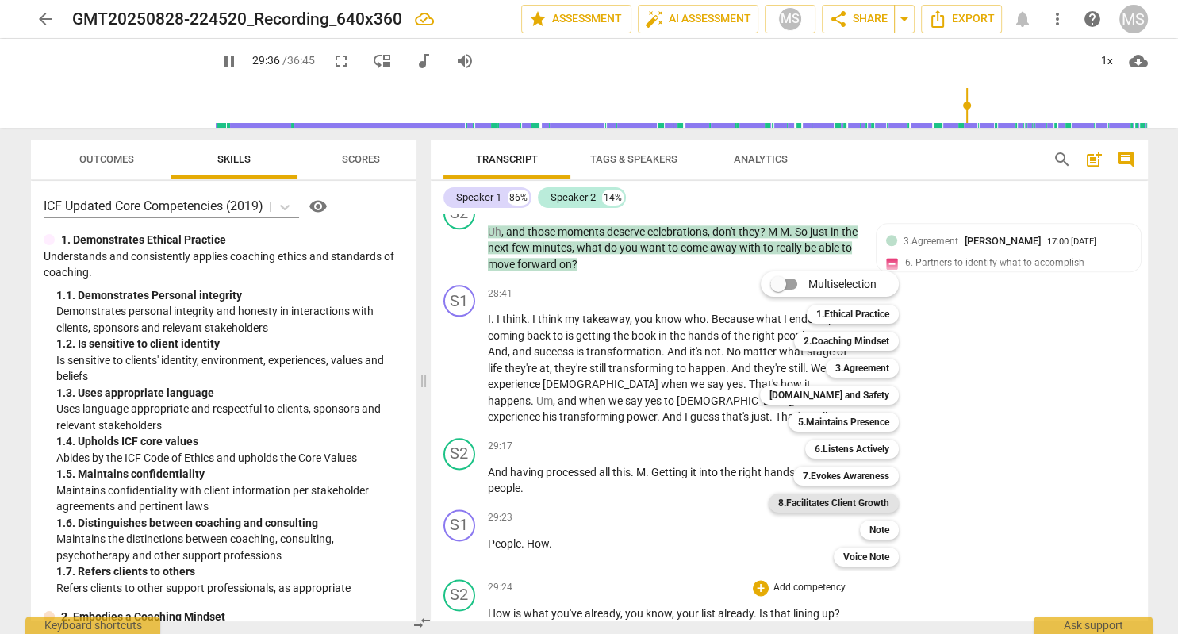
click at [862, 500] on b "8.Facilitates Client Growth" at bounding box center [833, 503] width 111 height 19
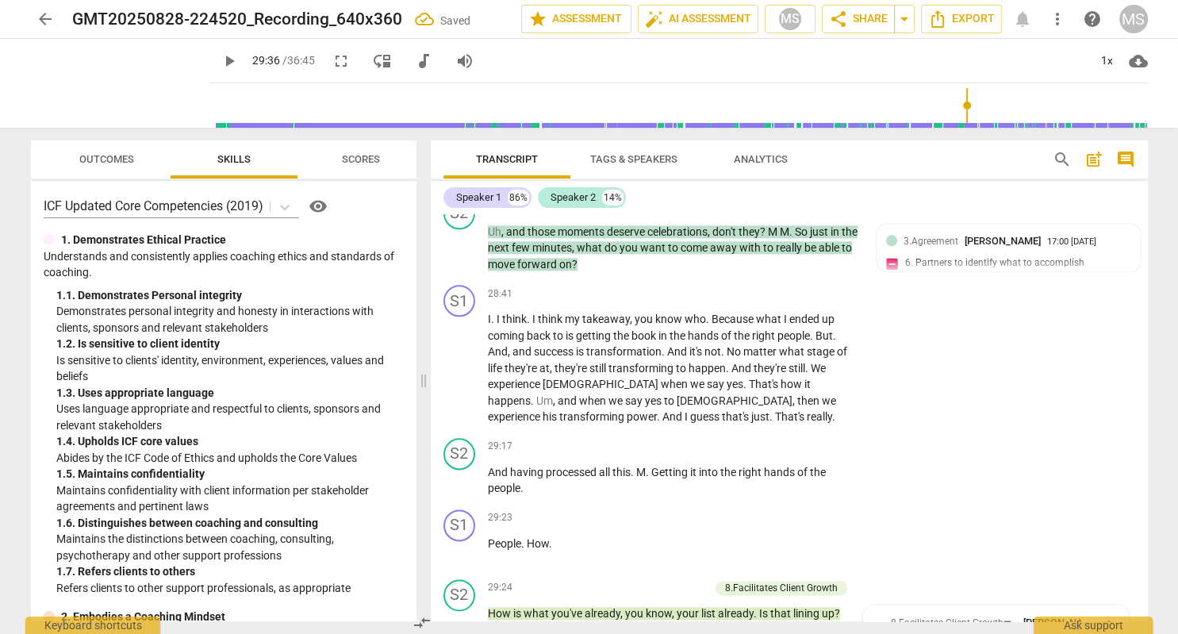
scroll to position [8099, 0]
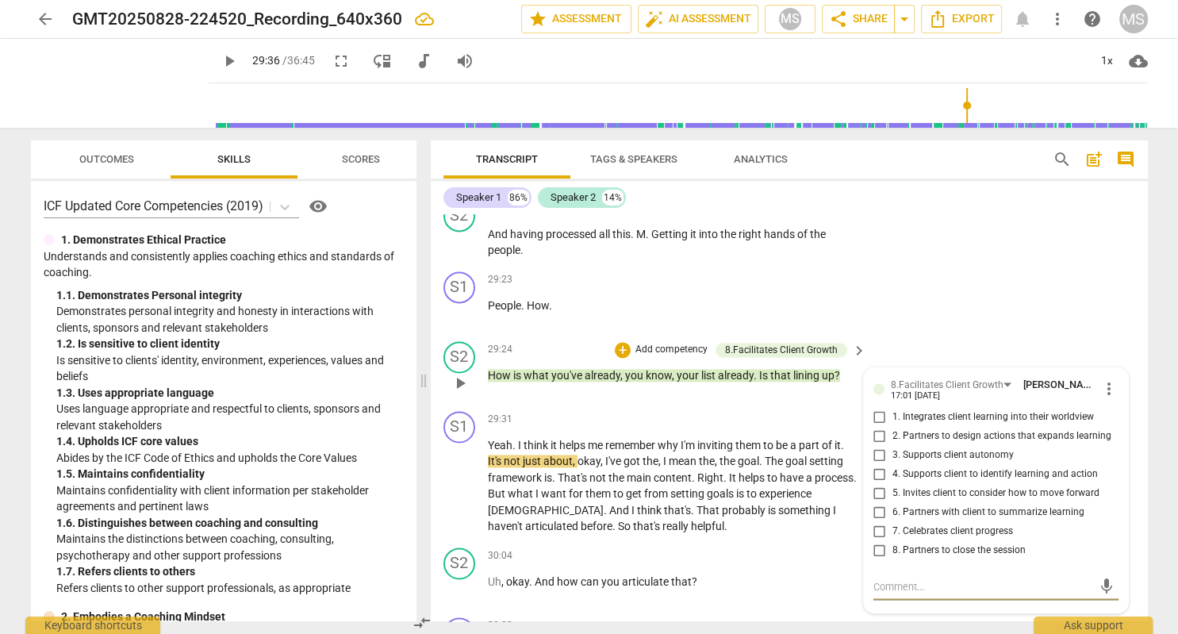
click at [880, 408] on input "1. Integrates client learning into their worldview" at bounding box center [879, 417] width 25 height 19
click at [931, 579] on textarea at bounding box center [984, 586] width 220 height 15
click at [884, 408] on input "1. Integrates client learning into their worldview" at bounding box center [879, 417] width 25 height 19
click at [880, 408] on input "1. Integrates client learning into their worldview" at bounding box center [879, 417] width 25 height 19
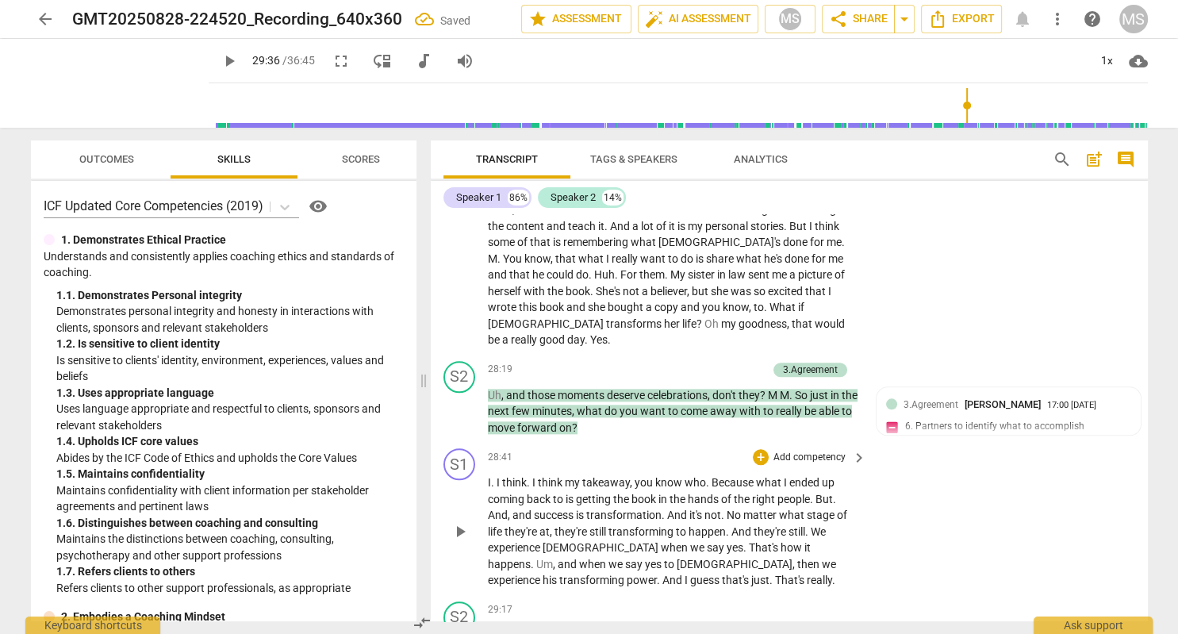
scroll to position [7642, 0]
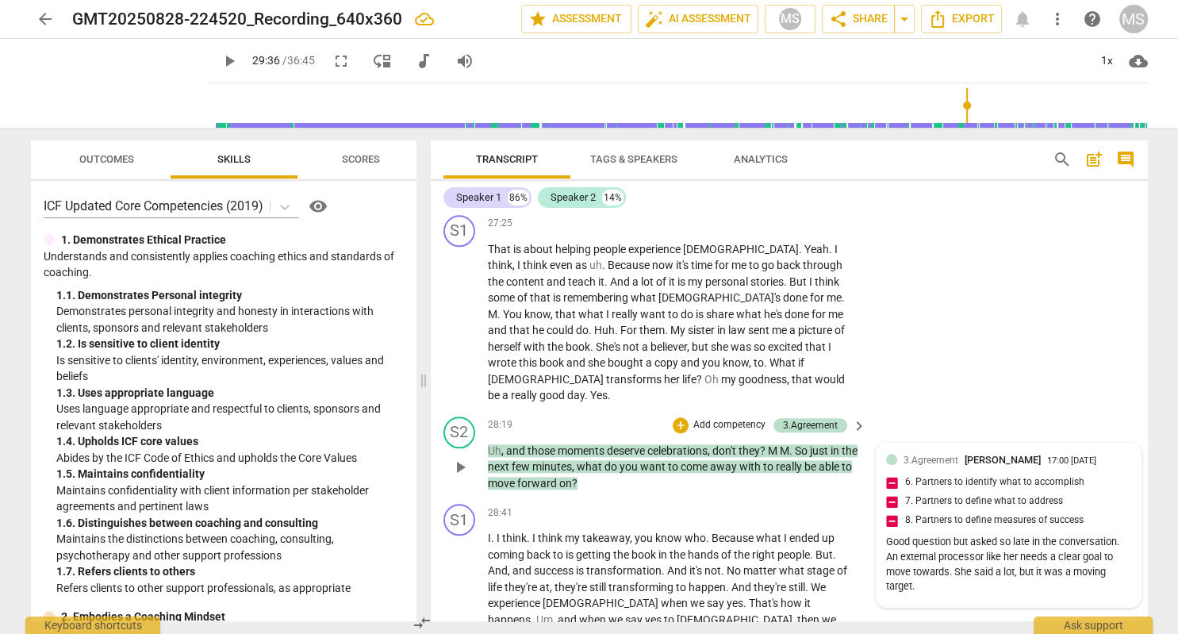
click at [1105, 452] on div "3.Agreement [PERSON_NAME] 17:00 [DATE] 6. Partners to identify what to accompli…" at bounding box center [1008, 525] width 245 height 146
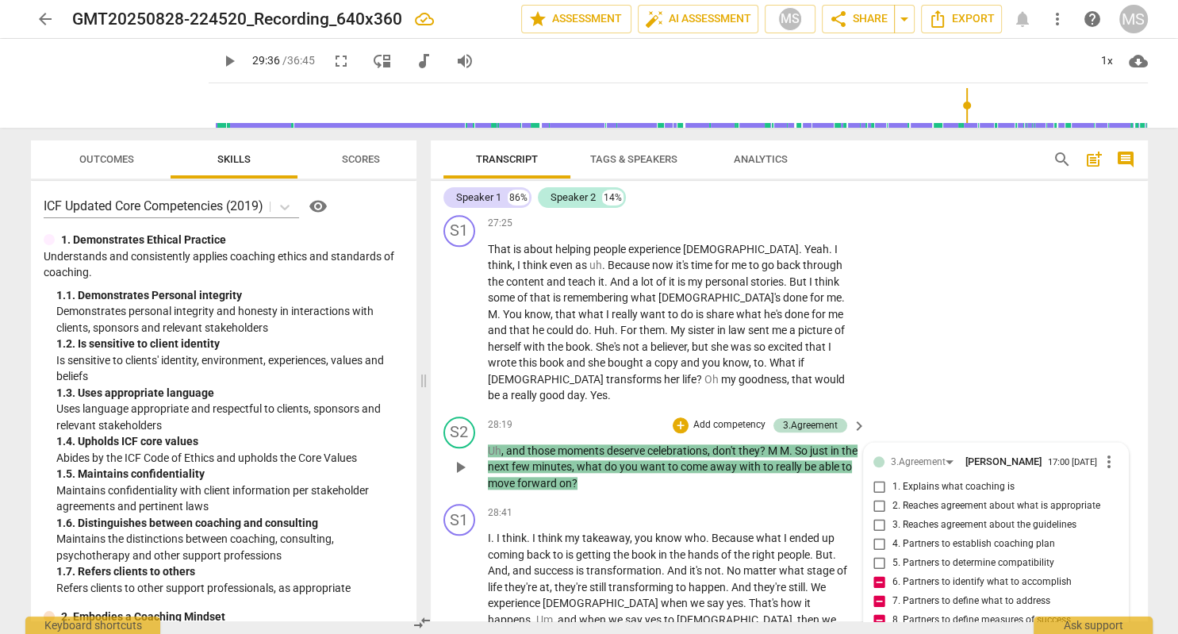
click at [1107, 452] on span "more_vert" at bounding box center [1109, 461] width 19 height 19
click at [1119, 293] on li "Edit" at bounding box center [1127, 293] width 55 height 30
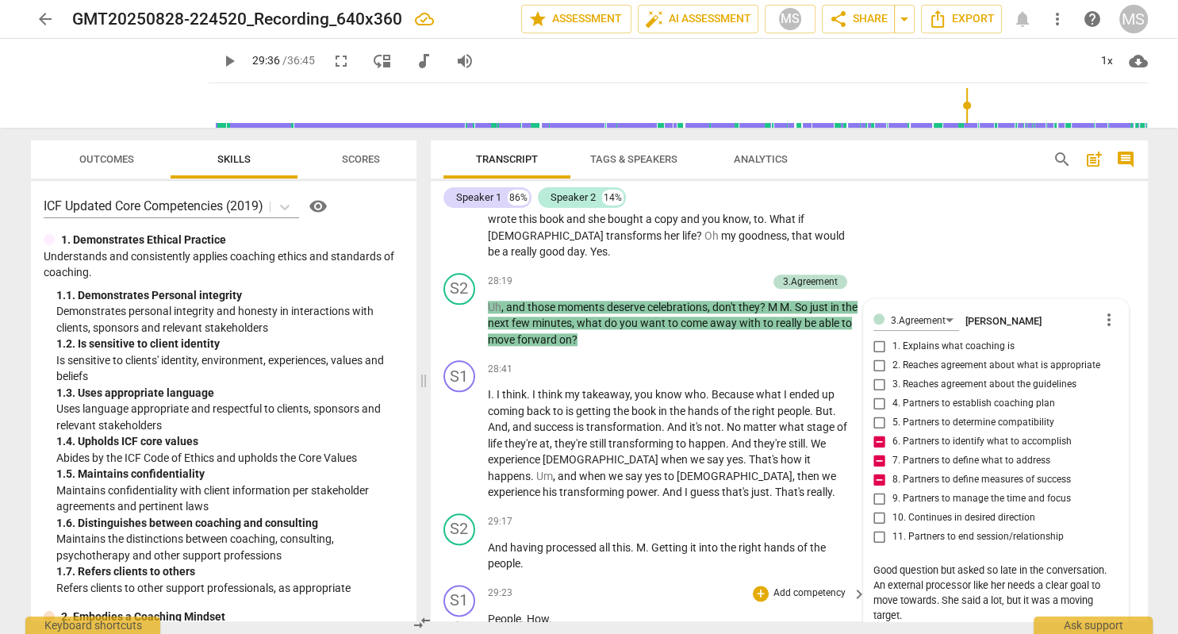
scroll to position [7824, 0]
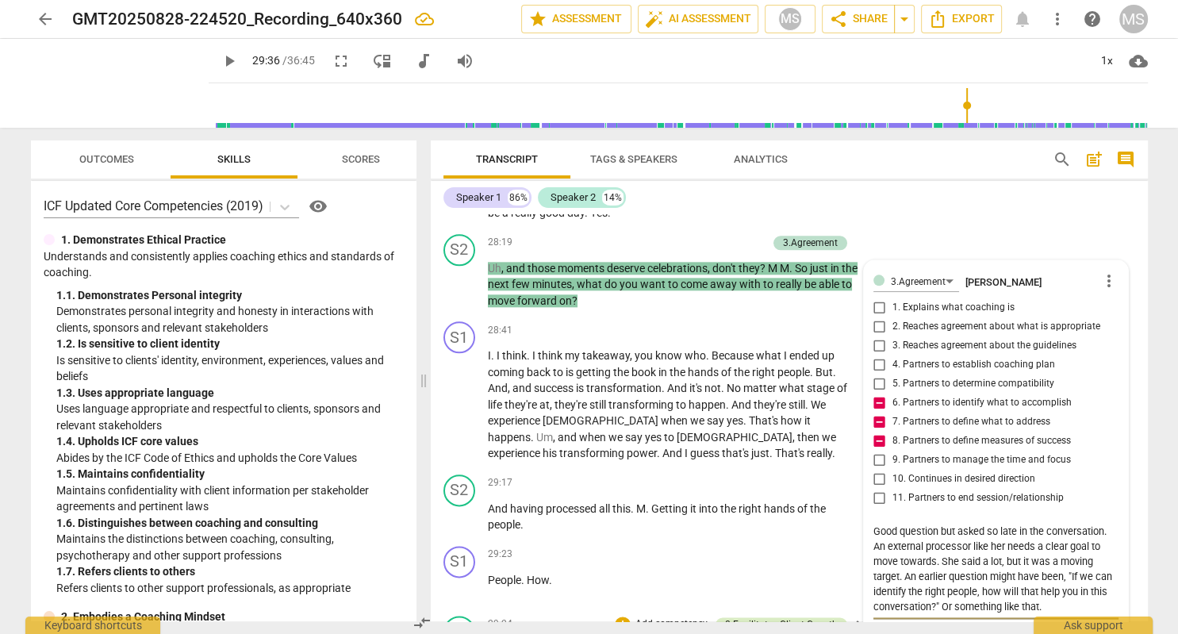
click at [803, 617] on div "8.Facilitates Client Growth" at bounding box center [781, 624] width 113 height 14
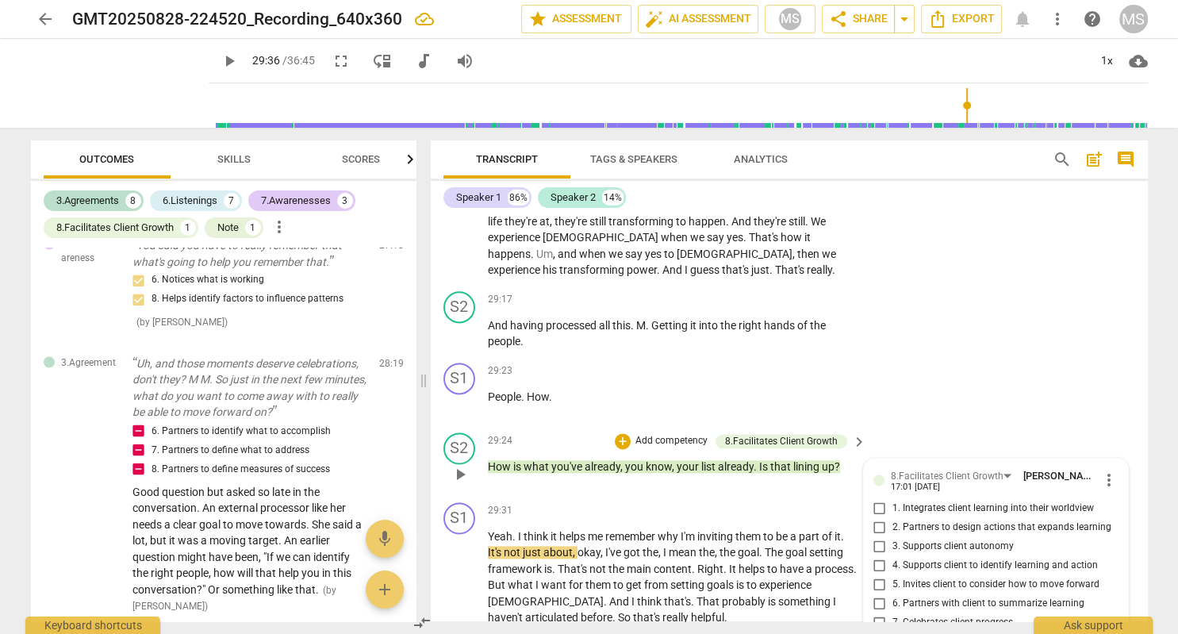
scroll to position [13, 0]
click at [220, 62] on span "play_arrow" at bounding box center [229, 61] width 19 height 19
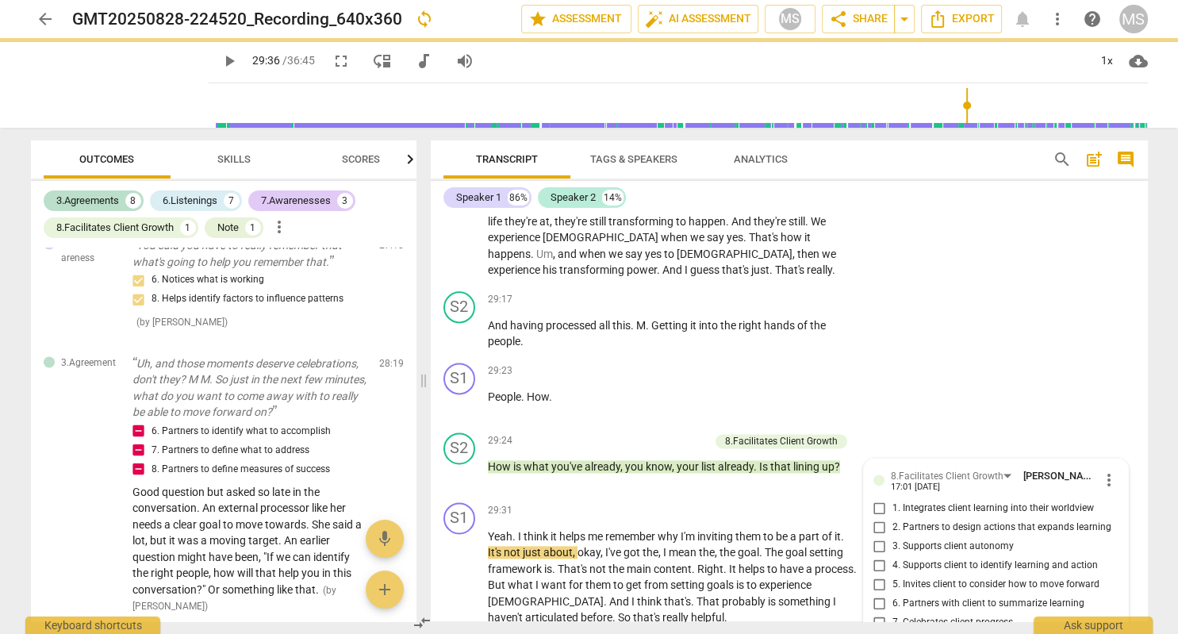
scroll to position [0, 0]
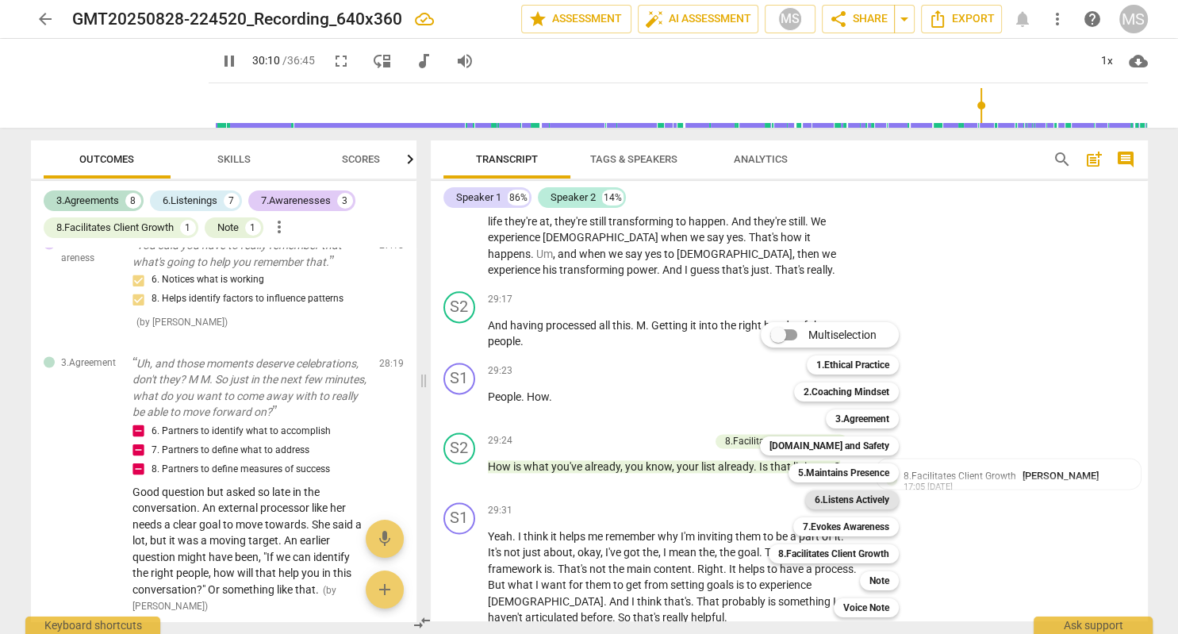
click at [873, 497] on b "6.Listens Actively" at bounding box center [852, 499] width 75 height 19
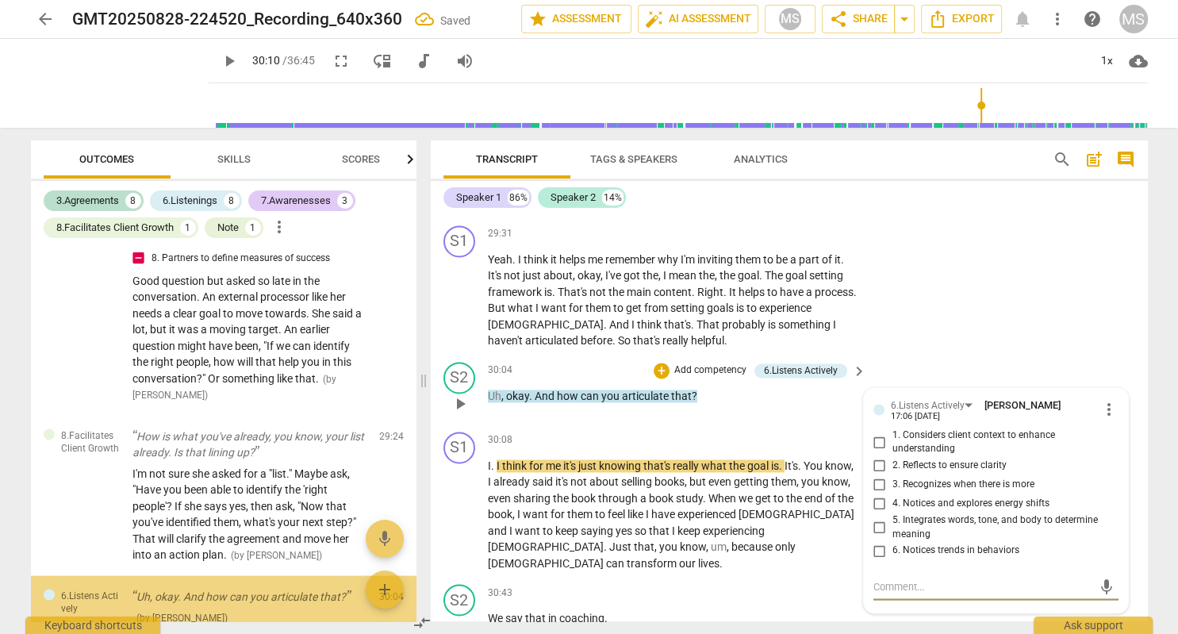
scroll to position [2976, 0]
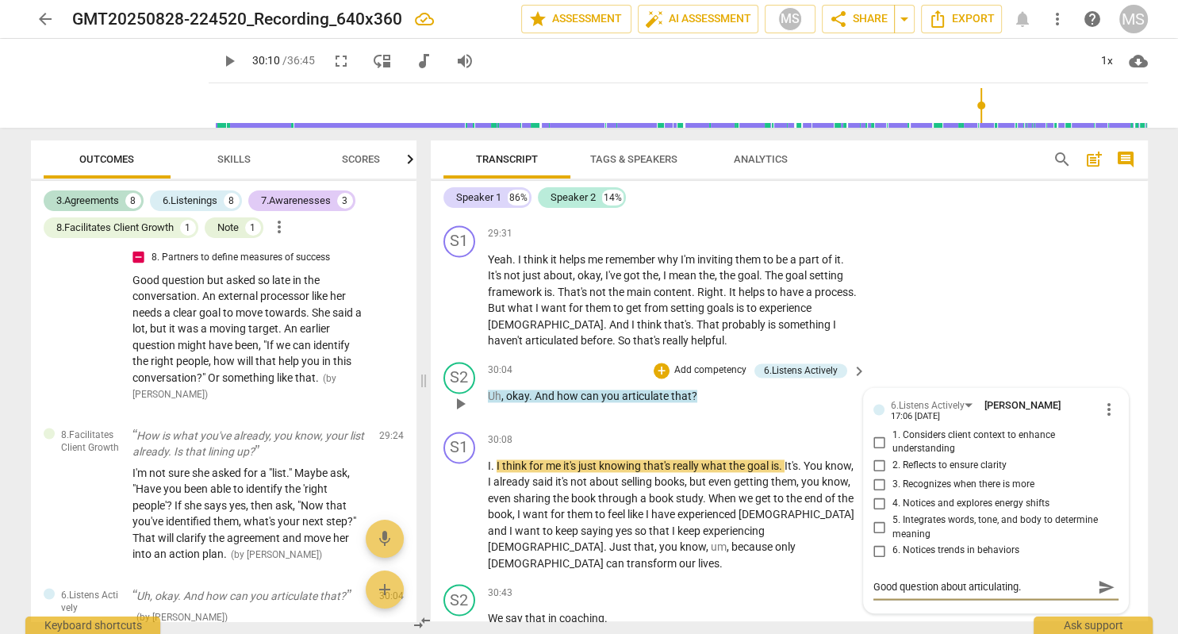
drag, startPoint x: 879, startPoint y: 359, endPoint x: 893, endPoint y: 361, distance: 13.7
click at [879, 518] on input "5. Integrates words, tone, and body to determine meaning" at bounding box center [879, 527] width 25 height 19
click at [1043, 565] on div "Good question about articulating." at bounding box center [996, 572] width 245 height 15
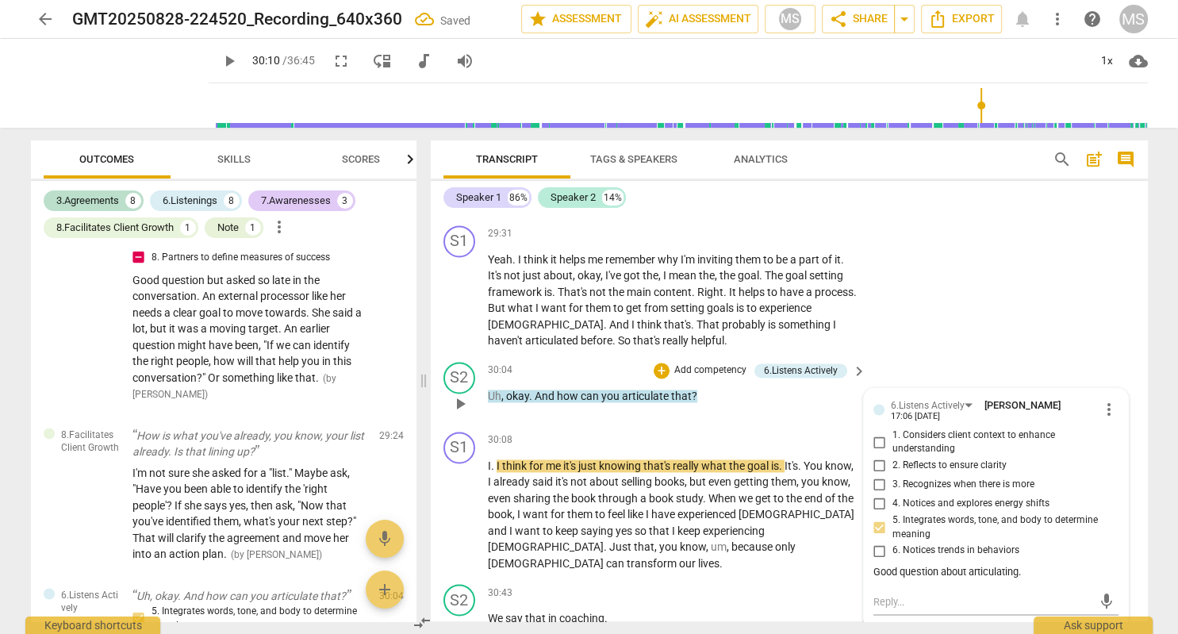
click at [1023, 565] on div "Good question about articulating." at bounding box center [996, 572] width 245 height 15
click at [1110, 400] on span "more_vert" at bounding box center [1109, 409] width 19 height 19
click at [1131, 236] on li "Edit" at bounding box center [1127, 240] width 55 height 30
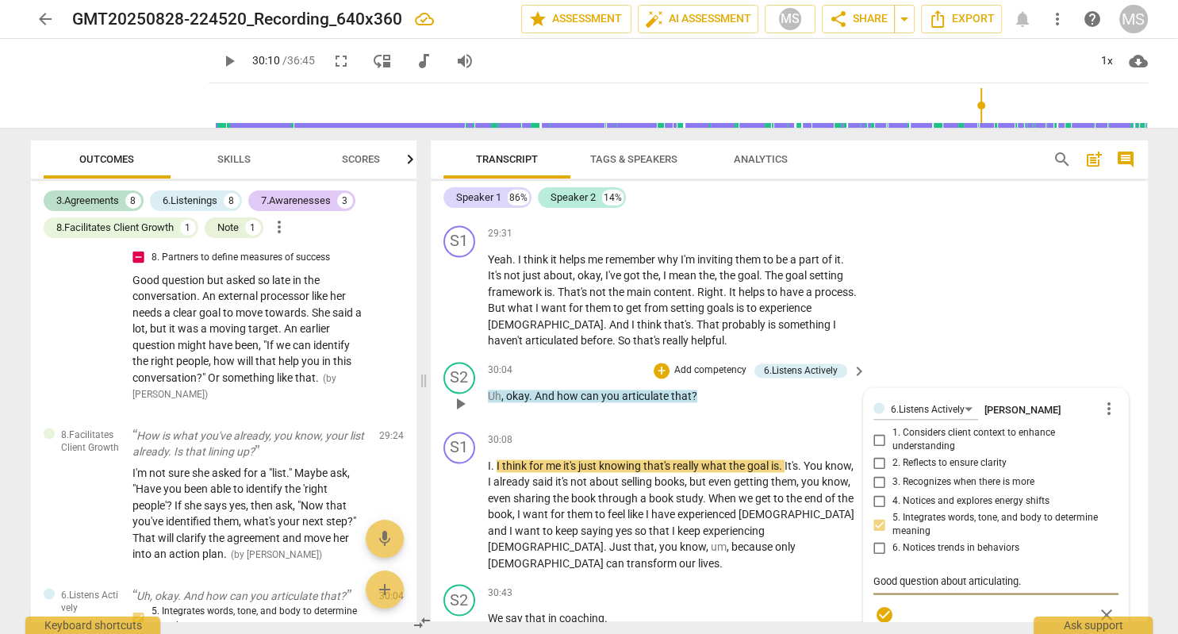
click at [1033, 574] on textarea "Good question about articulating." at bounding box center [996, 581] width 245 height 15
click at [220, 62] on span "play_arrow" at bounding box center [229, 61] width 19 height 19
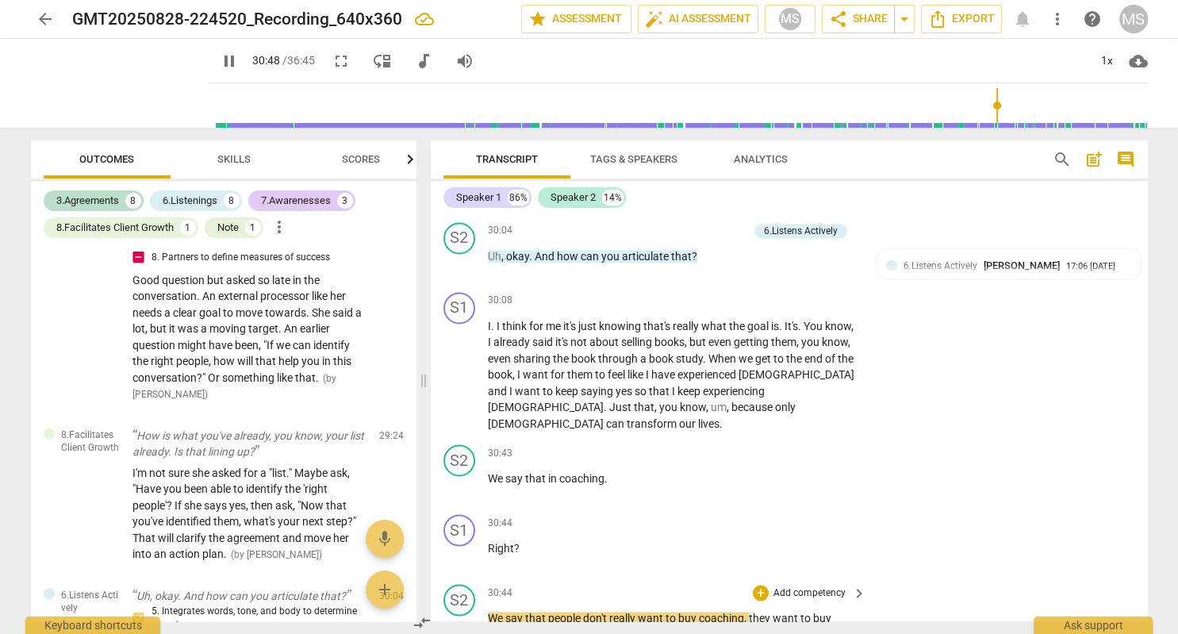
scroll to position [8467, 0]
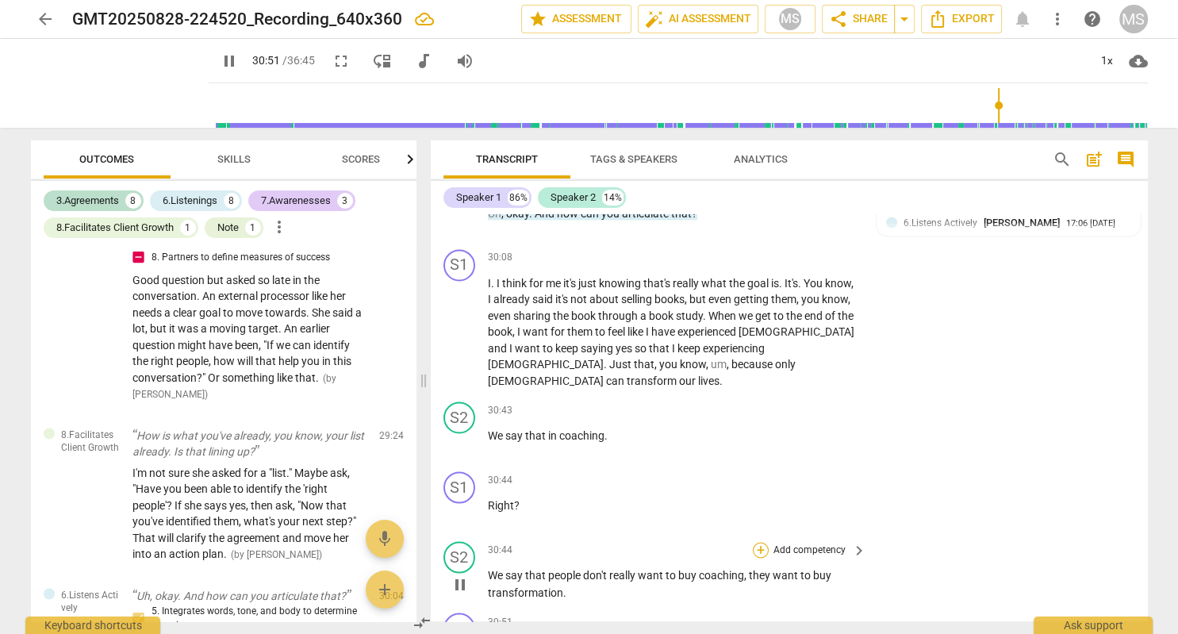
click at [762, 542] on div "+" at bounding box center [761, 550] width 16 height 16
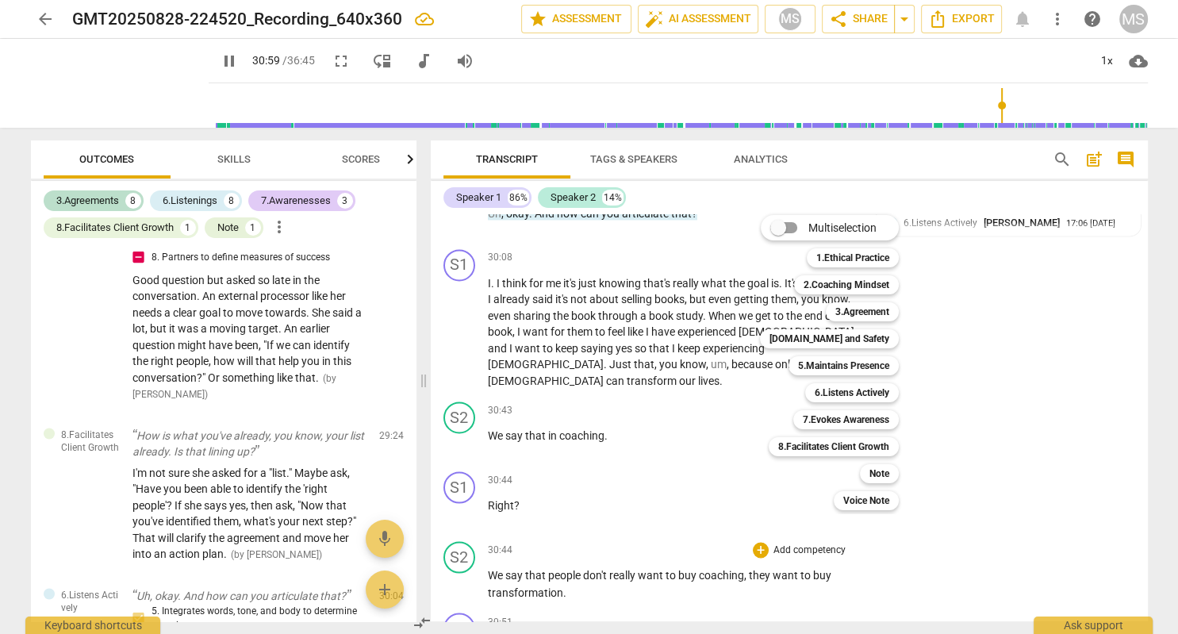
click at [207, 56] on div at bounding box center [589, 317] width 1178 height 634
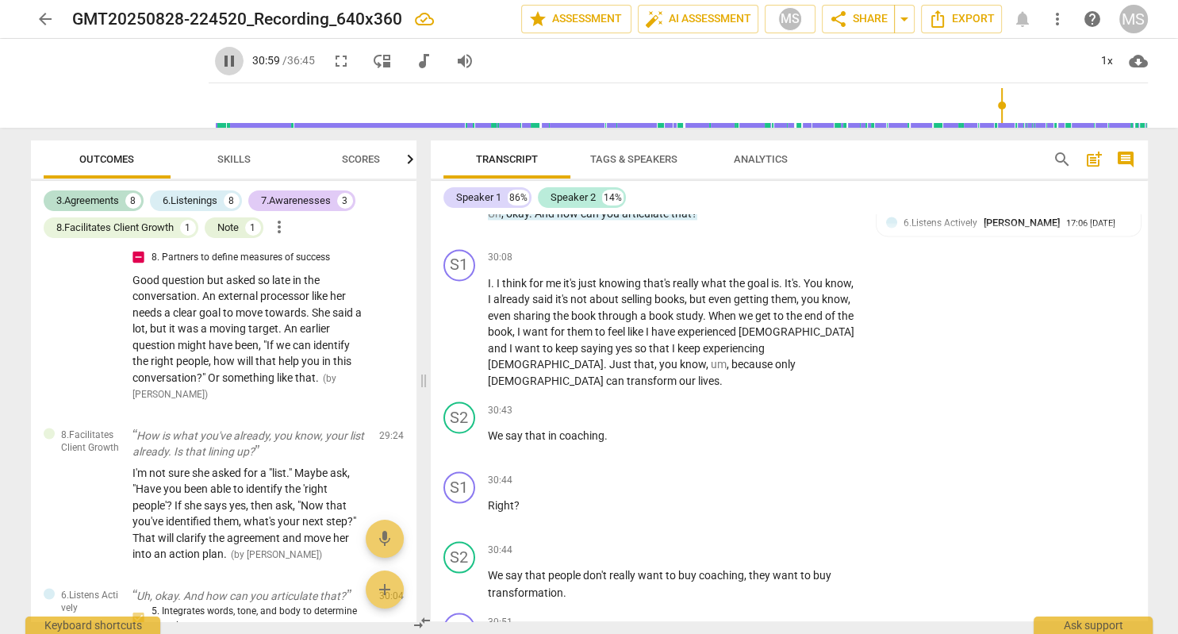
click at [220, 56] on span "pause" at bounding box center [229, 61] width 19 height 19
click at [762, 542] on div "+" at bounding box center [761, 550] width 16 height 16
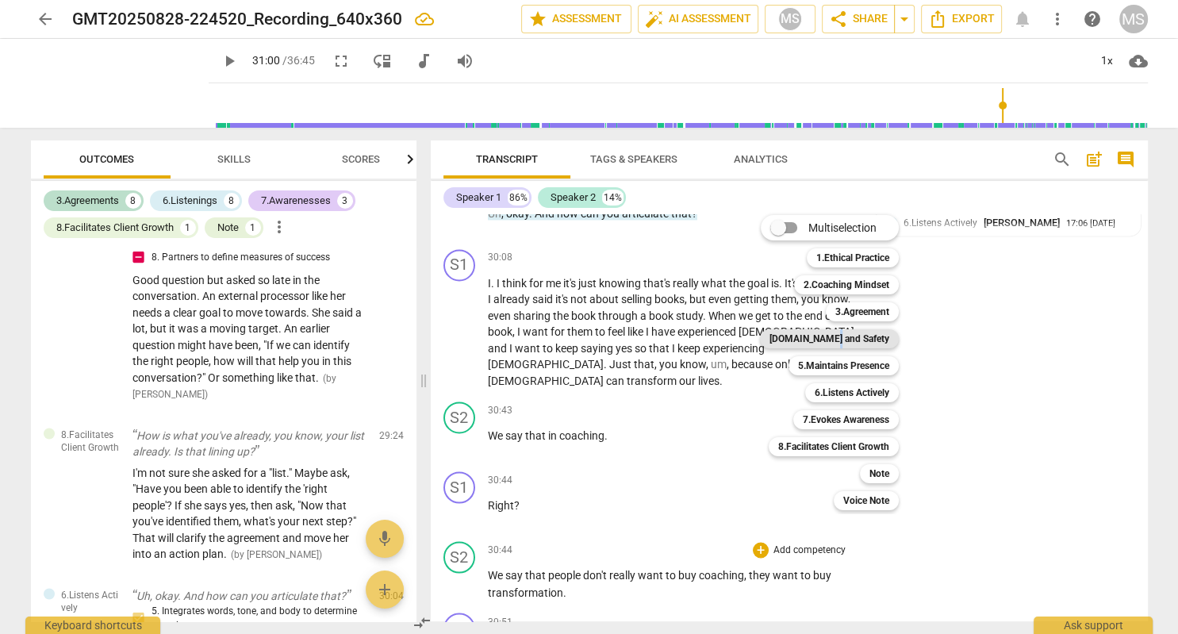
click at [866, 337] on b "[DOMAIN_NAME] and Safety" at bounding box center [830, 338] width 120 height 19
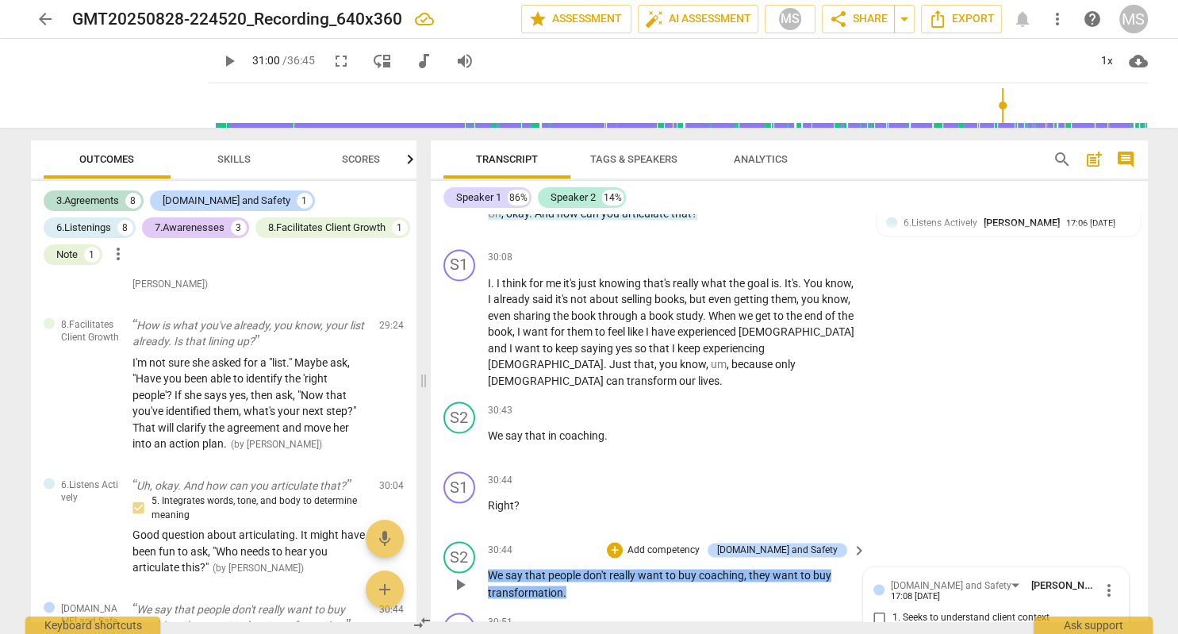
scroll to position [13, 0]
click at [220, 62] on span "play_arrow" at bounding box center [229, 61] width 19 height 19
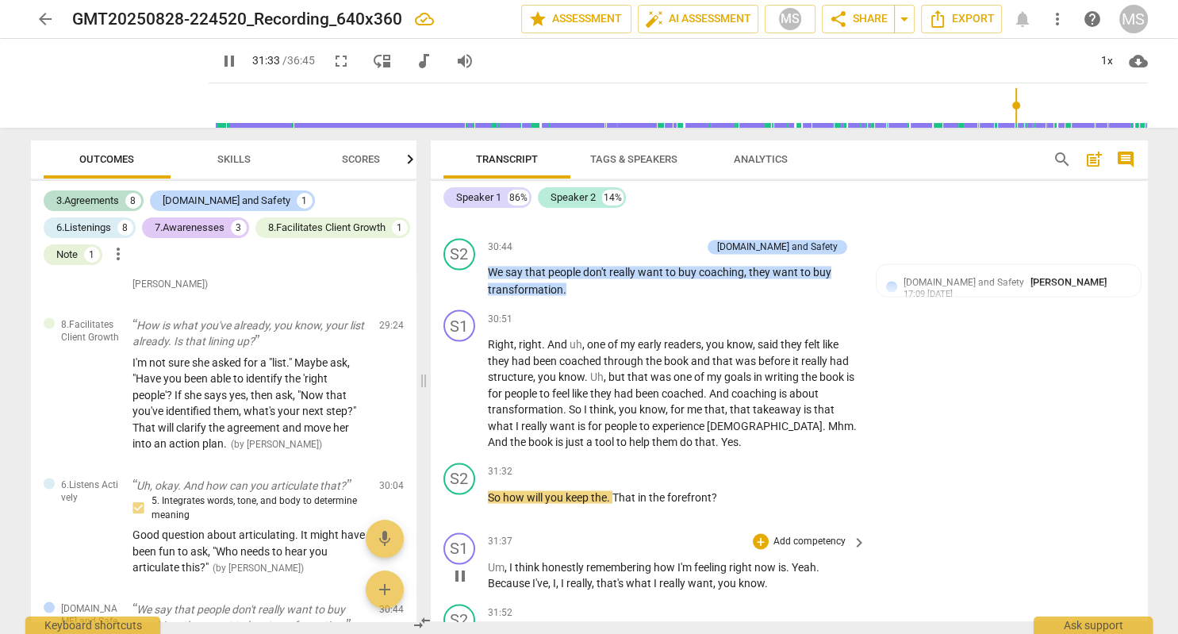
scroll to position [8741, 0]
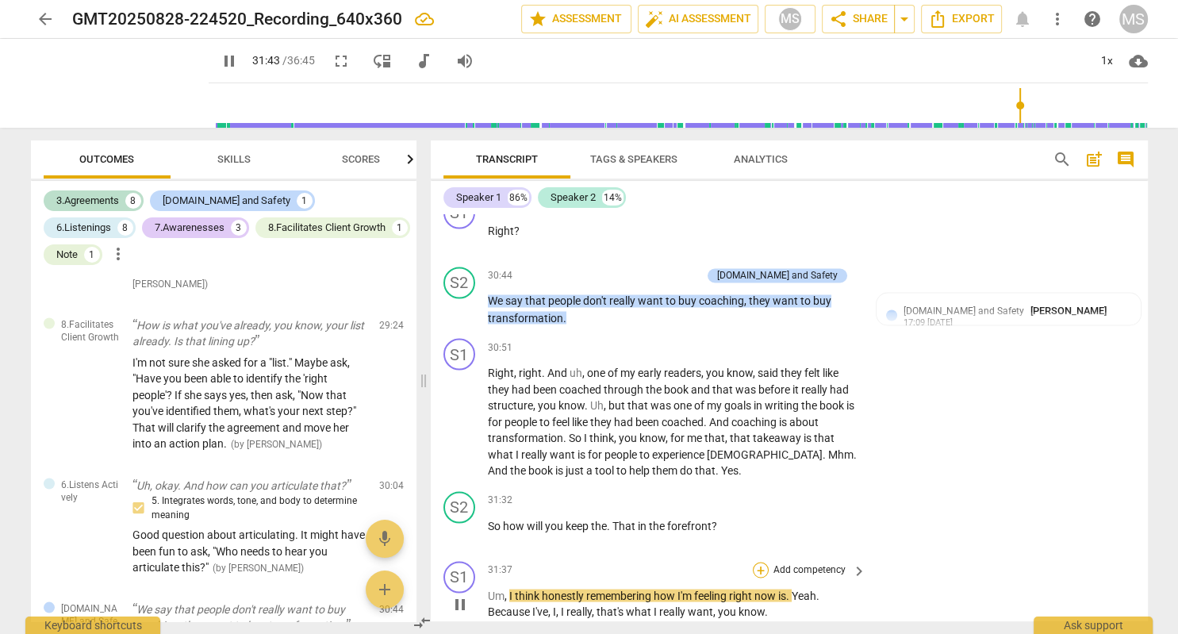
click at [760, 562] on div "+" at bounding box center [761, 570] width 16 height 16
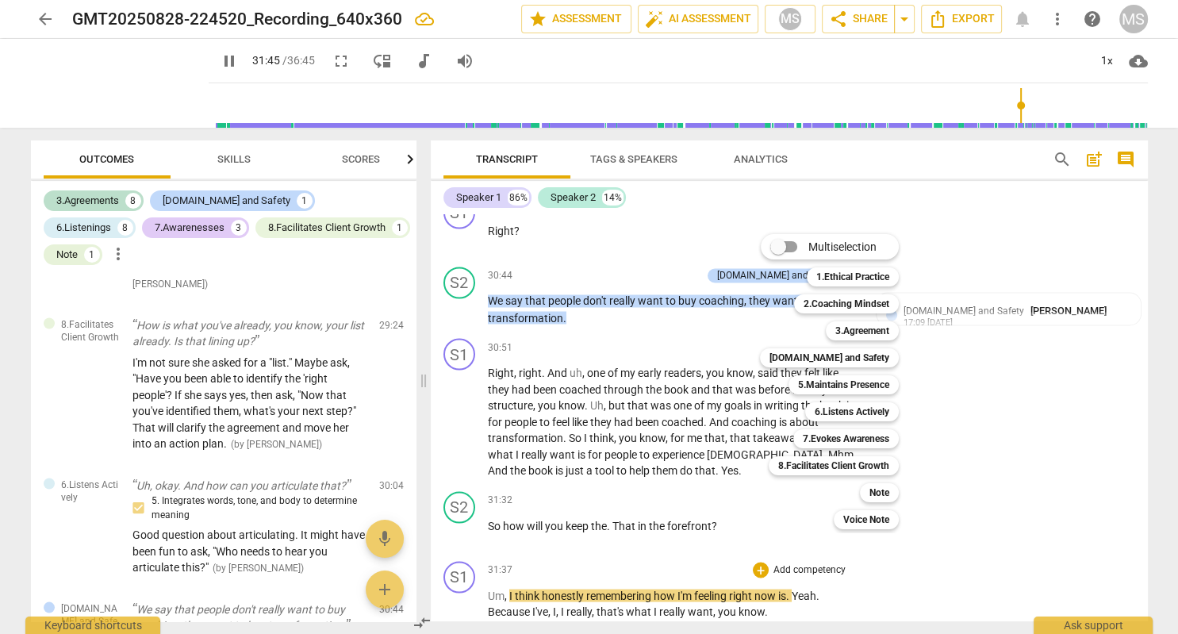
click at [209, 62] on div at bounding box center [589, 317] width 1178 height 634
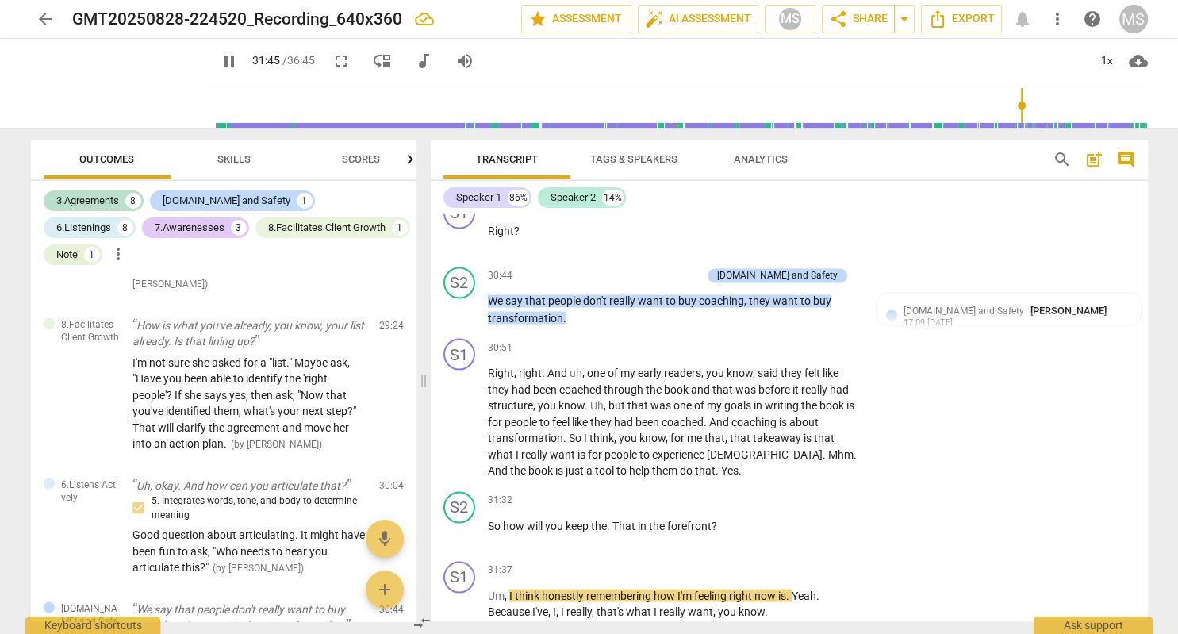
click at [220, 62] on span "pause" at bounding box center [229, 61] width 19 height 19
click at [759, 562] on div "+" at bounding box center [761, 570] width 16 height 16
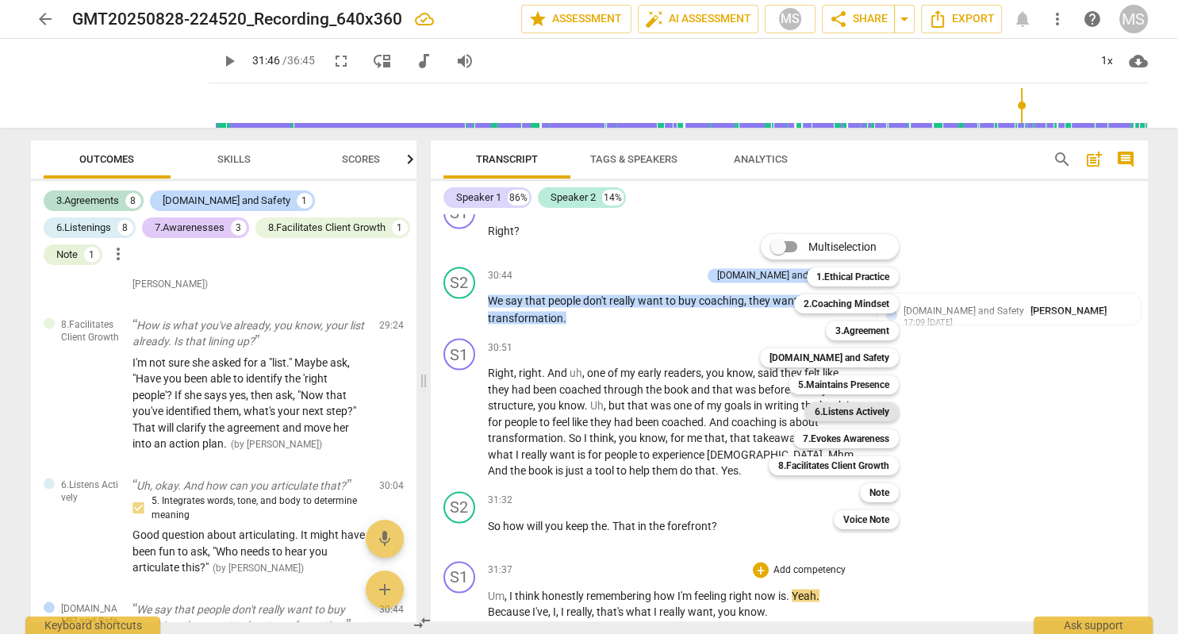
click at [872, 414] on b "6.Listens Actively" at bounding box center [852, 411] width 75 height 19
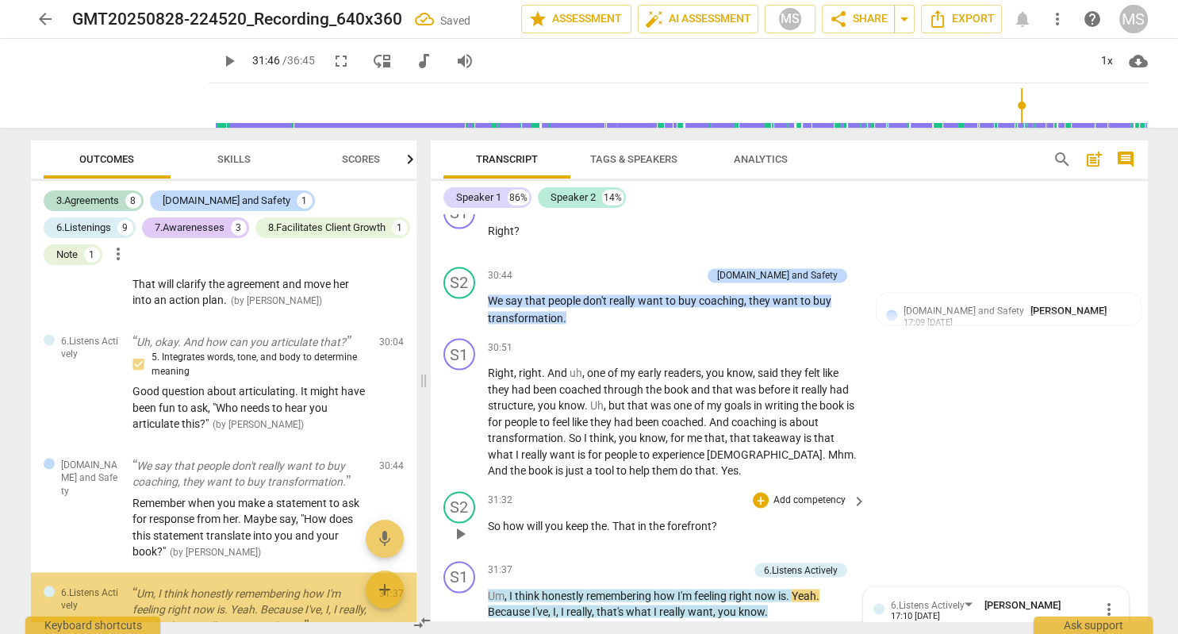
scroll to position [3257, 0]
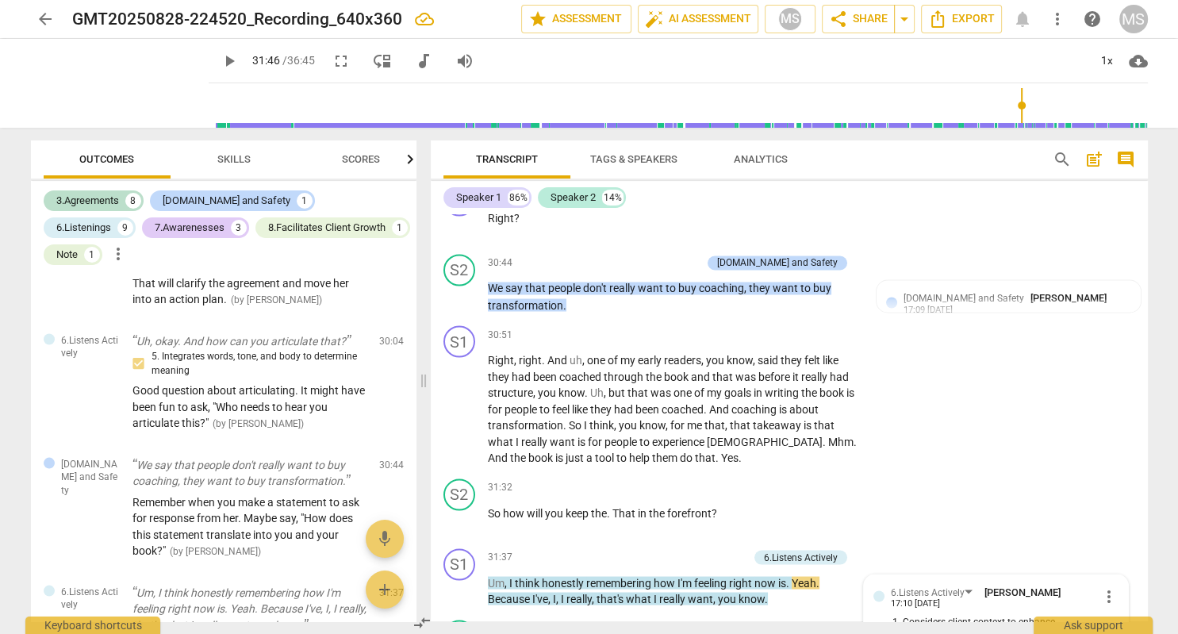
click at [220, 65] on span "play_arrow" at bounding box center [229, 61] width 19 height 19
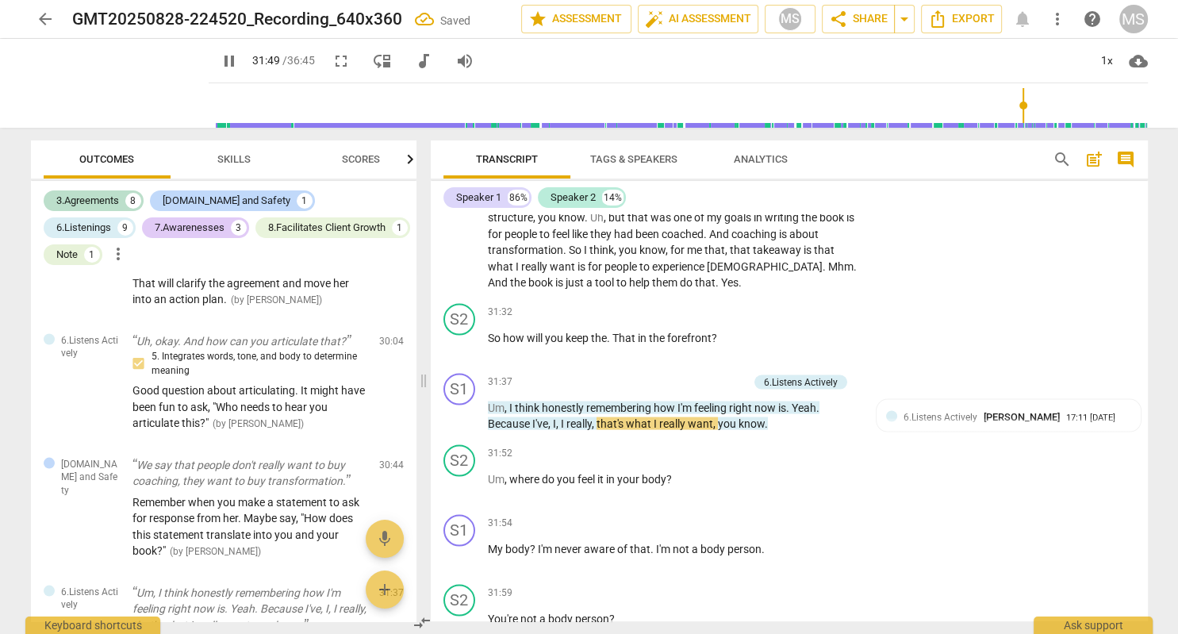
scroll to position [8937, 0]
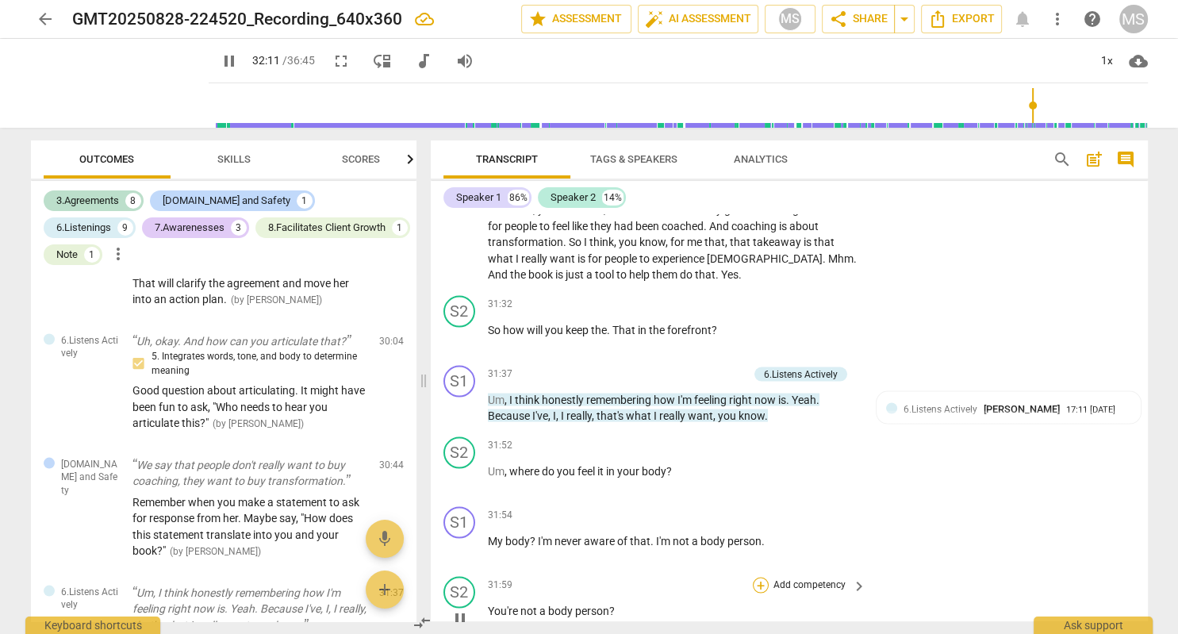
click at [763, 577] on div "+" at bounding box center [761, 585] width 16 height 16
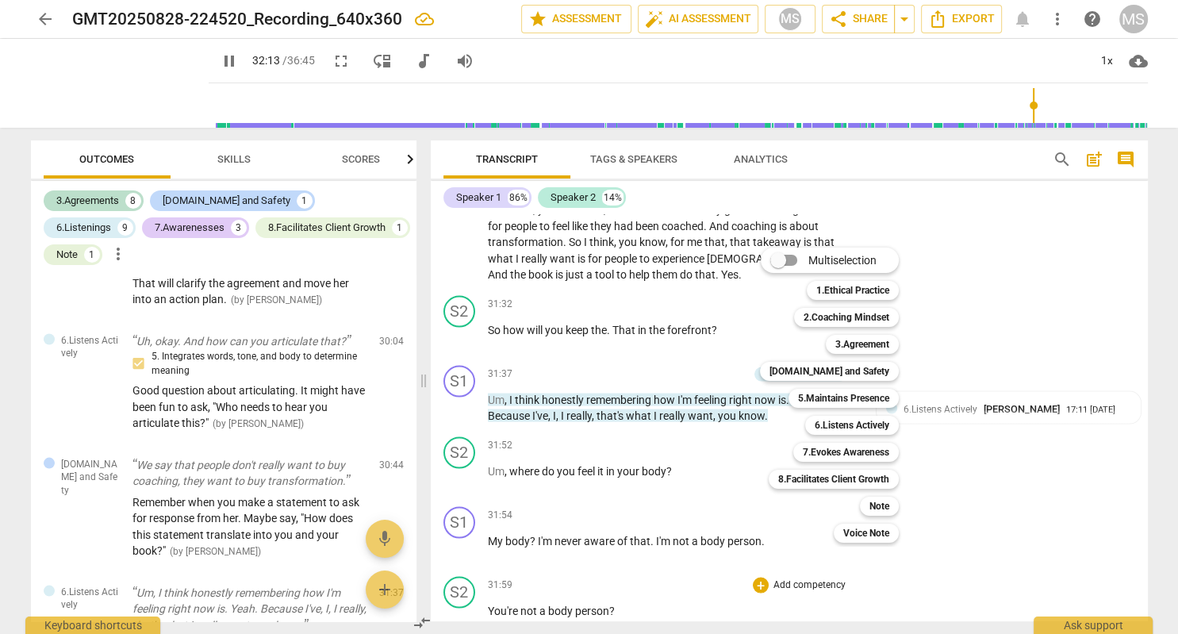
scroll to position [9345, 0]
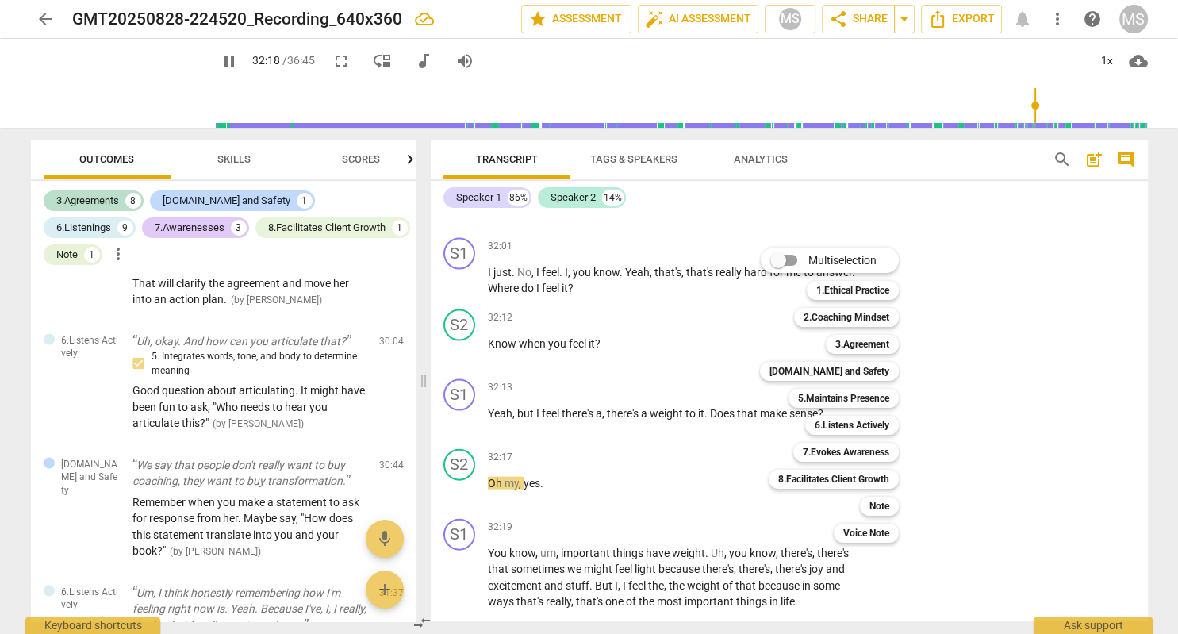
click at [978, 317] on div at bounding box center [589, 317] width 1178 height 634
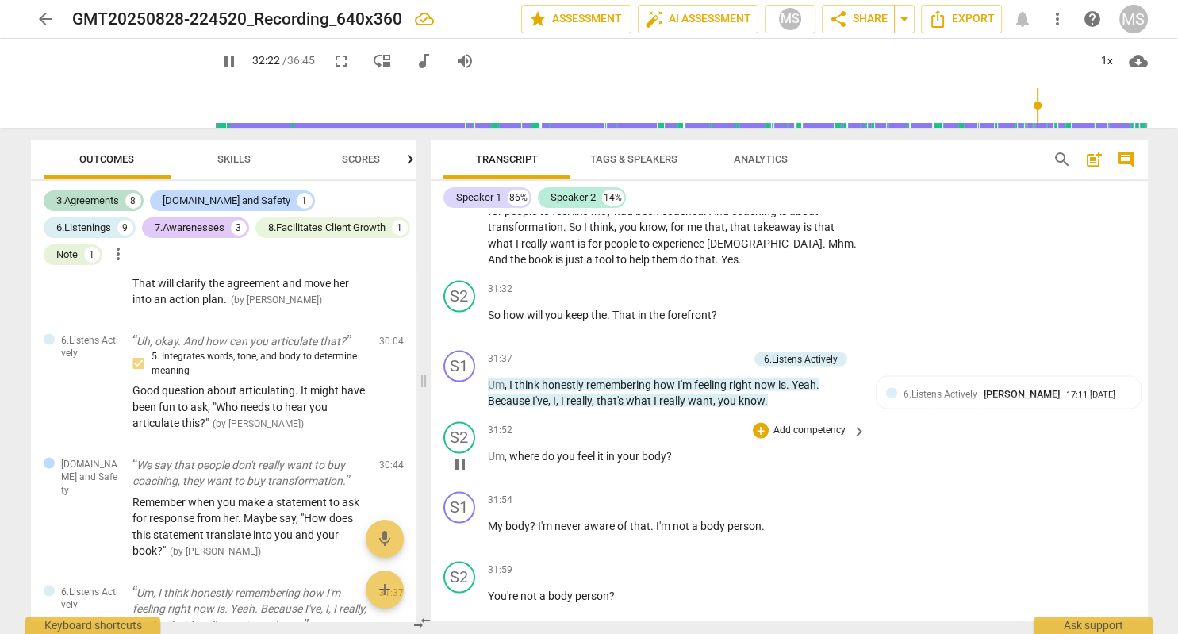
scroll to position [8979, 0]
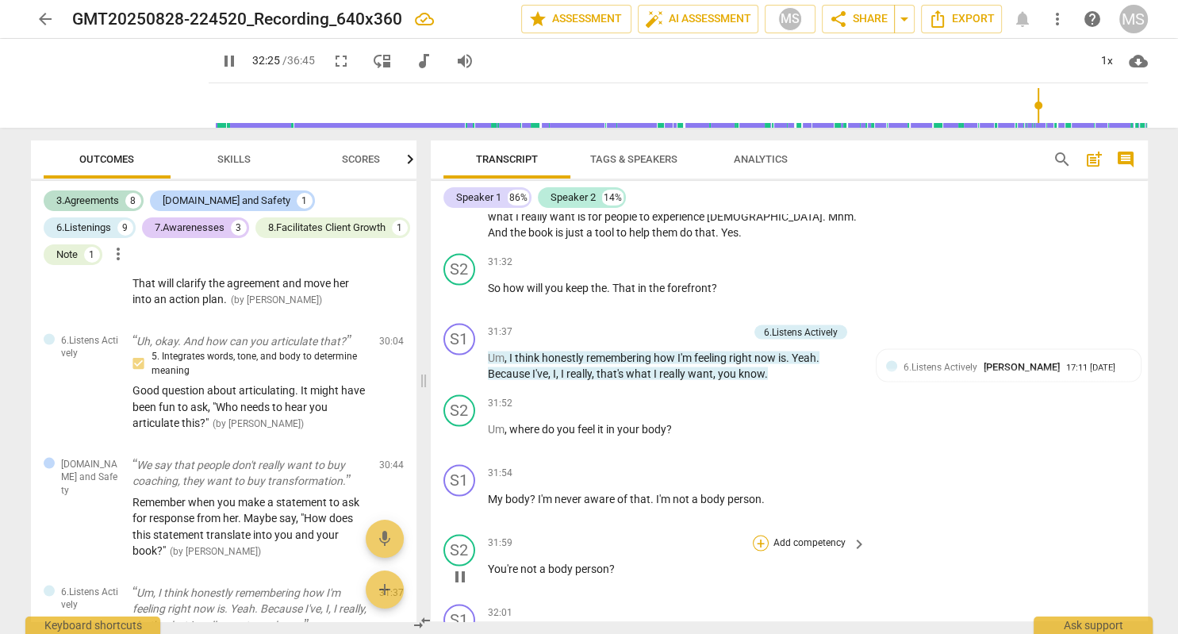
click at [763, 535] on div "+" at bounding box center [761, 543] width 16 height 16
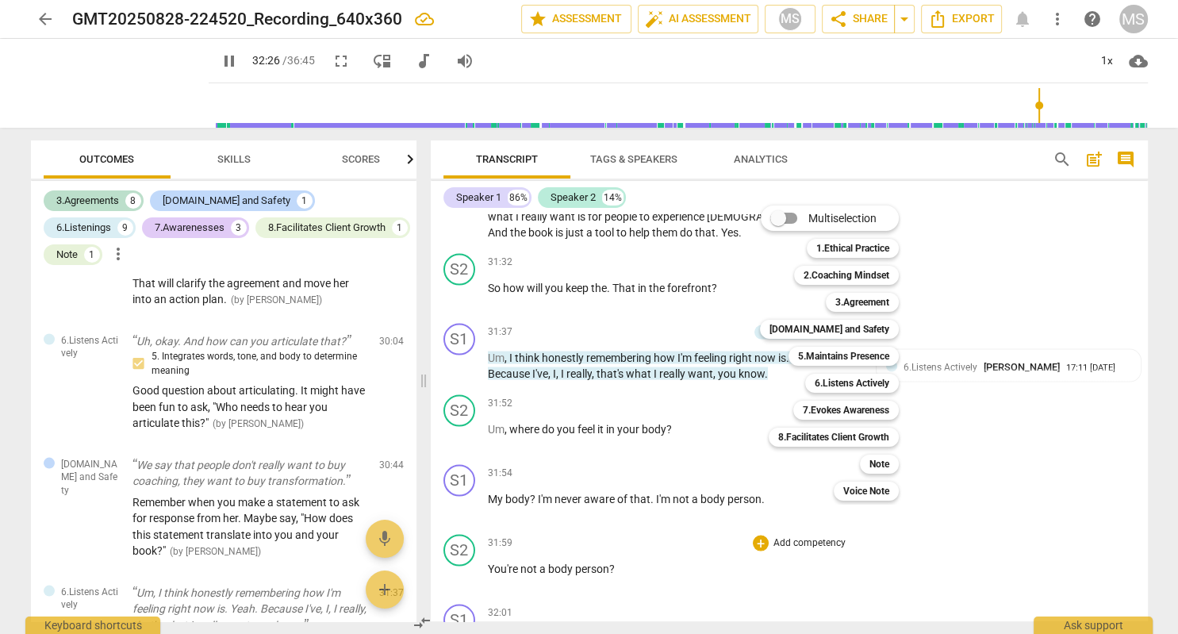
click at [213, 63] on div at bounding box center [589, 317] width 1178 height 634
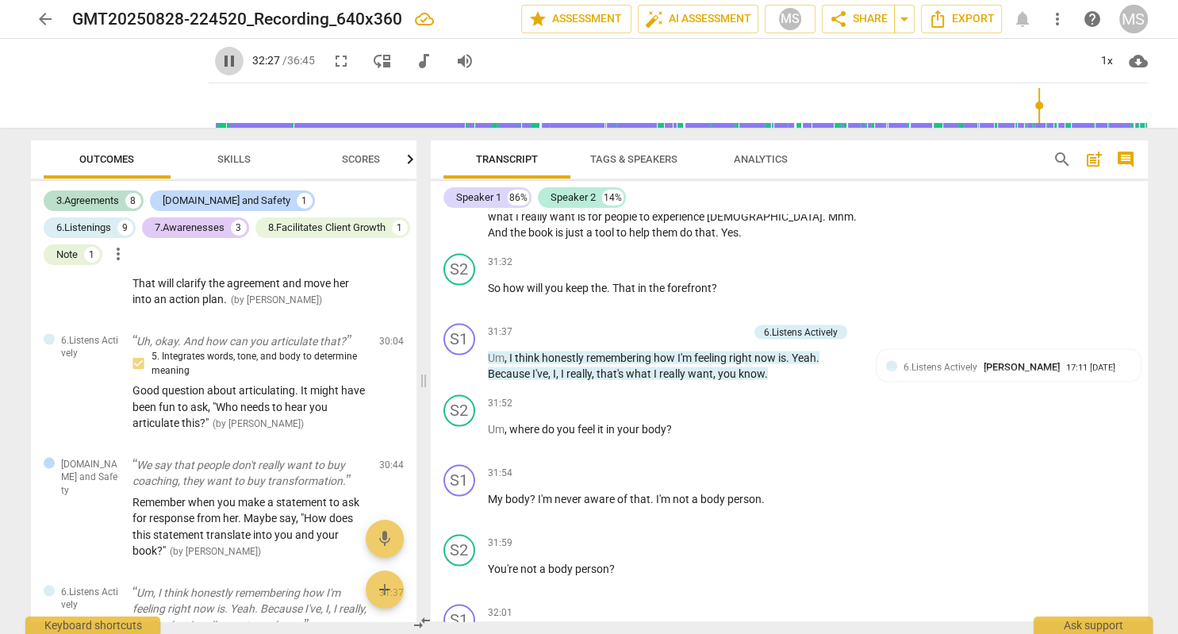
click at [220, 63] on span "pause" at bounding box center [229, 61] width 19 height 19
click at [760, 535] on div "+" at bounding box center [761, 543] width 16 height 16
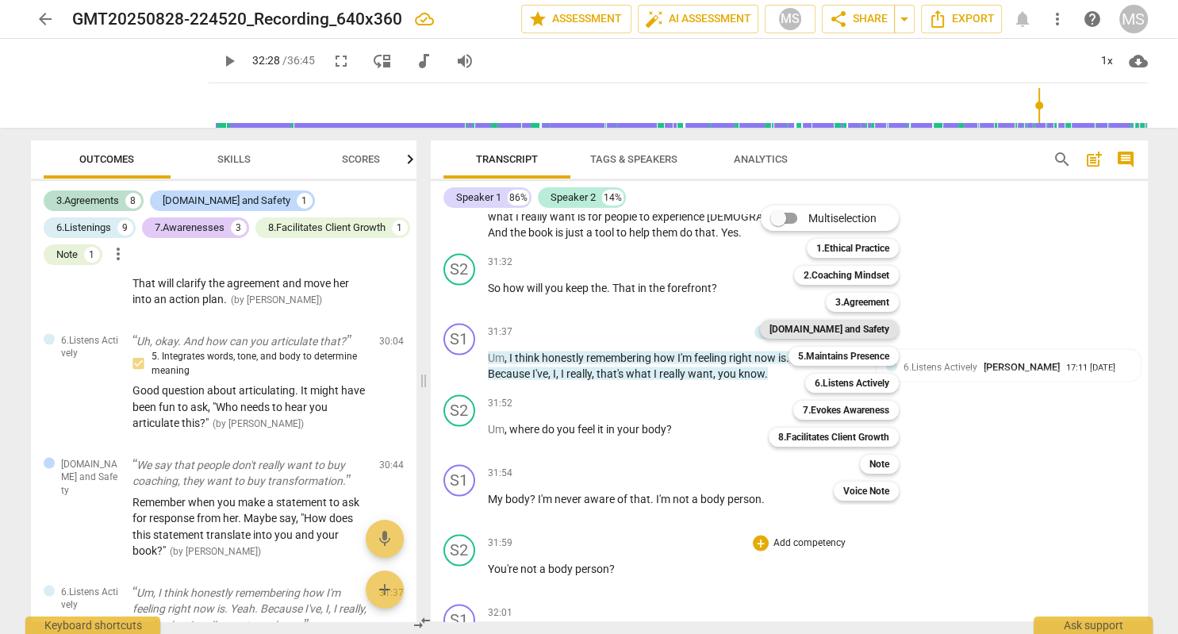
click at [836, 328] on b "[DOMAIN_NAME] and Safety" at bounding box center [830, 329] width 120 height 19
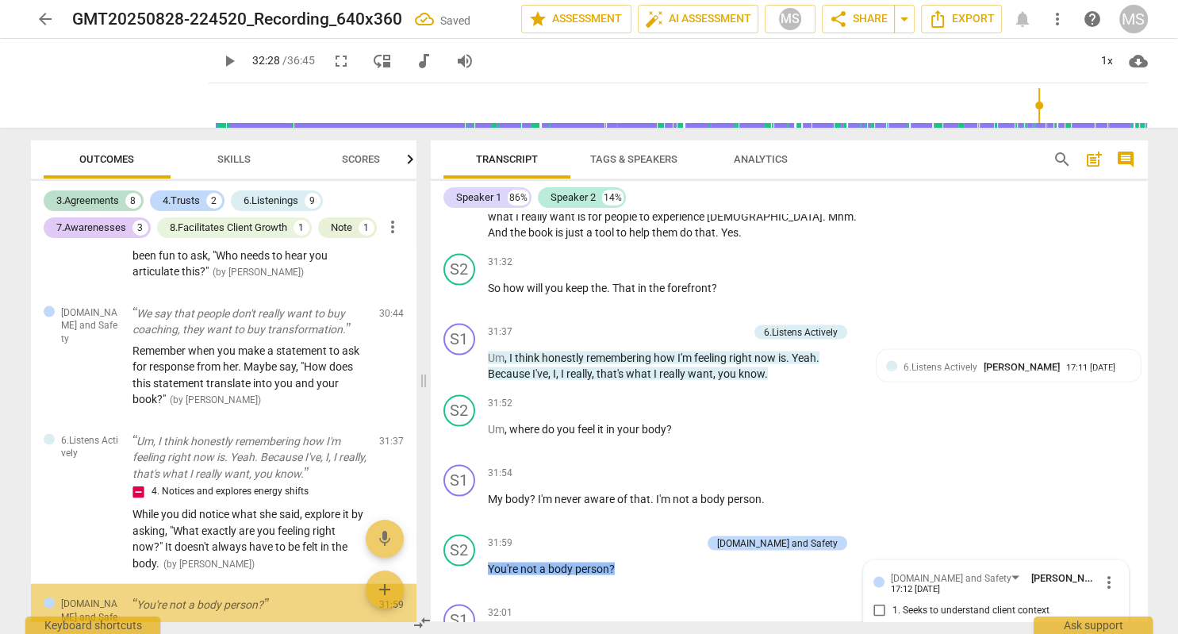
scroll to position [3391, 0]
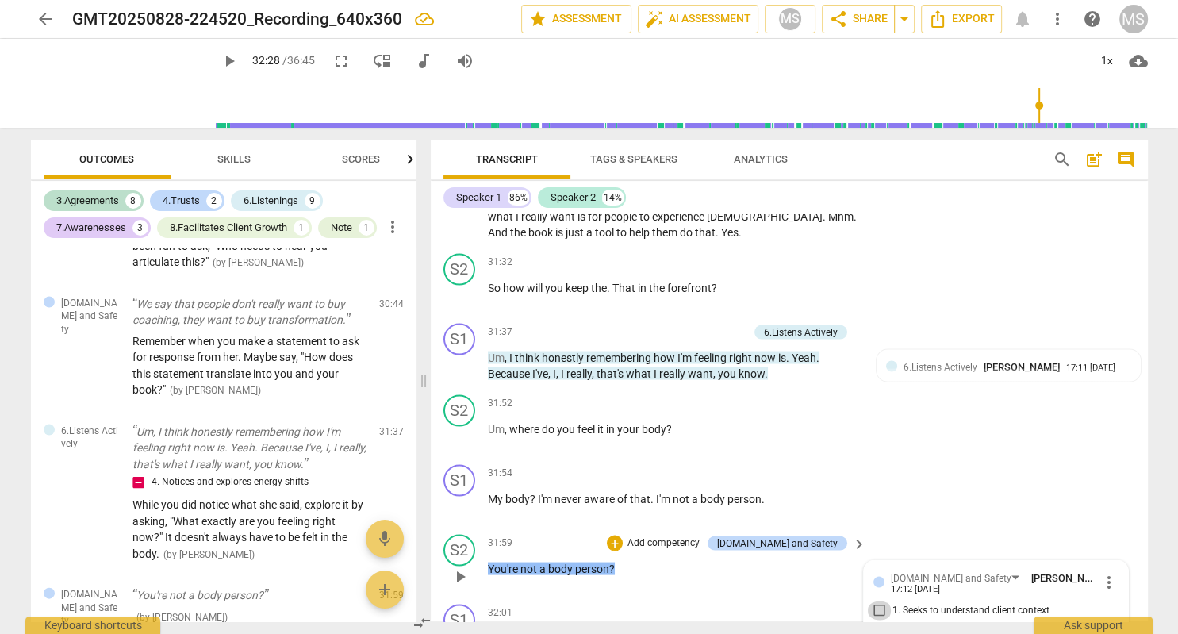
click at [881, 601] on input "1. Seeks to understand client context" at bounding box center [879, 610] width 25 height 19
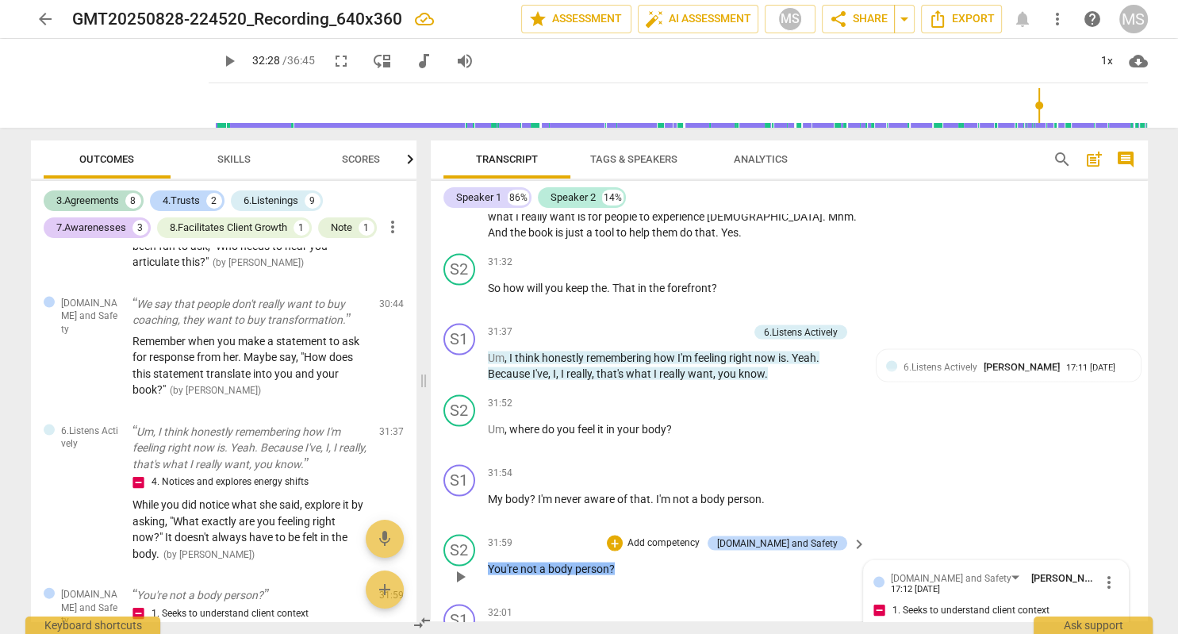
scroll to position [0, 0]
click at [220, 62] on span "play_arrow" at bounding box center [229, 61] width 19 height 19
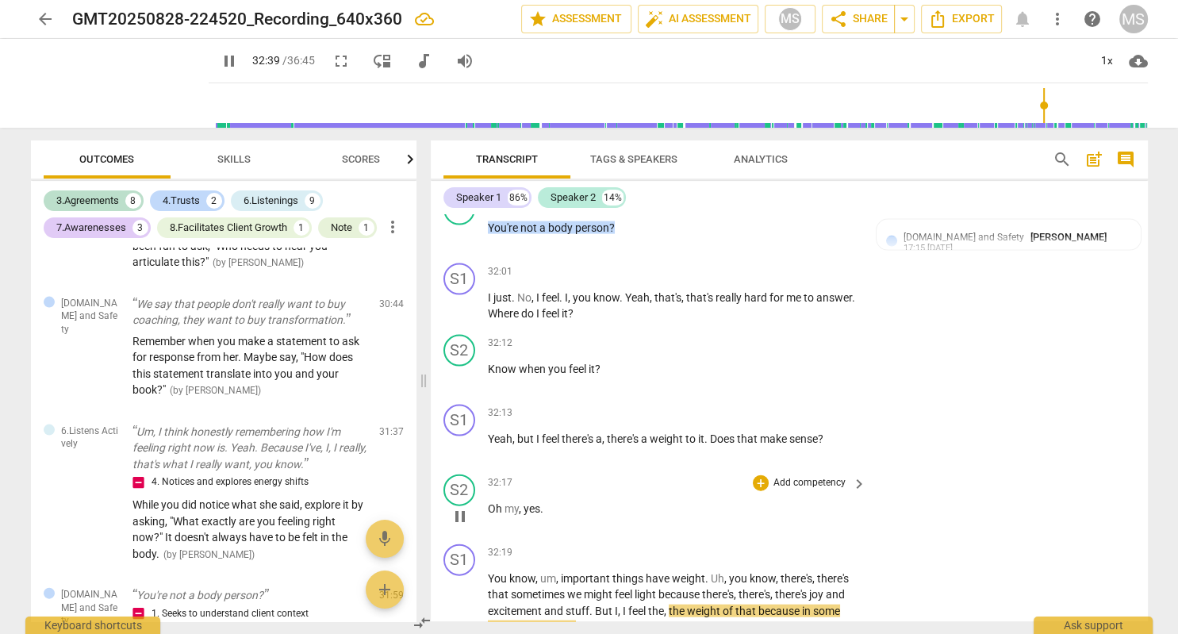
scroll to position [9345, 0]
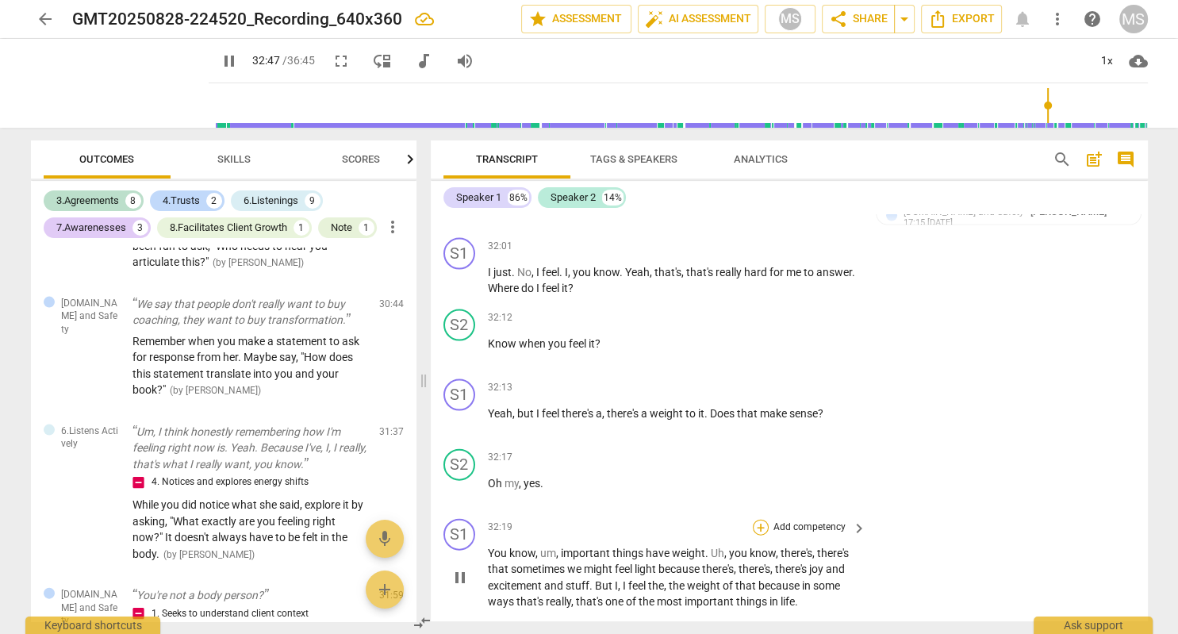
click at [762, 520] on div "+" at bounding box center [761, 528] width 16 height 16
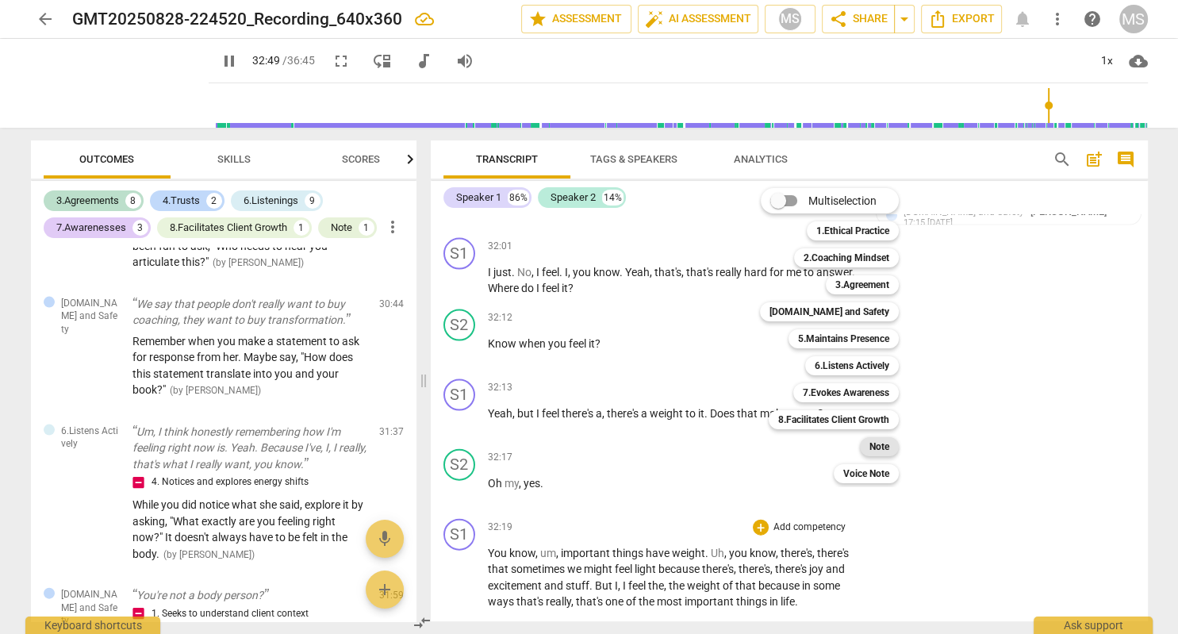
click at [881, 447] on b "Note" at bounding box center [880, 446] width 20 height 19
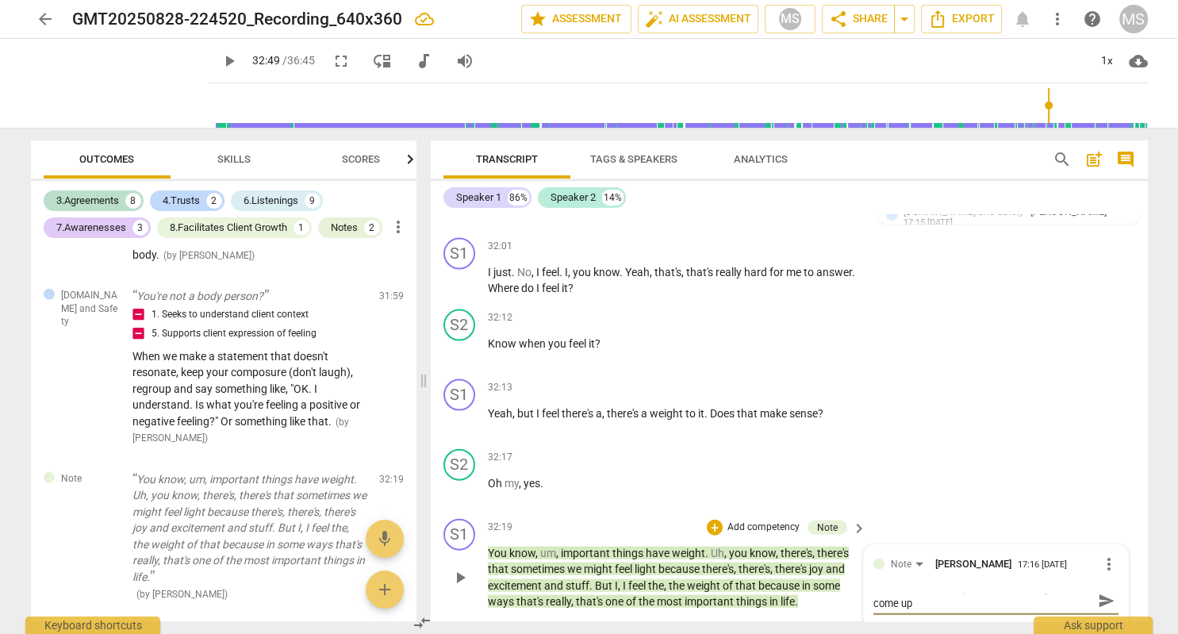
scroll to position [0, 0]
click at [220, 61] on span "play_arrow" at bounding box center [229, 61] width 19 height 19
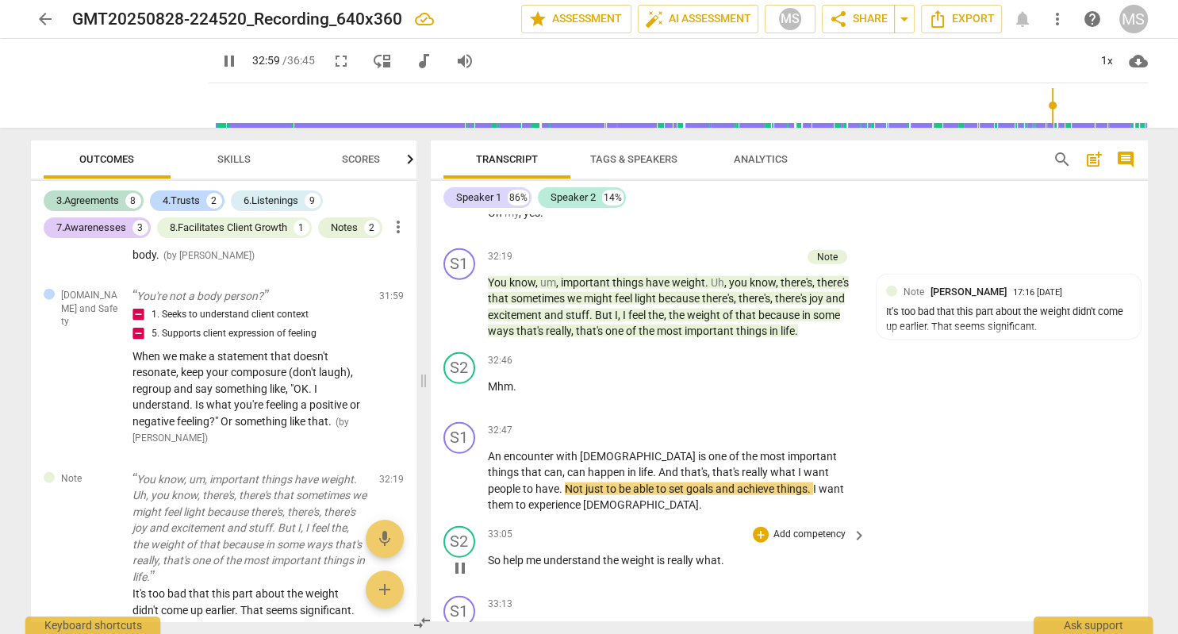
scroll to position [9620, 0]
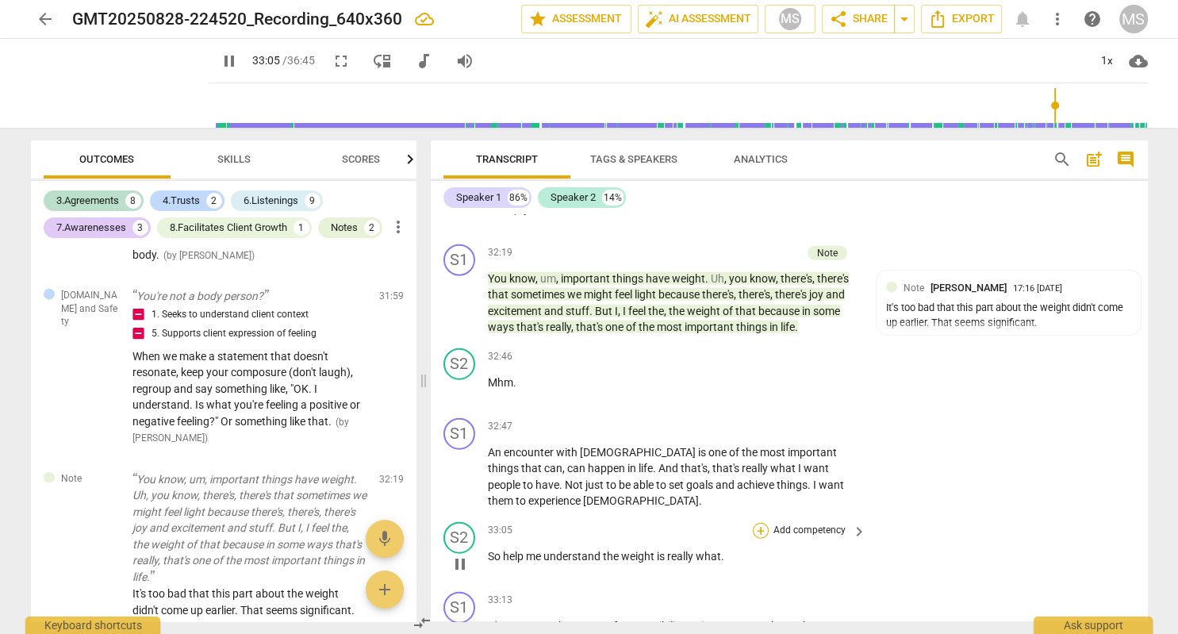
click at [762, 523] on div "+" at bounding box center [761, 531] width 16 height 16
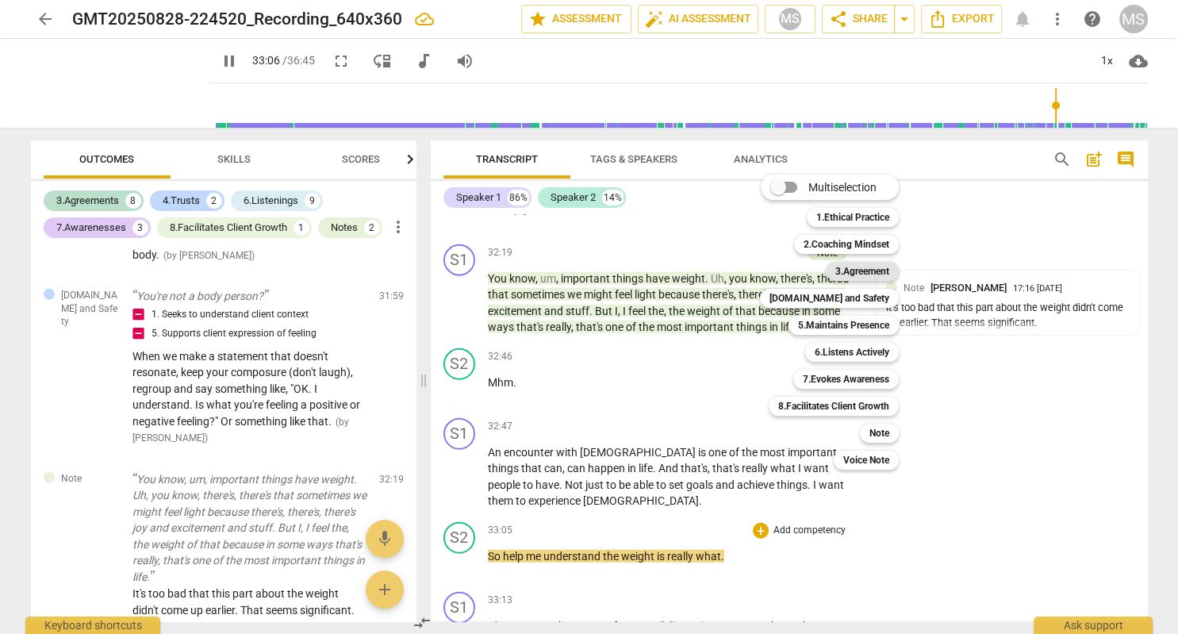
click at [881, 268] on b "3.Agreement" at bounding box center [862, 271] width 54 height 19
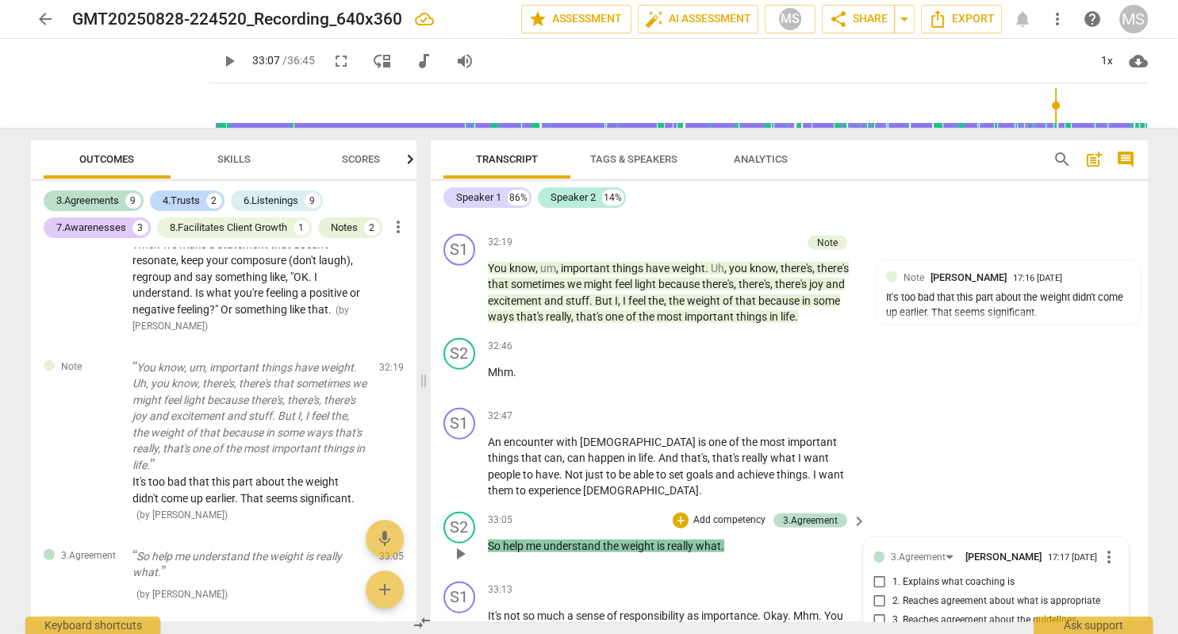
scroll to position [9631, 0]
click at [220, 58] on span "play_arrow" at bounding box center [229, 61] width 19 height 19
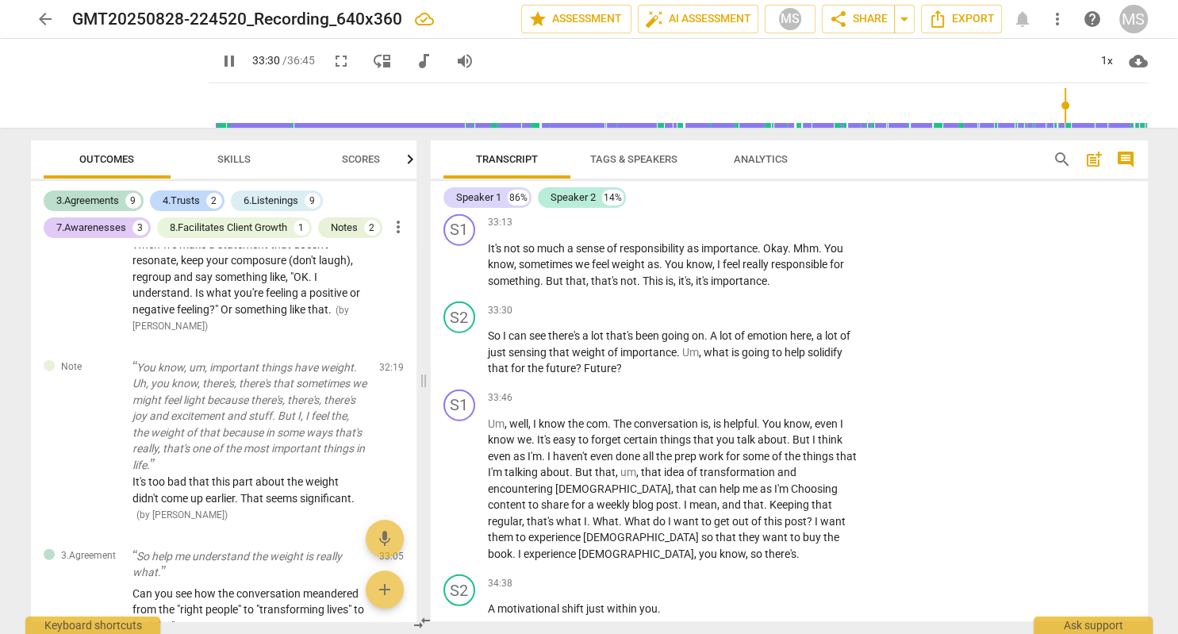
scroll to position [10088, 0]
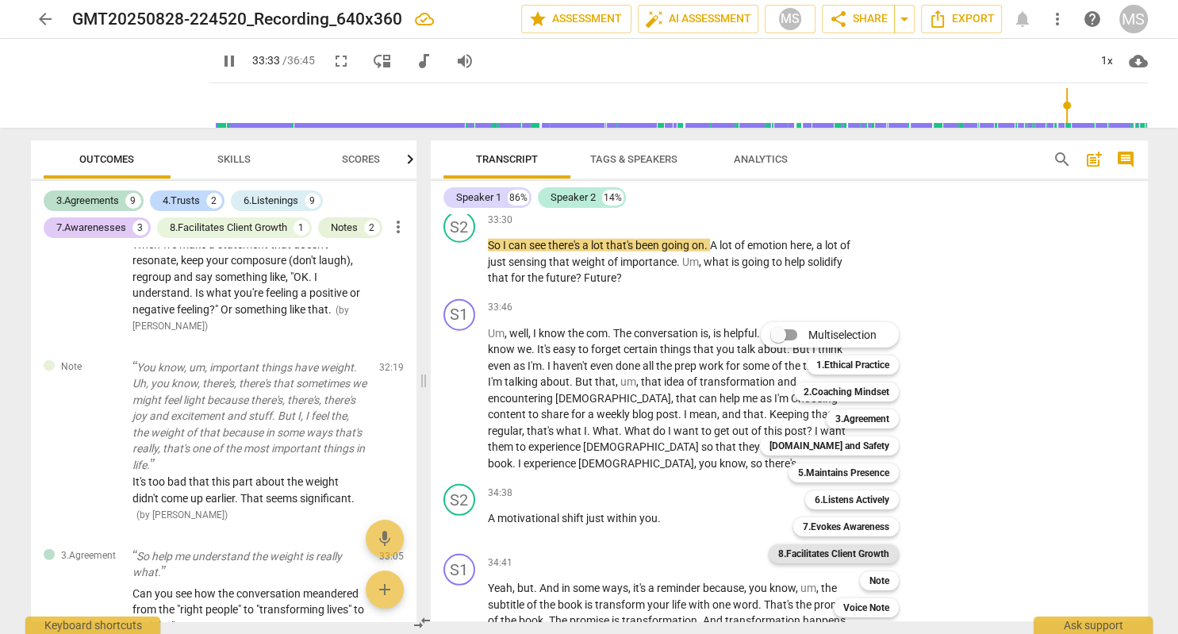
click at [856, 554] on b "8.Facilitates Client Growth" at bounding box center [833, 553] width 111 height 19
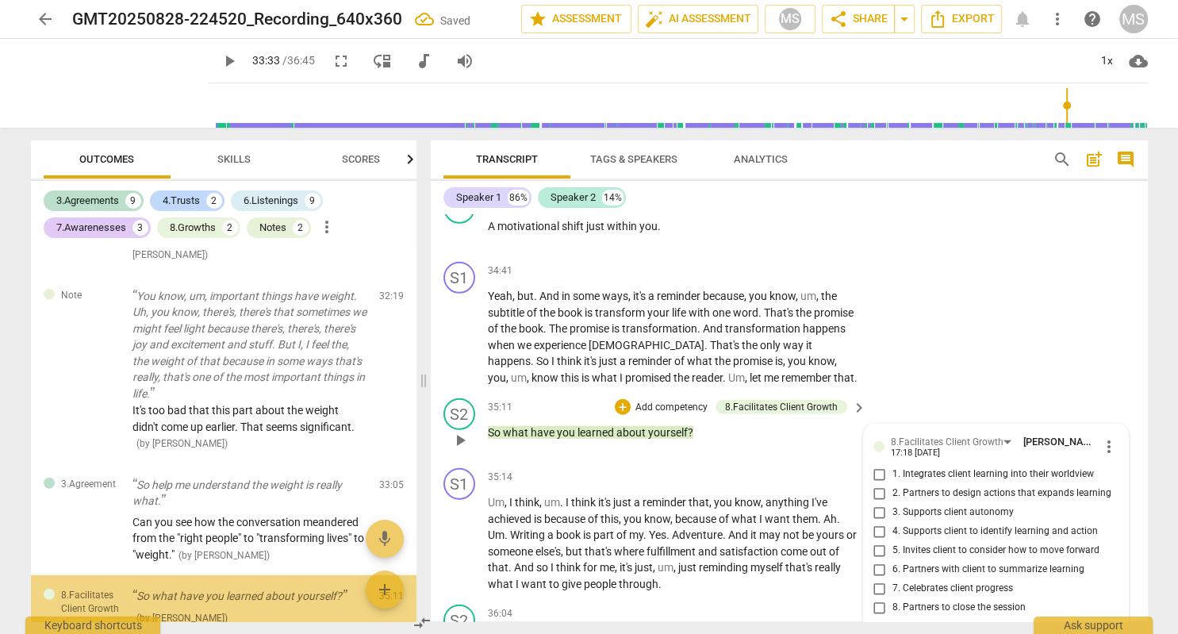
scroll to position [3874, 0]
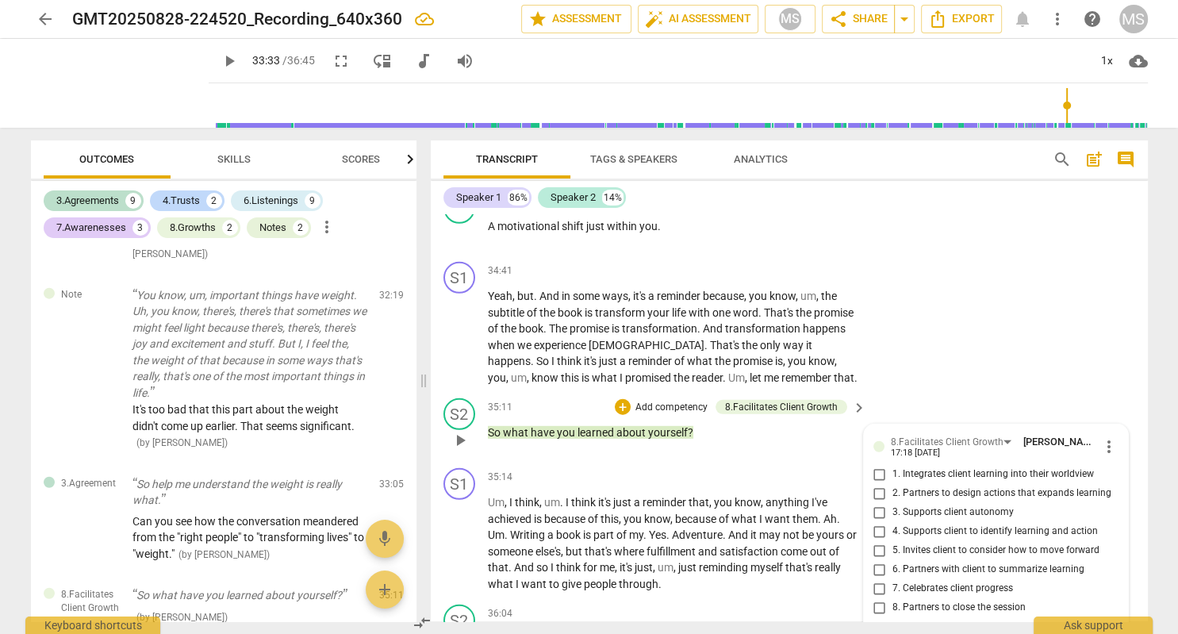
click at [881, 484] on input "2. Partners to design actions that expands learning" at bounding box center [879, 493] width 25 height 19
click at [881, 541] on input "5. Invites client to consider how to move forward" at bounding box center [879, 550] width 25 height 19
click at [882, 560] on input "6. Partners with client to summarize learning" at bounding box center [879, 569] width 25 height 19
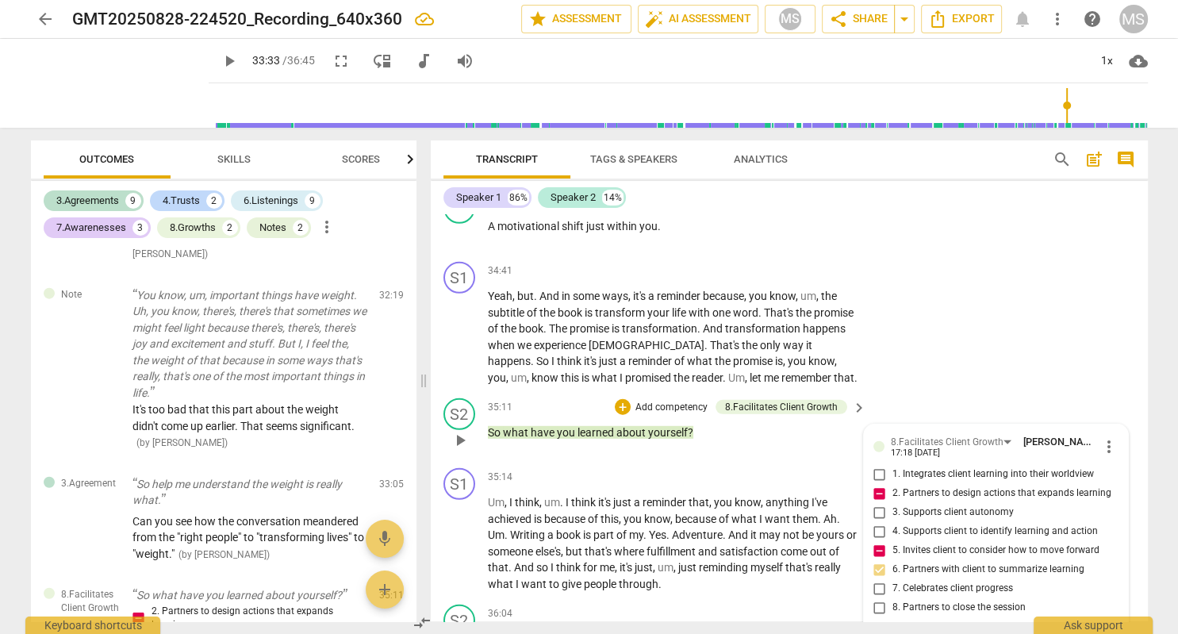
click at [881, 522] on input "4. Supports client to identify learning and action" at bounding box center [879, 531] width 25 height 19
click at [919, 633] on textarea at bounding box center [984, 643] width 220 height 15
click at [220, 60] on span "play_arrow" at bounding box center [229, 61] width 19 height 19
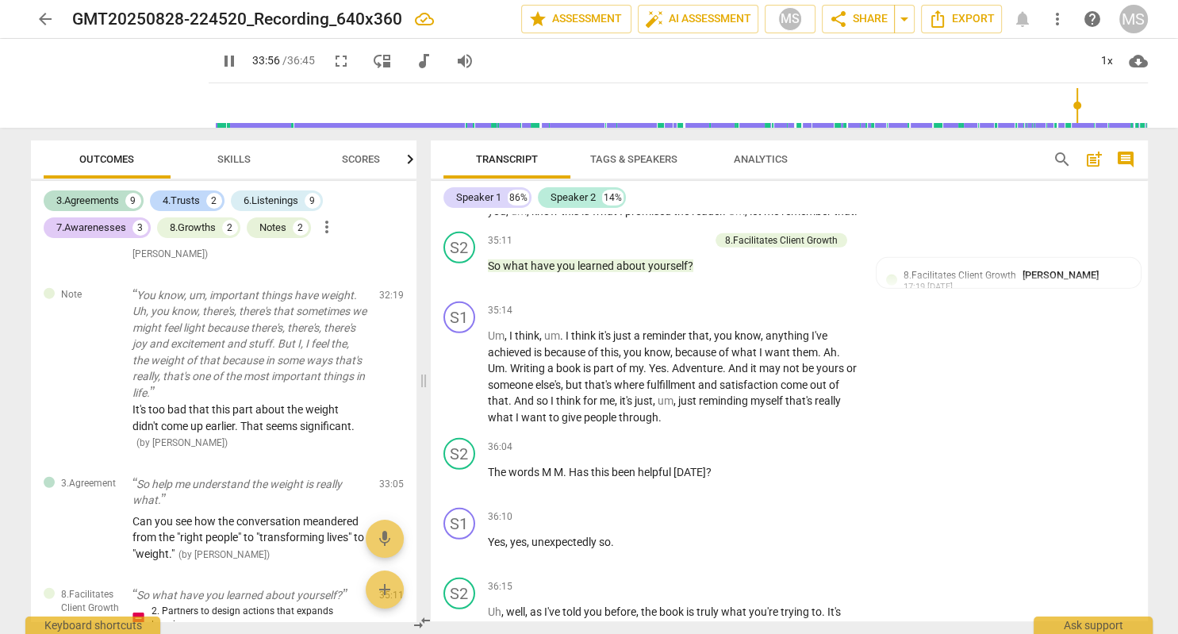
scroll to position [10494, 0]
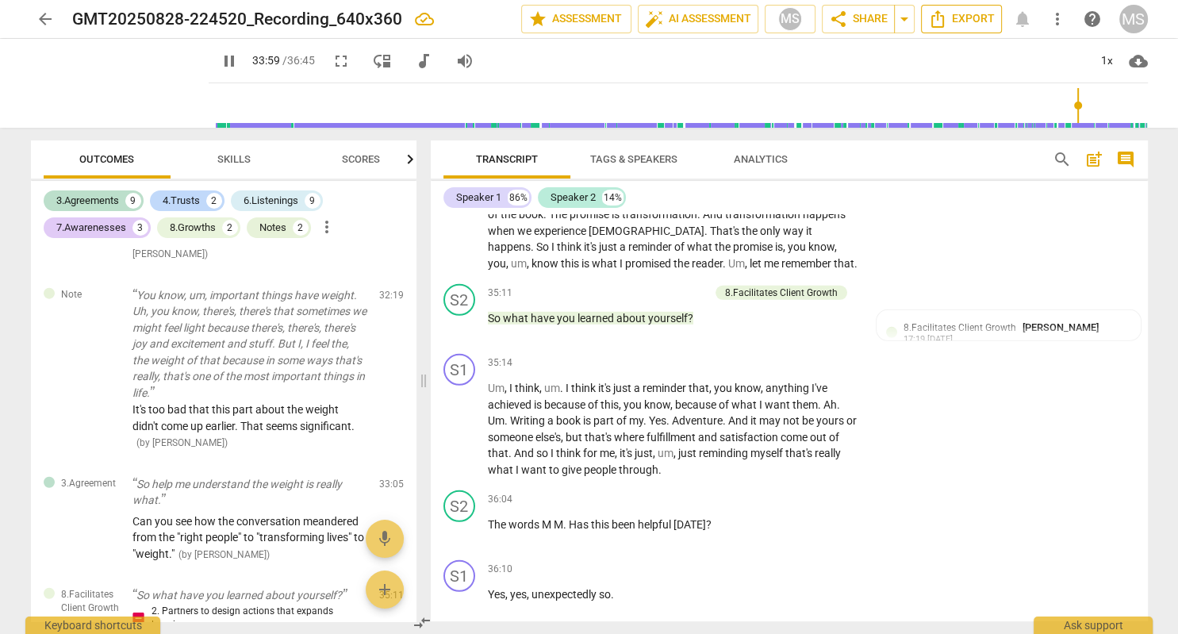
click at [941, 16] on icon "Export" at bounding box center [937, 18] width 13 height 17
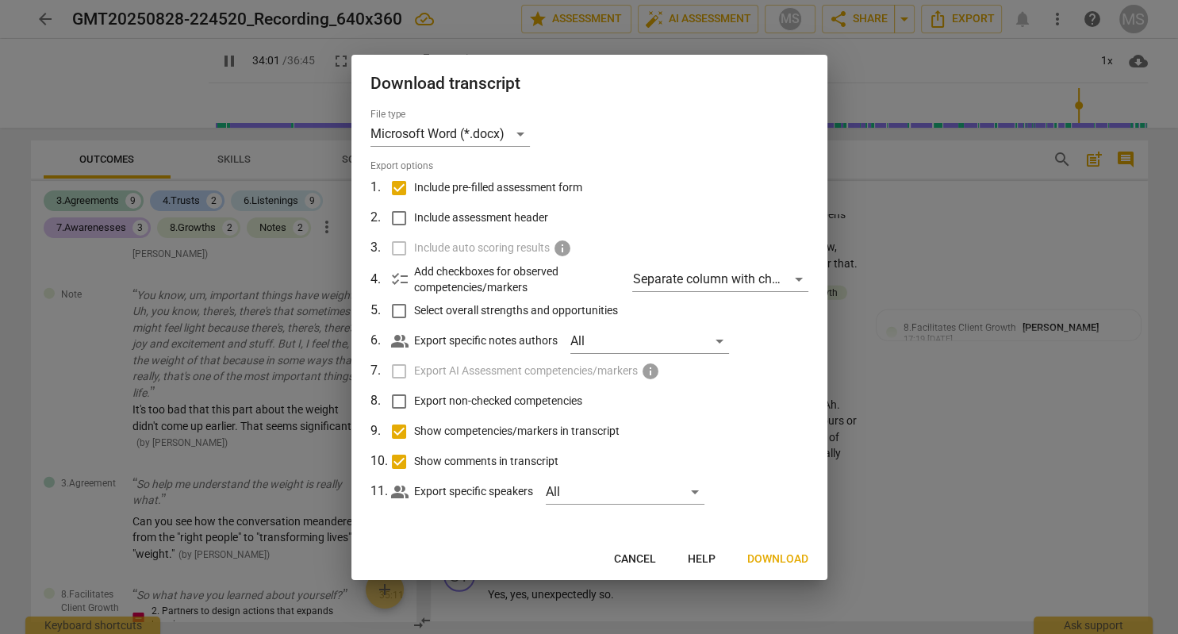
click at [770, 557] on span "Download" at bounding box center [777, 559] width 61 height 16
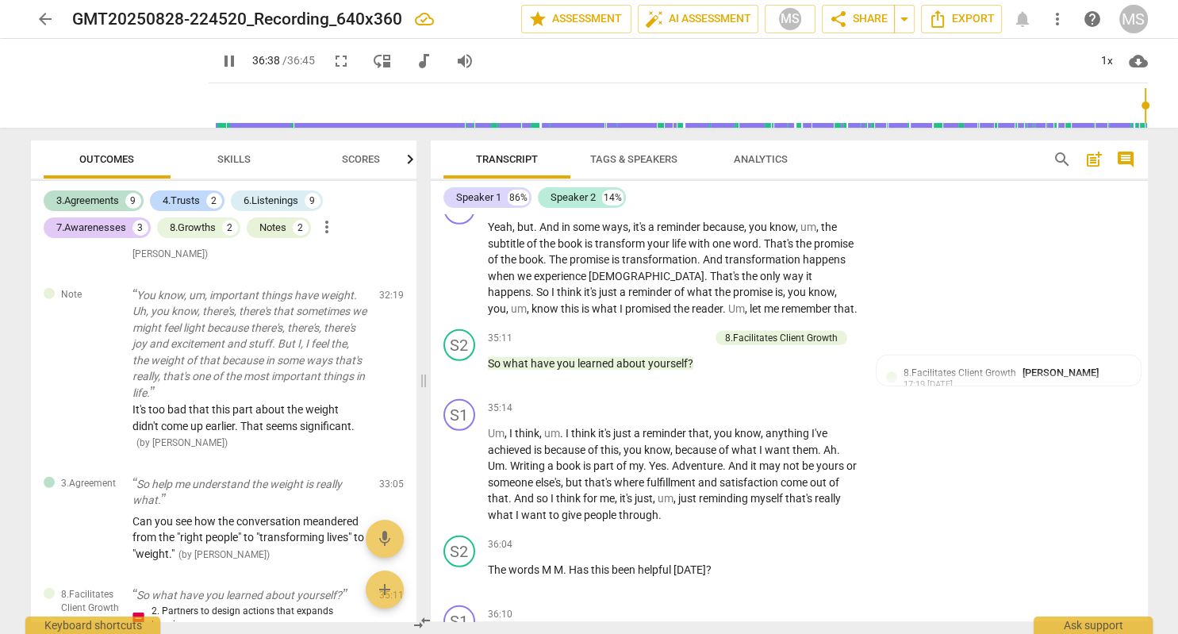
scroll to position [10676, 0]
